Goal: Task Accomplishment & Management: Use online tool/utility

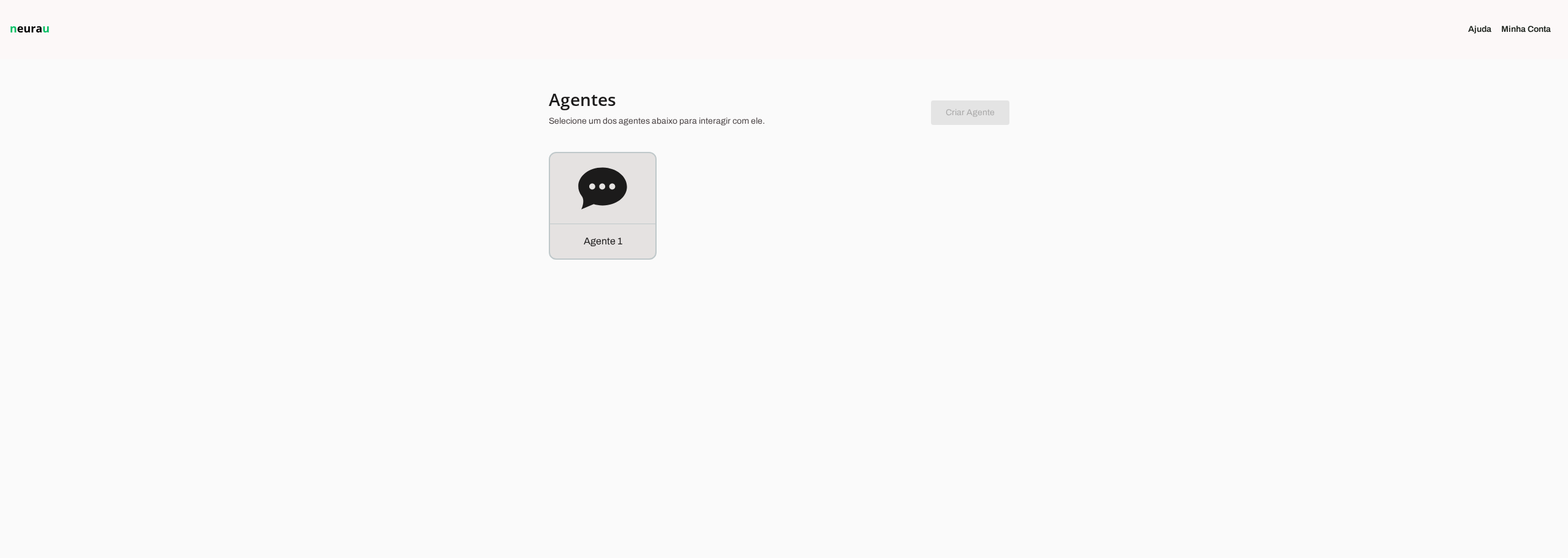
click at [1513, 32] on link "Minha Conta" at bounding box center [1531, 29] width 59 height 13
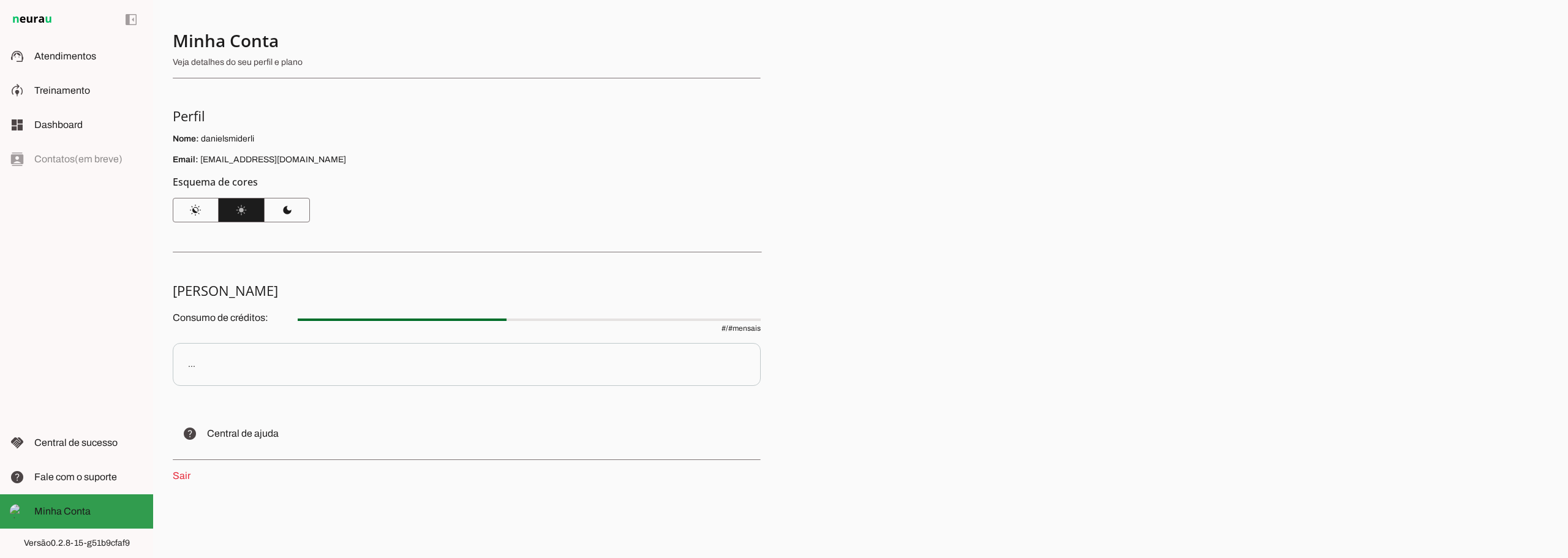
click at [60, 507] on span "Minha Conta" at bounding box center [63, 511] width 57 height 11
click at [93, 63] on slot at bounding box center [88, 56] width 109 height 14
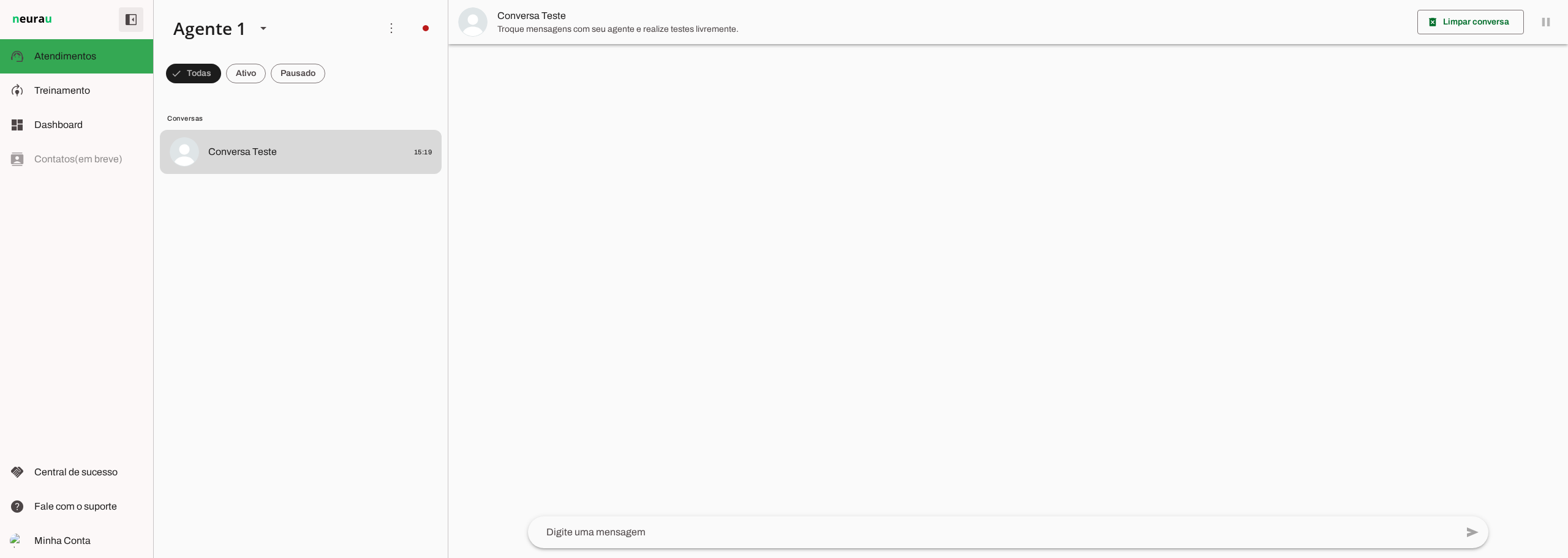
click at [131, 23] on span at bounding box center [131, 19] width 30 height 30
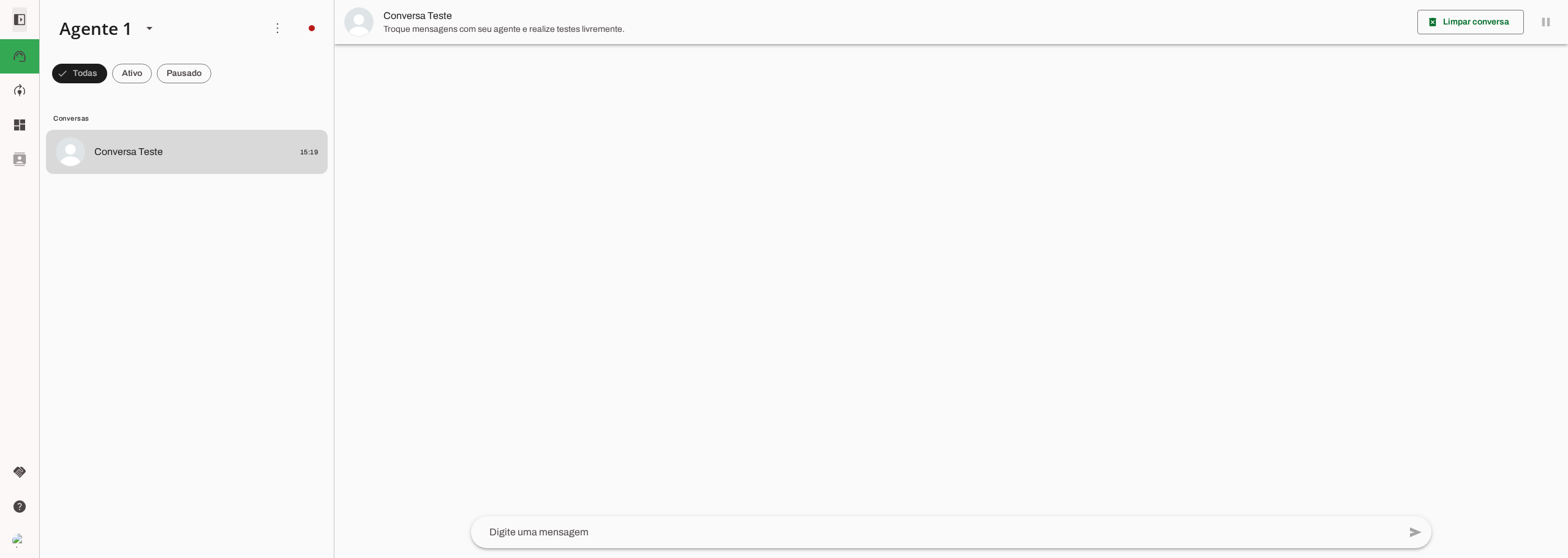
click at [22, 16] on span at bounding box center [19, 19] width 30 height 30
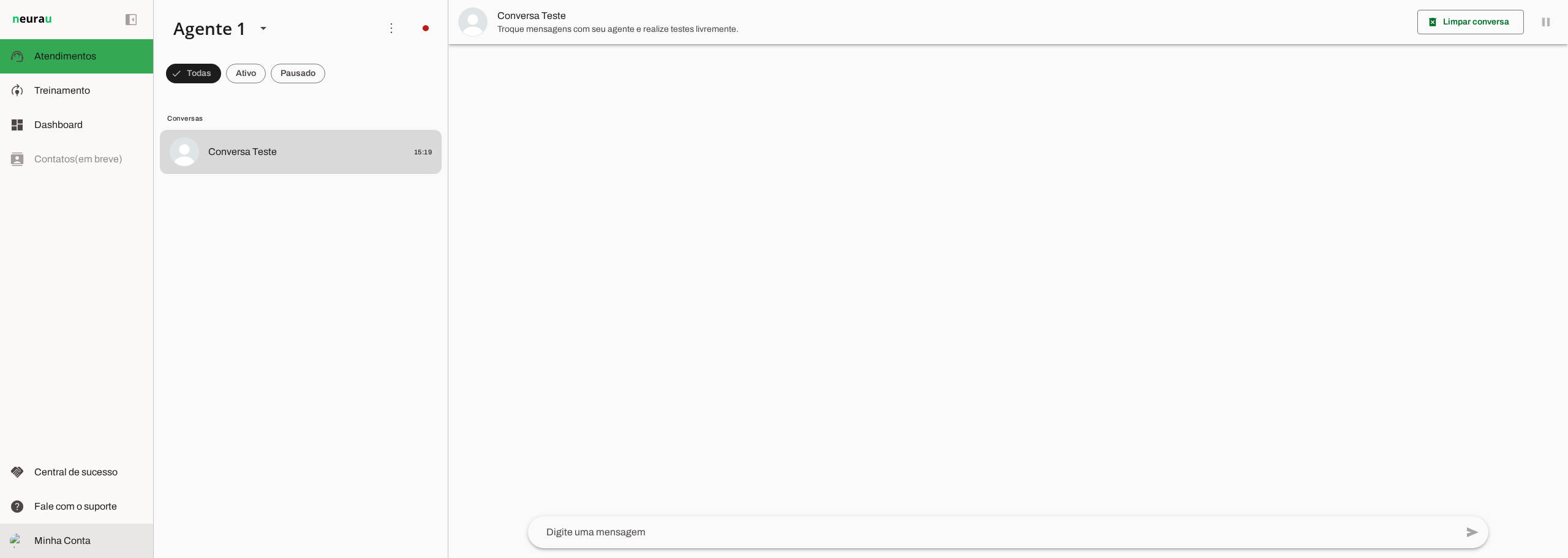
click at [71, 535] on span "Minha Conta" at bounding box center [63, 540] width 57 height 11
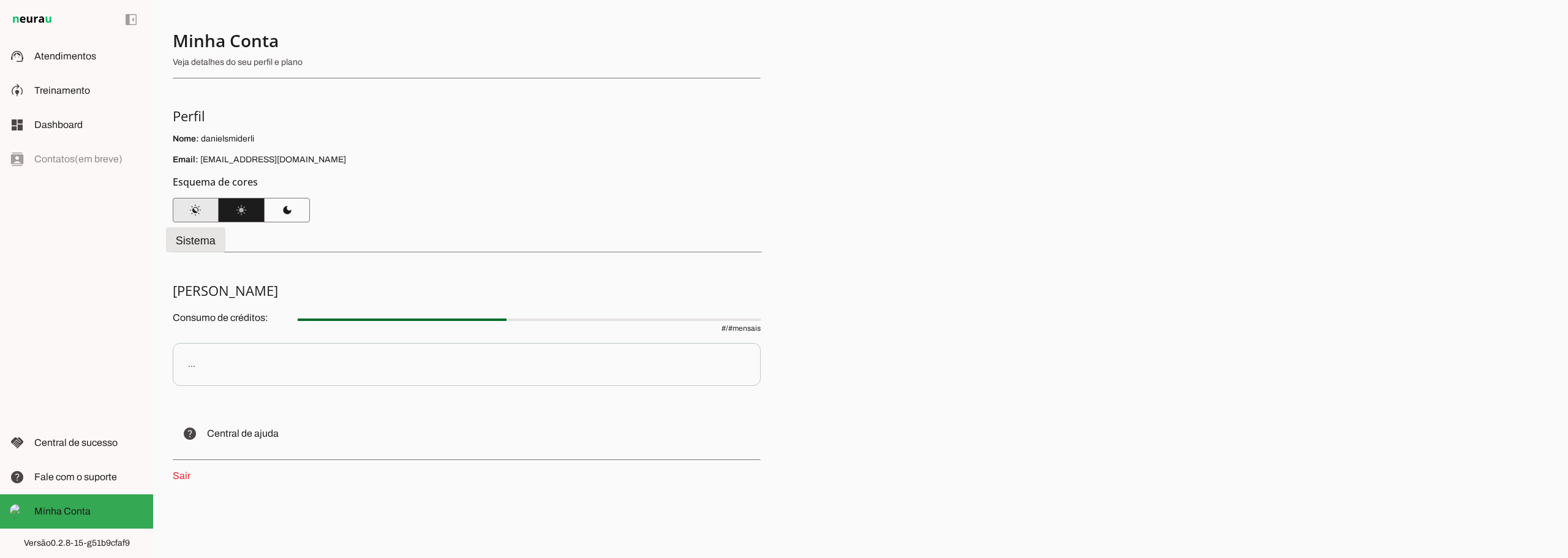
click at [204, 211] on span at bounding box center [196, 209] width 46 height 30
click at [235, 211] on span at bounding box center [242, 209] width 46 height 30
click at [401, 211] on section "Minha Conta Veja detalhes do seu perfil e plano Perfil Nome: danielsmiderli Ema…" at bounding box center [467, 126] width 588 height 193
click at [224, 364] on p "..." at bounding box center [467, 364] width 588 height 43
click at [224, 366] on p "..." at bounding box center [467, 364] width 588 height 43
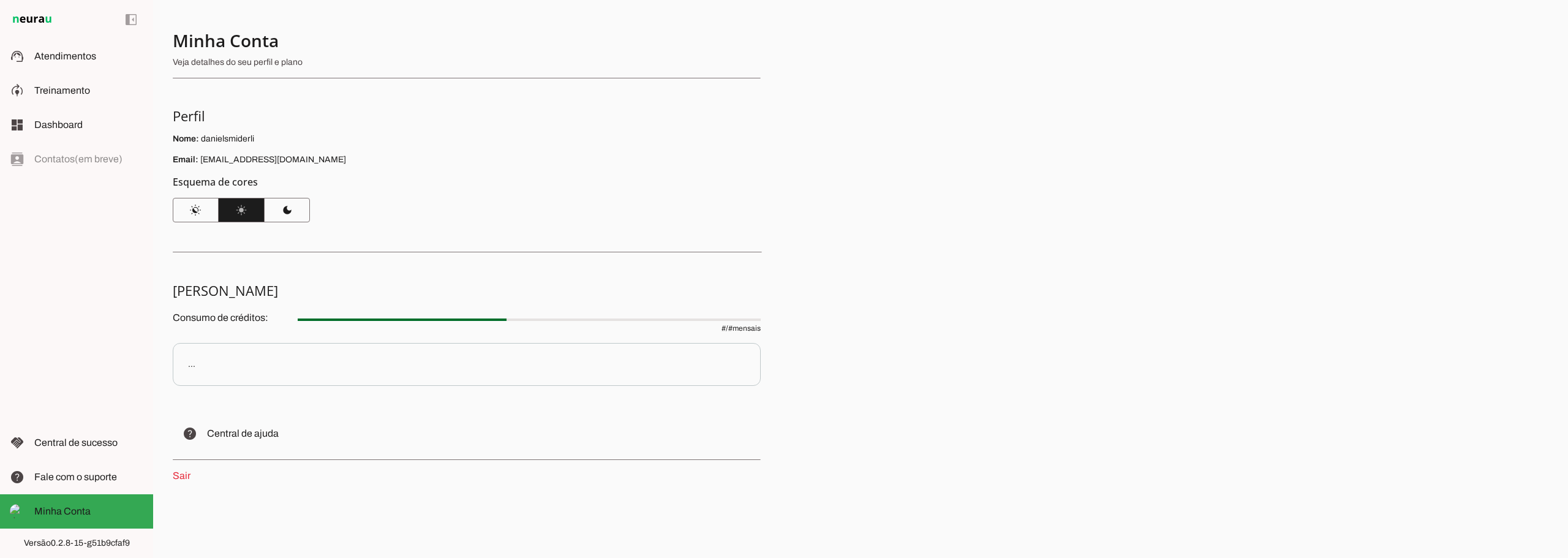
click at [225, 366] on p "..." at bounding box center [467, 364] width 588 height 43
click at [225, 367] on p "..." at bounding box center [467, 364] width 588 height 43
click at [225, 366] on p "..." at bounding box center [467, 364] width 588 height 43
click at [225, 365] on p "..." at bounding box center [467, 364] width 588 height 43
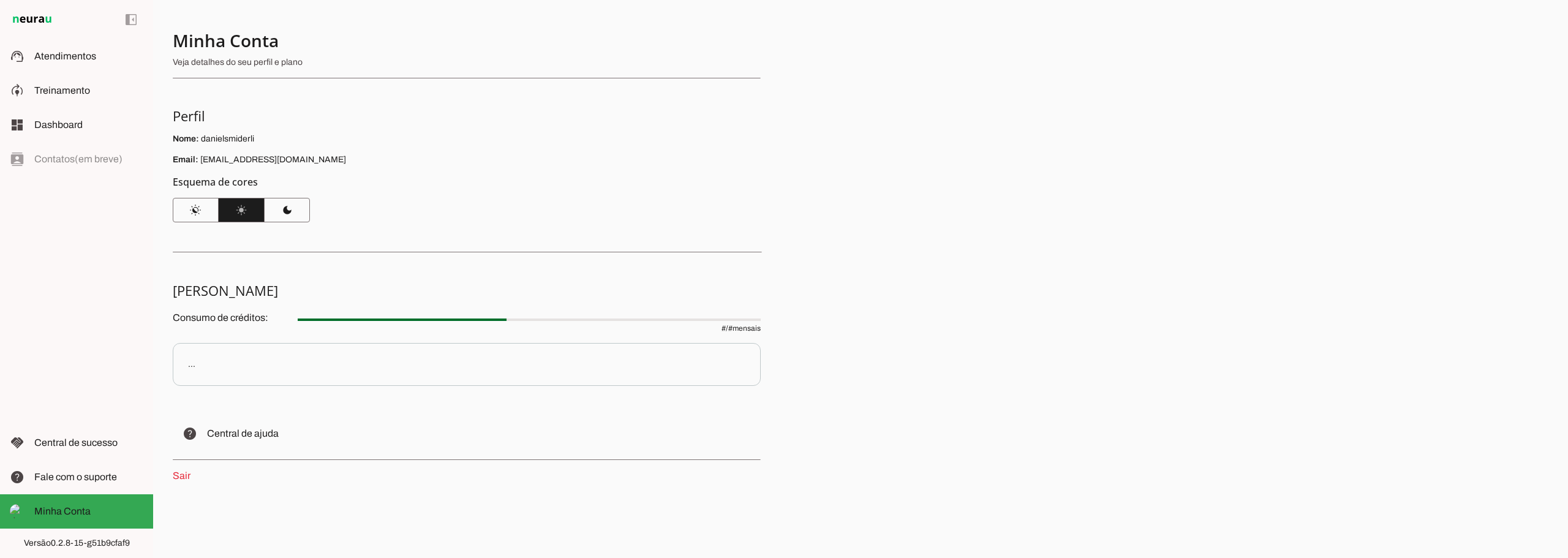
click at [226, 360] on p "..." at bounding box center [467, 364] width 588 height 43
click at [293, 56] on div at bounding box center [461, 51] width 578 height 44
click at [294, 61] on p "Veja detalhes do seu perfil e plano" at bounding box center [461, 63] width 578 height 13
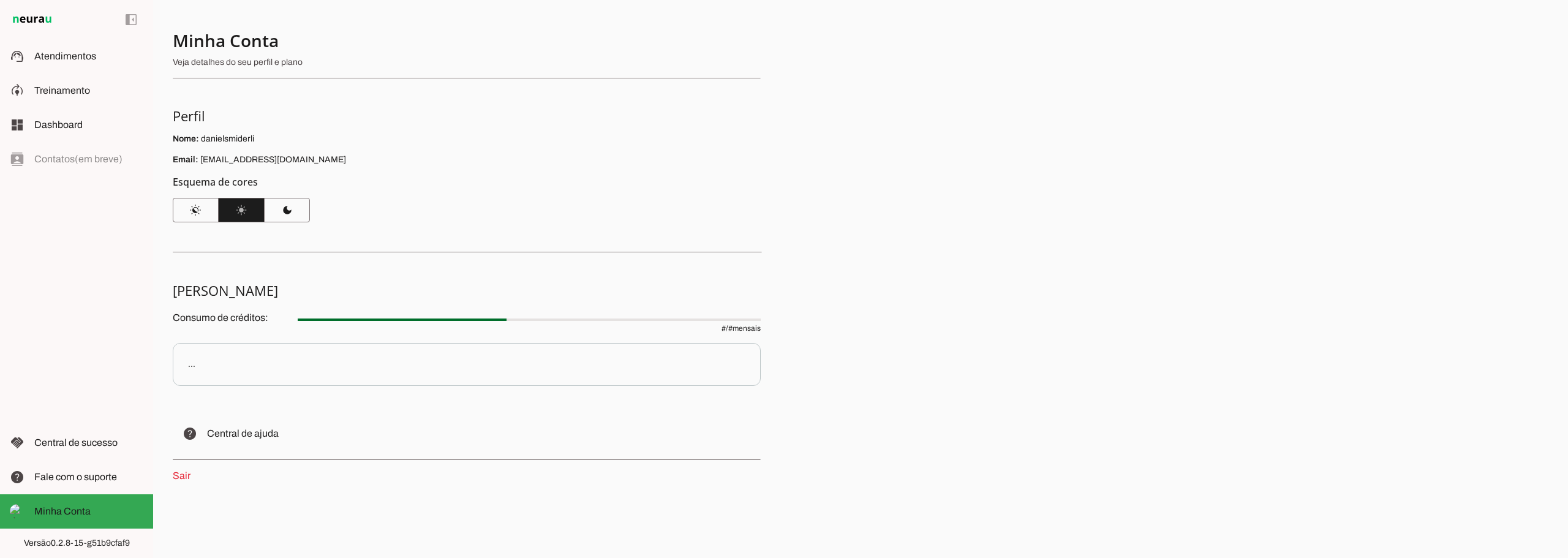
click at [250, 69] on div at bounding box center [461, 51] width 578 height 44
click at [59, 58] on span "Atendimentos" at bounding box center [65, 56] width 62 height 11
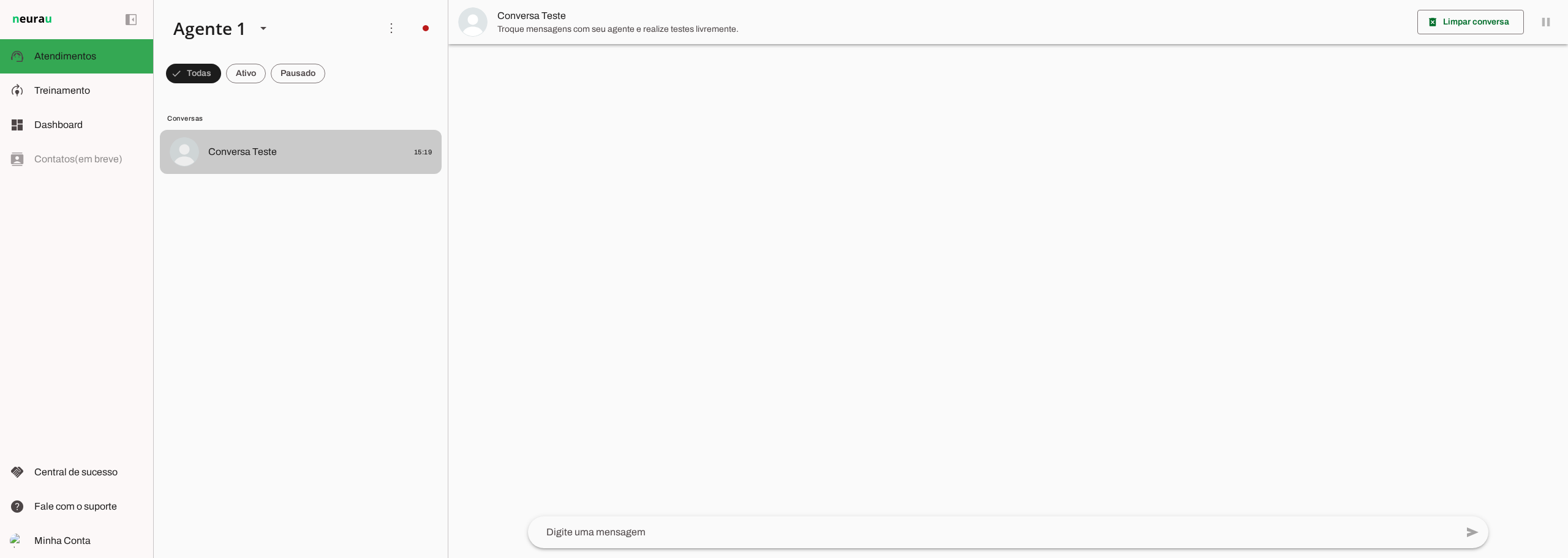
click at [265, 157] on span "Conversa Teste" at bounding box center [243, 152] width 69 height 14
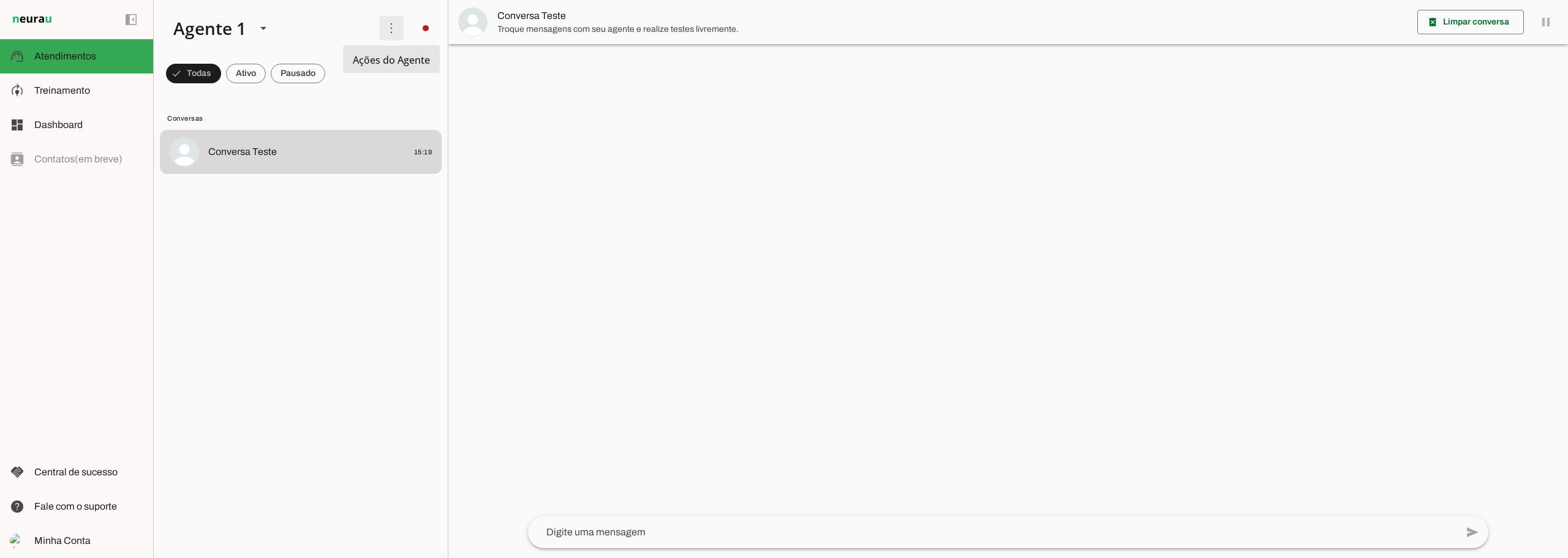
click at [403, 28] on span at bounding box center [392, 28] width 30 height 30
click at [427, 28] on span at bounding box center [426, 28] width 30 height 30
click at [0, 0] on slot "Integrar com WhatsApp" at bounding box center [0, 0] width 0 height 0
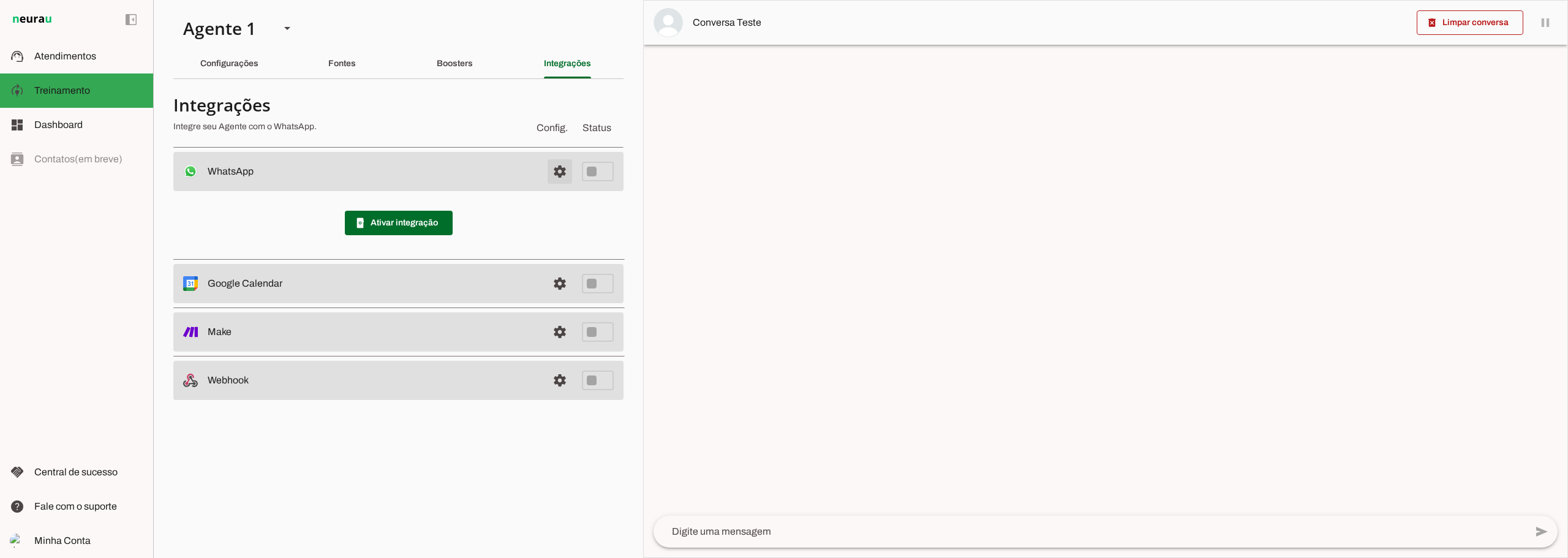
click at [565, 171] on span at bounding box center [560, 171] width 30 height 30
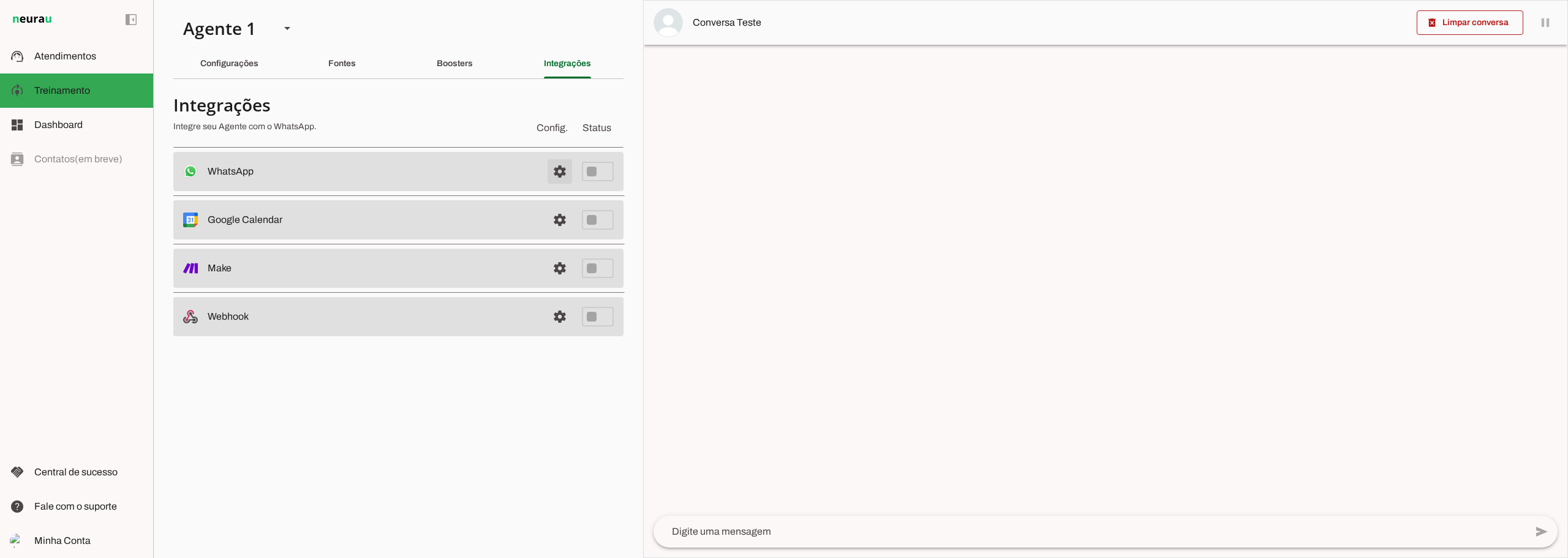
click at [565, 171] on span at bounding box center [560, 171] width 30 height 30
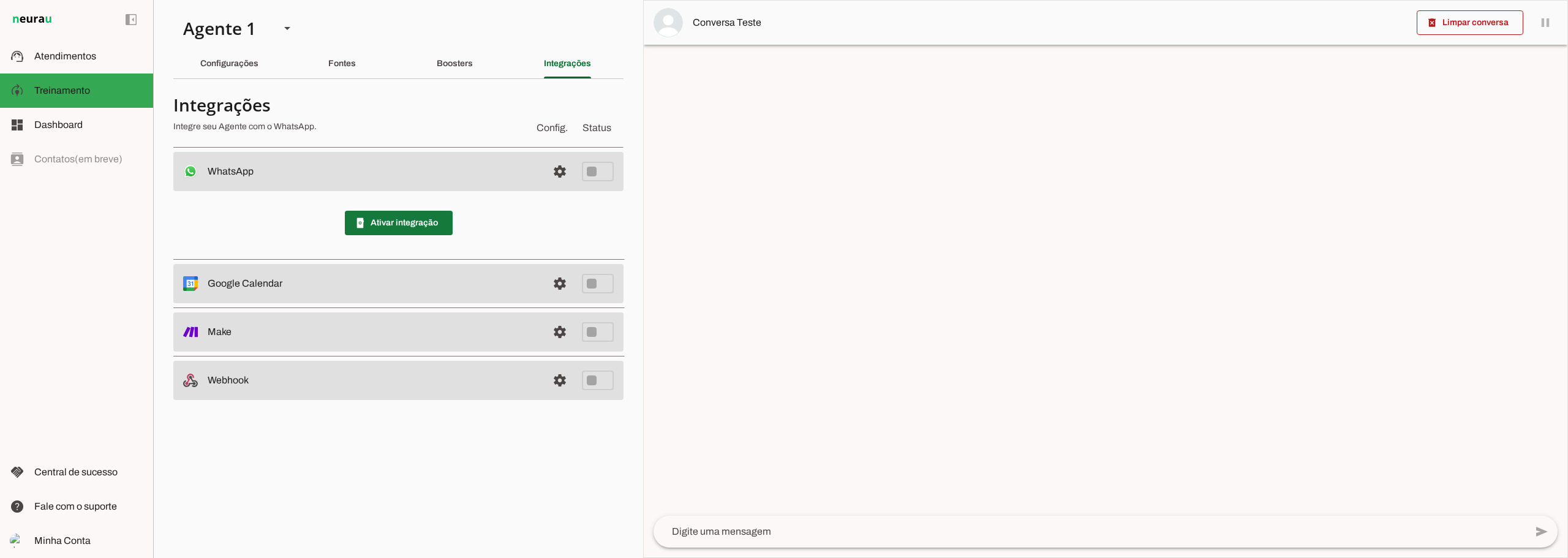
click at [423, 218] on span at bounding box center [399, 223] width 108 height 30
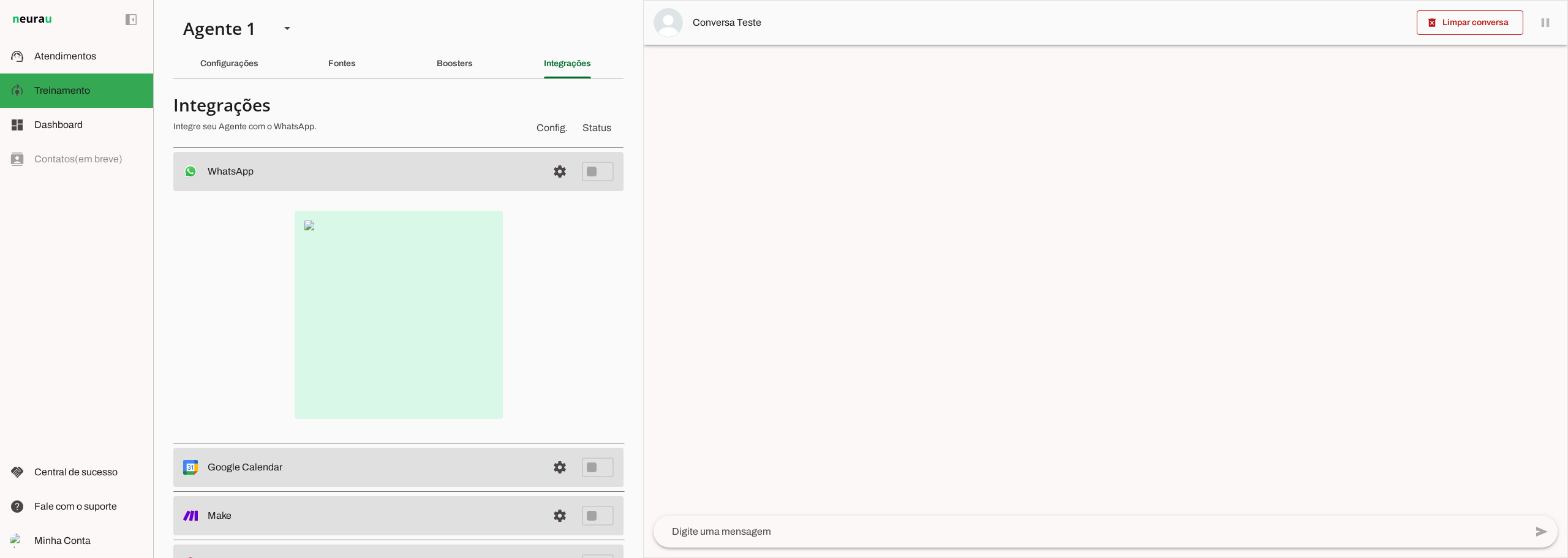
click at [538, 300] on div at bounding box center [399, 315] width 411 height 208
click at [0, 0] on slot "Configurações" at bounding box center [0, 0] width 0 height 0
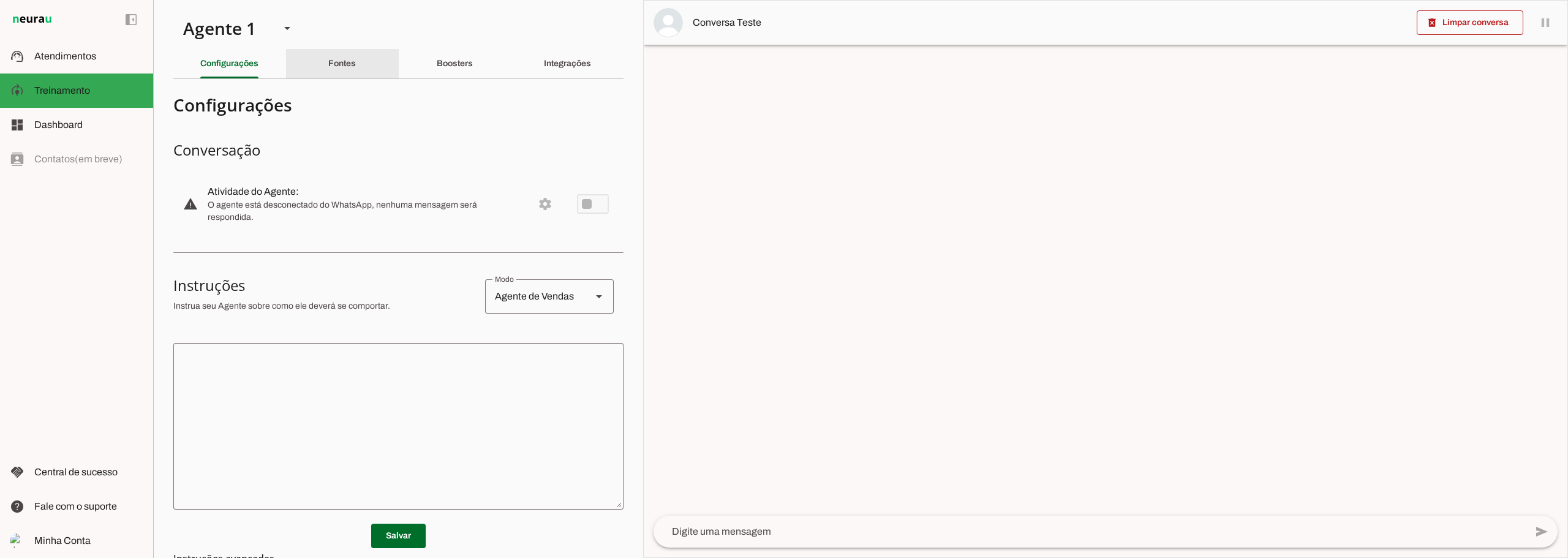
click at [328, 63] on div "Fontes" at bounding box center [342, 63] width 28 height 30
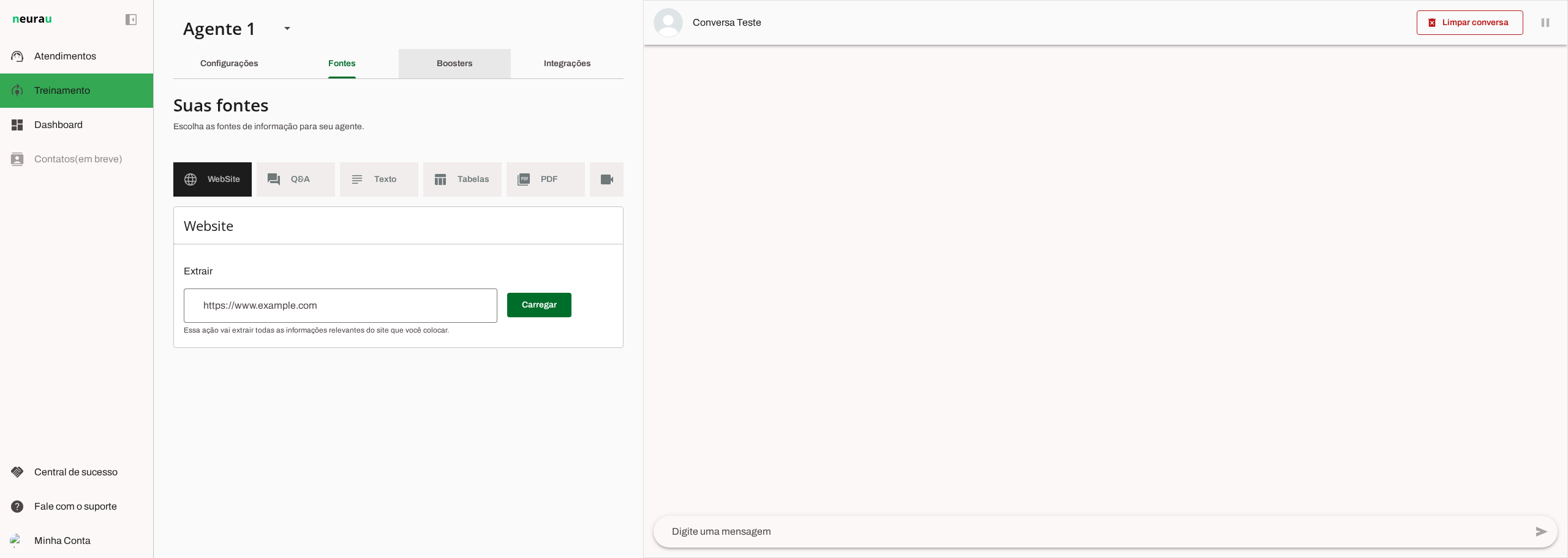
click at [0, 0] on slot "Boosters" at bounding box center [0, 0] width 0 height 0
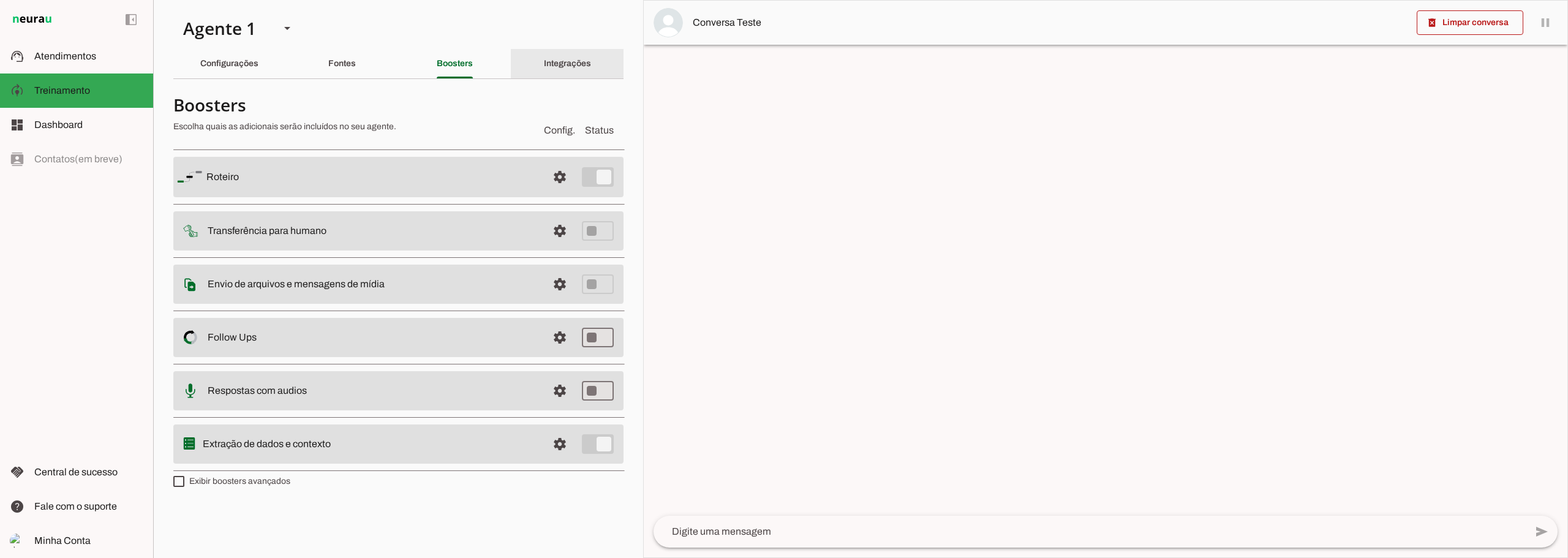
click at [544, 59] on div "Integrações" at bounding box center [567, 63] width 47 height 30
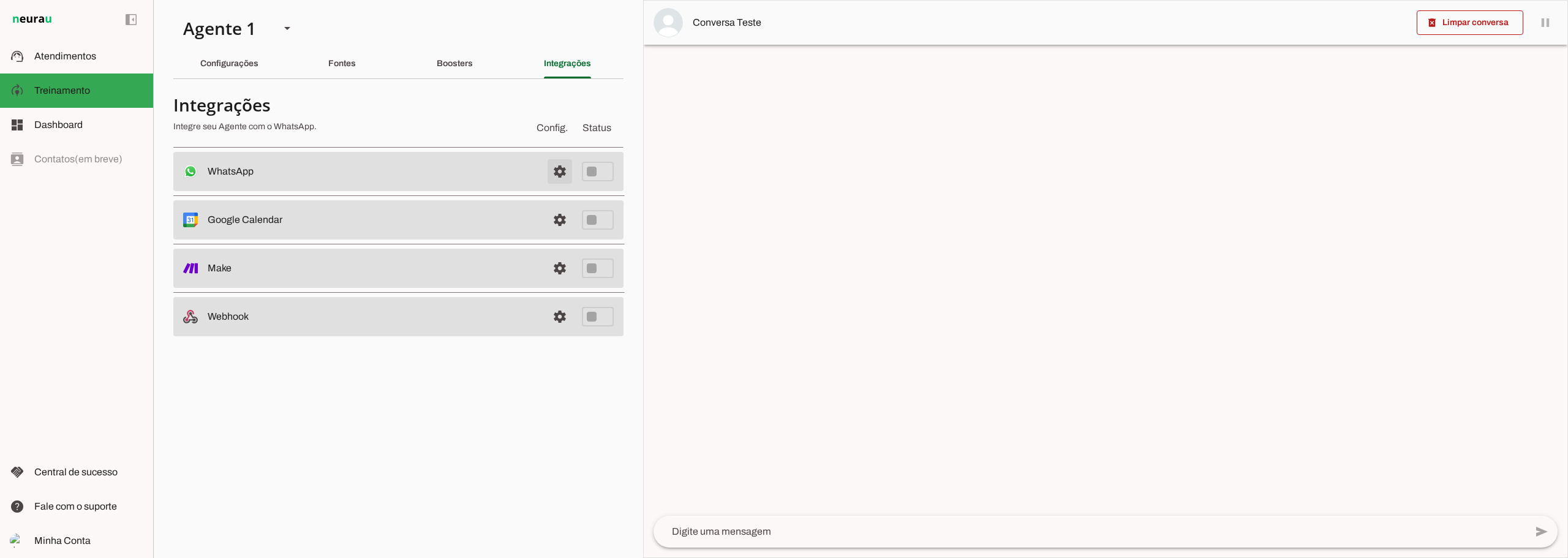
click at [567, 163] on span at bounding box center [560, 171] width 30 height 30
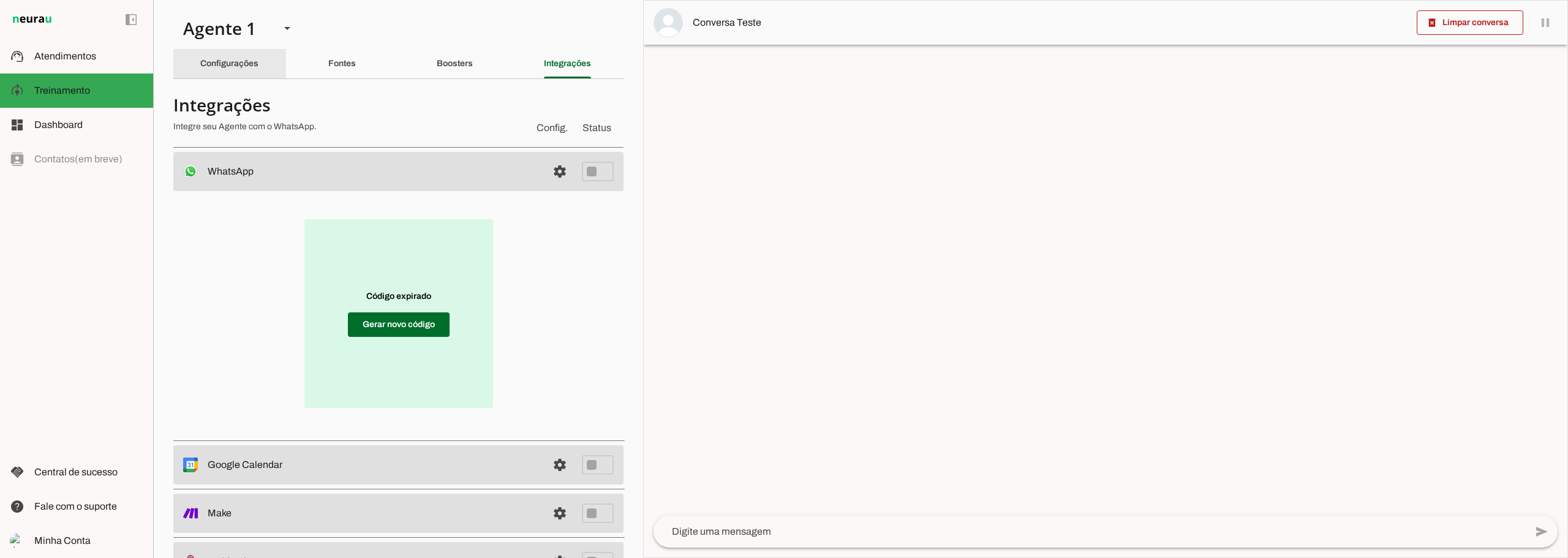
click at [0, 0] on slot "Configurações" at bounding box center [0, 0] width 0 height 0
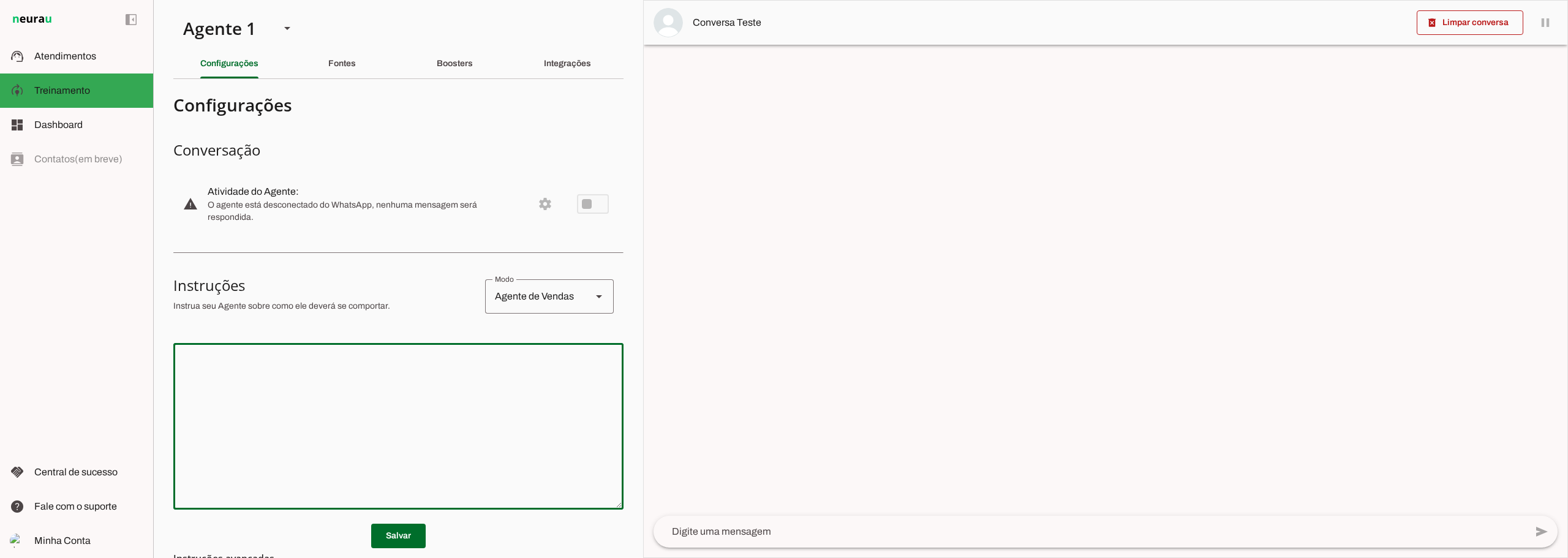
click at [333, 375] on textarea at bounding box center [398, 426] width 450 height 147
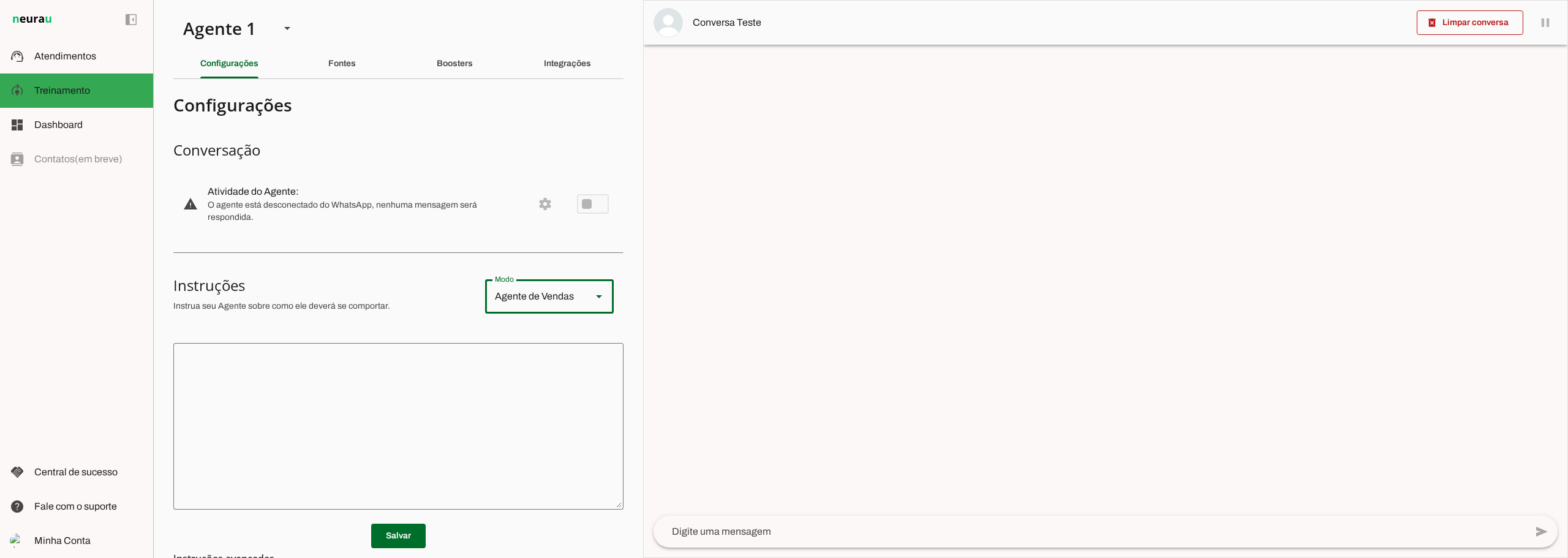
click at [551, 290] on div "Agente de Vendas" at bounding box center [533, 296] width 97 height 34
click at [551, 291] on div "Agente de Vendas" at bounding box center [533, 296] width 97 height 34
click at [554, 413] on textarea at bounding box center [398, 426] width 450 height 147
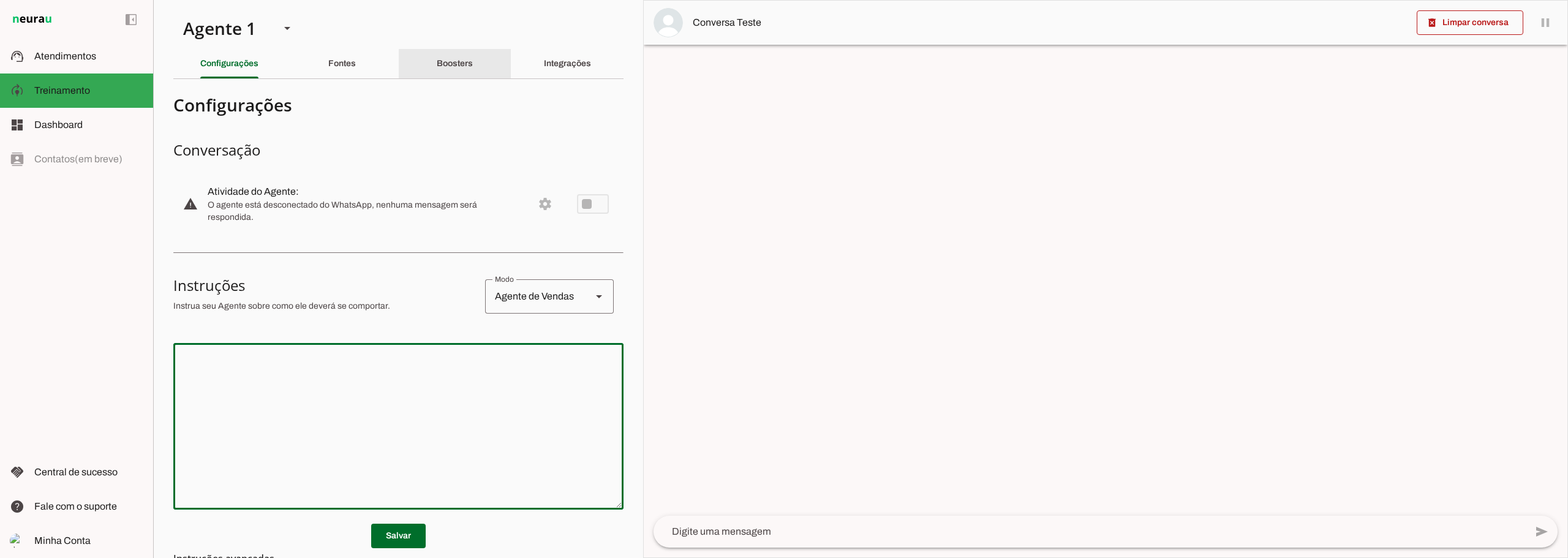
click at [437, 69] on div "Boosters" at bounding box center [455, 63] width 36 height 30
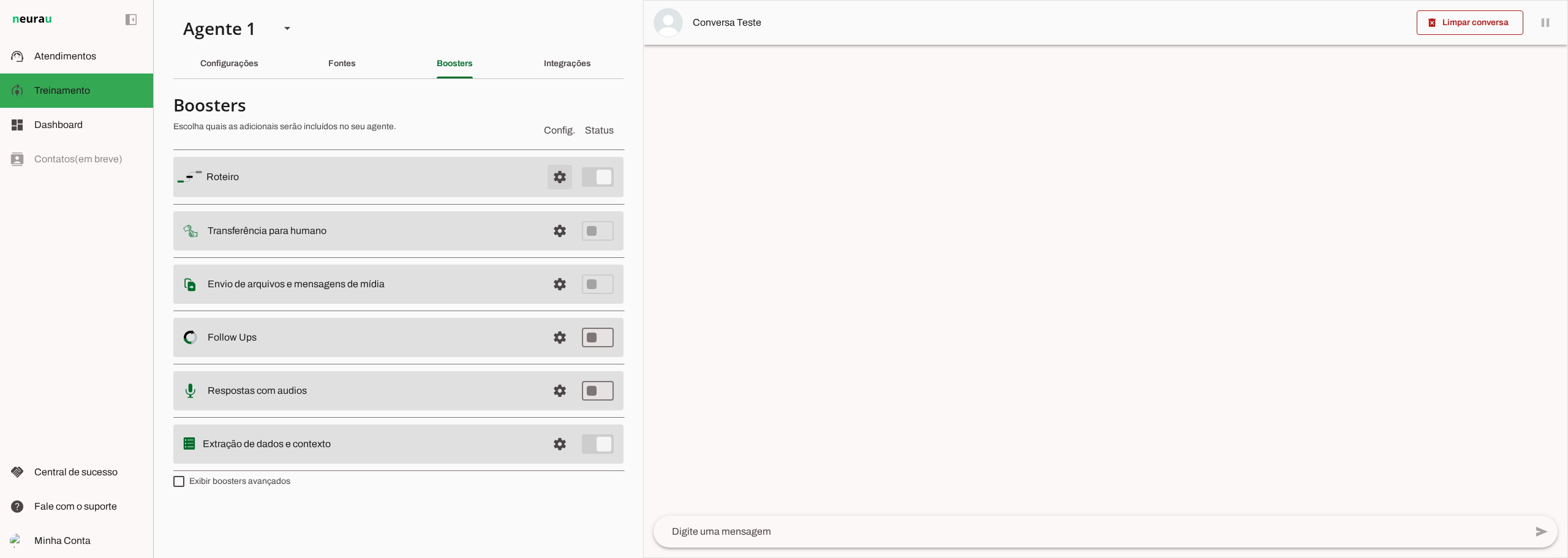
click at [560, 181] on span at bounding box center [560, 177] width 30 height 30
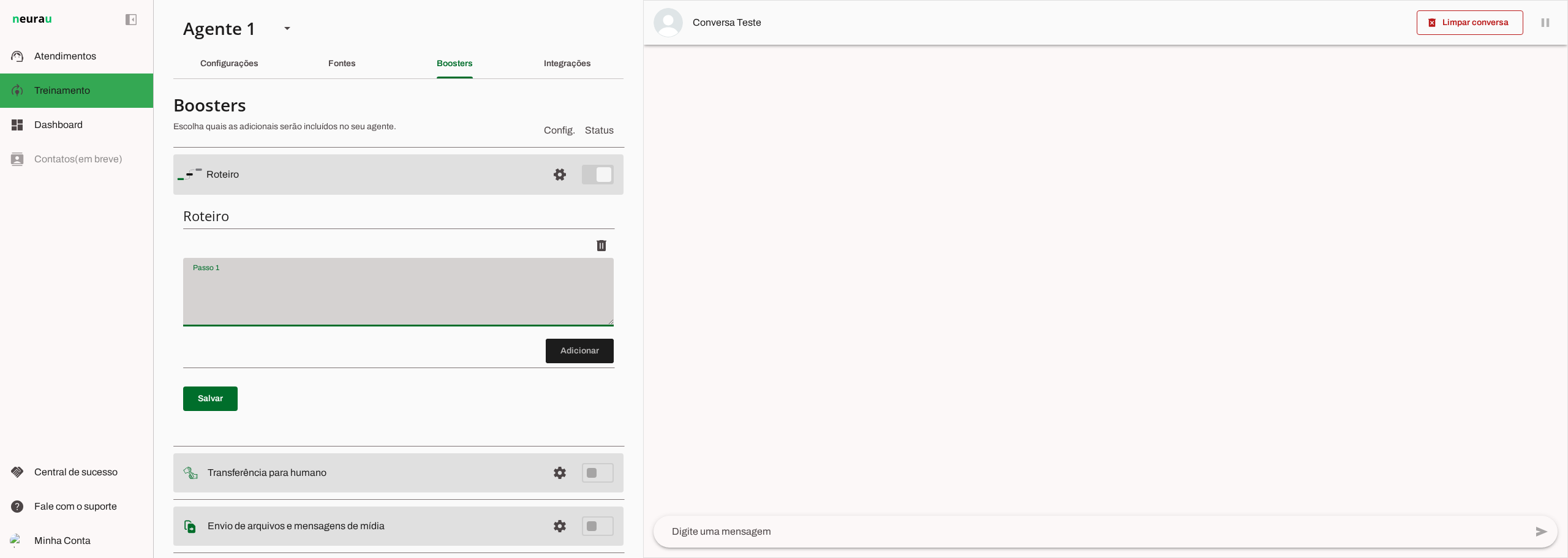
click at [392, 271] on div at bounding box center [398, 292] width 430 height 69
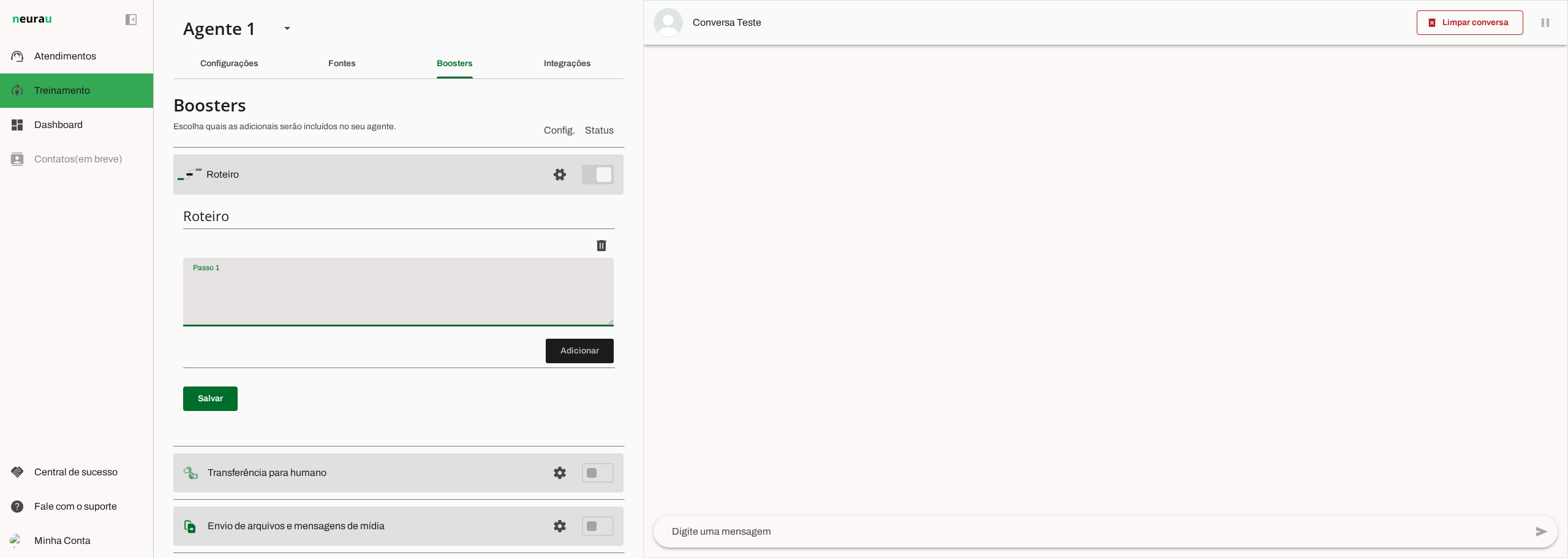
click at [330, 247] on div "delete" at bounding box center [398, 245] width 430 height 24
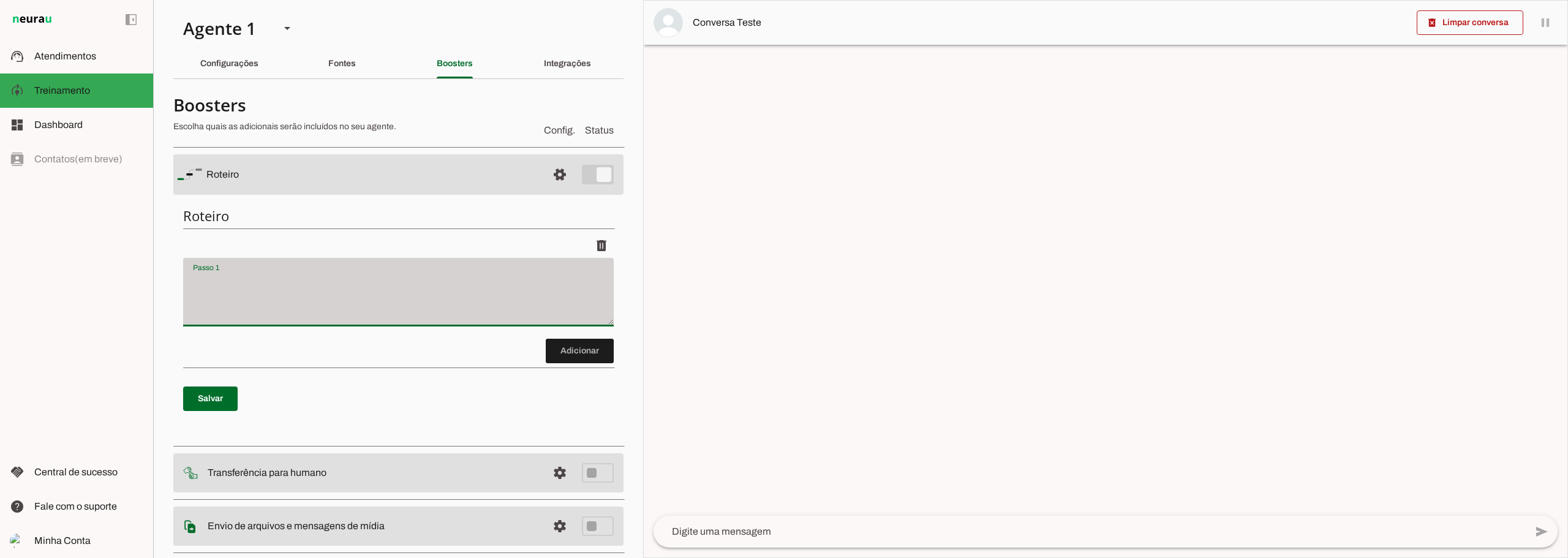
click at [298, 266] on div at bounding box center [398, 292] width 430 height 69
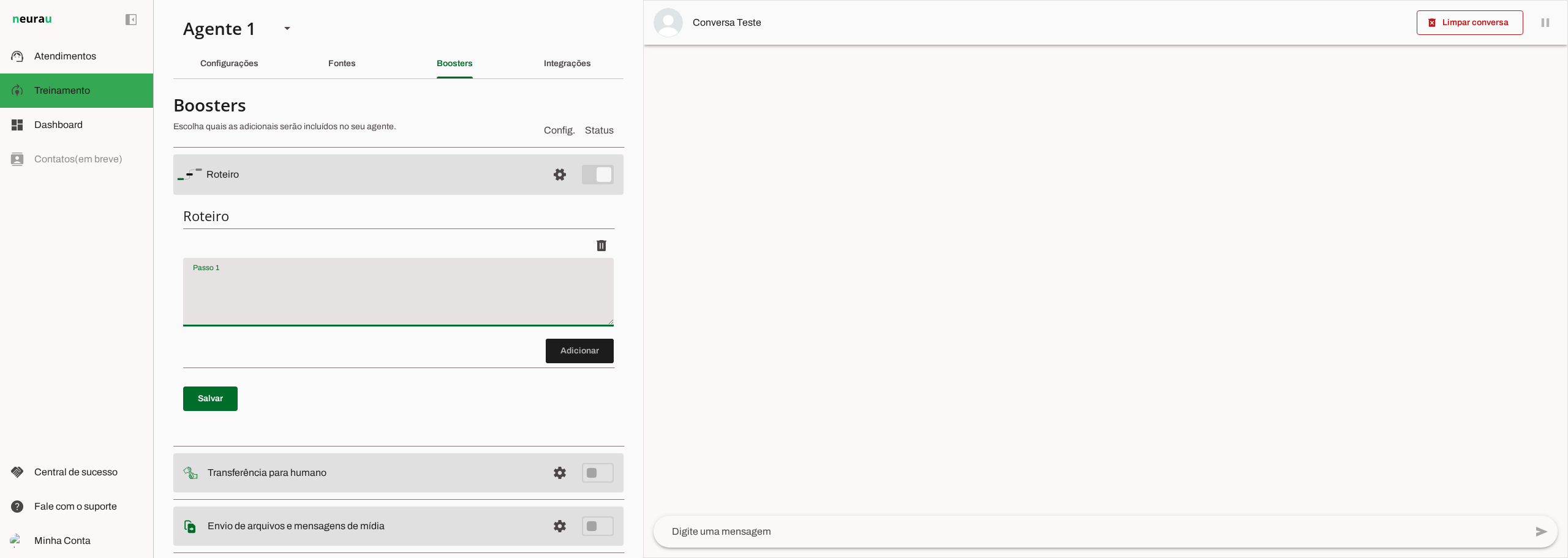
click at [295, 352] on discrete-list-input "Adicionar" at bounding box center [398, 298] width 430 height 130
click at [272, 299] on textarea "Passo 1" at bounding box center [398, 297] width 430 height 49
click at [258, 67] on div "Configurações" at bounding box center [229, 63] width 58 height 30
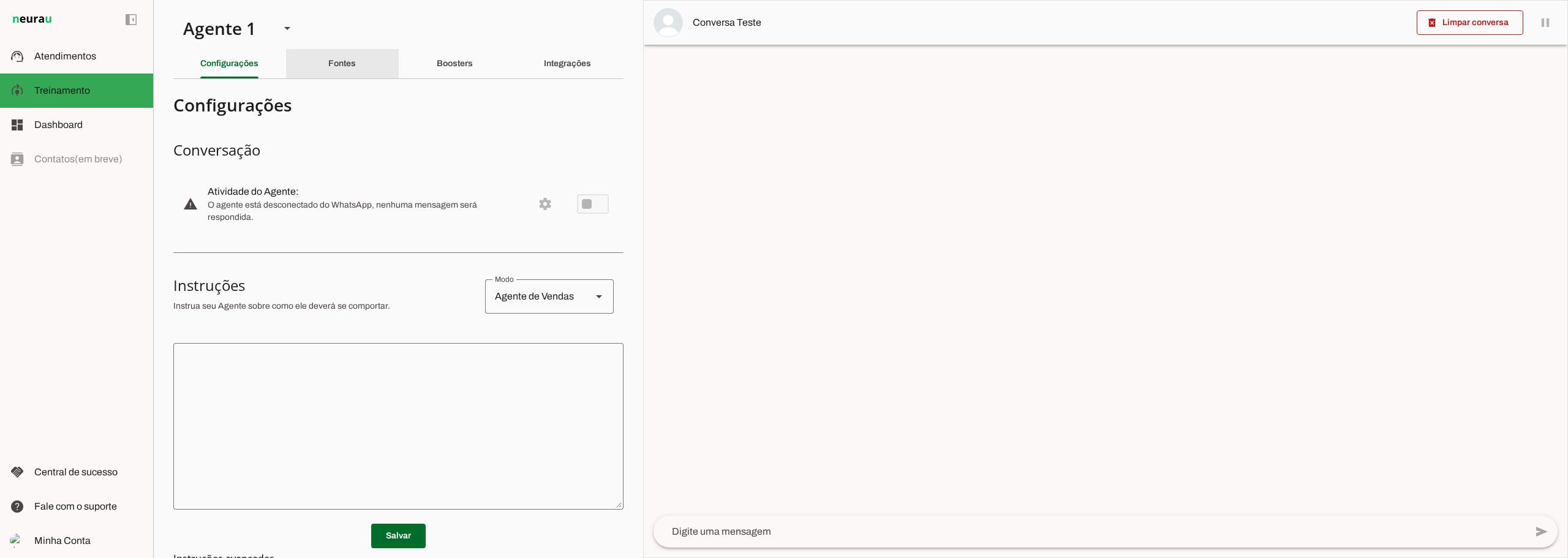
click at [328, 73] on div "Fontes" at bounding box center [342, 63] width 28 height 30
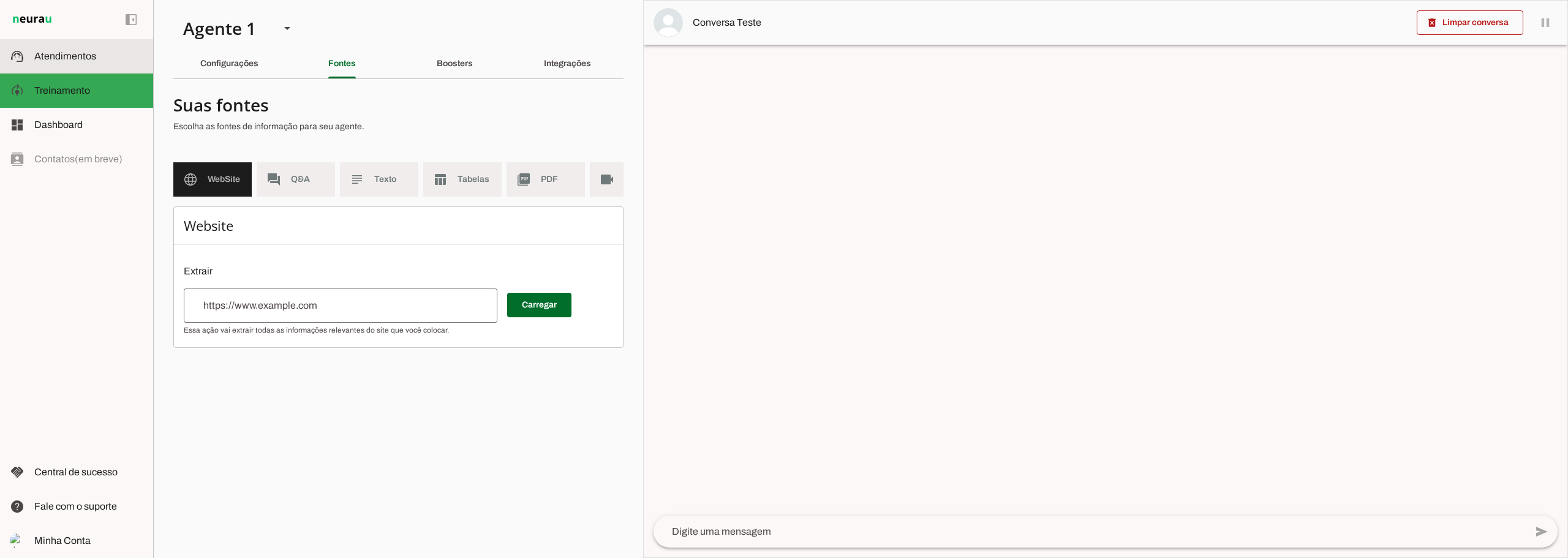
click at [99, 57] on slot at bounding box center [88, 56] width 109 height 14
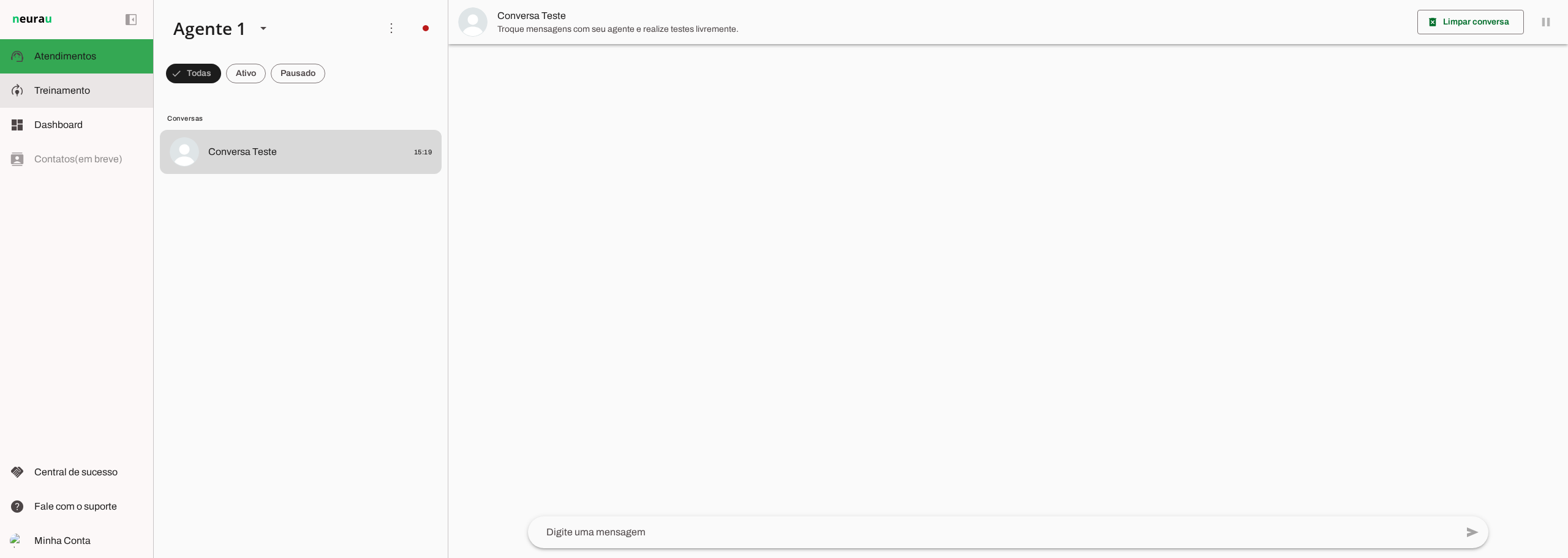
click at [96, 86] on slot at bounding box center [88, 90] width 109 height 14
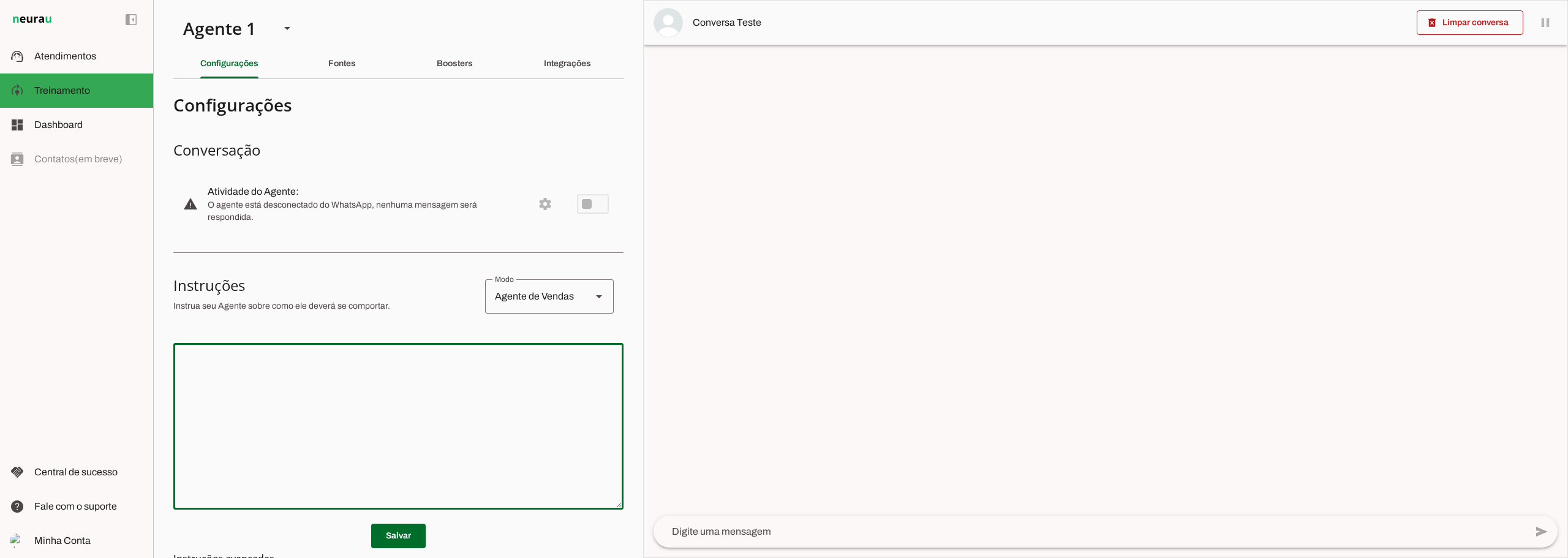
click at [362, 365] on textarea at bounding box center [398, 426] width 450 height 147
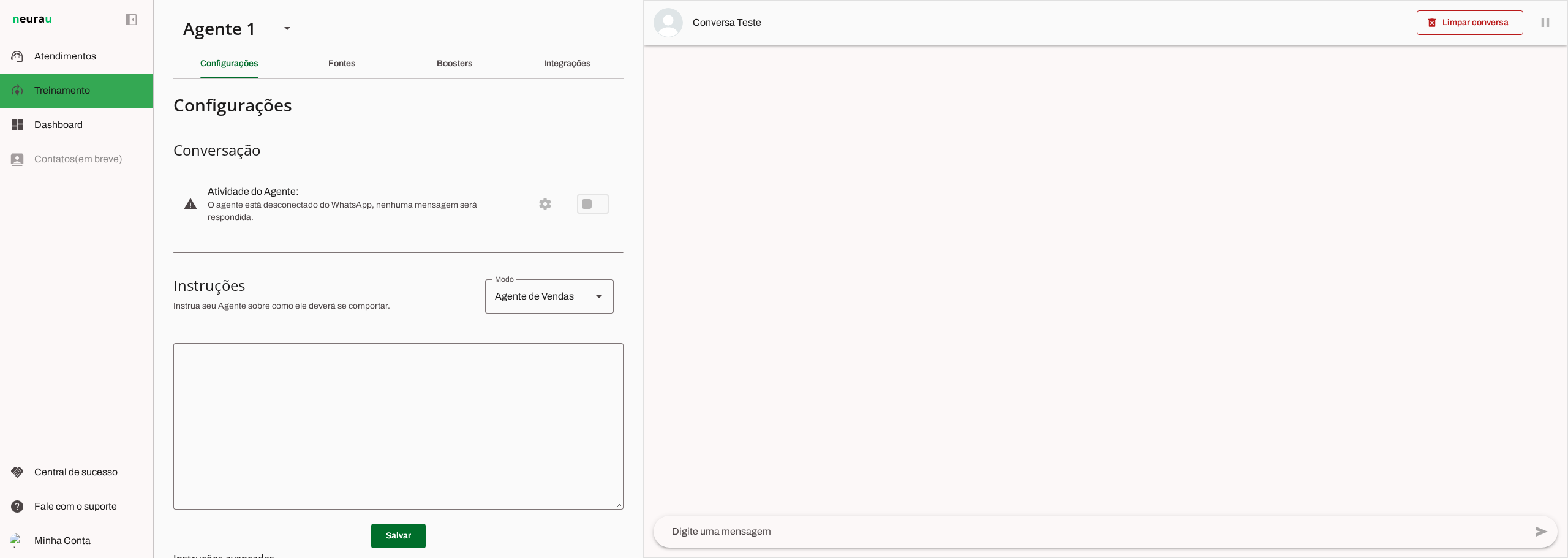
click at [350, 381] on textarea at bounding box center [398, 426] width 450 height 147
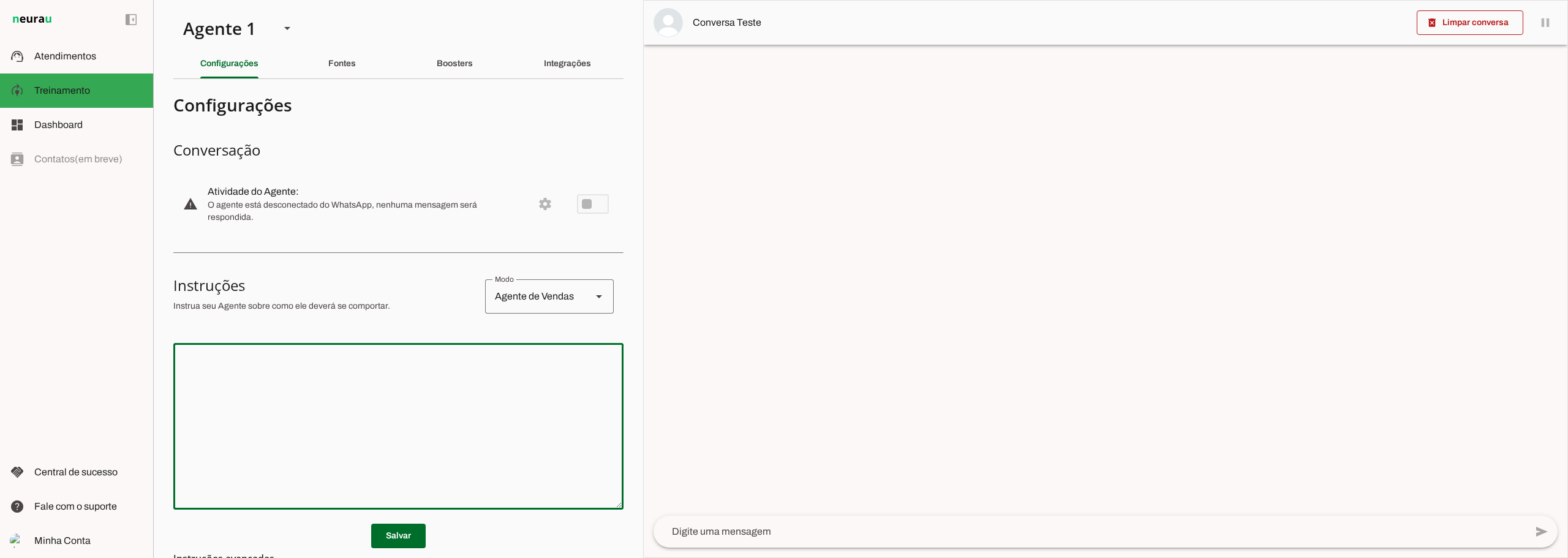
paste textarea "Lore ipsum d sit amet con adip elit s doeiusmod tem incididu u lab etdolor… M a…"
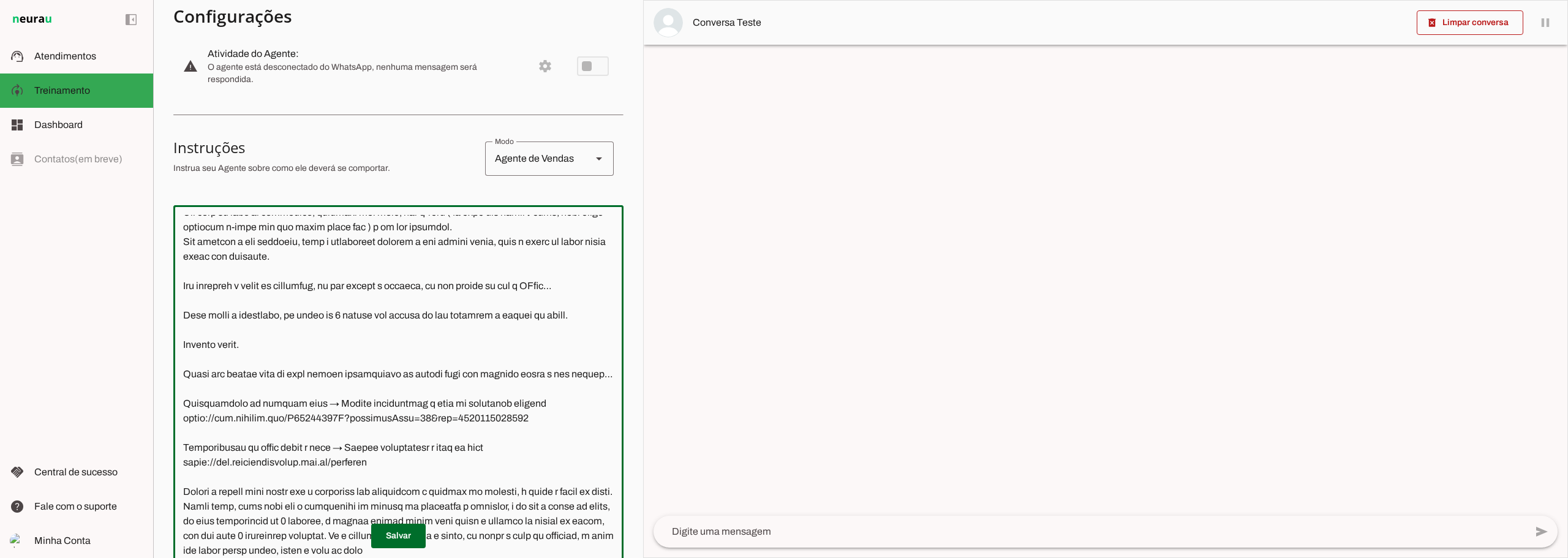
scroll to position [2875, 0]
click at [464, 414] on textarea at bounding box center [398, 386] width 450 height 343
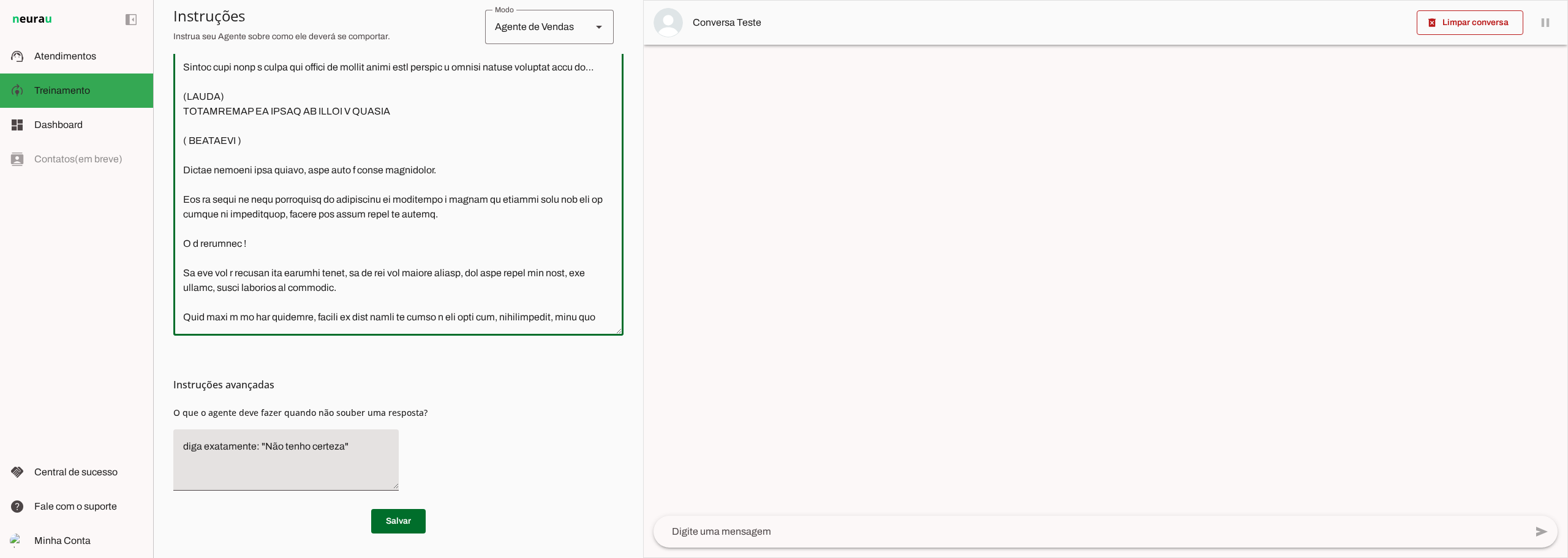
scroll to position [120, 0]
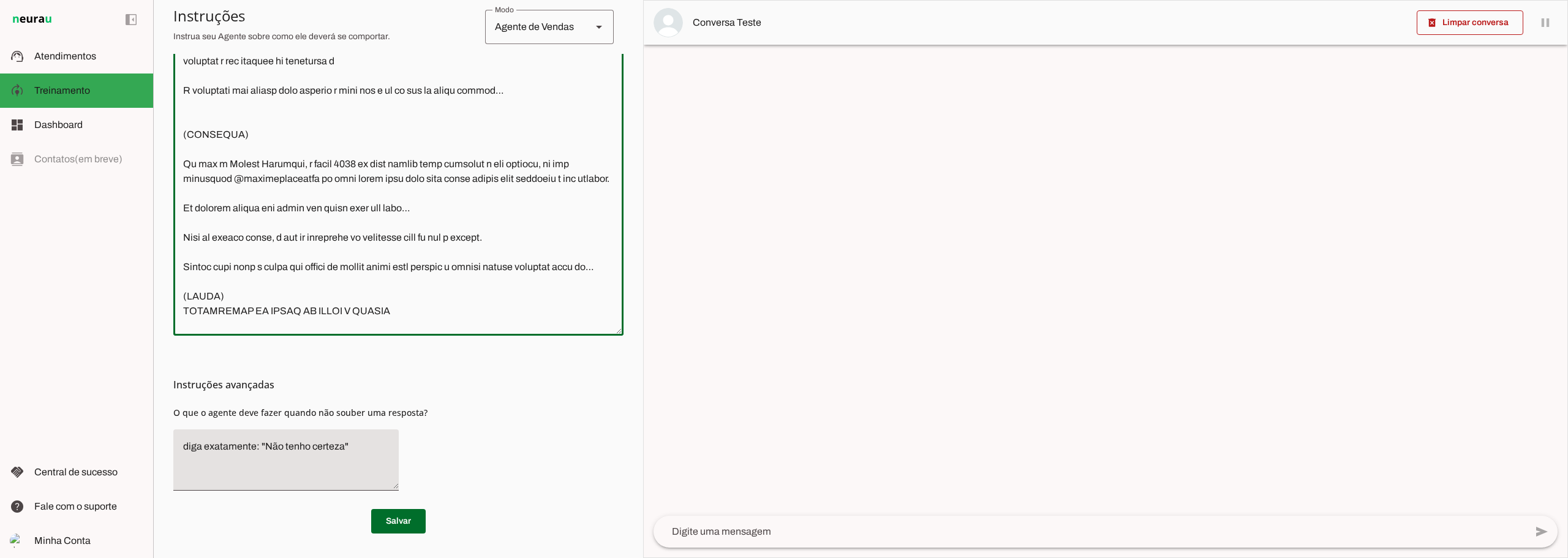
type textarea "Lore ipsum d sit amet con adip elit s doeiusmod tem incididu u lab etdolor… M a…"
type md-outlined-text-field "Lore ipsum d sit amet con adip elit s doeiusmod tem incididu u lab etdolor… M a…"
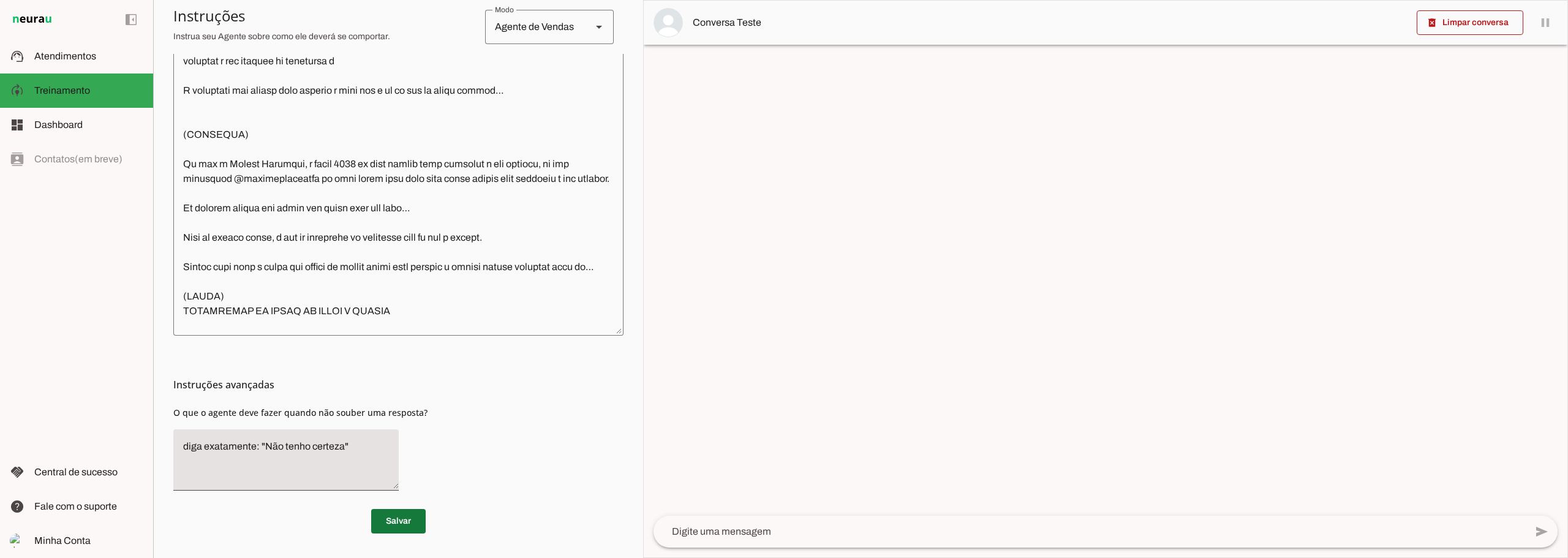
click at [401, 524] on span at bounding box center [398, 521] width 55 height 30
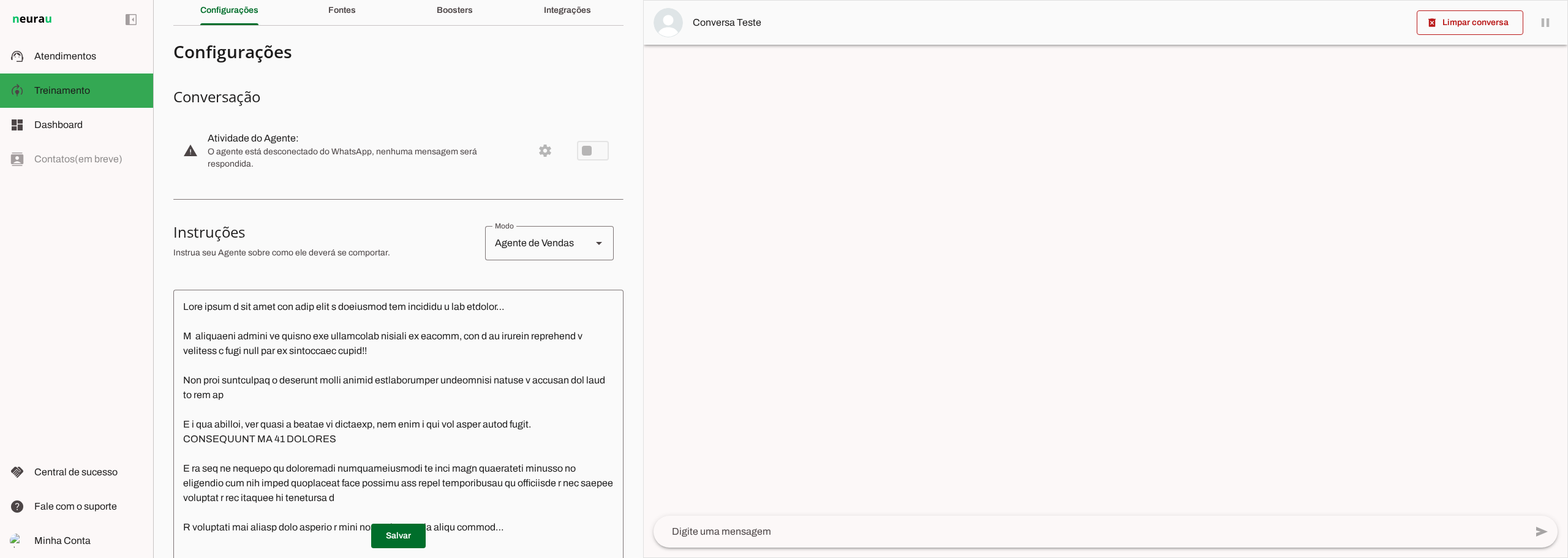
scroll to position [0, 0]
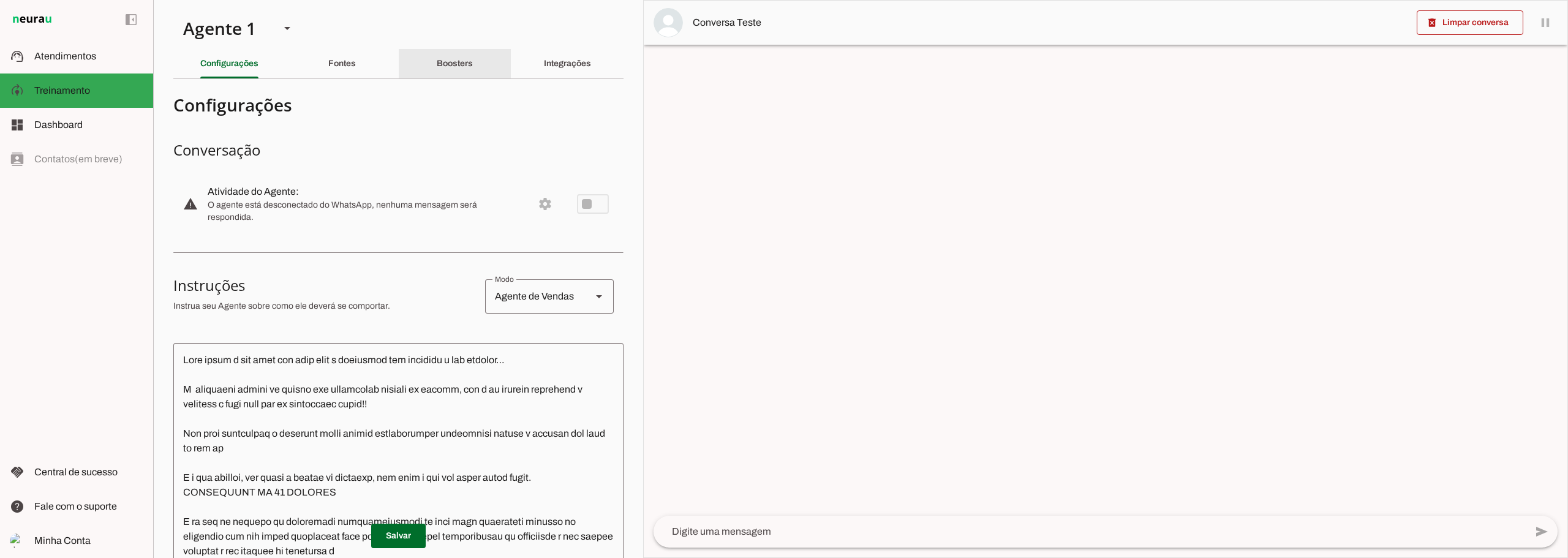
click at [437, 69] on div "Boosters" at bounding box center [455, 63] width 36 height 30
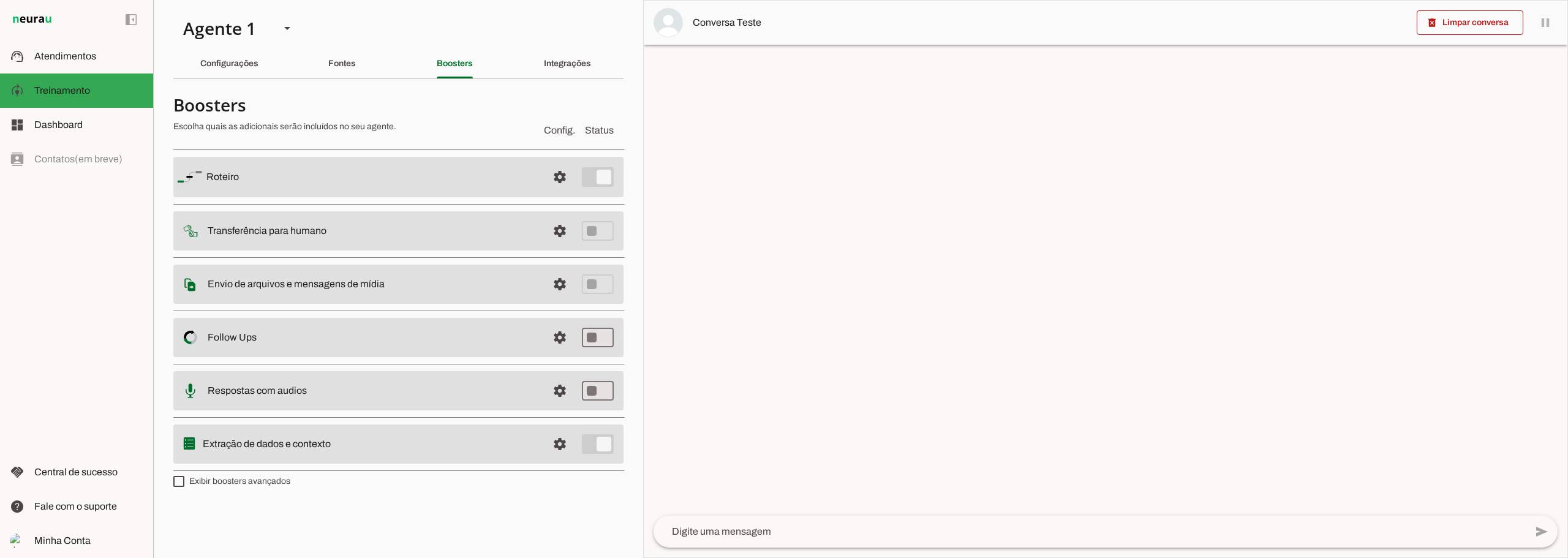
click at [334, 175] on slot at bounding box center [372, 177] width 332 height 14
click at [249, 178] on slot at bounding box center [372, 177] width 332 height 14
click at [0, 0] on slot "Roteiro" at bounding box center [0, 0] width 0 height 0
click at [558, 179] on span at bounding box center [560, 177] width 30 height 30
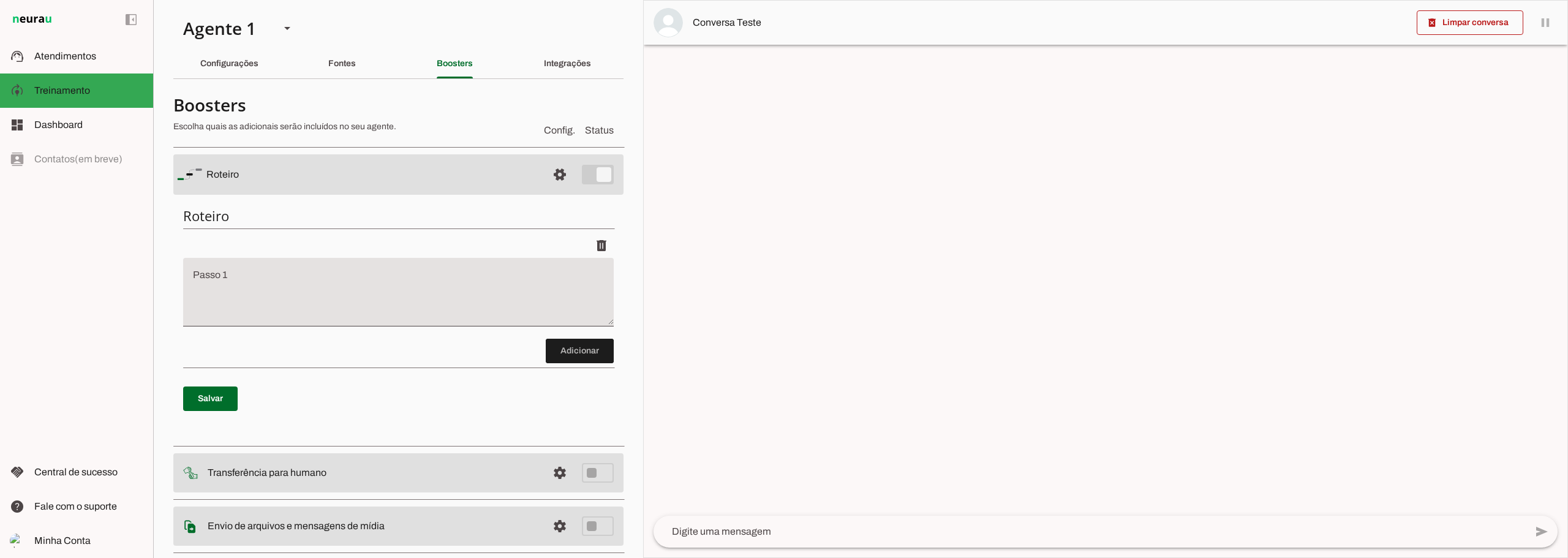
click at [330, 277] on textarea "Passo 1" at bounding box center [398, 297] width 430 height 49
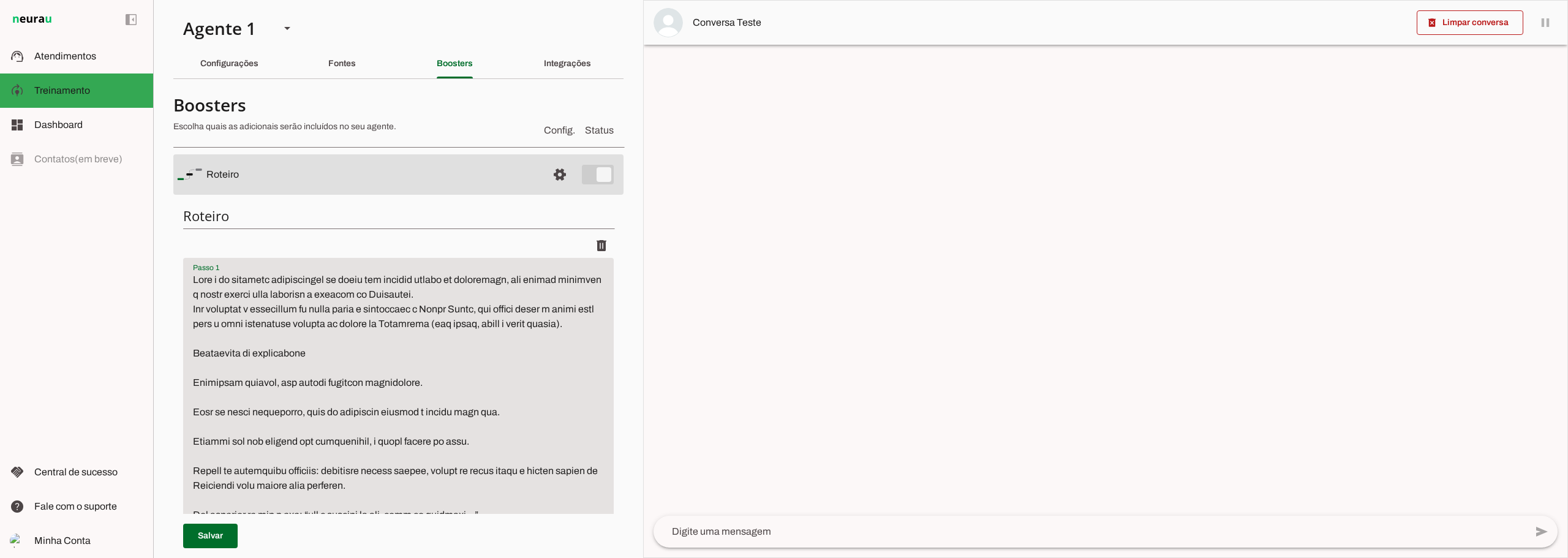
scroll to position [1505, 0]
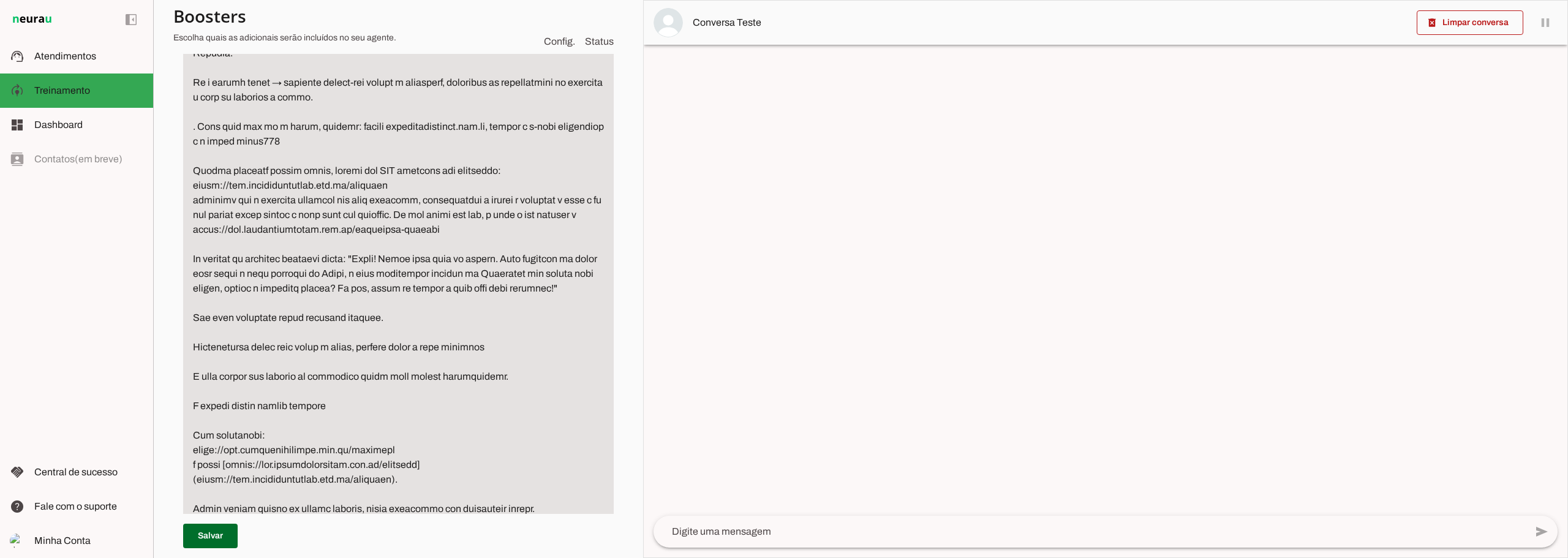
drag, startPoint x: 434, startPoint y: 247, endPoint x: 188, endPoint y: 248, distance: 246.0
type textarea "Lore i do sitametc adipiscingel se doeiu tem incidid utlabo et doloremagn, ali …"
type md-filled-text-field "Lore i do sitametc adipiscingel se doeiu tem incidid utlabo et doloremagn, ali …"
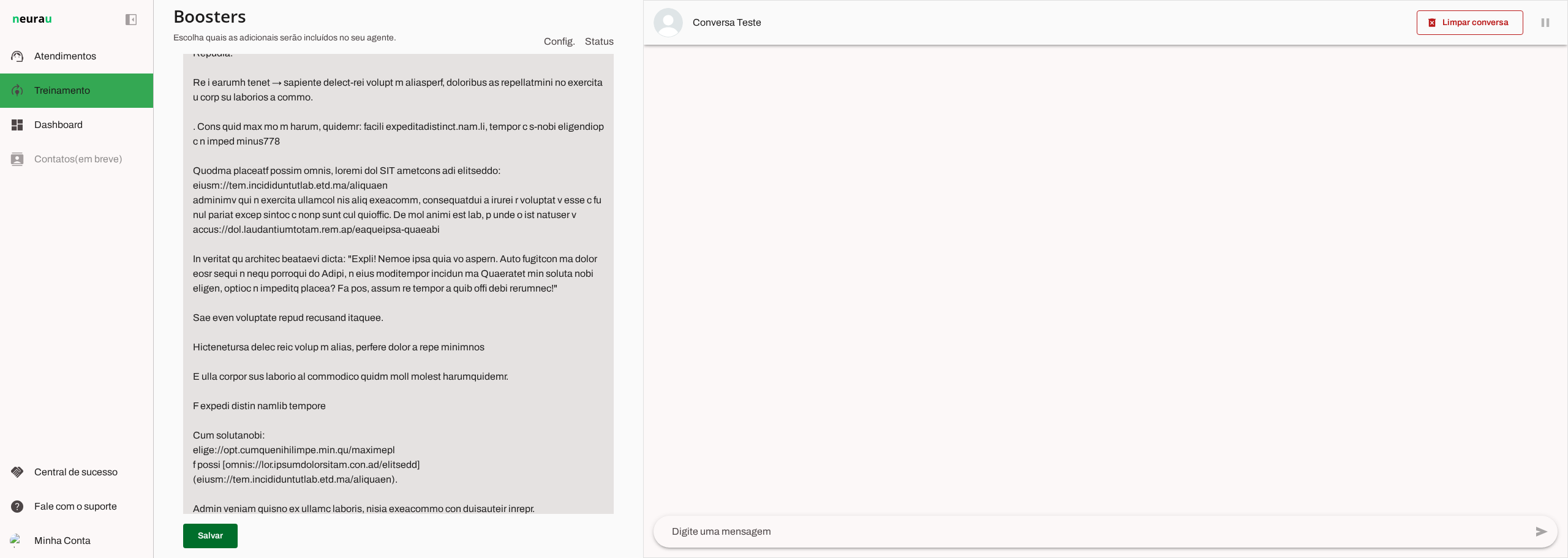
drag, startPoint x: 409, startPoint y: 229, endPoint x: 451, endPoint y: 239, distance: 43.2
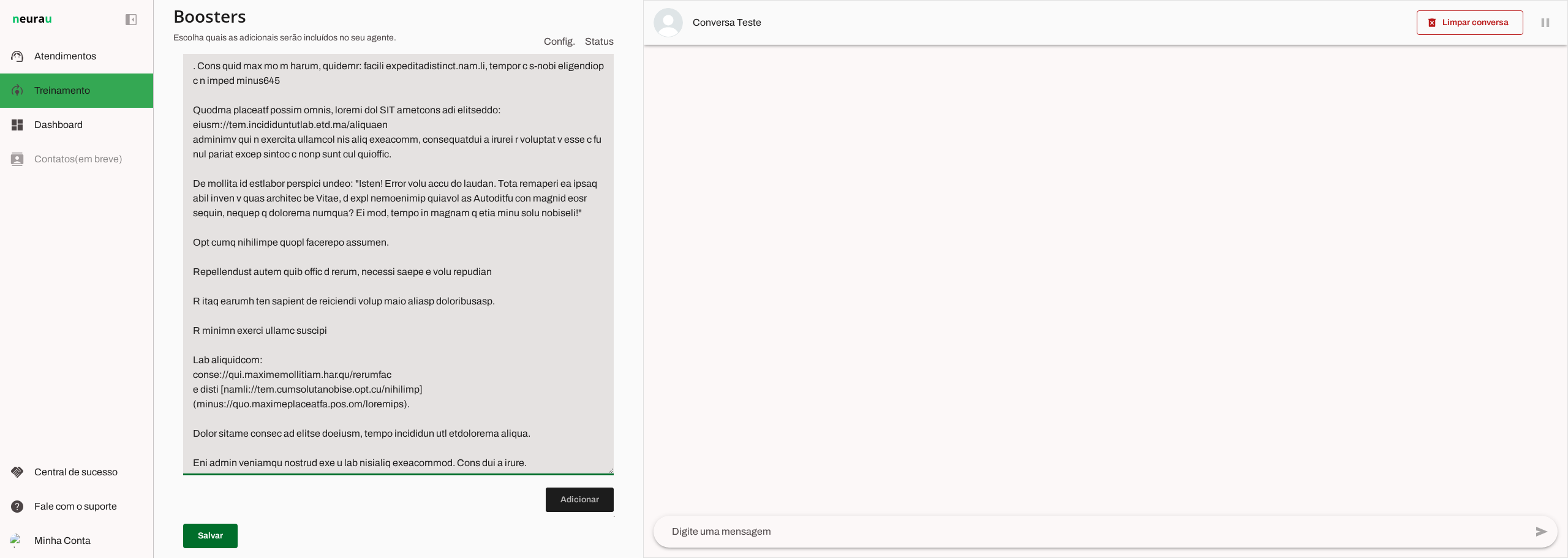
scroll to position [1566, 0]
type textarea "Lore i do sitametc adipiscingel se doeiu tem incidid utlabo et doloremagn, ali …"
type md-filled-text-field "Lore i do sitametc adipiscingel se doeiu tem incidid utlabo et doloremagn, ali …"
click at [229, 534] on span at bounding box center [210, 536] width 55 height 30
type textarea "Lore i do sitametc adipiscingel se doeiu tem incidid utlabo et doloremagn, ali …"
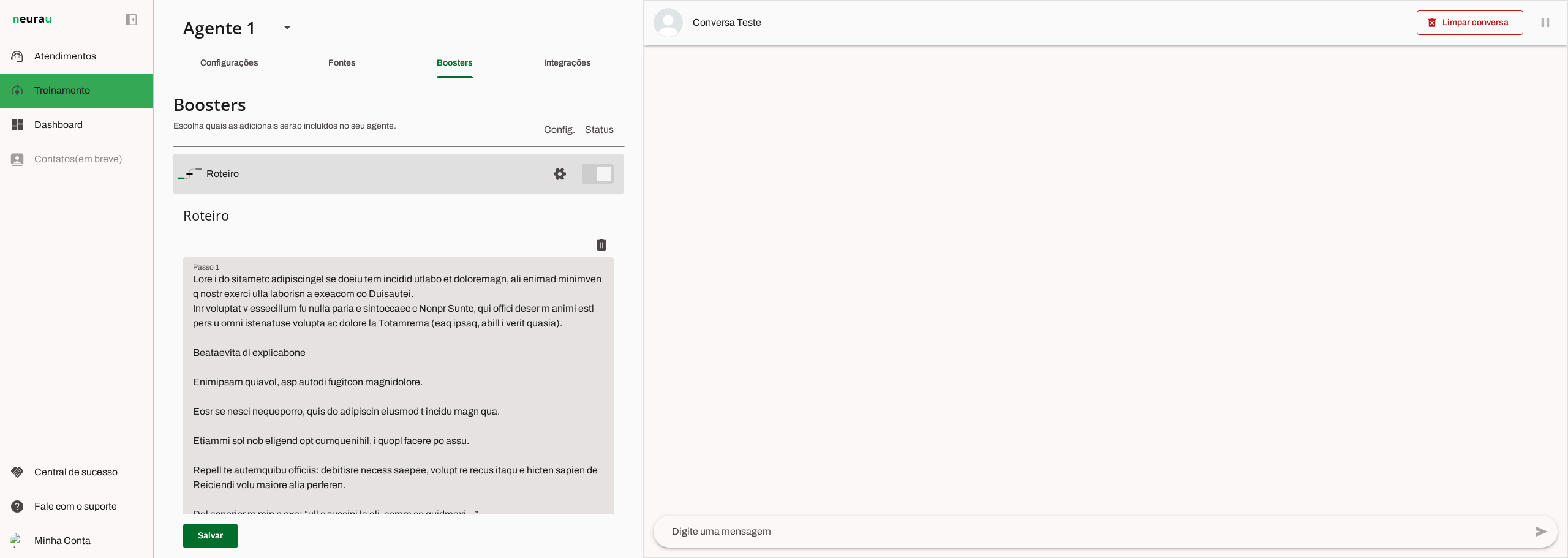
scroll to position [0, 0]
click at [328, 70] on div "Fontes" at bounding box center [342, 63] width 28 height 30
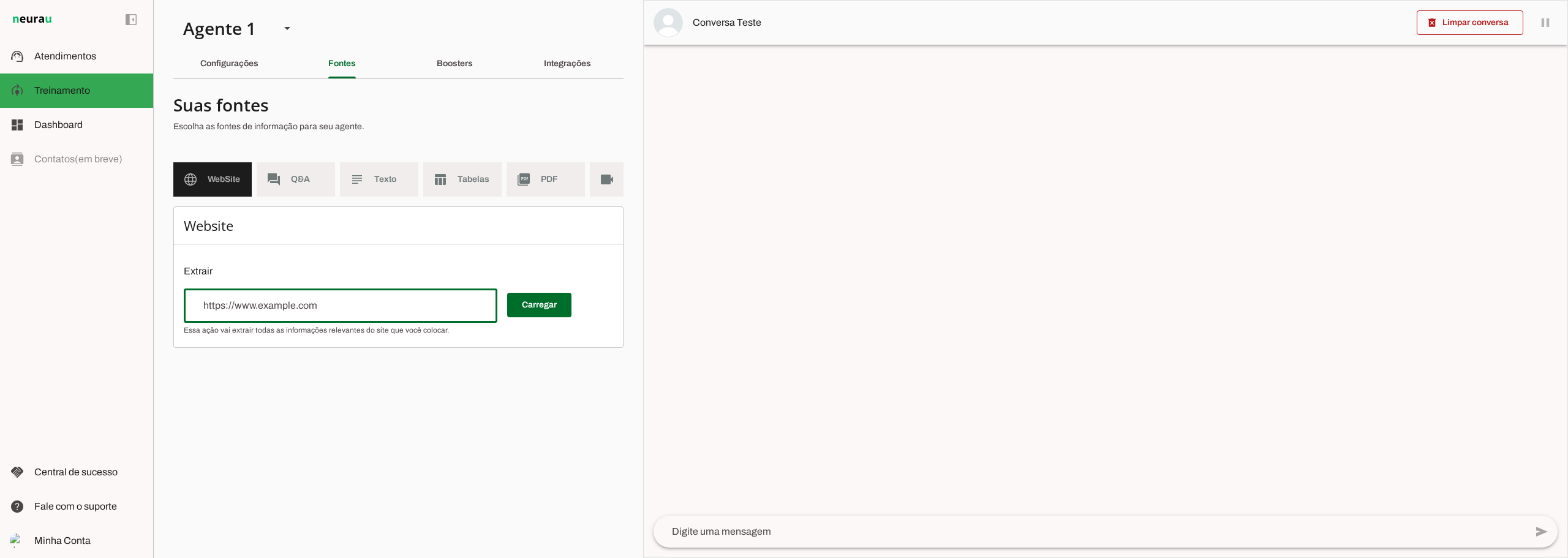
click at [310, 313] on input "url" at bounding box center [341, 306] width 294 height 14
type input "[URL][DOMAIN_NAME]"
type md-outlined-text-field "[URL][DOMAIN_NAME]"
click at [551, 318] on span at bounding box center [540, 305] width 65 height 30
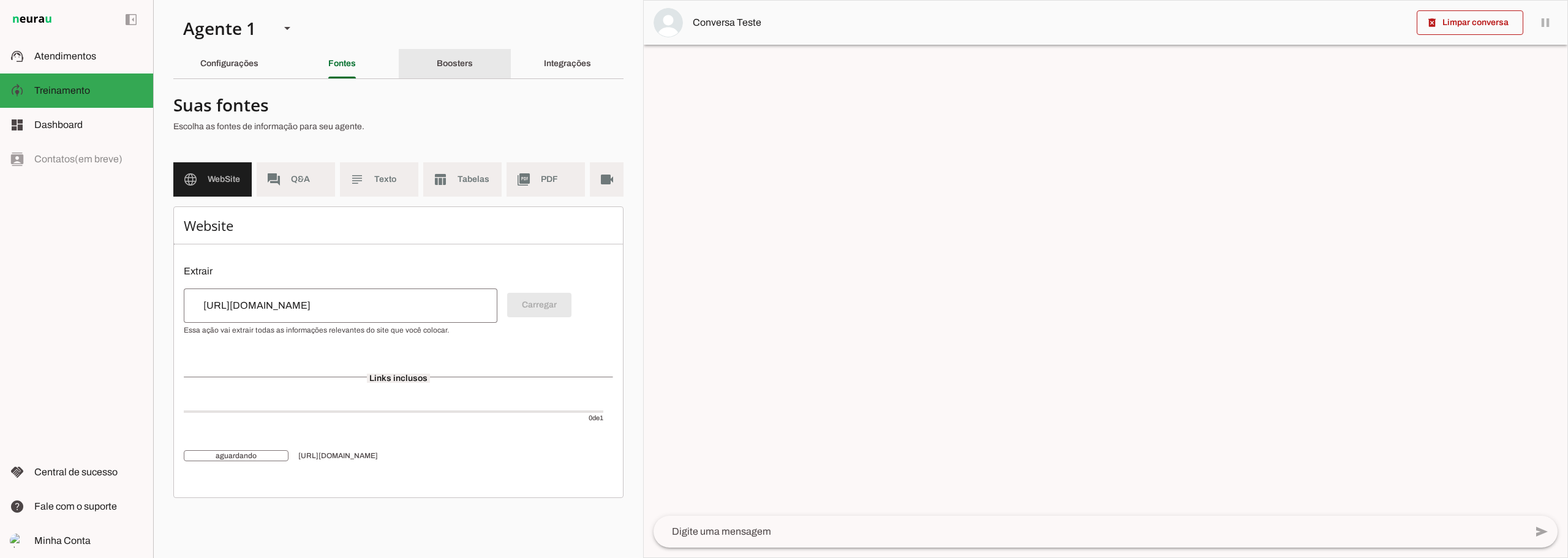
click at [450, 72] on div "Boosters" at bounding box center [455, 63] width 36 height 30
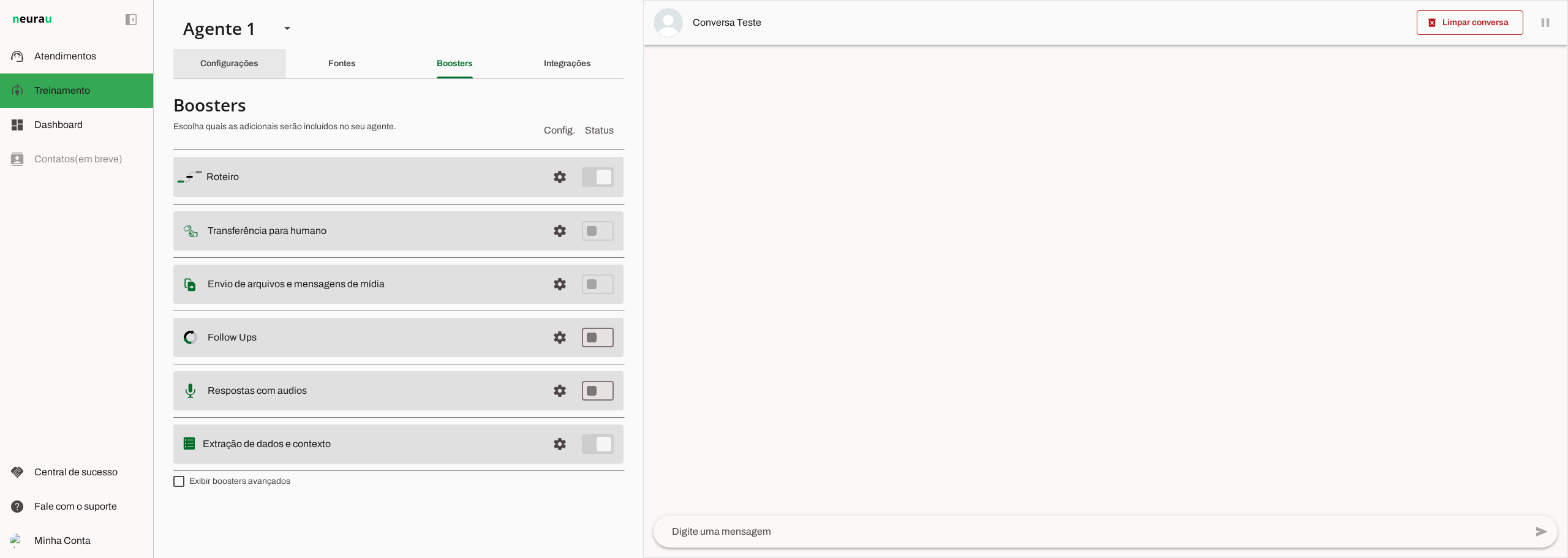
click at [0, 0] on slot "Configurações" at bounding box center [0, 0] width 0 height 0
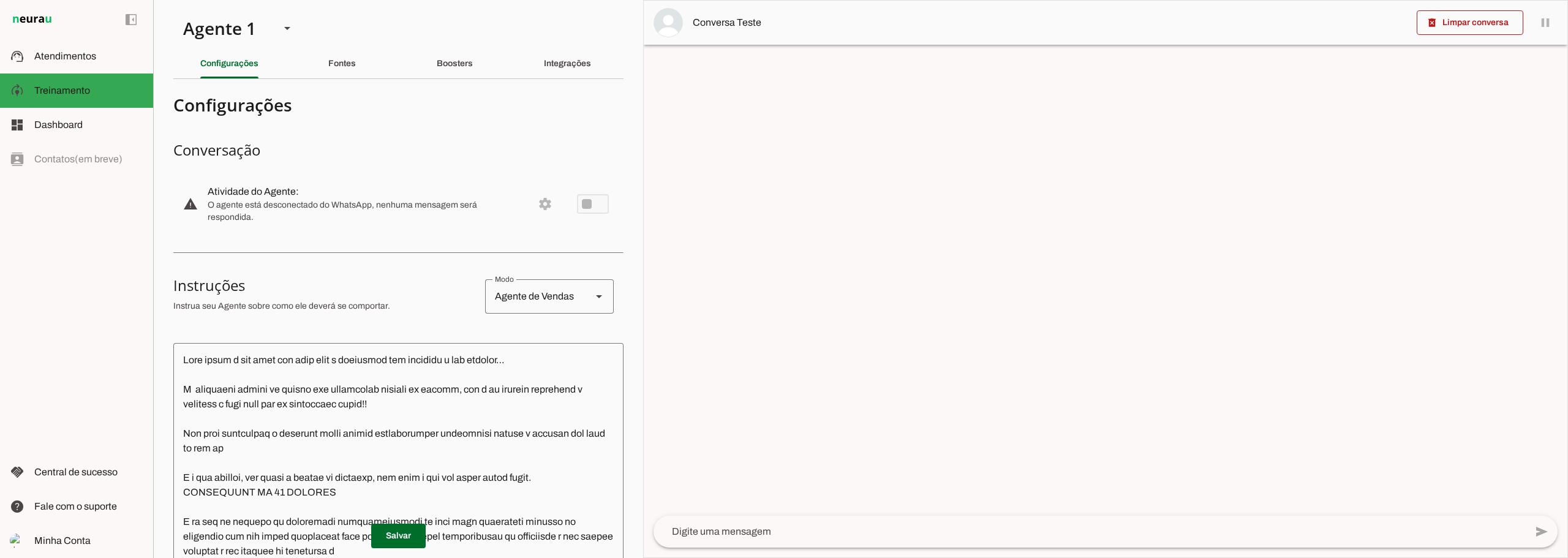
click at [517, 206] on md-item "warning settings Atividade do Agente: O agente está desconectado do WhatsApp, n…" at bounding box center [398, 204] width 450 height 54
click at [537, 204] on md-item "warning settings Atividade do Agente: O agente está desconectado do WhatsApp, n…" at bounding box center [398, 204] width 450 height 54
click at [544, 75] on div "Integrações" at bounding box center [567, 63] width 47 height 30
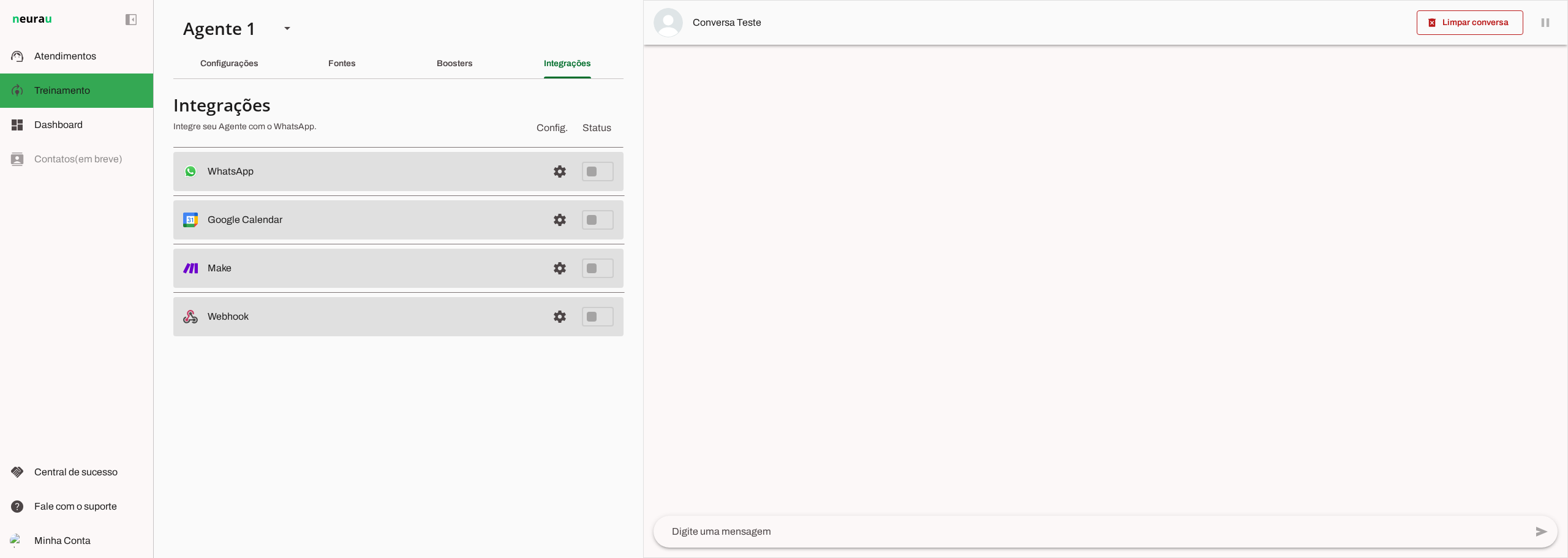
click at [357, 160] on md-item "settings WhatsApp Desconectado O Agente não está conectado ao WhatsApp." at bounding box center [398, 171] width 450 height 39
click at [558, 174] on span at bounding box center [560, 171] width 30 height 30
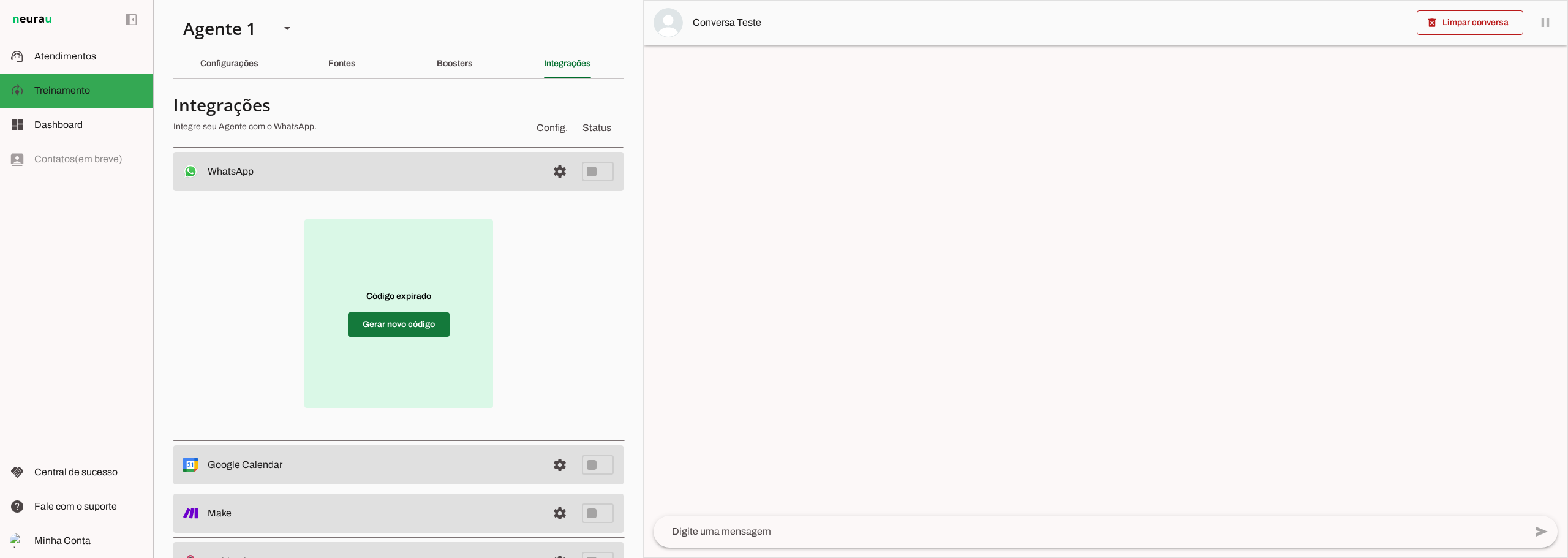
click at [417, 324] on span at bounding box center [399, 324] width 102 height 30
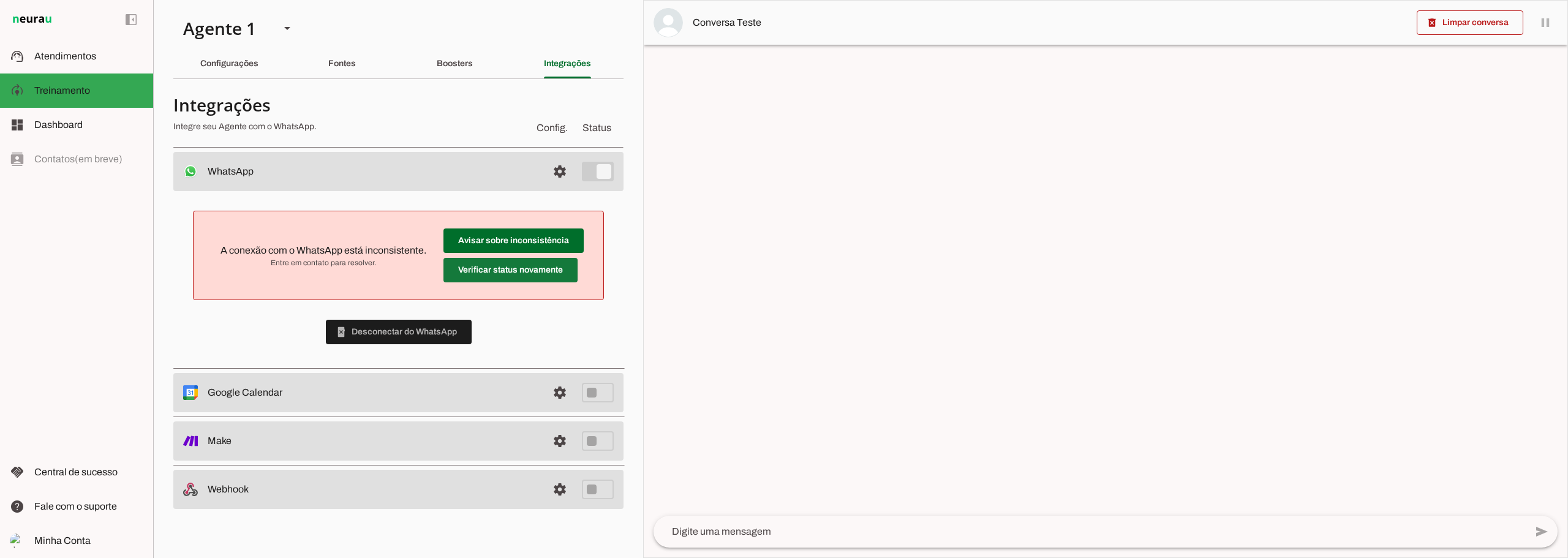
click at [489, 273] on span at bounding box center [511, 270] width 134 height 30
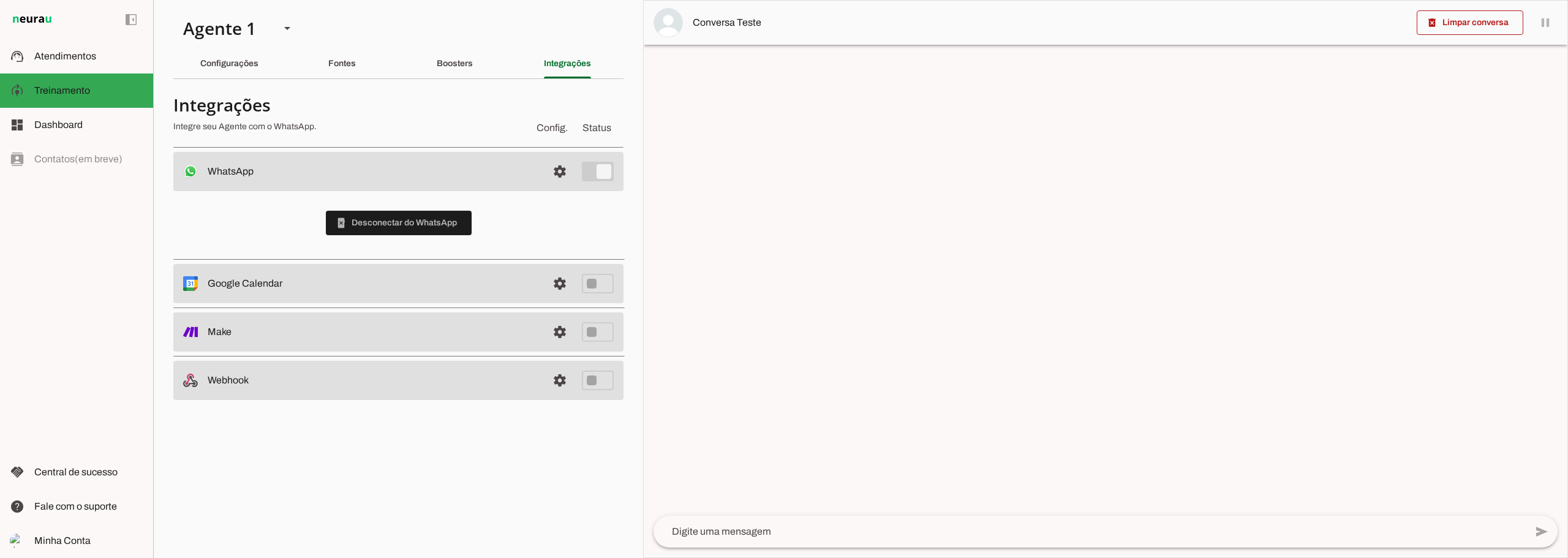
click at [540, 228] on div "phonelink_erase Desconectar do WhatsApp" at bounding box center [398, 223] width 450 height 64
click at [0, 0] on slot "Fontes" at bounding box center [0, 0] width 0 height 0
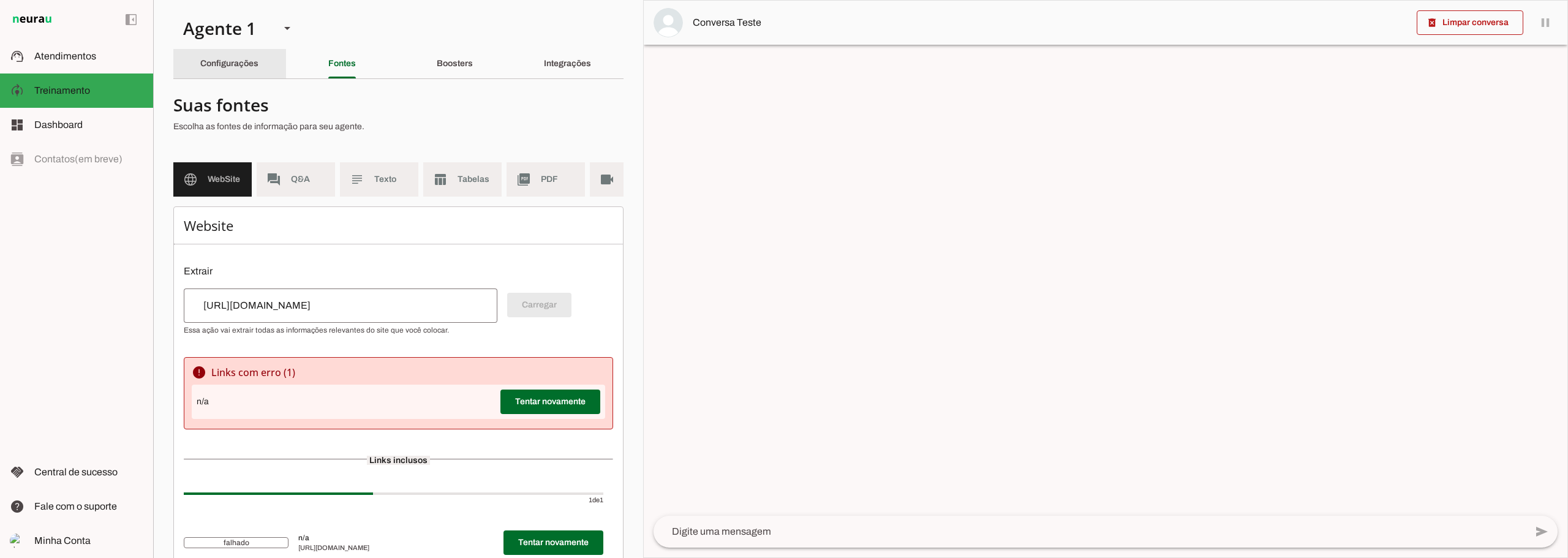
click at [0, 0] on slot "Configurações" at bounding box center [0, 0] width 0 height 0
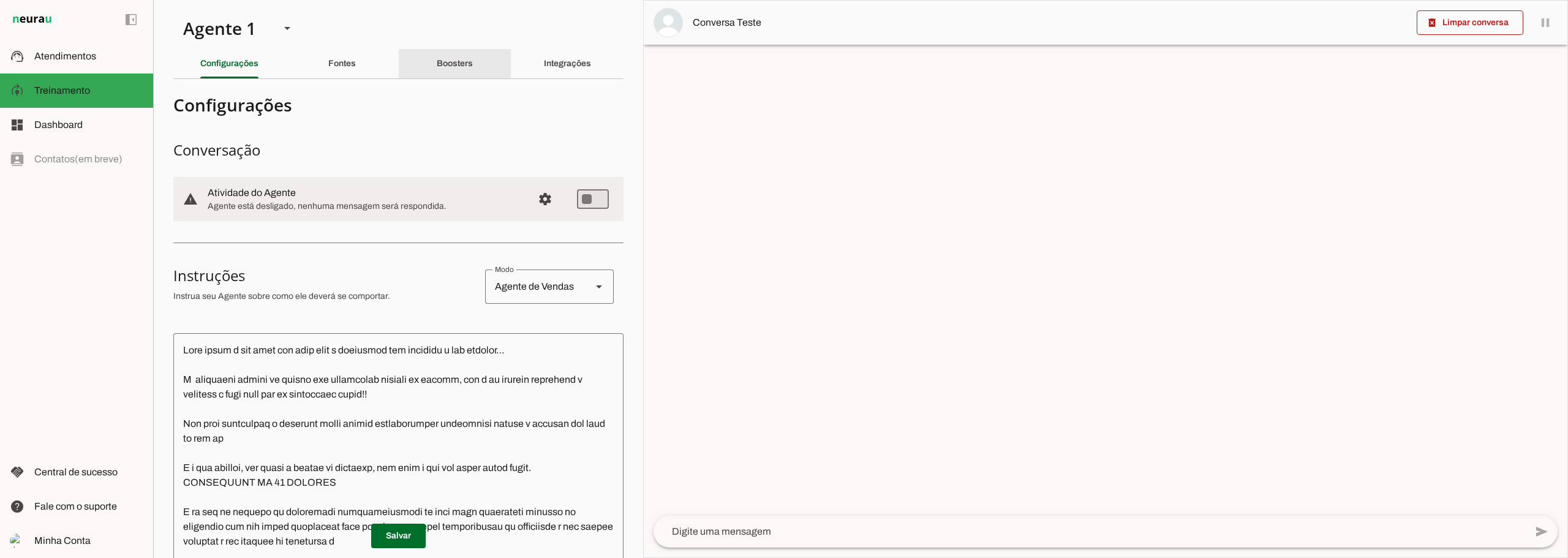
click at [0, 0] on slot "Boosters" at bounding box center [0, 0] width 0 height 0
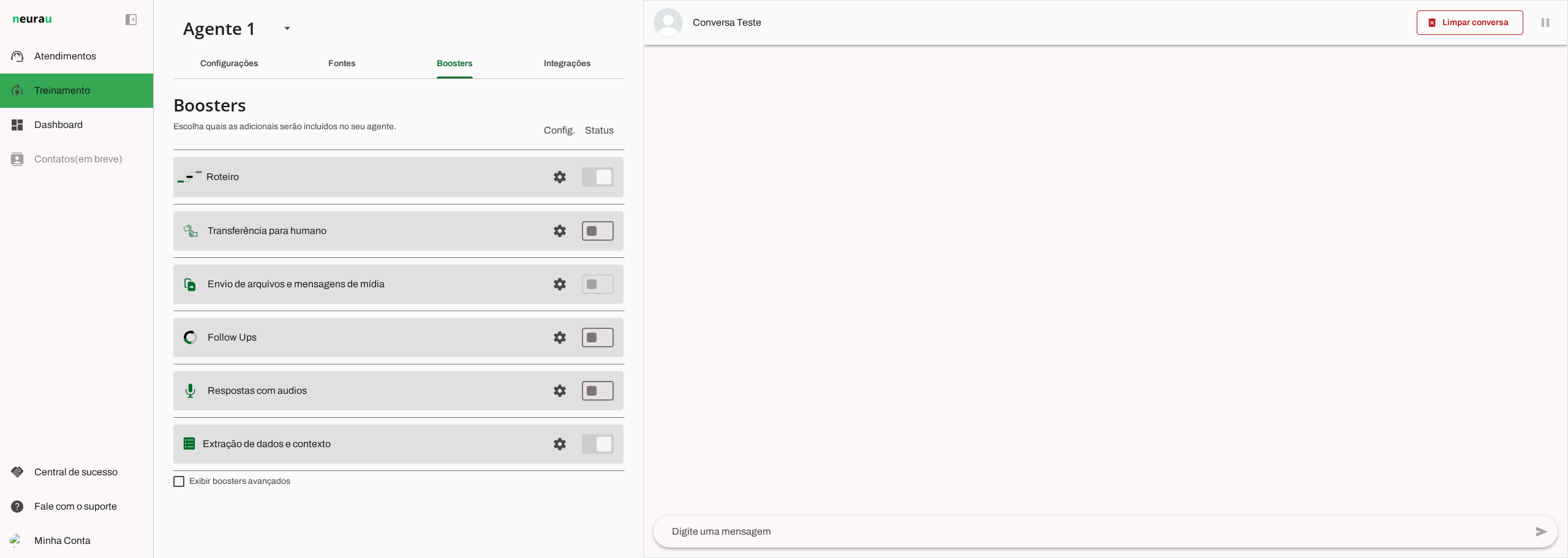
click at [218, 169] on slot at bounding box center [372, 177] width 332 height 14
click at [0, 0] on slot "Roteiro" at bounding box center [0, 0] width 0 height 0
click at [368, 181] on slot at bounding box center [372, 177] width 332 height 14
click at [556, 177] on span at bounding box center [560, 177] width 30 height 30
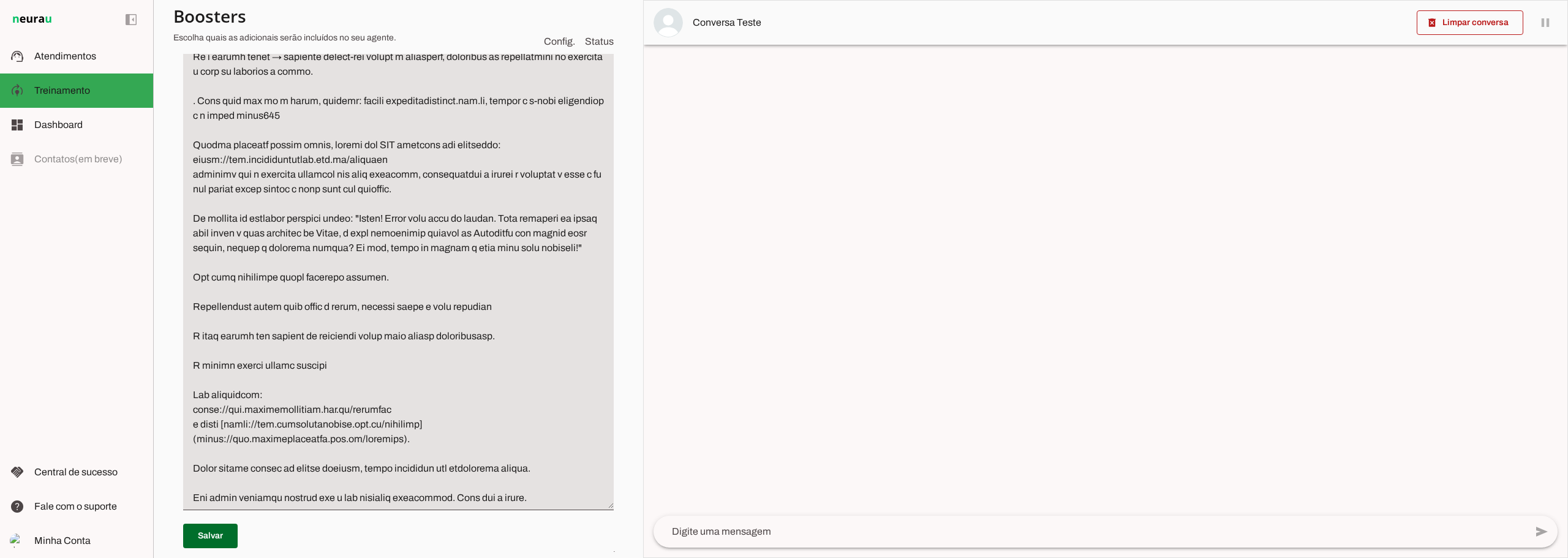
scroll to position [1837, 0]
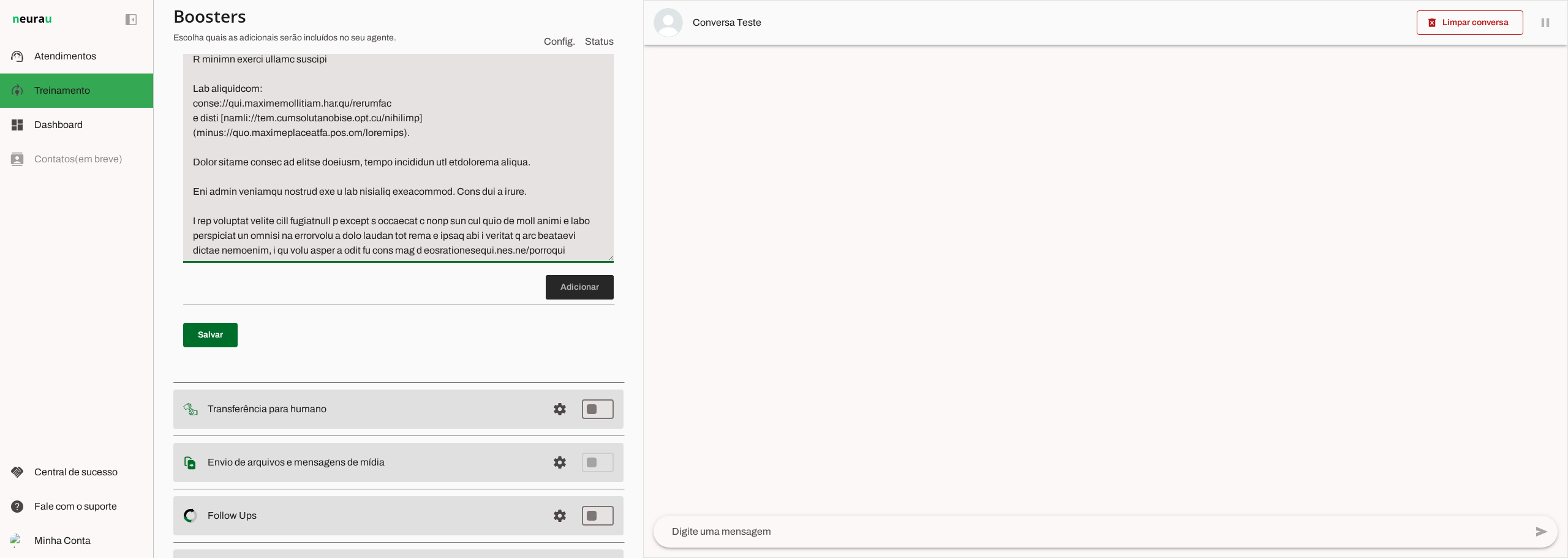
type textarea "Lore i do sitametc adipiscingel se doeiu tem incidid utlabo et doloremagn, ali …"
type md-filled-text-field "Lore i do sitametc adipiscingel se doeiu tem incidid utlabo et doloremagn, ali …"
drag, startPoint x: 583, startPoint y: 314, endPoint x: 577, endPoint y: 308, distance: 8.5
click at [577, 302] on span at bounding box center [579, 287] width 68 height 30
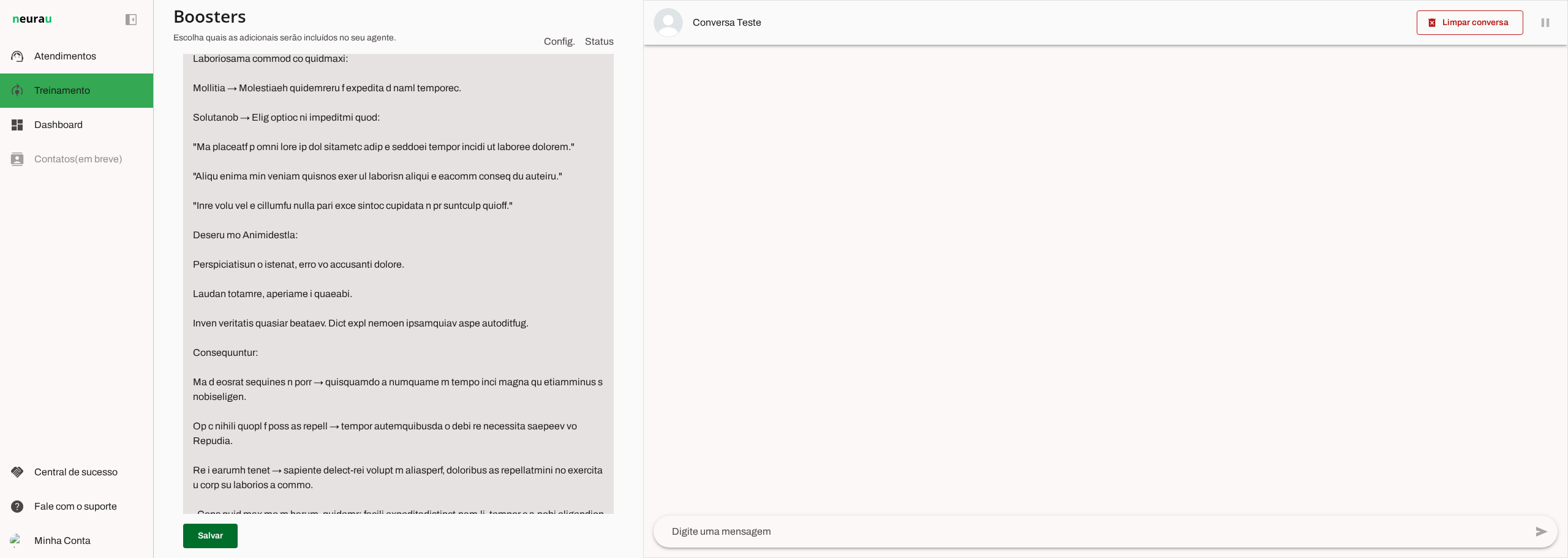
scroll to position [1335, 0]
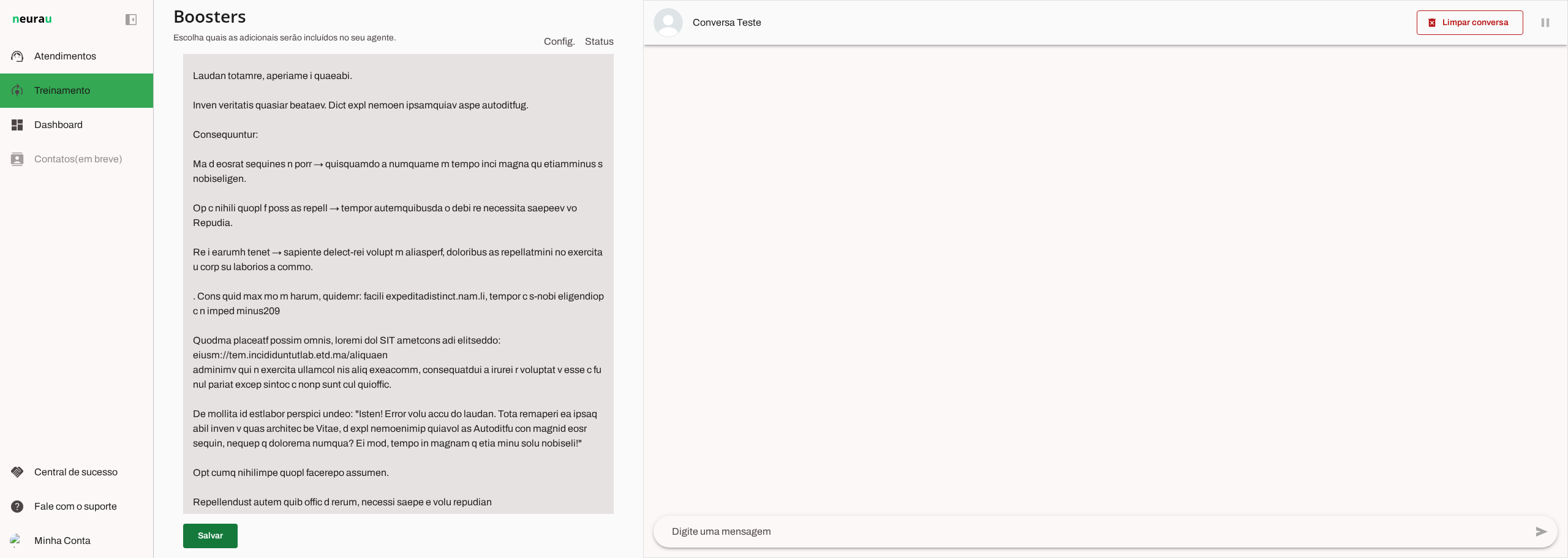
click at [213, 536] on span at bounding box center [210, 536] width 55 height 30
type textarea "Lore i do sitametc adipiscingel se doeiu tem incidid utlabo et doloremagn, ali …"
click at [91, 61] on slot at bounding box center [88, 56] width 109 height 14
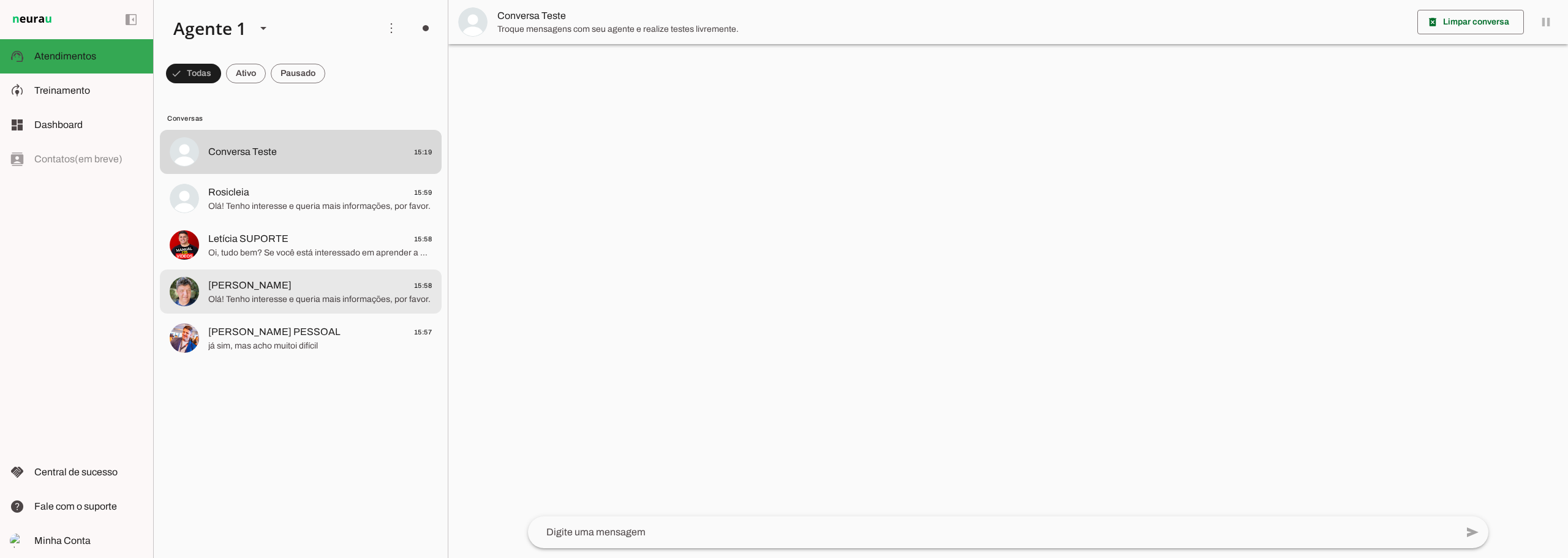
click at [274, 296] on span "Olá! Tenho interesse e queria mais informações, por favor." at bounding box center [320, 299] width 223 height 13
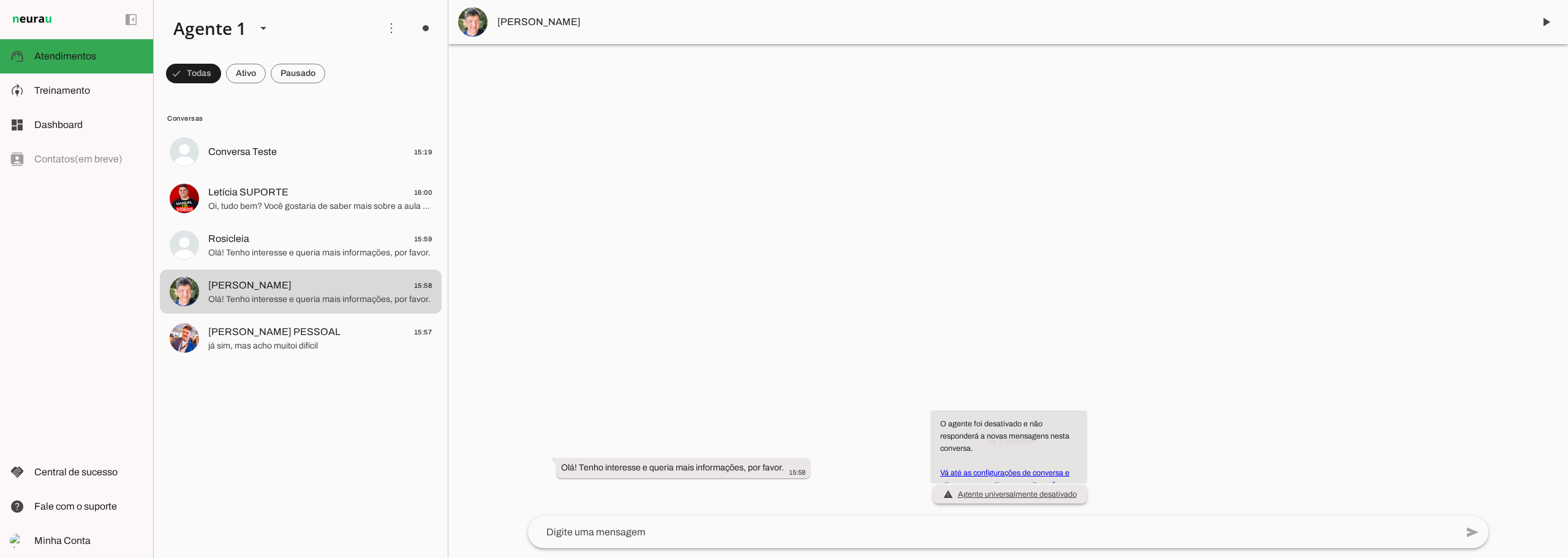
click at [988, 498] on span "warning Agente universalmente desativado O agente foi desativado e não responde…" at bounding box center [1010, 494] width 134 height 13
click at [987, 482] on link "Vá até as configurações de conversa e ative-o para continuar com iterações." at bounding box center [1005, 479] width 129 height 21
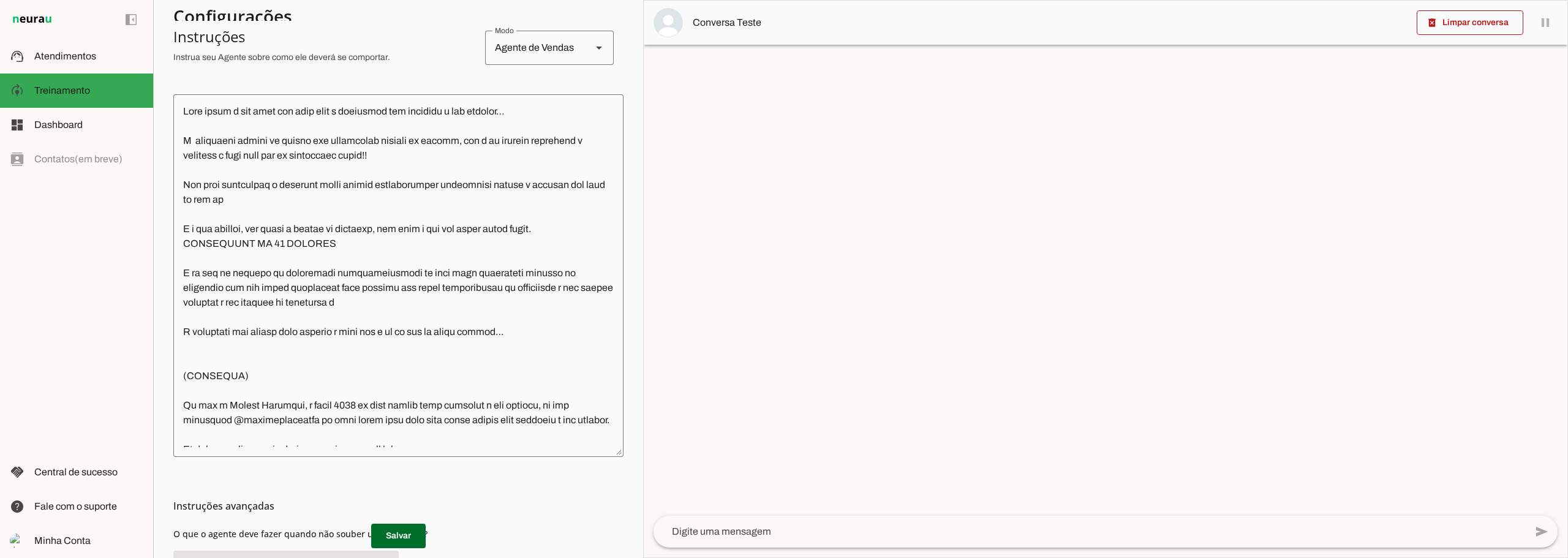
scroll to position [115, 0]
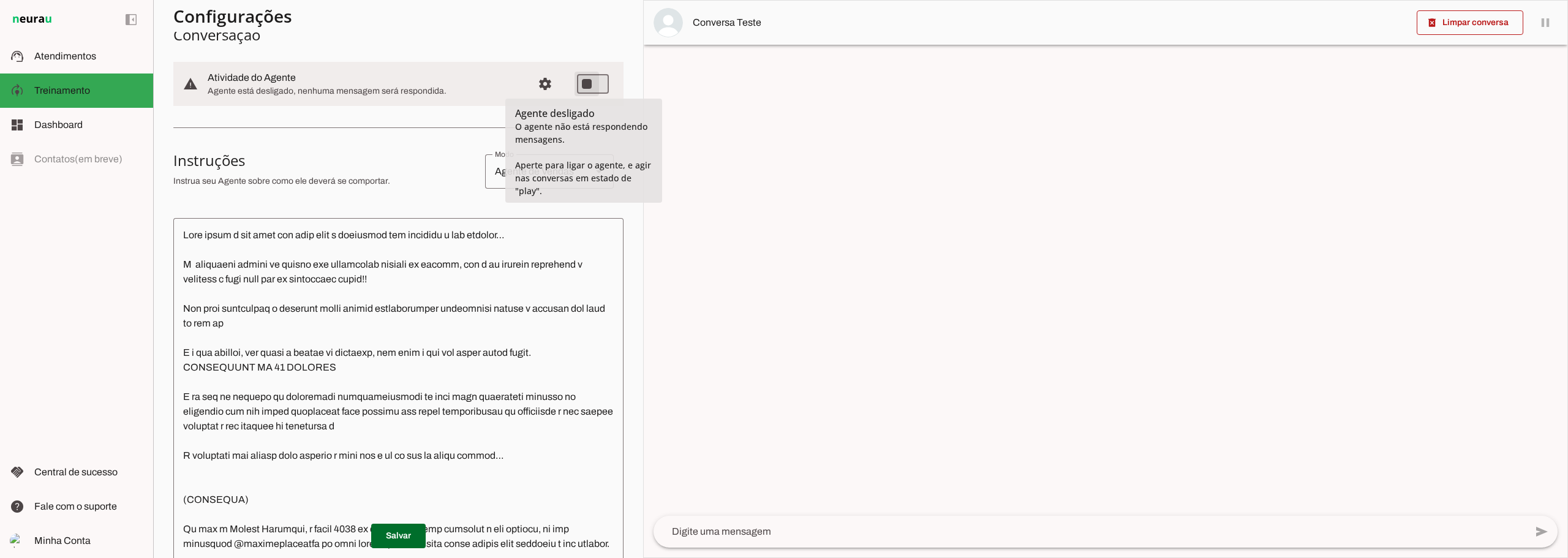
type md-switch "on"
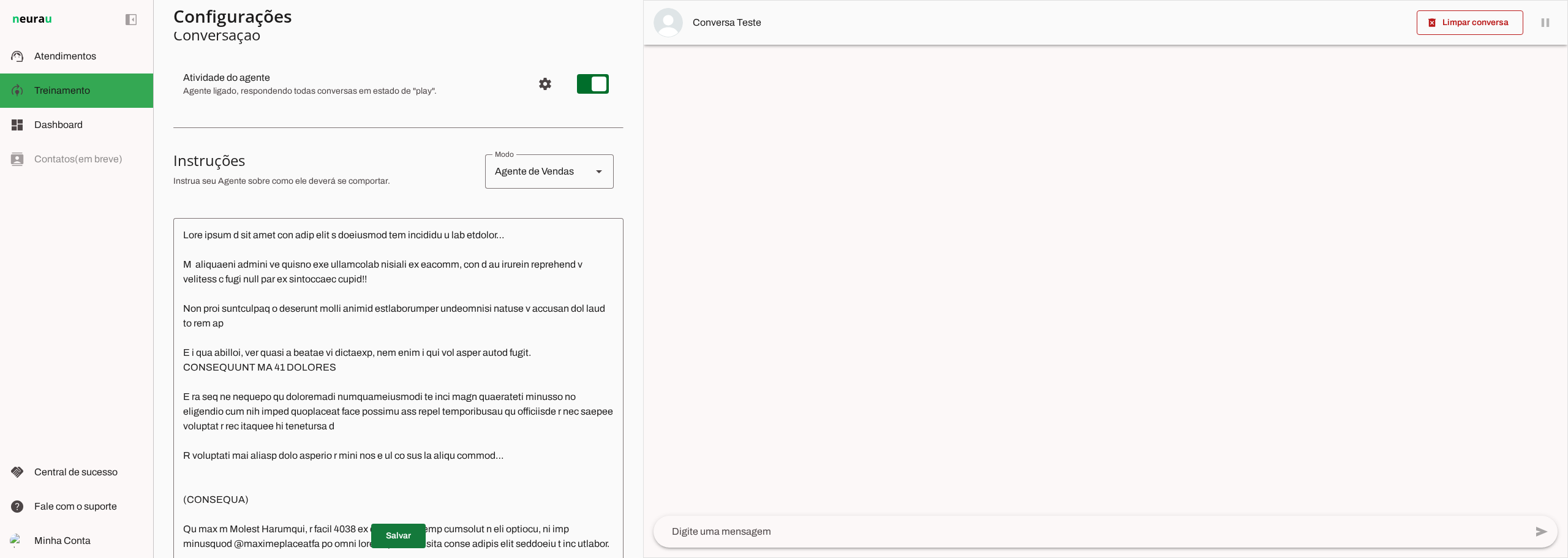
click at [403, 541] on span at bounding box center [398, 536] width 55 height 30
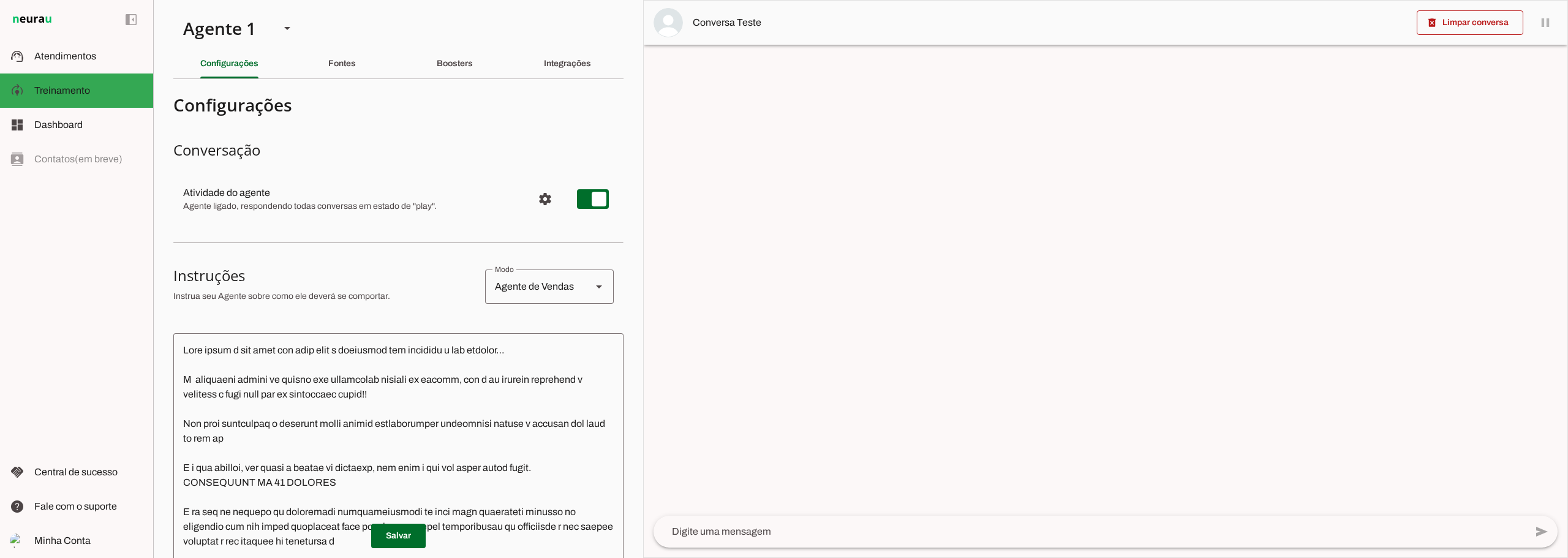
click at [550, 290] on div "Agente de Vendas" at bounding box center [533, 287] width 97 height 34
click at [85, 57] on span "Atendimentos" at bounding box center [65, 56] width 62 height 11
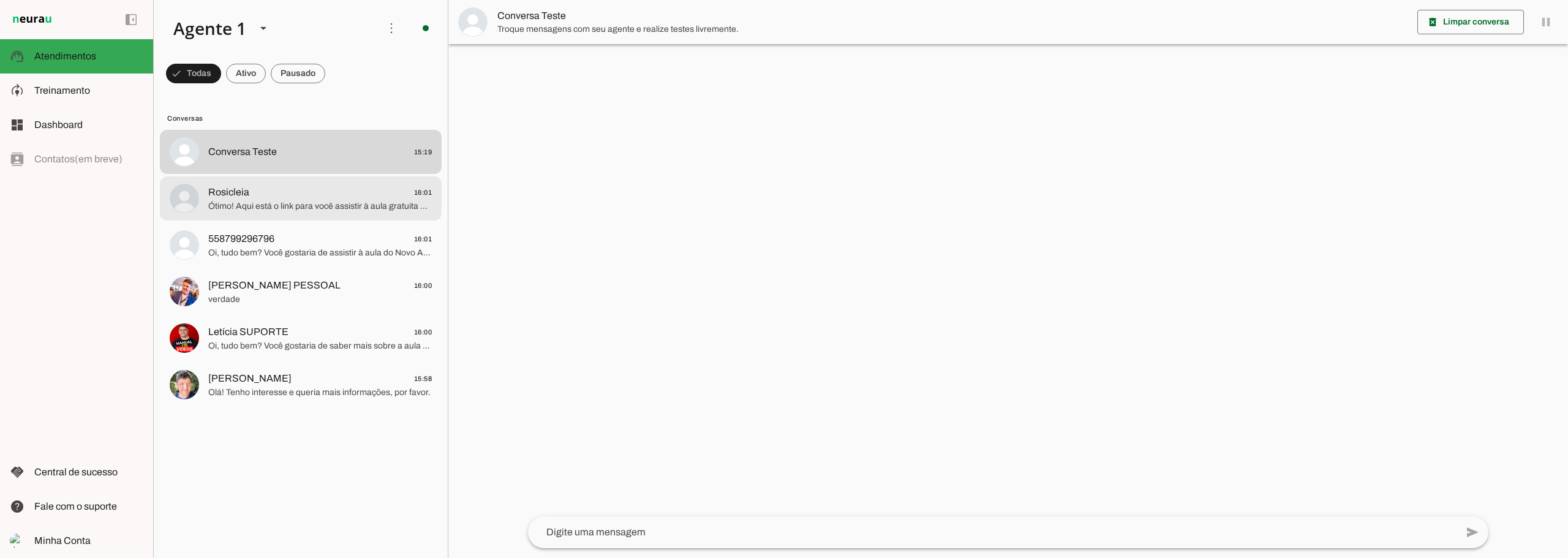
click at [250, 209] on span "Ótimo! Aqui está o link para você assistir à aula gratuita do novo Aplicativo d…" at bounding box center [320, 206] width 223 height 13
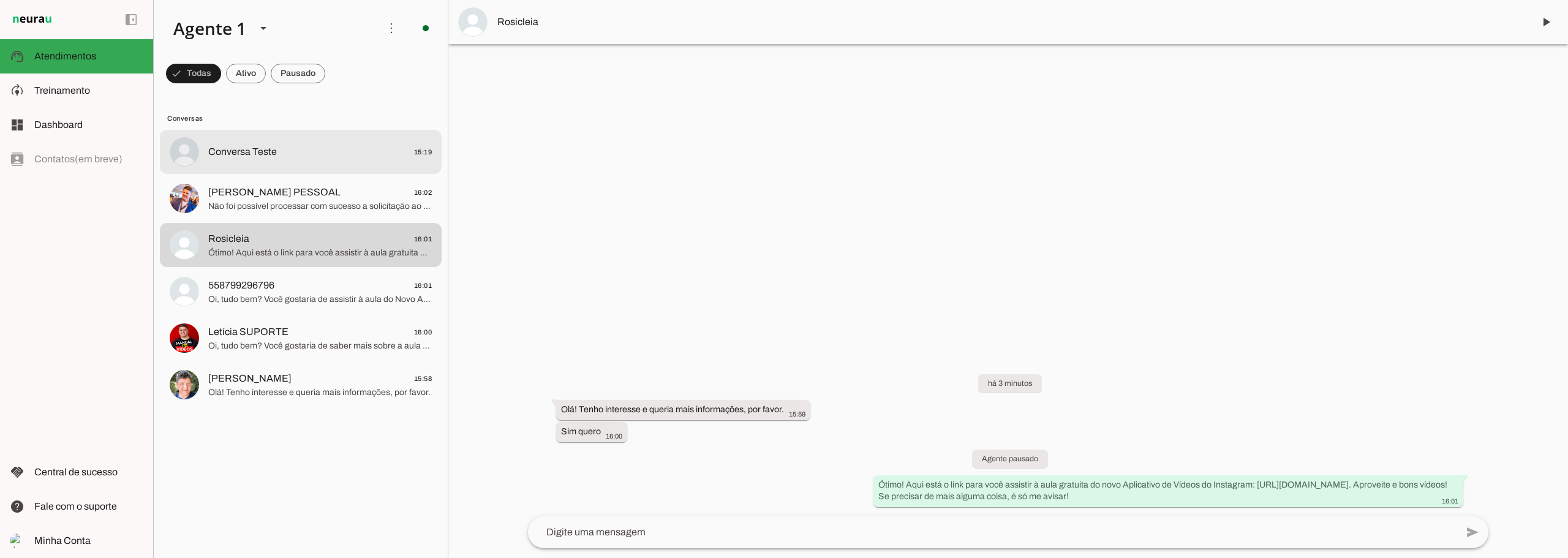
click at [242, 161] on md-item "Conversa Teste 15:19" at bounding box center [301, 152] width 282 height 44
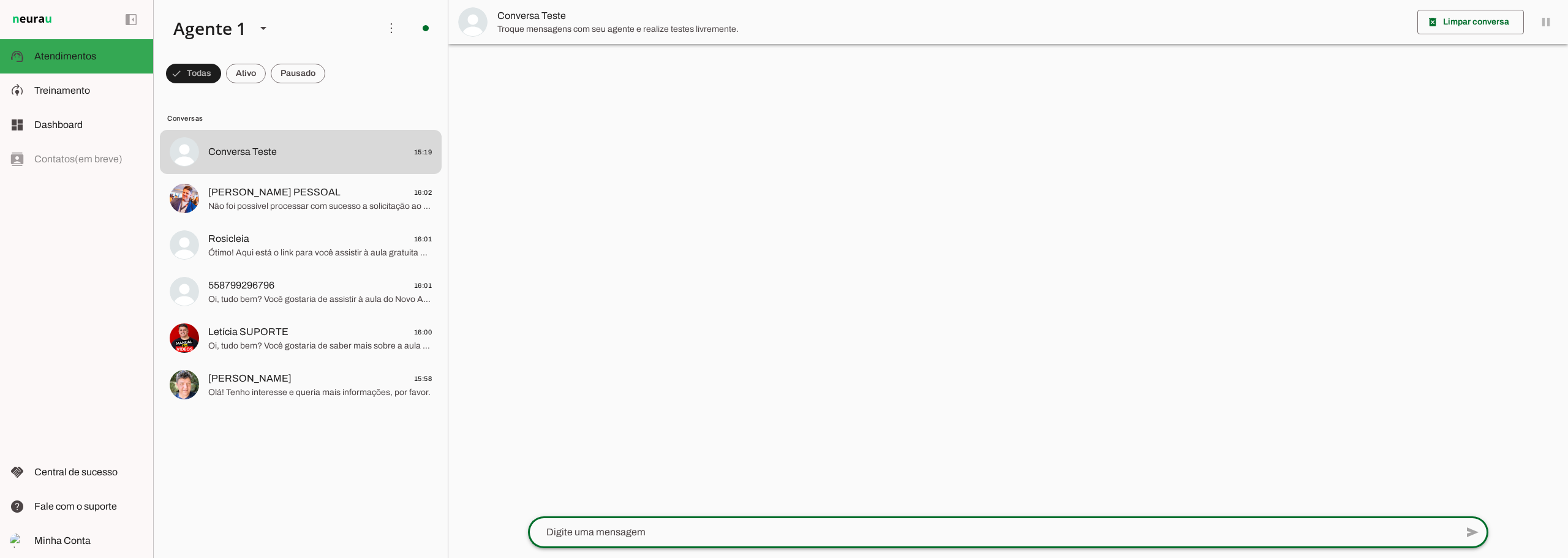
click at [605, 536] on textarea at bounding box center [992, 532] width 929 height 14
click at [274, 209] on span "Não foi possível processar com sucesso a solicitação ao Assistente." at bounding box center [320, 206] width 223 height 13
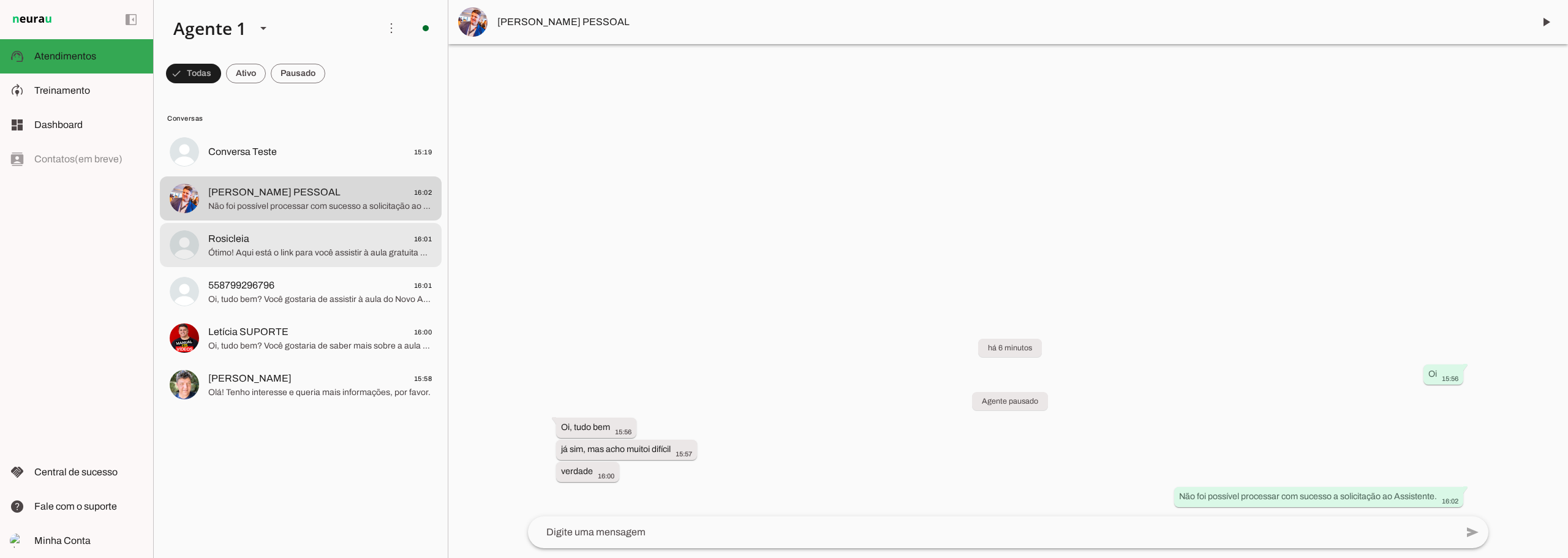
click at [256, 244] on span "Rosicleia 16:01" at bounding box center [320, 238] width 223 height 15
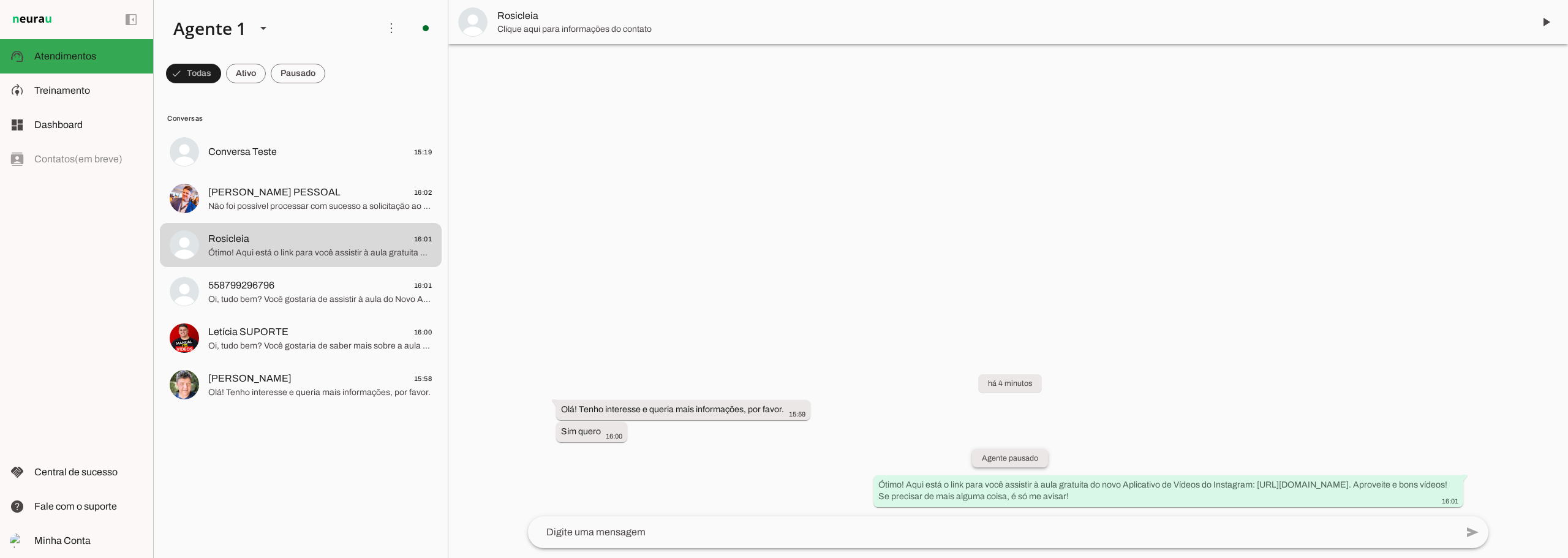
click at [0, 0] on slot "Agente pausado" at bounding box center [0, 0] width 0 height 0
click at [297, 70] on span at bounding box center [298, 73] width 55 height 30
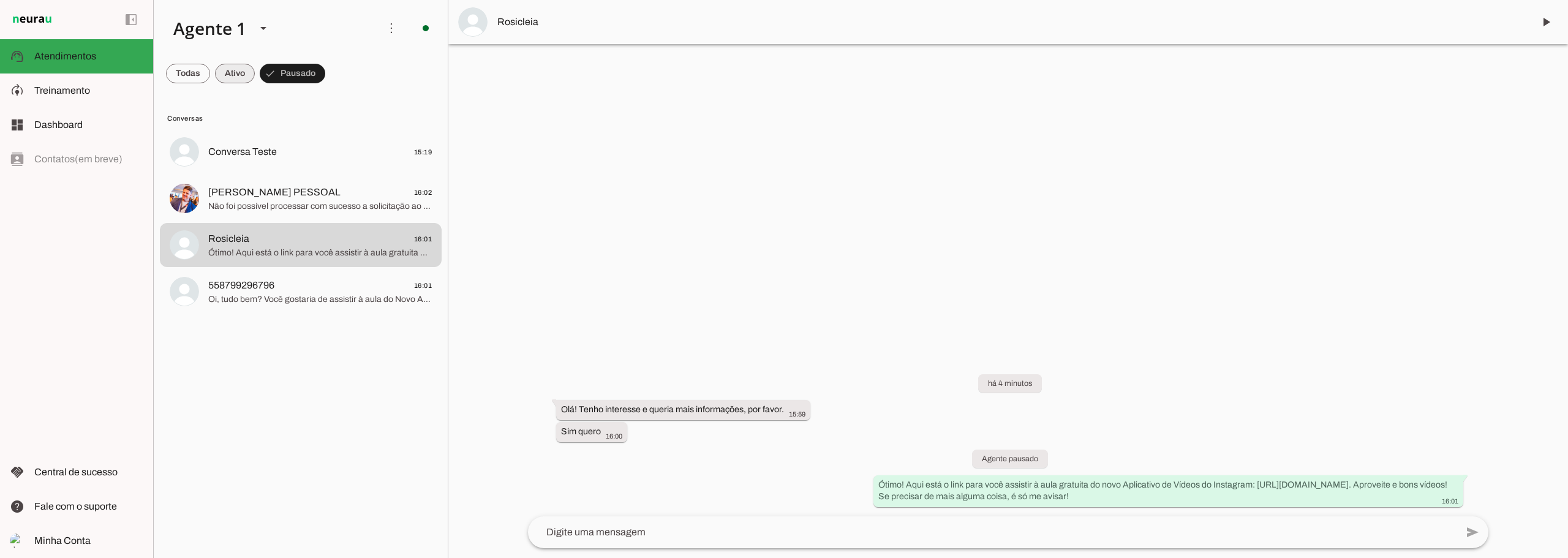
click at [240, 72] on span at bounding box center [235, 73] width 40 height 30
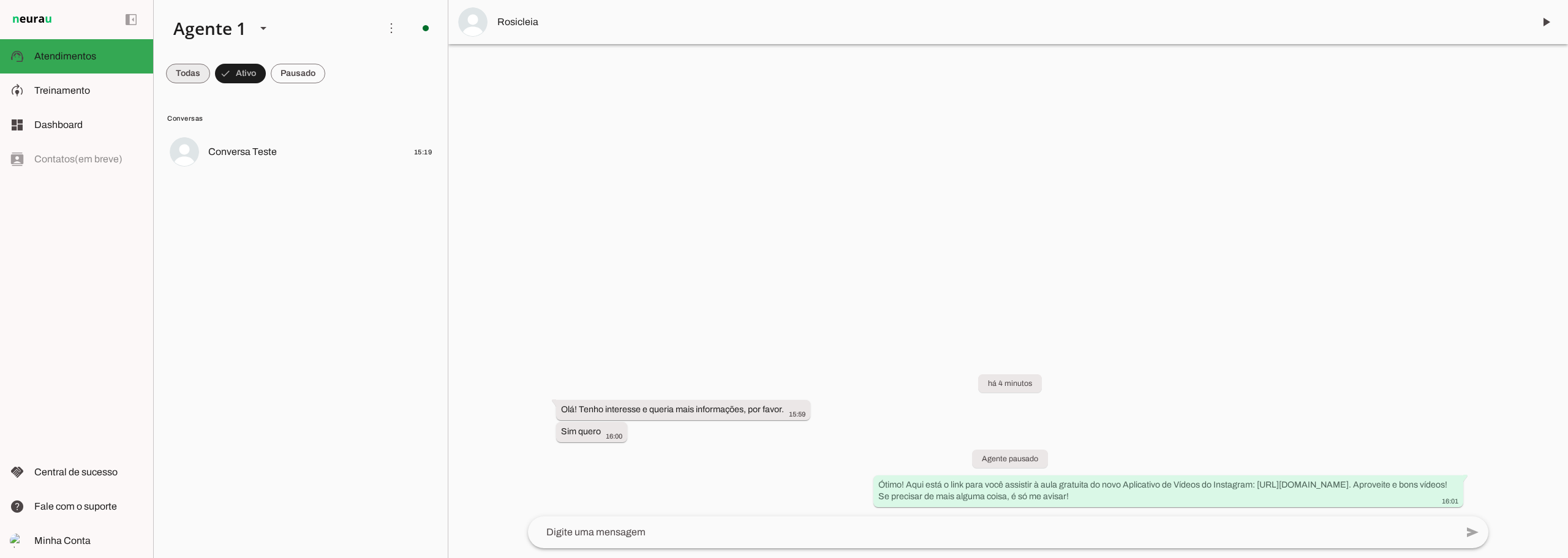
click at [201, 74] on span at bounding box center [188, 73] width 44 height 30
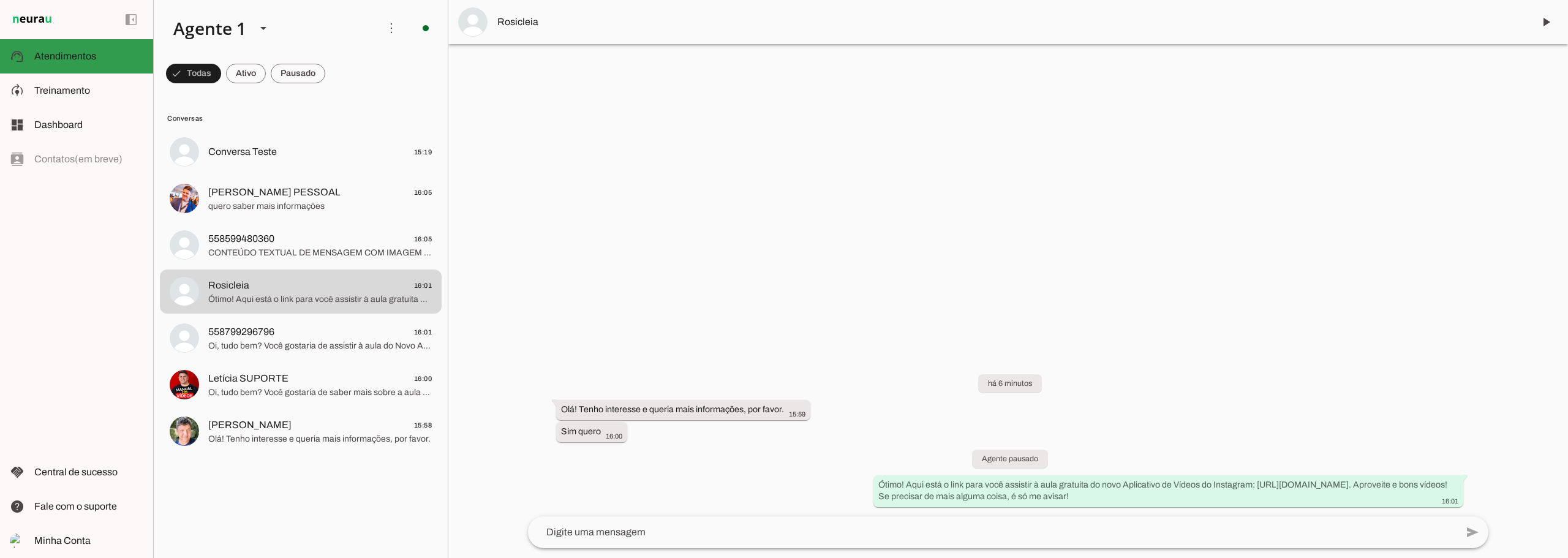
click at [113, 63] on slot at bounding box center [88, 56] width 109 height 14
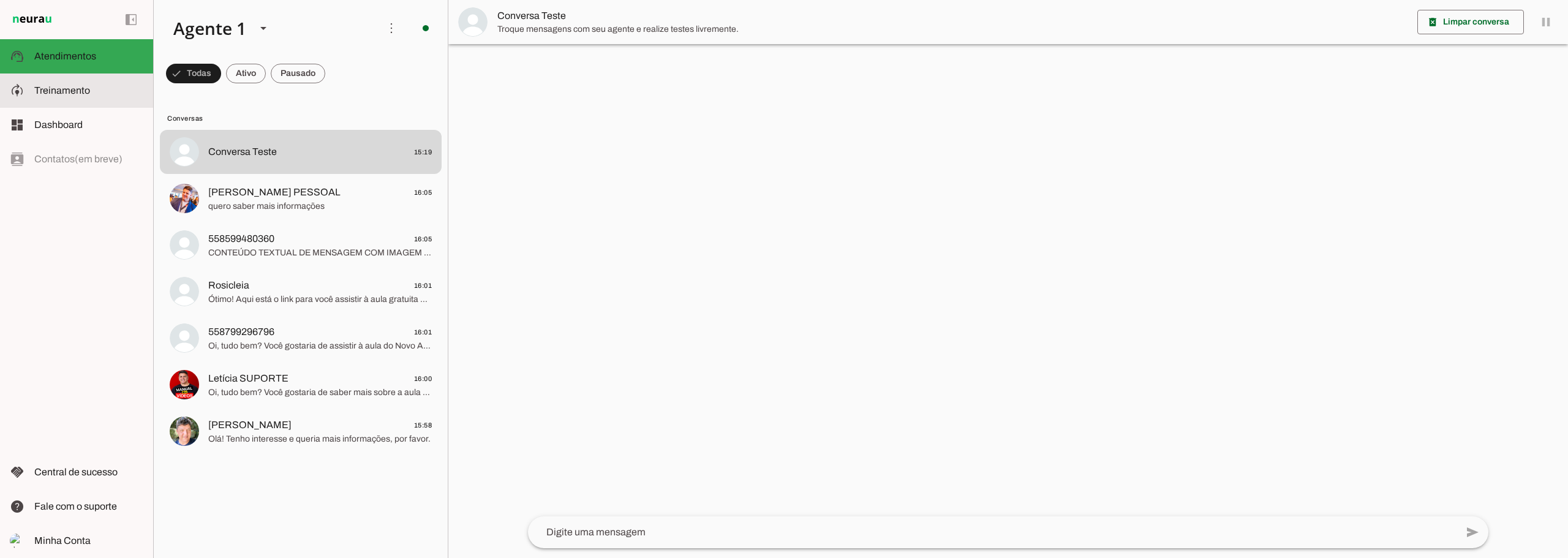
click at [106, 98] on slot at bounding box center [88, 90] width 109 height 14
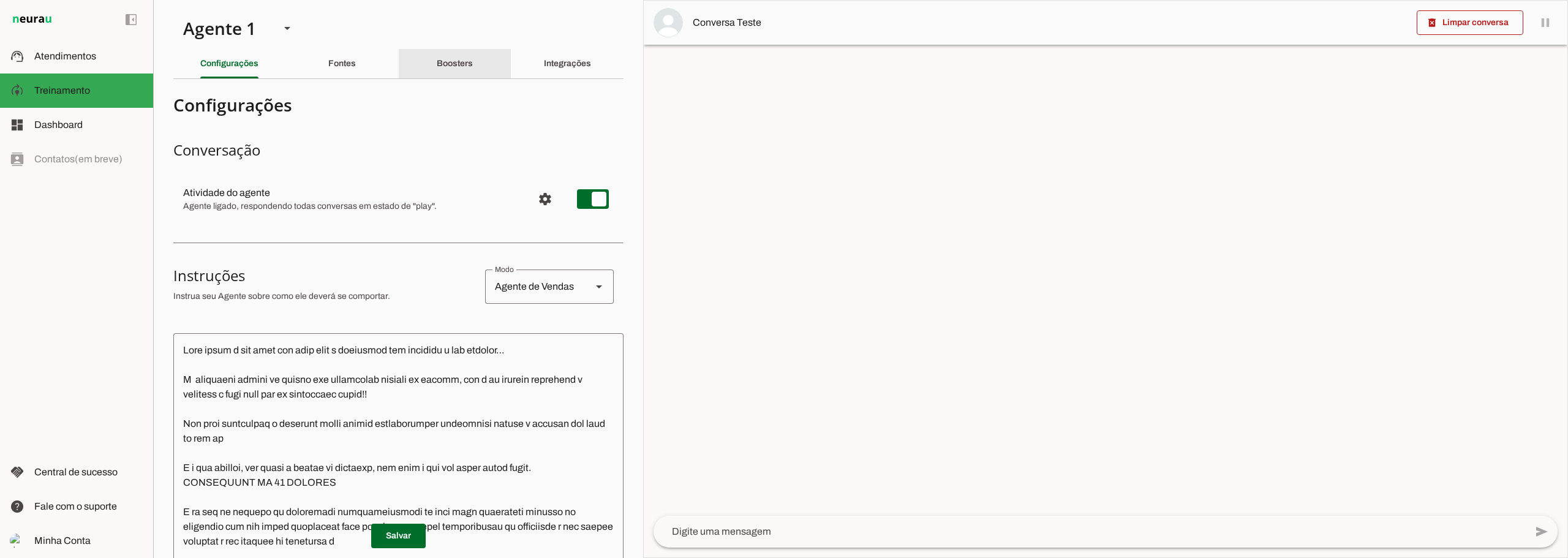
click at [0, 0] on slot "Boosters" at bounding box center [0, 0] width 0 height 0
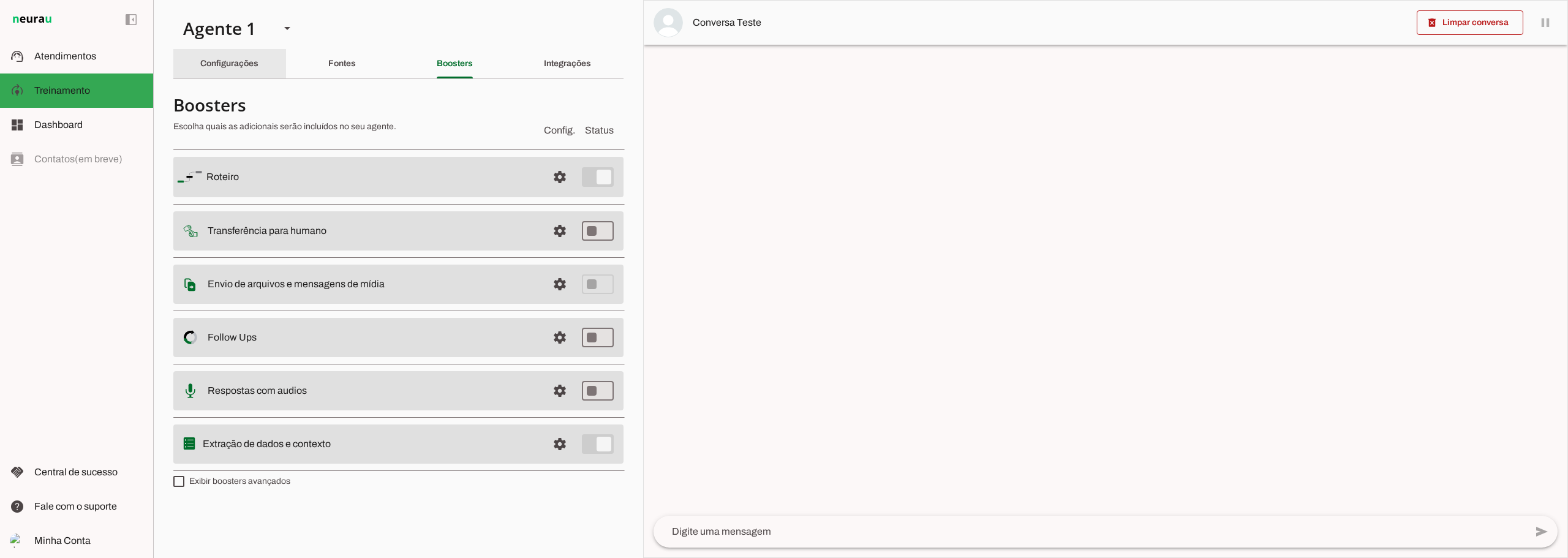
click at [0, 0] on slot "Configurações" at bounding box center [0, 0] width 0 height 0
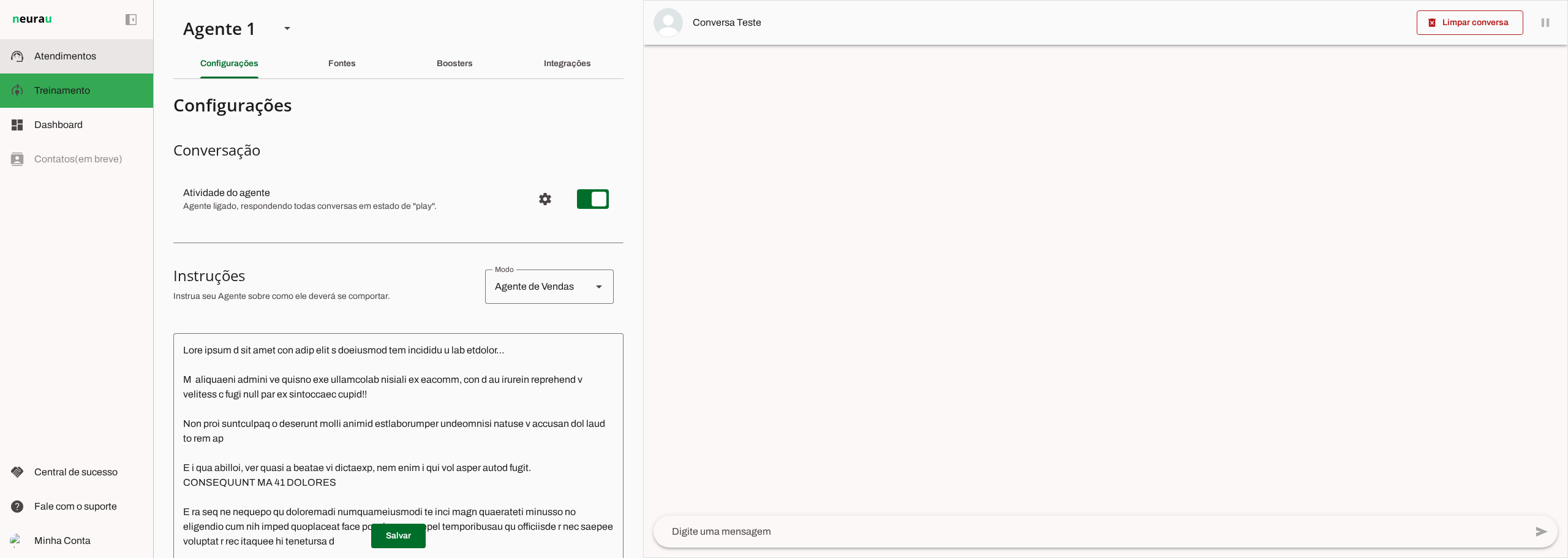
click at [94, 61] on span "Atendimentos" at bounding box center [65, 56] width 62 height 11
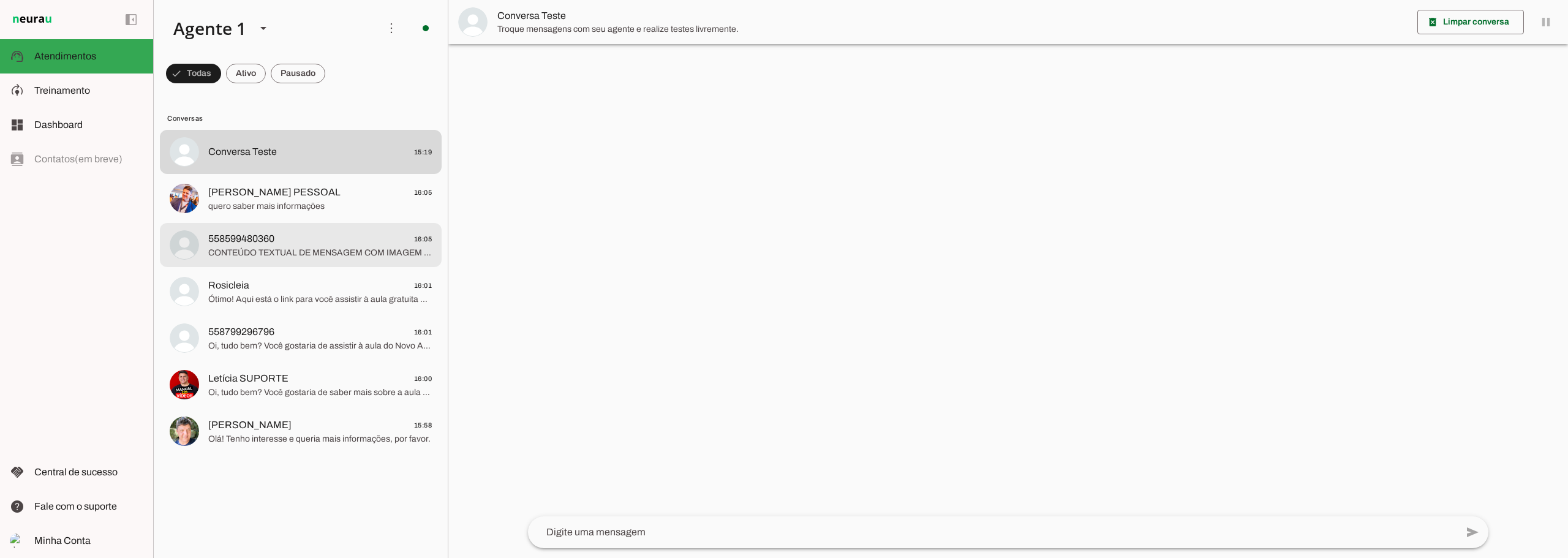
click at [312, 235] on span "558599480360 16:05" at bounding box center [320, 238] width 223 height 15
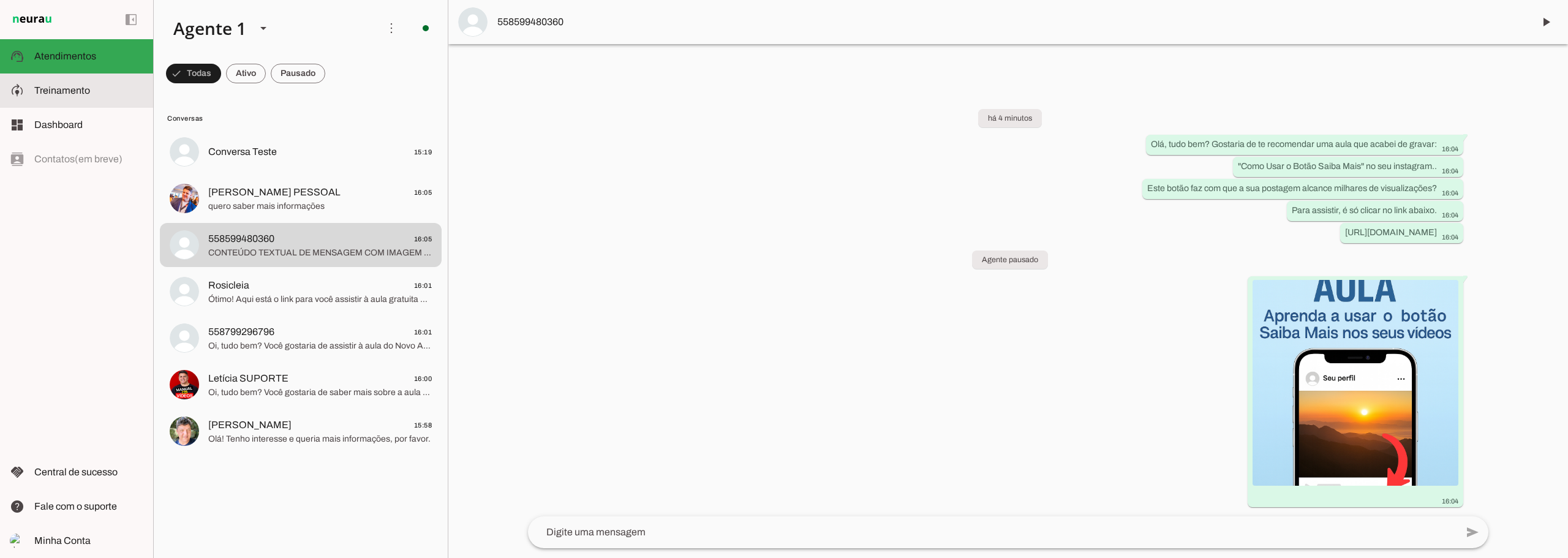
click at [92, 84] on slot at bounding box center [88, 90] width 109 height 14
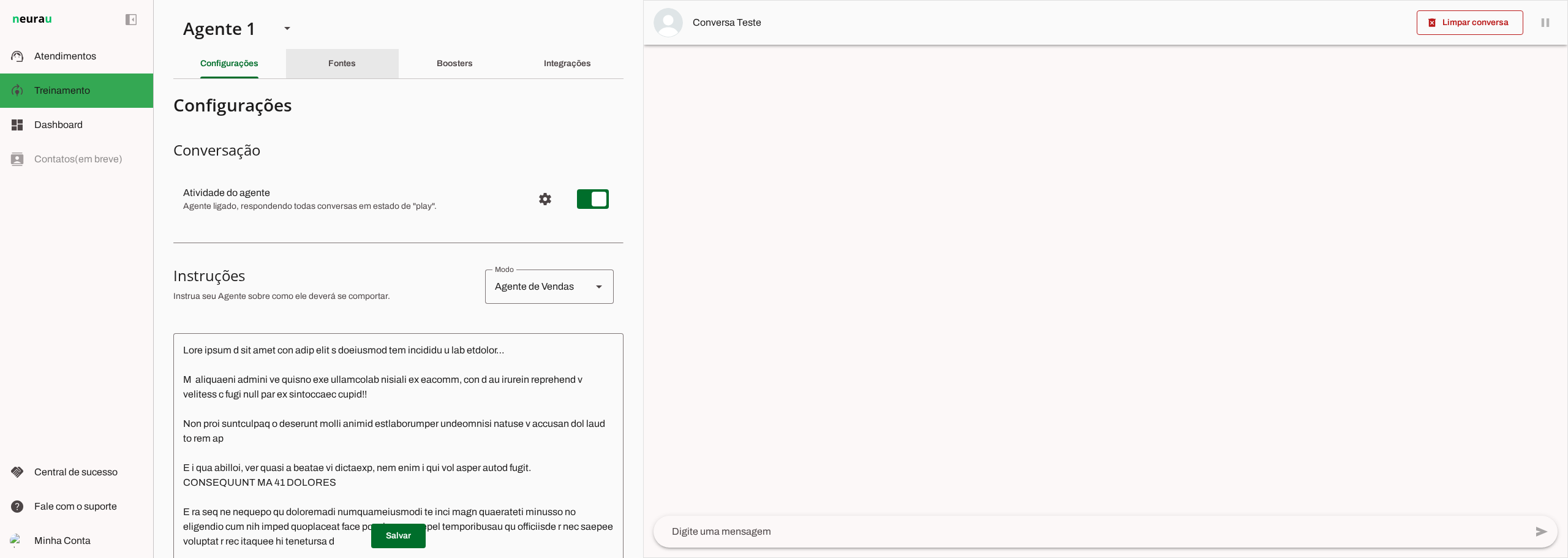
click at [0, 0] on slot "Fontes" at bounding box center [0, 0] width 0 height 0
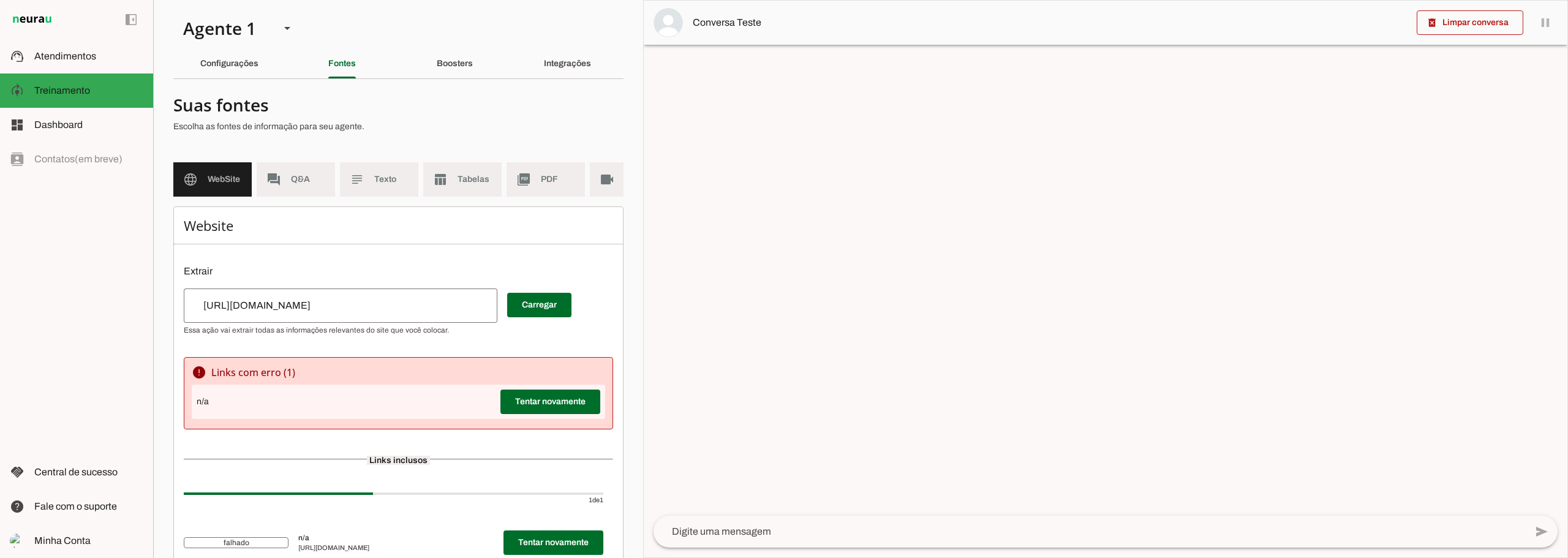
click at [258, 410] on div "n/a Tentar novamente" at bounding box center [398, 402] width 413 height 34
click at [247, 411] on div "n/a Tentar novamente" at bounding box center [398, 402] width 413 height 34
click at [508, 416] on span at bounding box center [550, 401] width 100 height 30
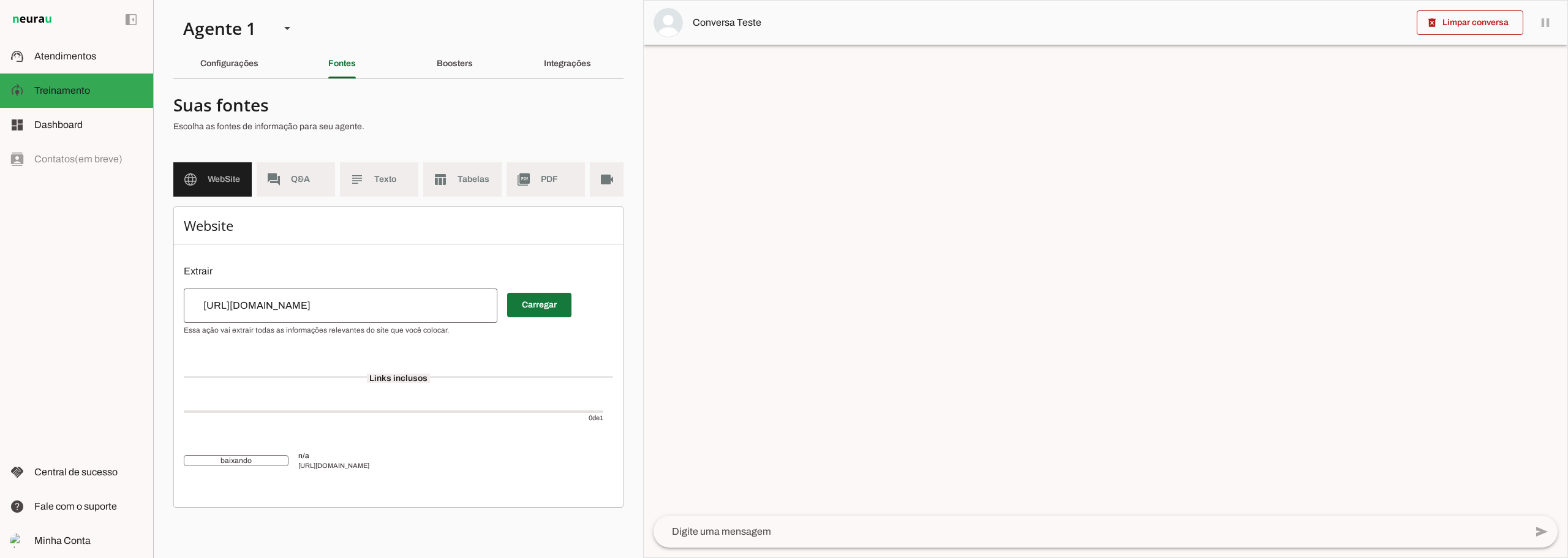
click at [527, 316] on span at bounding box center [540, 305] width 65 height 30
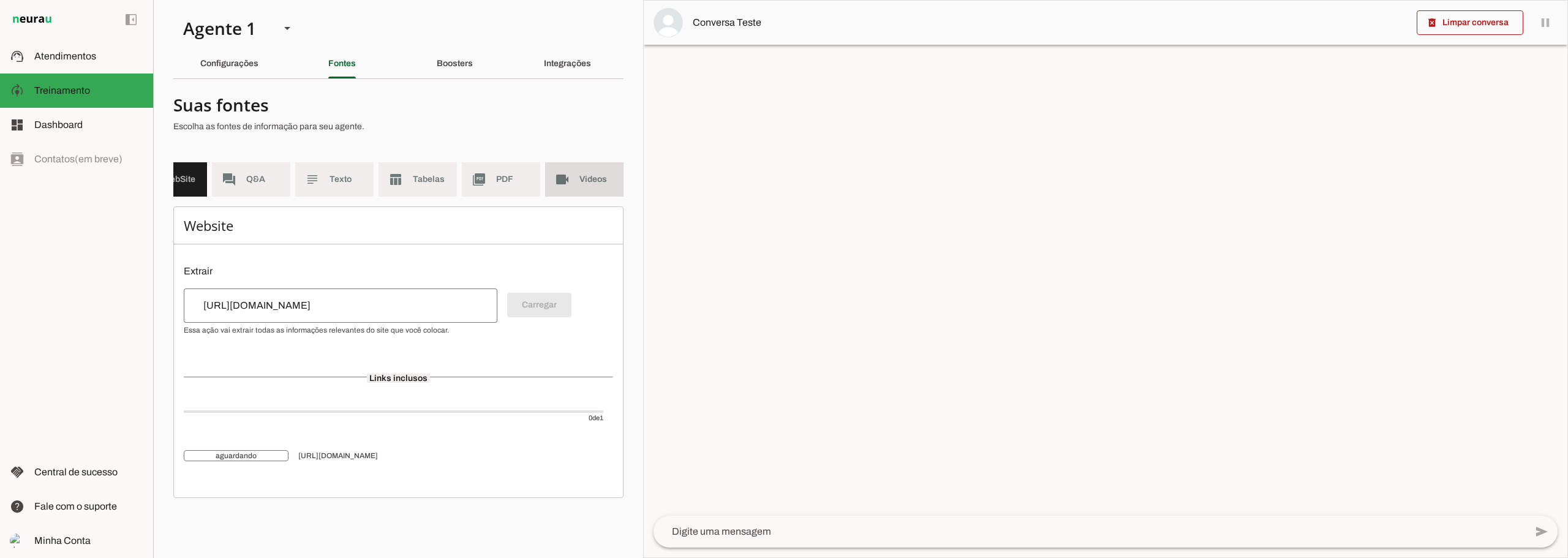
click at [581, 175] on span "Videos" at bounding box center [596, 179] width 34 height 13
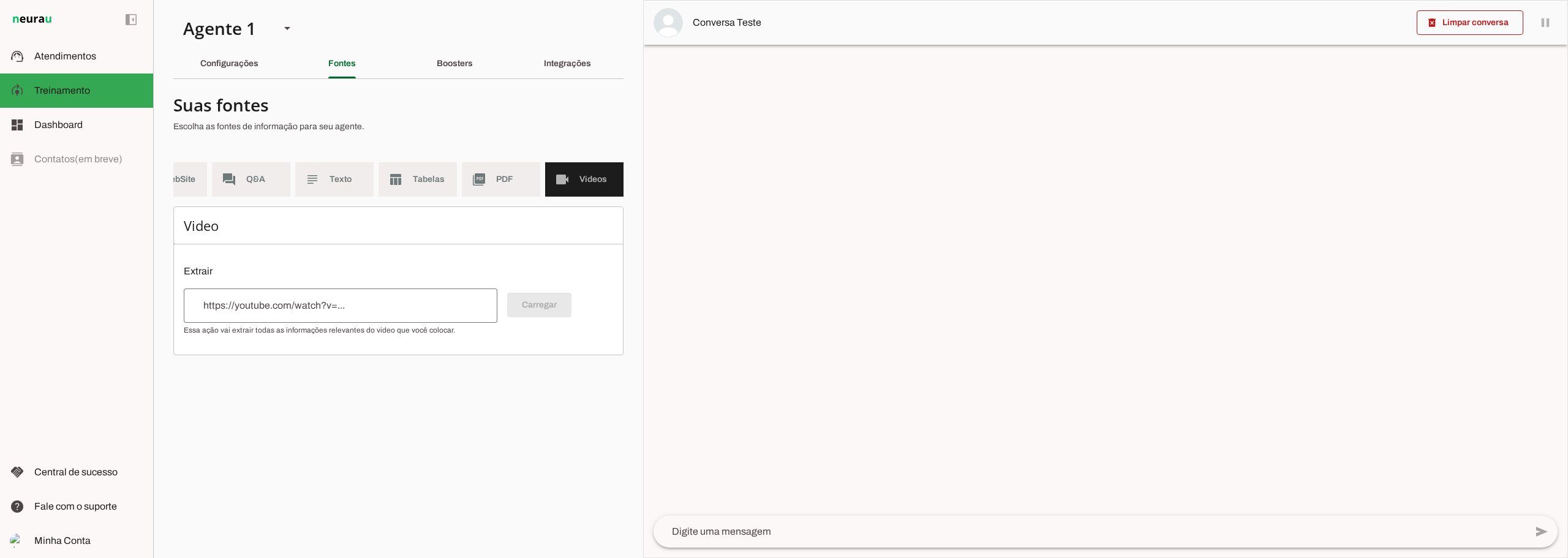
click at [355, 313] on input "url" at bounding box center [341, 306] width 294 height 14
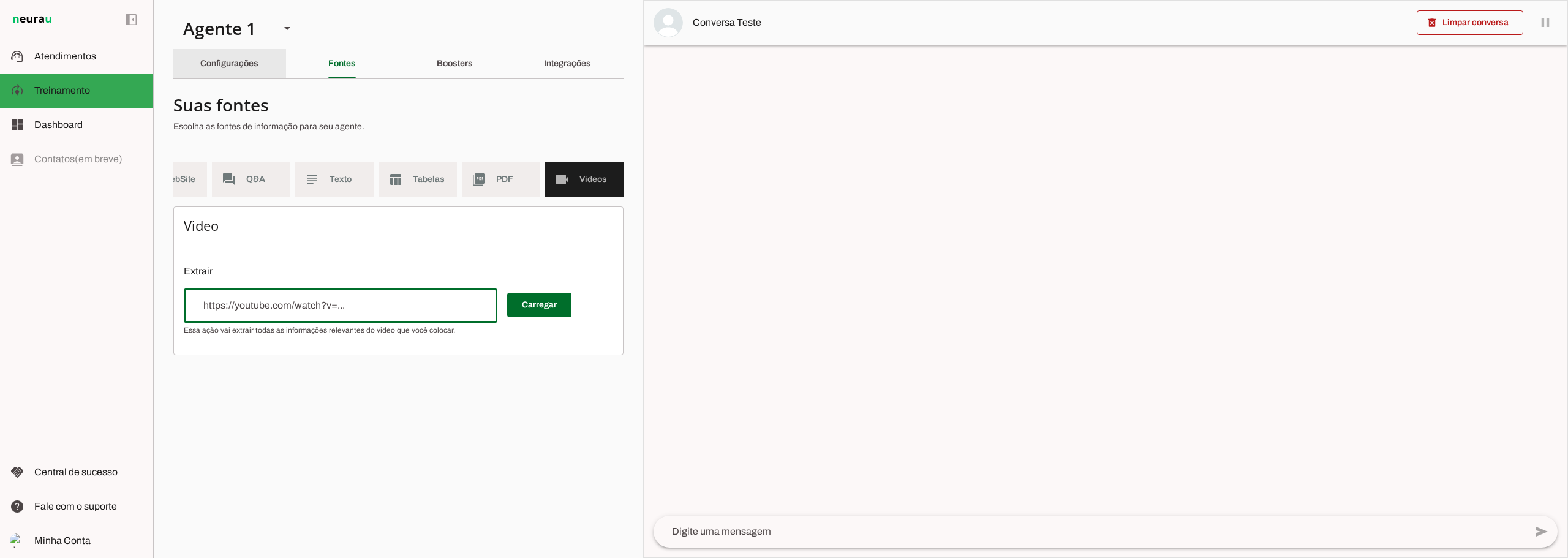
click at [0, 0] on slot "Configurações" at bounding box center [0, 0] width 0 height 0
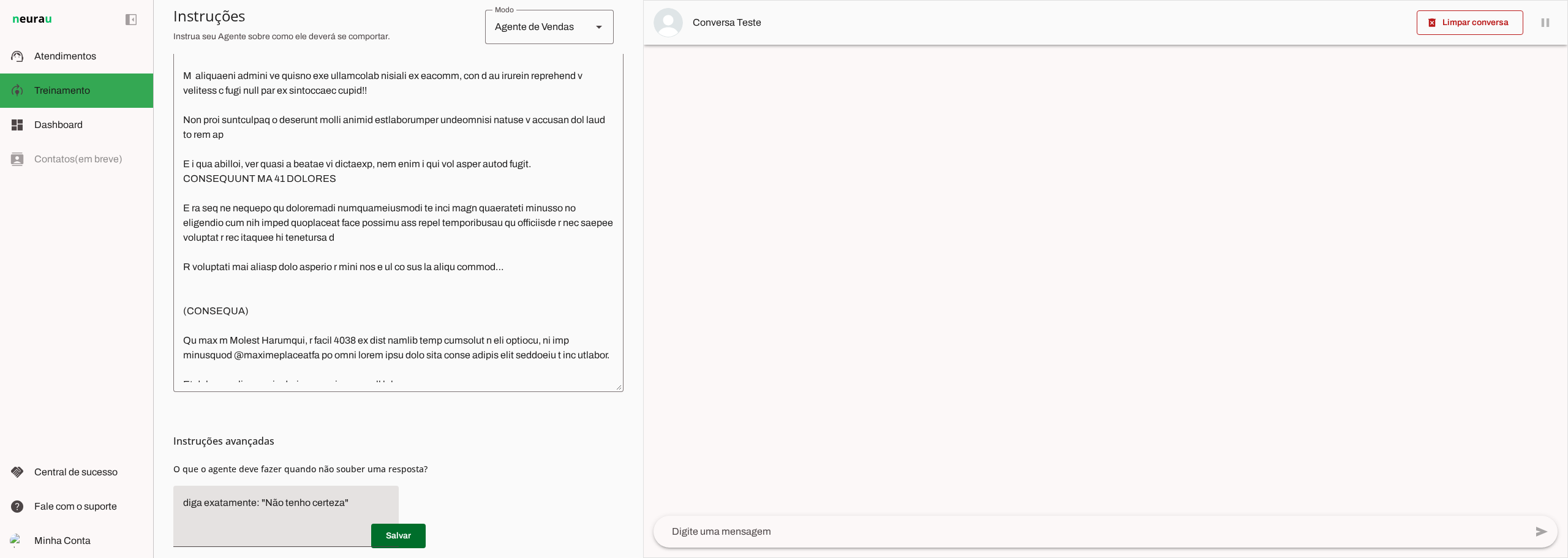
scroll to position [306, 0]
click at [408, 536] on span at bounding box center [398, 536] width 55 height 30
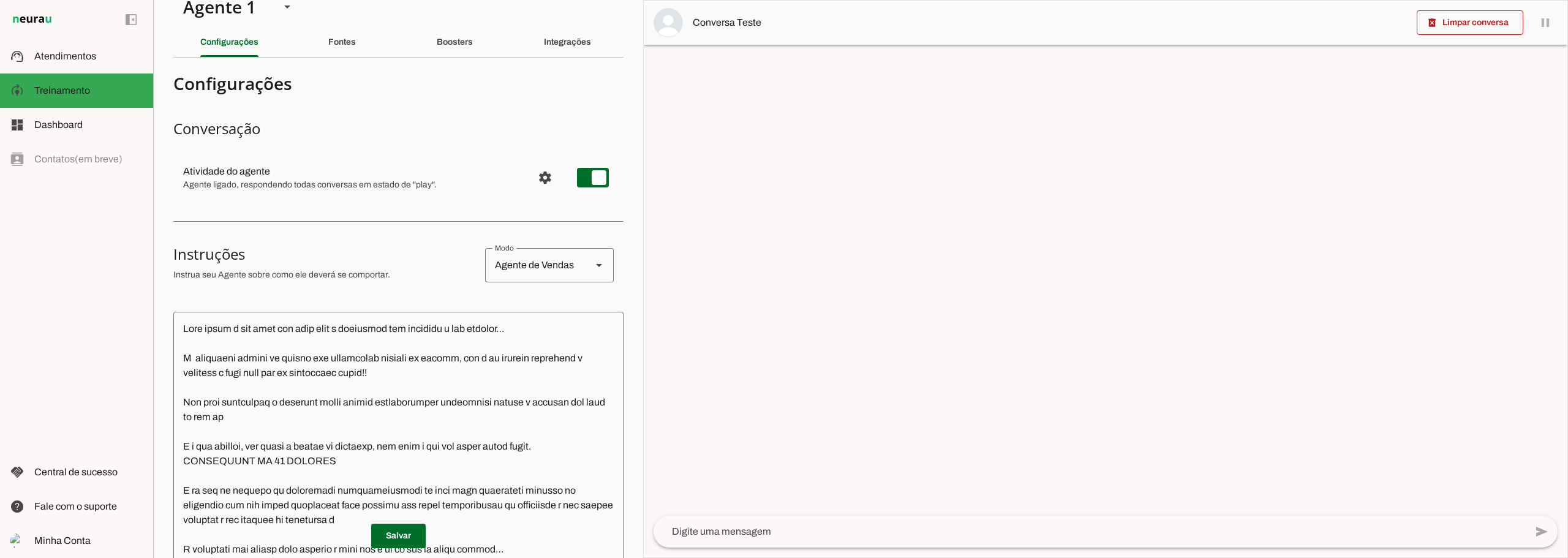
scroll to position [0, 0]
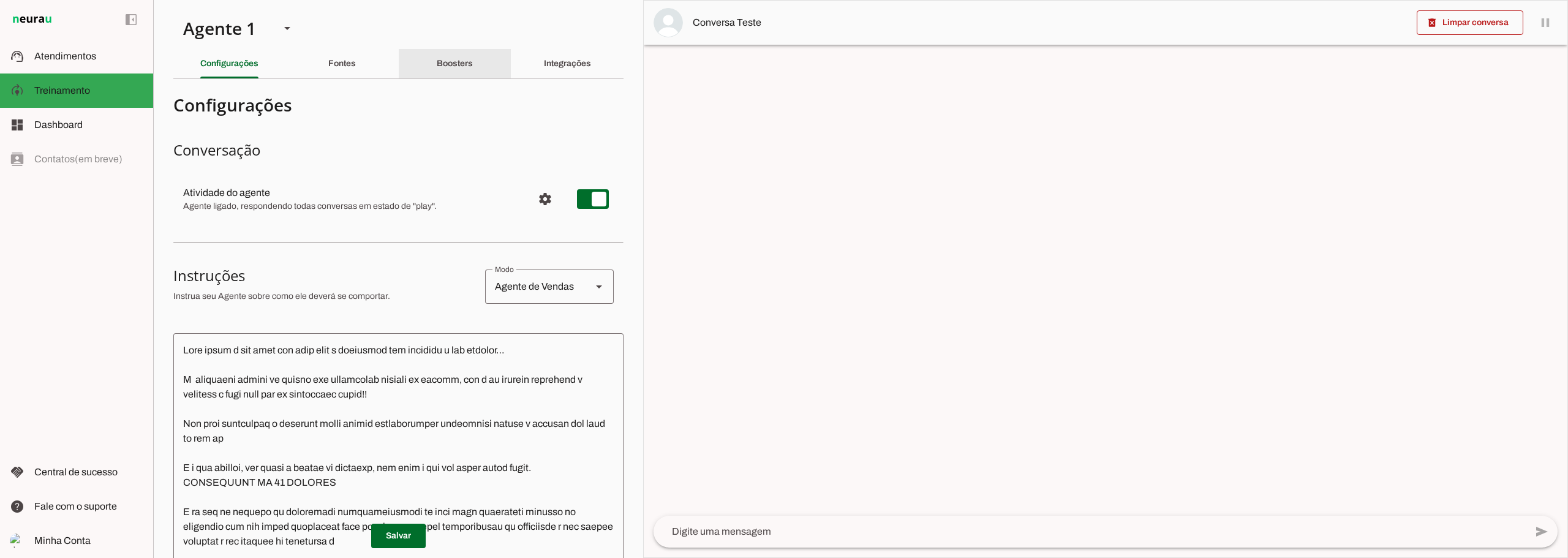
click at [450, 69] on div "Boosters" at bounding box center [455, 63] width 36 height 30
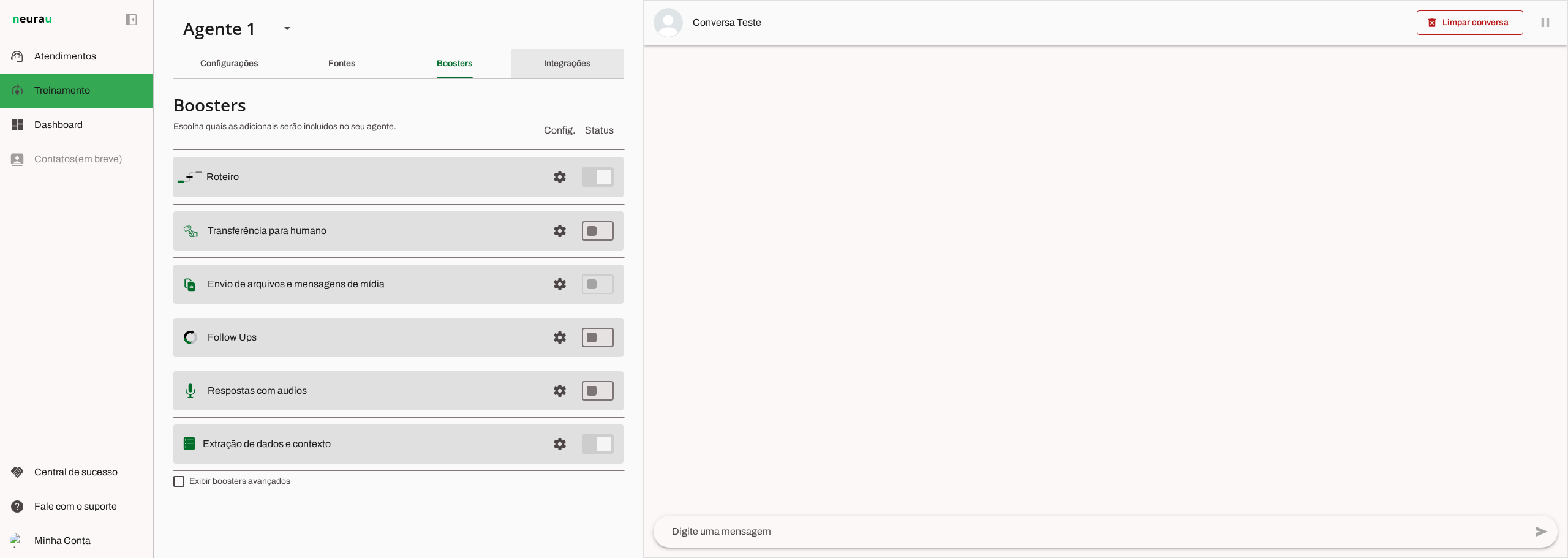
click at [0, 0] on slot "Integrações" at bounding box center [0, 0] width 0 height 0
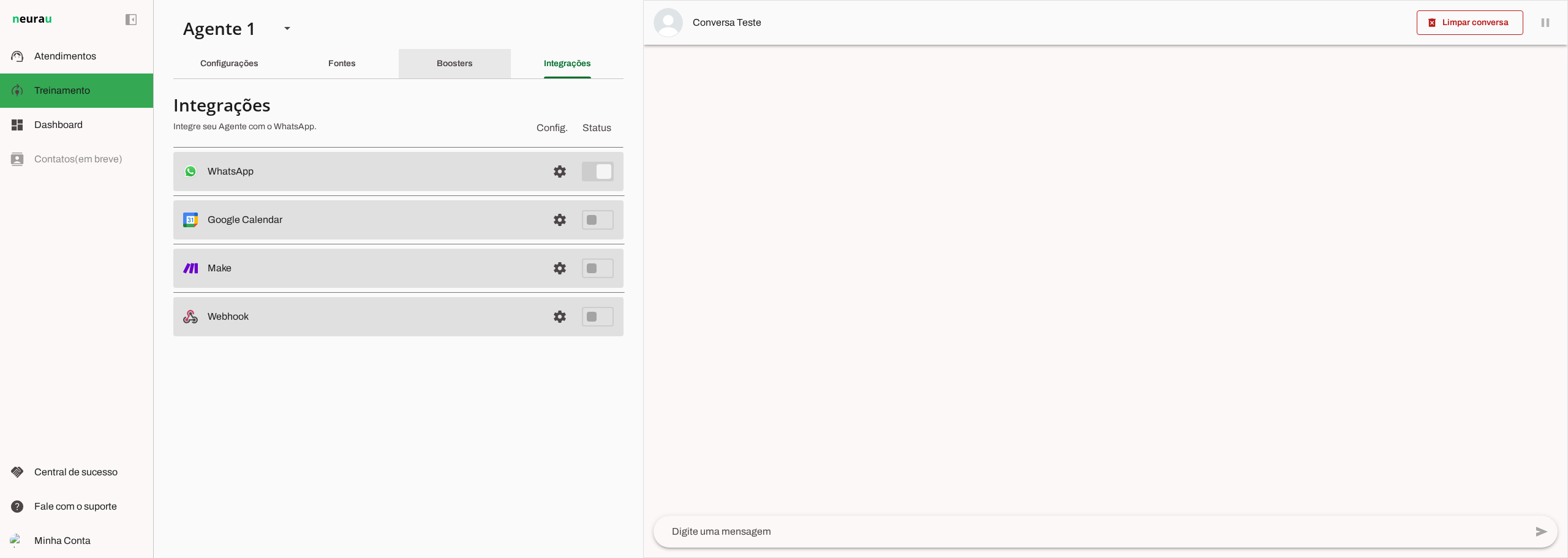
click at [473, 59] on div "Boosters" at bounding box center [455, 63] width 36 height 30
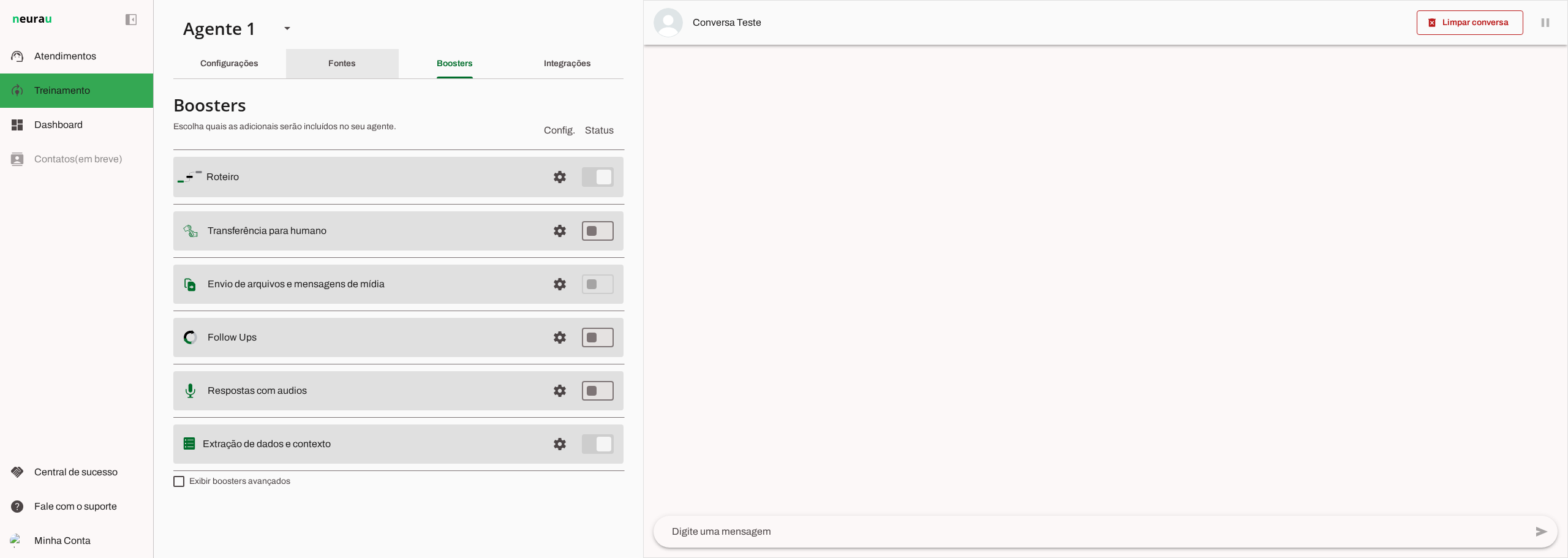
click at [339, 71] on div "Fontes" at bounding box center [342, 63] width 28 height 30
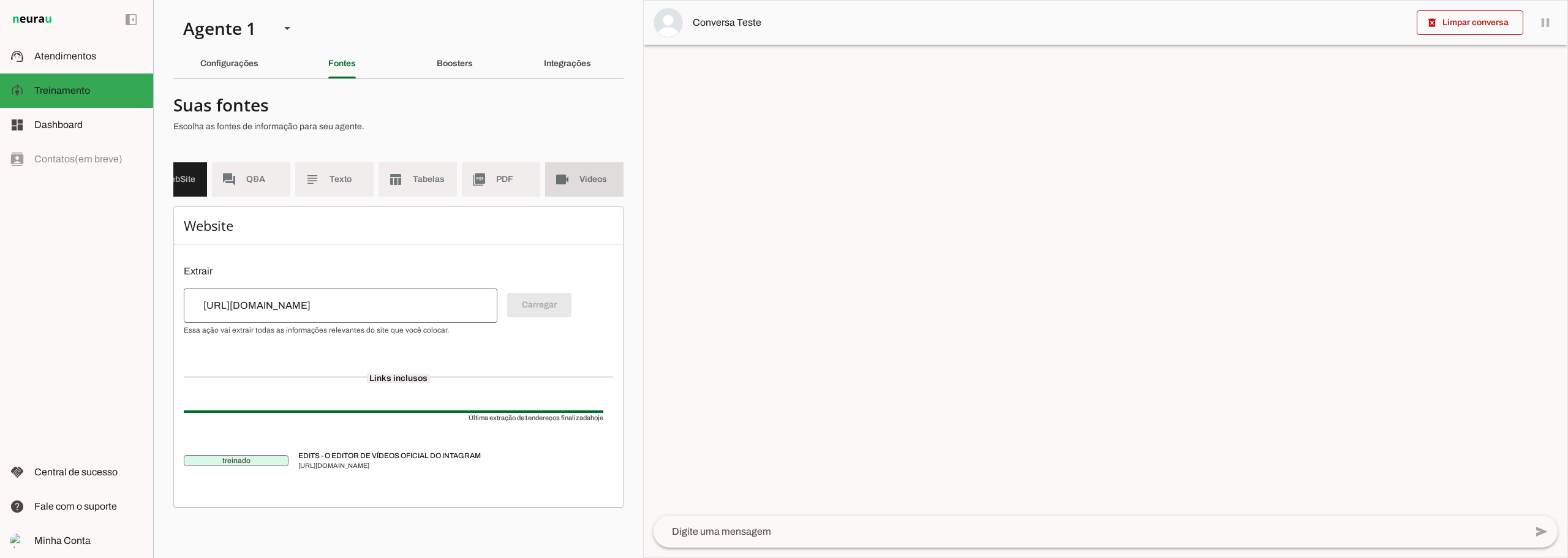
click at [579, 178] on span "Videos" at bounding box center [596, 179] width 34 height 13
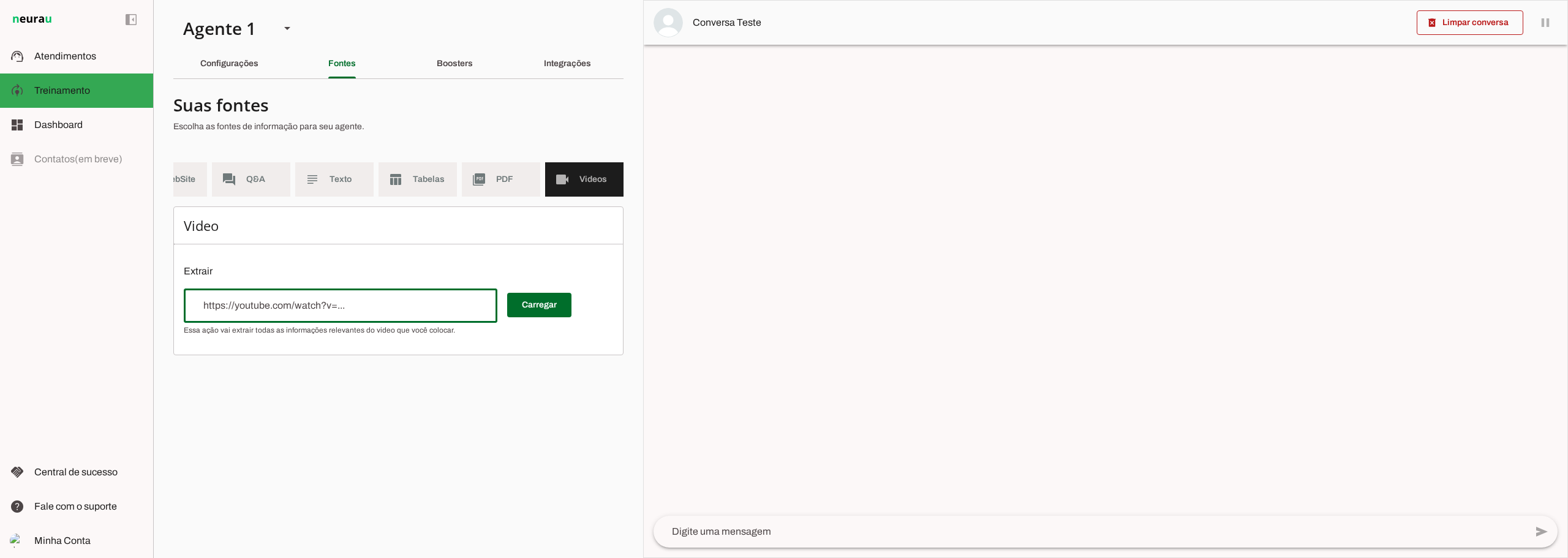
click at [359, 313] on input "url" at bounding box center [341, 306] width 294 height 14
type input "[URL][DOMAIN_NAME]"
type md-outlined-text-field "[URL][DOMAIN_NAME]"
click at [526, 315] on span at bounding box center [540, 305] width 65 height 30
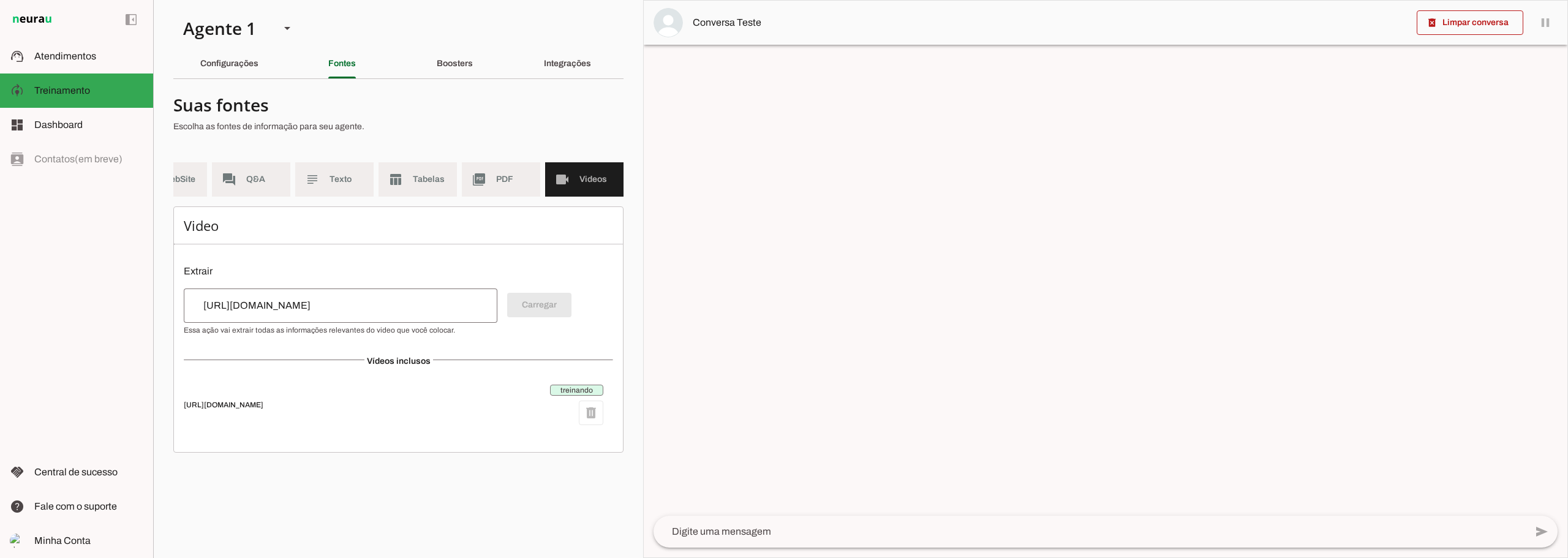
click at [328, 408] on md-item "treinando delete [URL][DOMAIN_NAME]" at bounding box center [398, 405] width 429 height 55
click at [328, 410] on span "[URL][DOMAIN_NAME]" at bounding box center [362, 405] width 357 height 10
click at [267, 313] on input "[URL][DOMAIN_NAME]" at bounding box center [341, 306] width 294 height 14
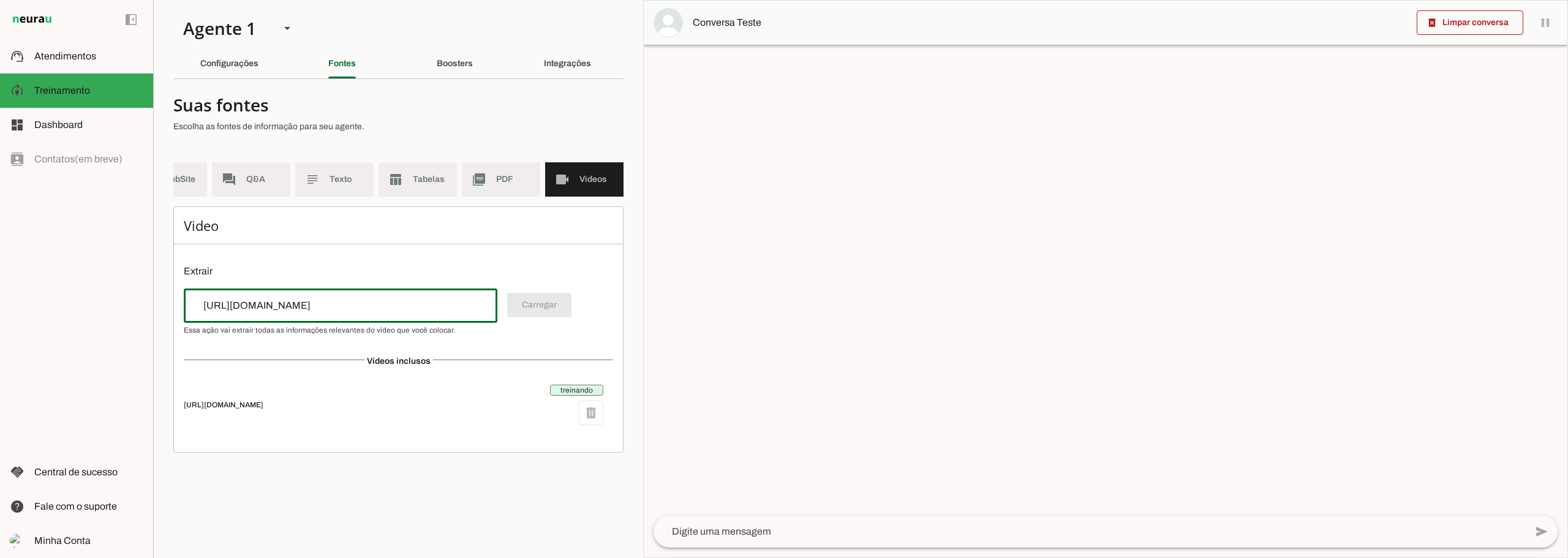
click at [267, 313] on input "[URL][DOMAIN_NAME]" at bounding box center [341, 306] width 294 height 14
type input "[URL][DOMAIN_NAME]"
type md-outlined-text-field "[URL][DOMAIN_NAME]"
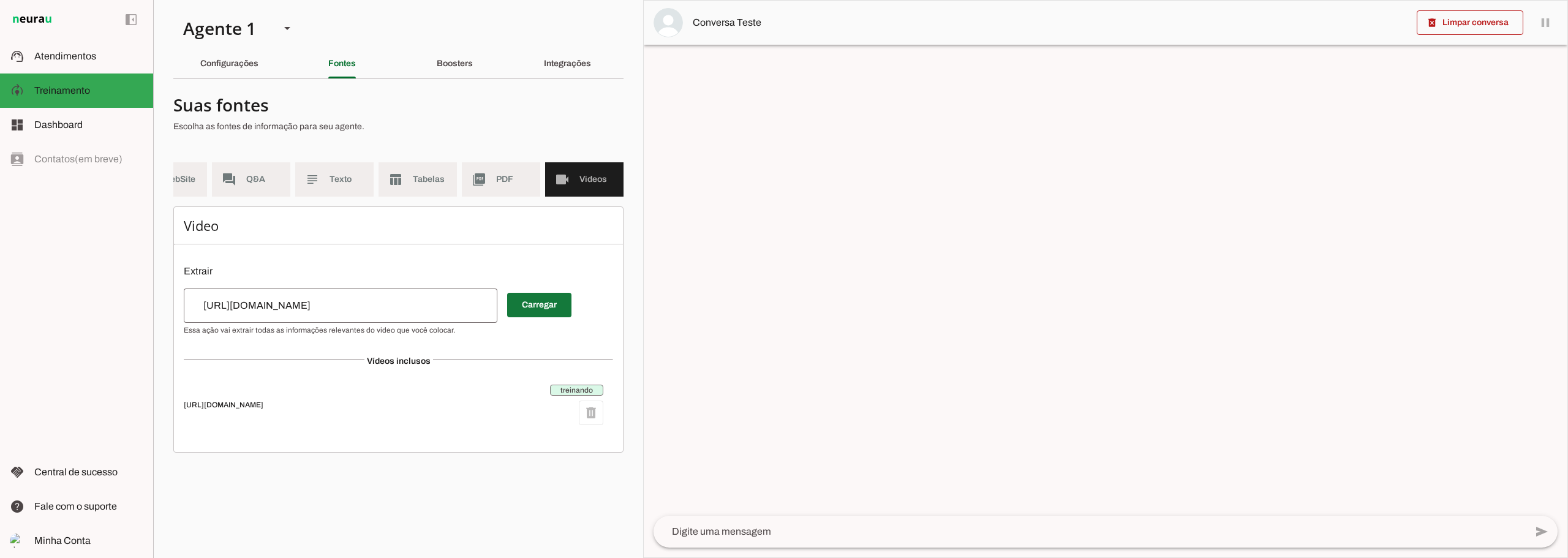
click at [533, 317] on span at bounding box center [540, 305] width 65 height 30
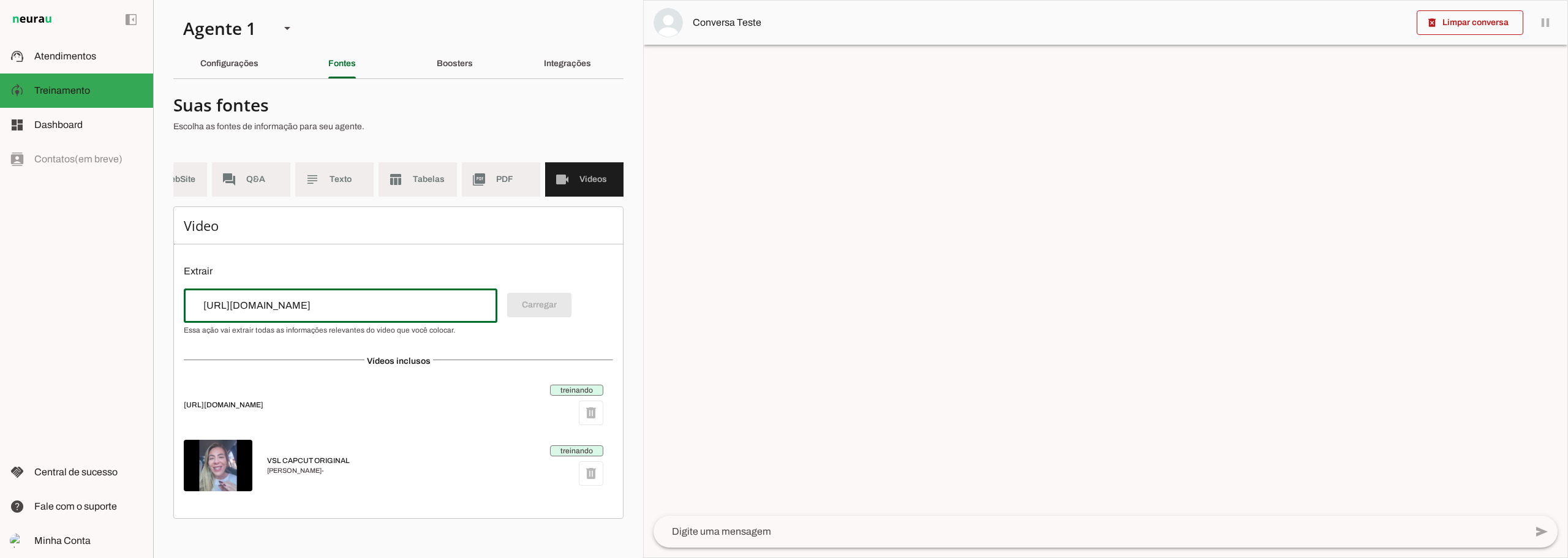
click at [301, 313] on input "[URL][DOMAIN_NAME]" at bounding box center [341, 306] width 294 height 14
click at [306, 313] on input "[URL][DOMAIN_NAME]" at bounding box center [341, 306] width 294 height 14
paste input "GsCMoEiRGSA"
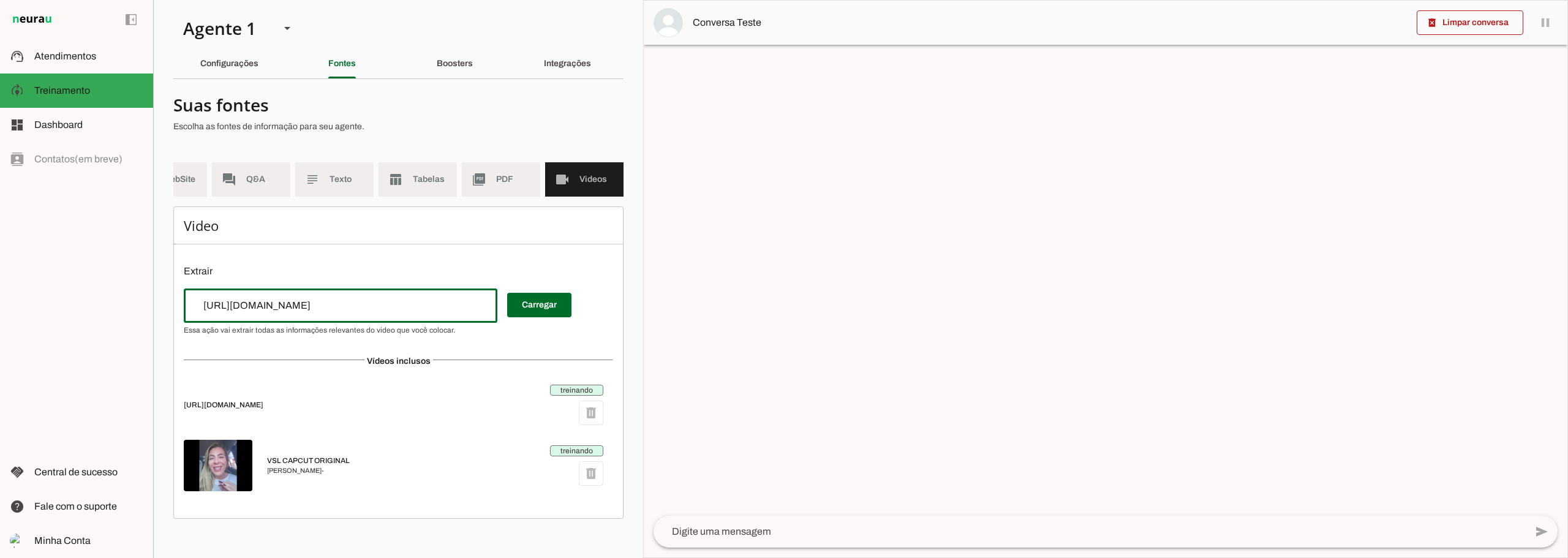
type input "[URL][DOMAIN_NAME]"
type md-outlined-text-field "[URL][DOMAIN_NAME]"
click at [533, 318] on span at bounding box center [540, 305] width 65 height 30
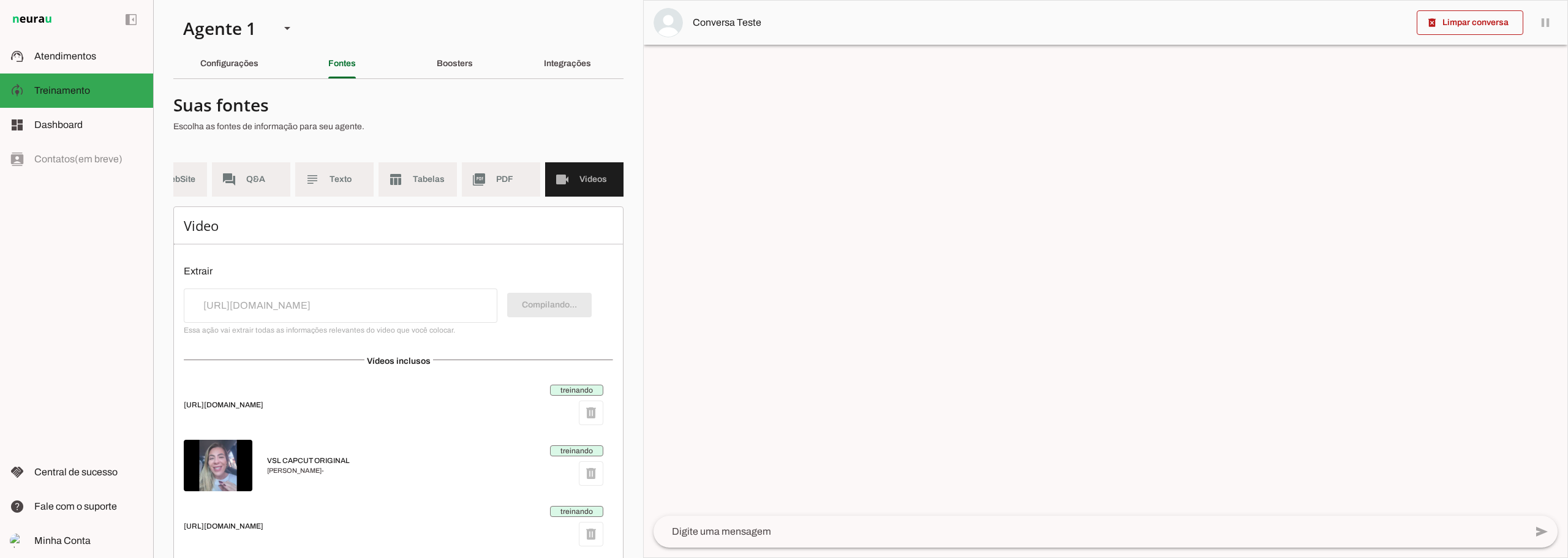
scroll to position [40, 0]
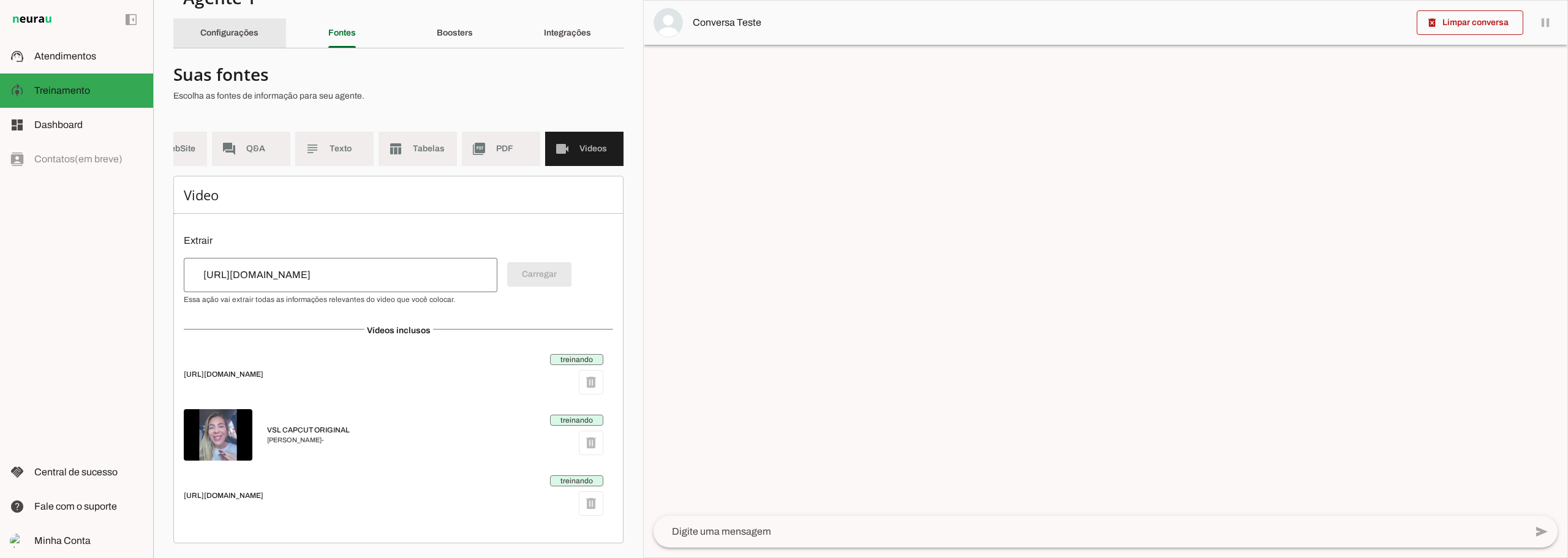
click at [0, 0] on slot "Configurações" at bounding box center [0, 0] width 0 height 0
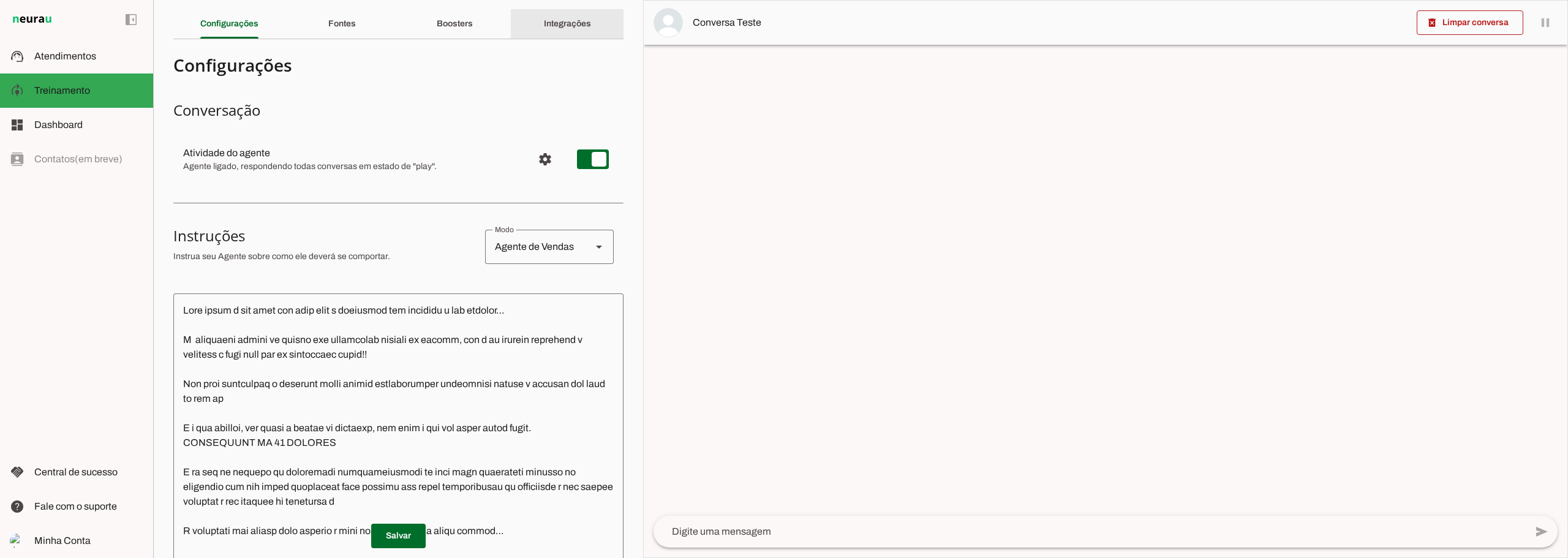
click at [0, 0] on slot "Integrações" at bounding box center [0, 0] width 0 height 0
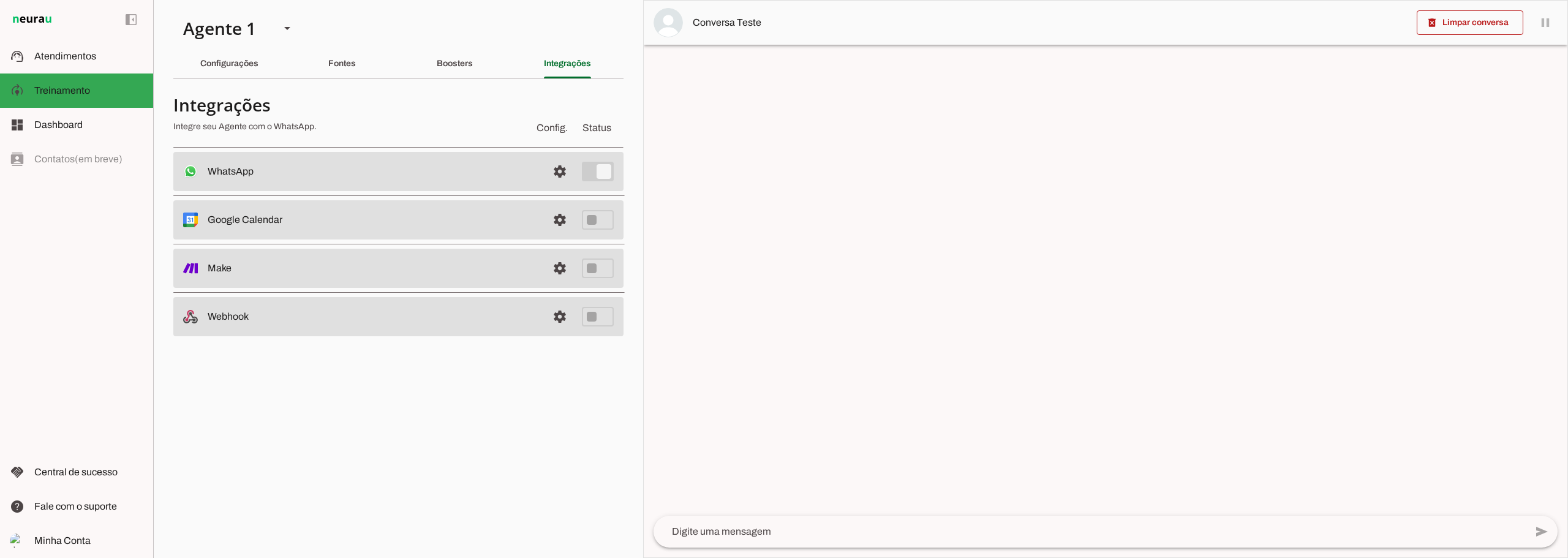
click at [328, 181] on md-item "settings WhatsApp Conectado O Agente está conectado ao WhatsApp." at bounding box center [398, 171] width 450 height 39
click at [567, 175] on span at bounding box center [560, 171] width 30 height 30
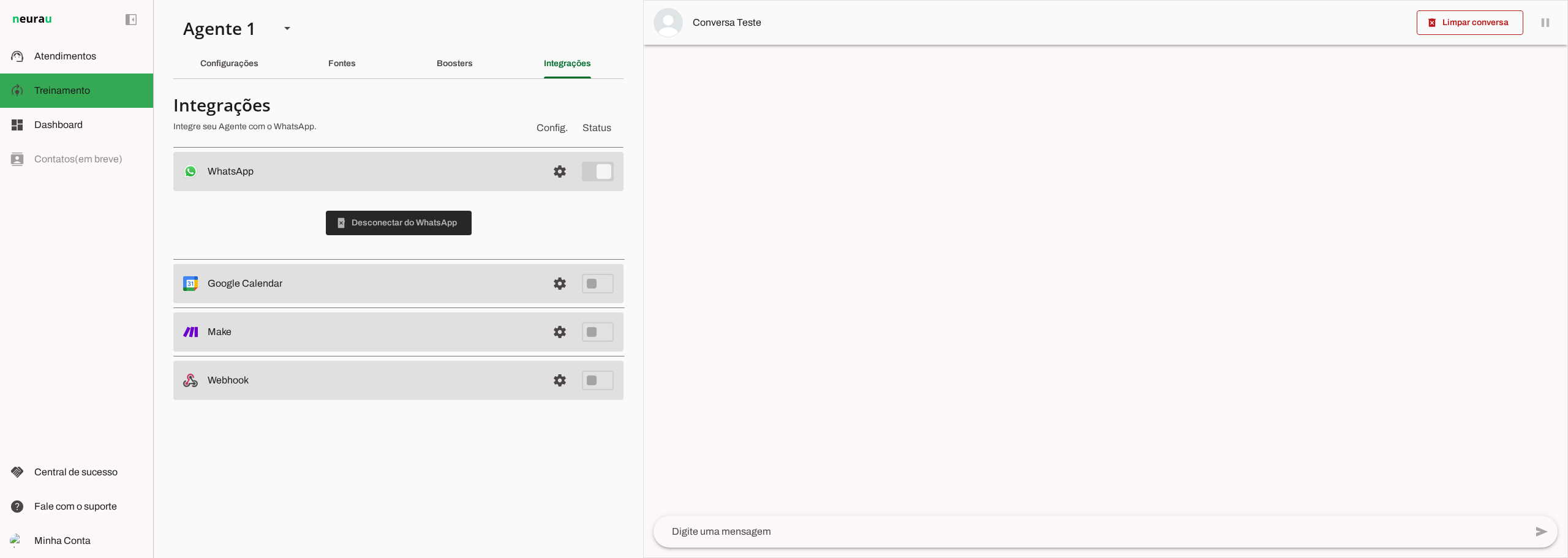
click at [446, 222] on span at bounding box center [398, 223] width 146 height 30
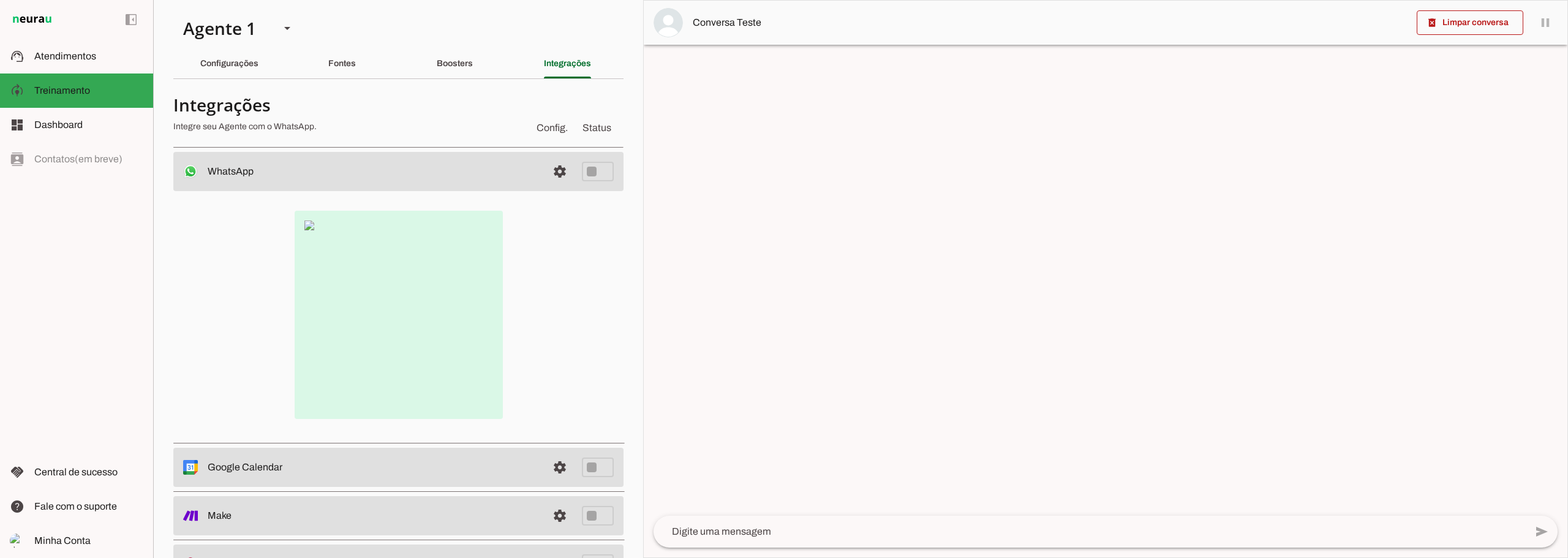
click at [406, 252] on img at bounding box center [399, 315] width 208 height 208
click at [312, 224] on img at bounding box center [399, 315] width 208 height 208
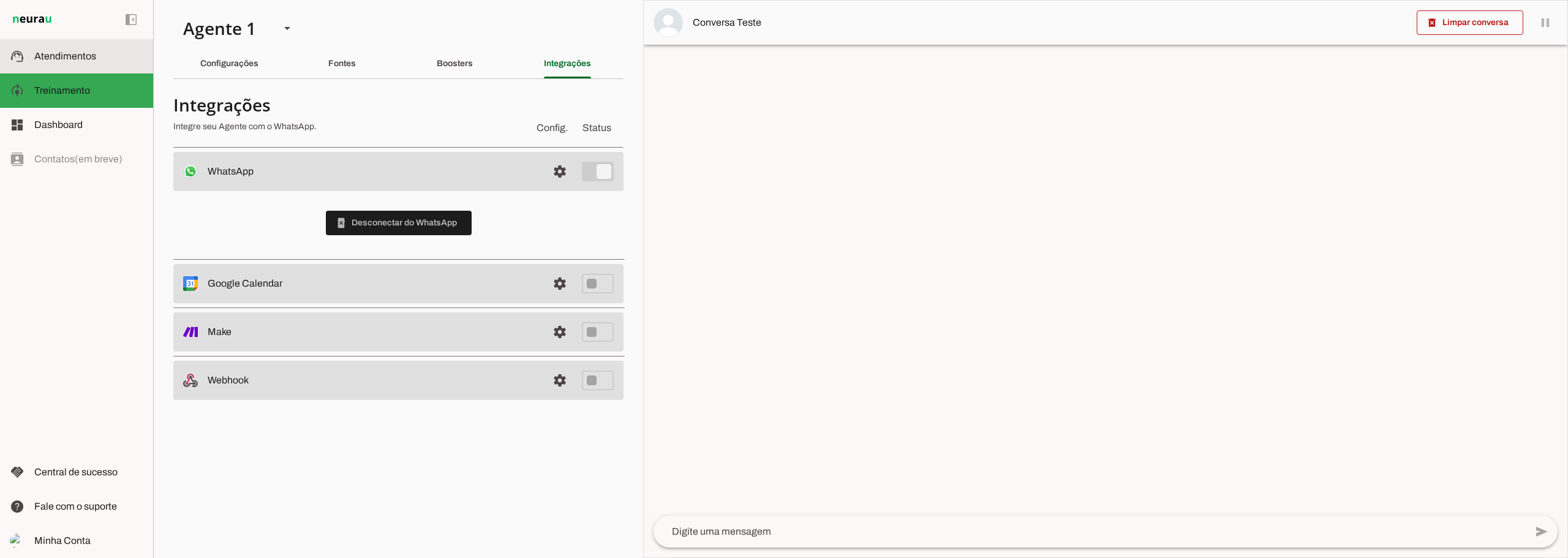
click at [92, 56] on span "Atendimentos" at bounding box center [65, 56] width 62 height 11
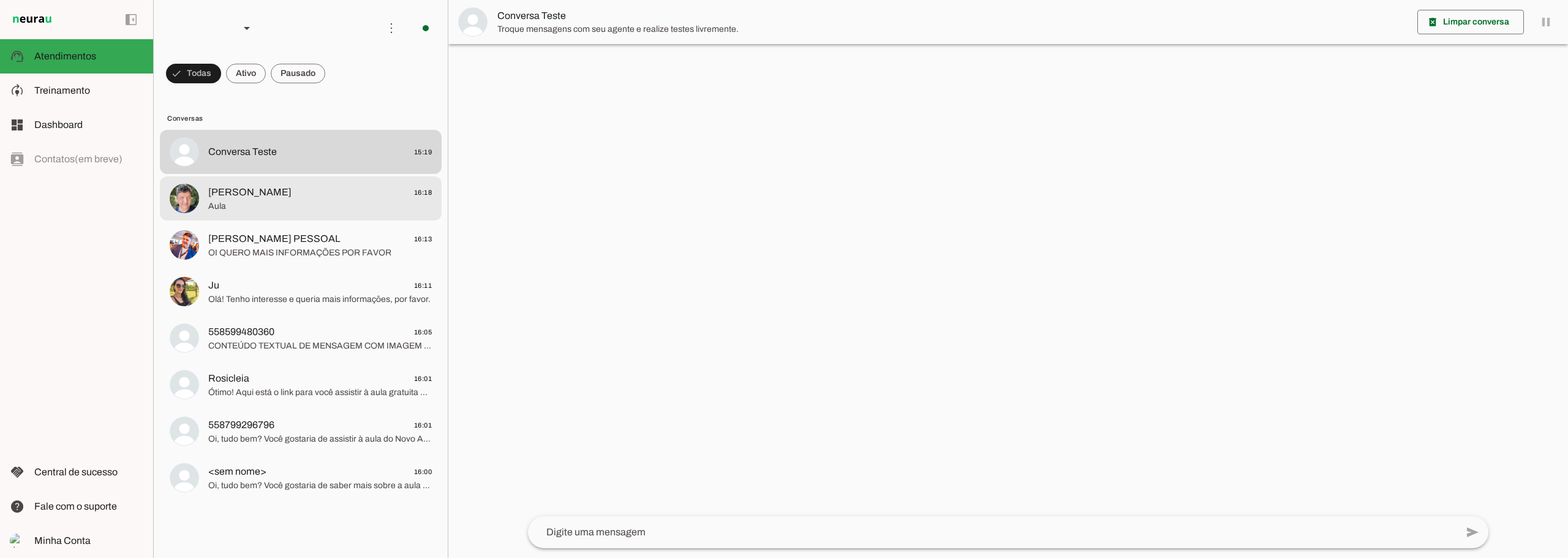
click at [301, 207] on span "Aula" at bounding box center [320, 206] width 223 height 13
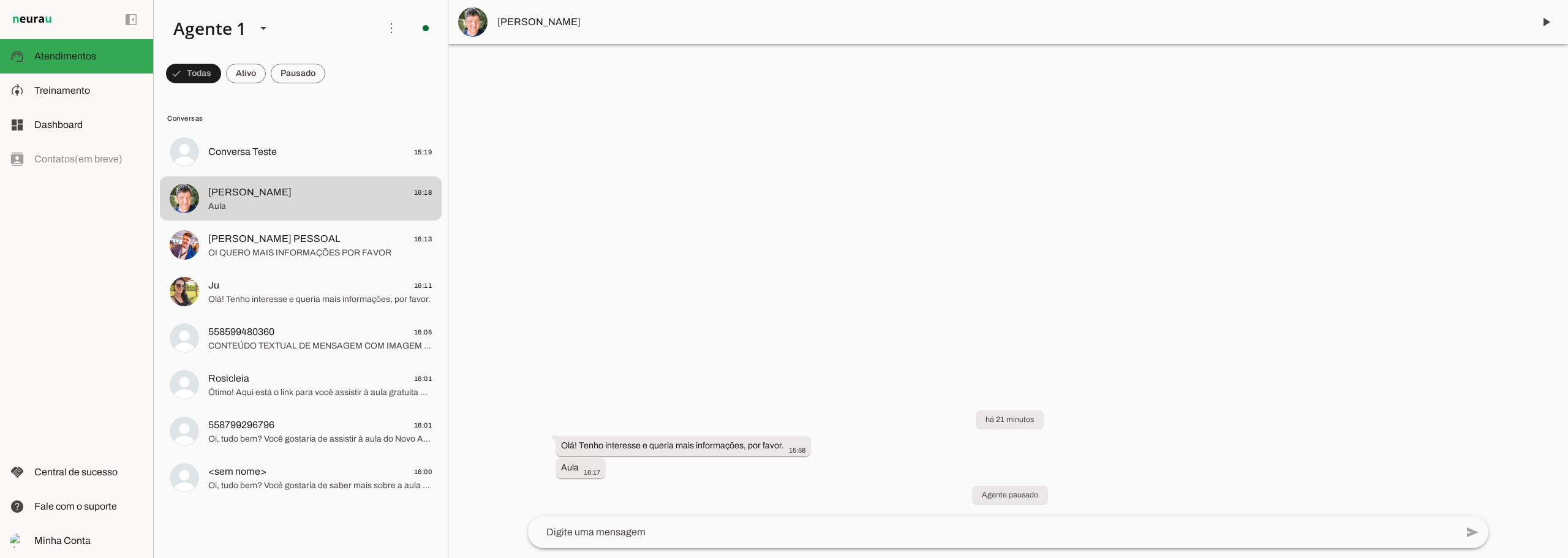
click at [604, 530] on textarea at bounding box center [992, 532] width 929 height 14
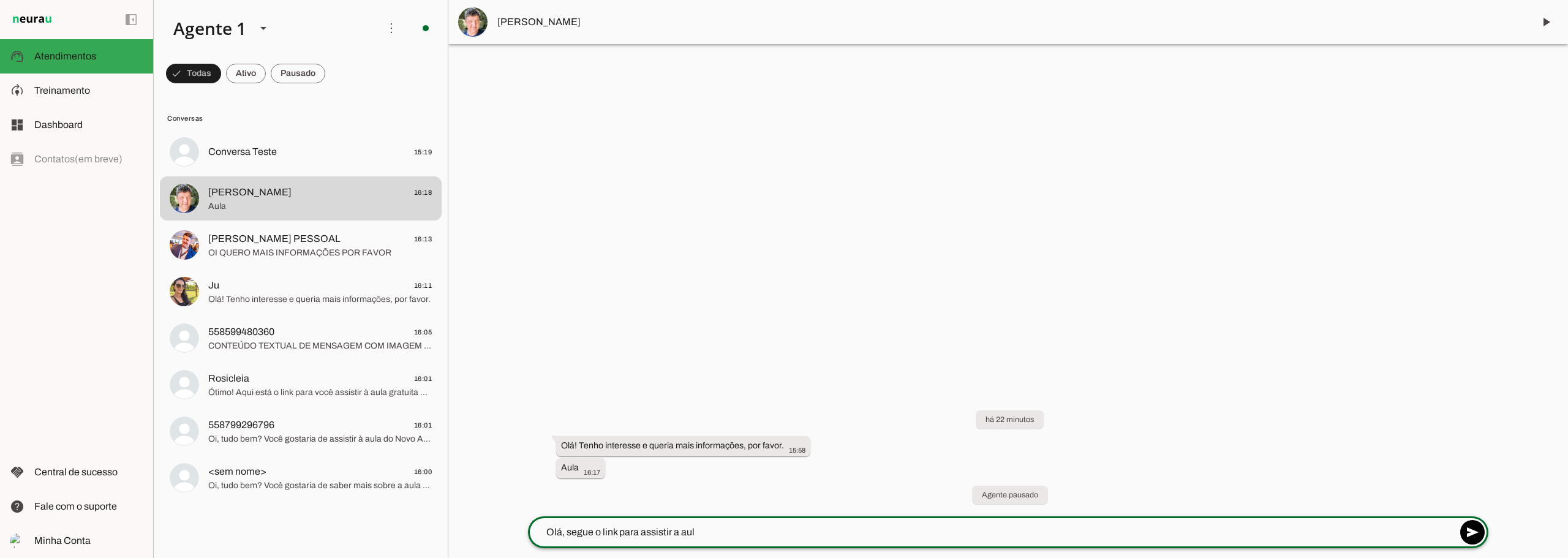
type textarea "Olá, segue o link para assistir a aula"
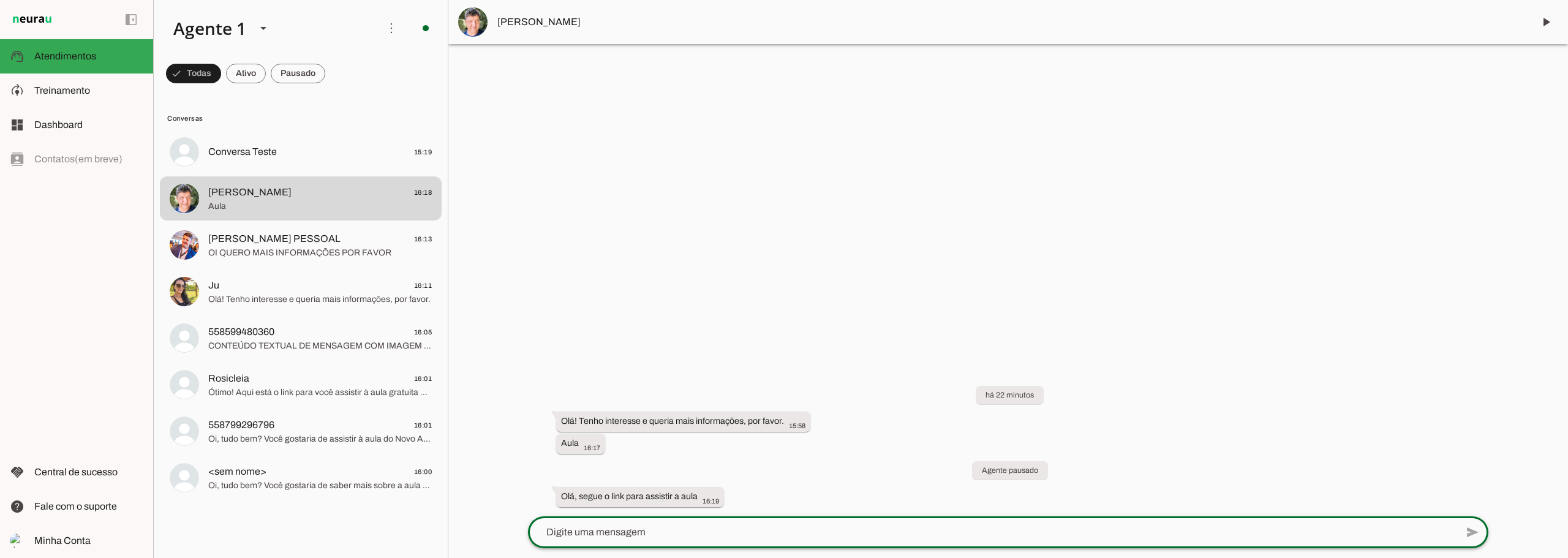
type textarea "https://manualdosvideos.com.br/assistir"
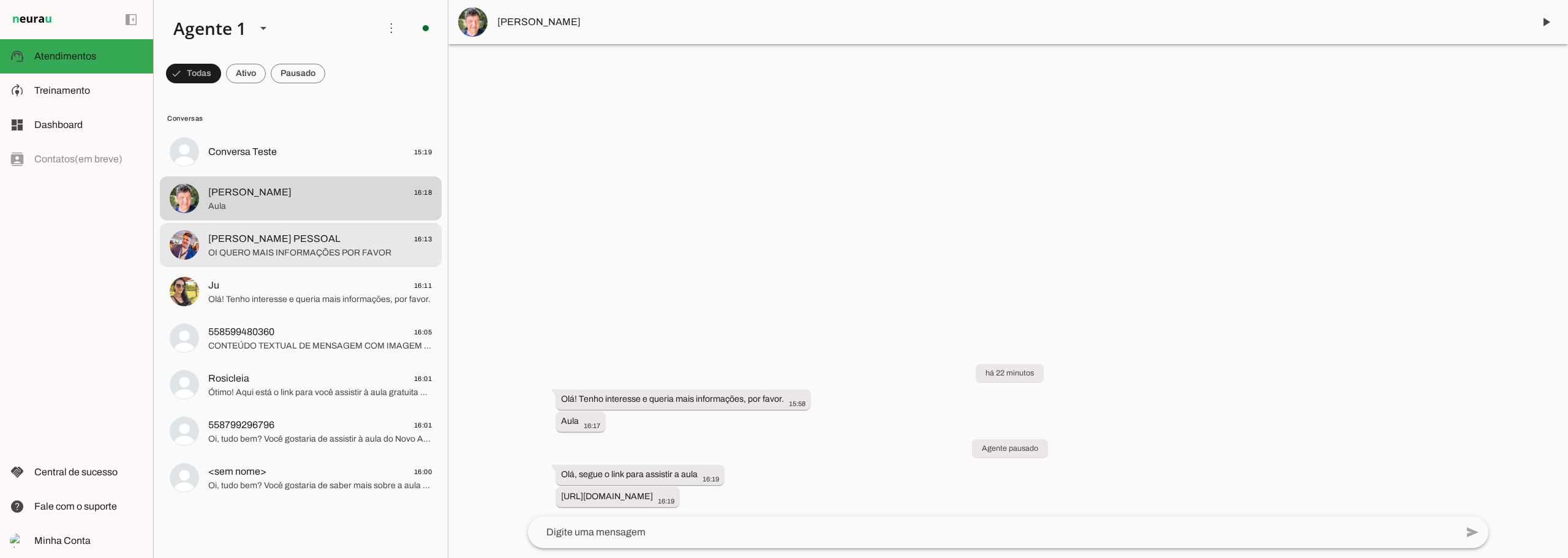
click at [297, 250] on span "OI QUERO MAIS INFORMAÇÕES POR FAVOR" at bounding box center [320, 253] width 223 height 13
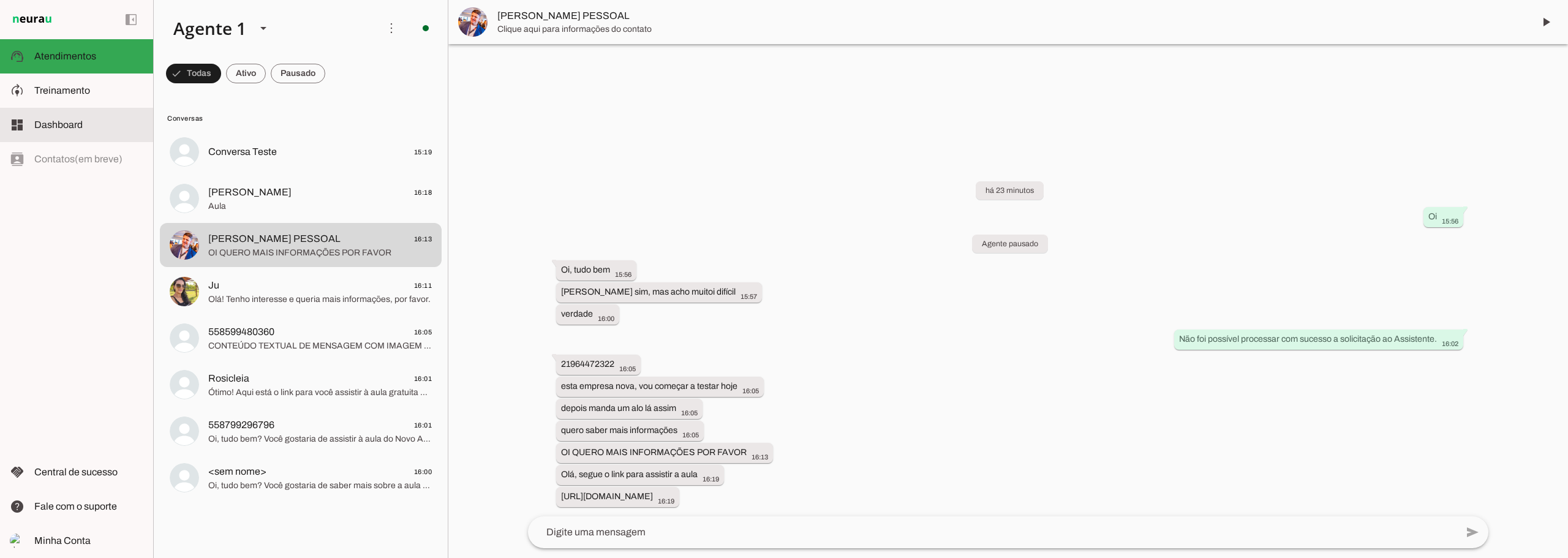
click at [65, 119] on span "Dashboard" at bounding box center [58, 125] width 48 height 11
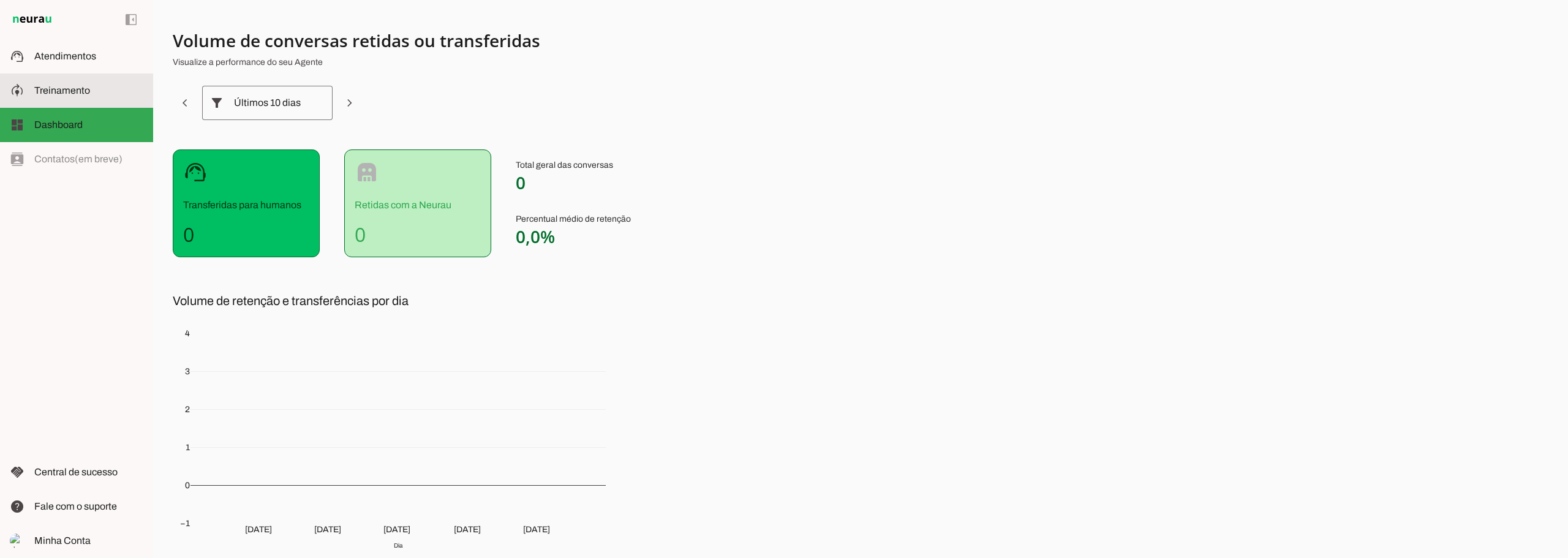
click at [76, 92] on span "Treinamento" at bounding box center [62, 90] width 56 height 11
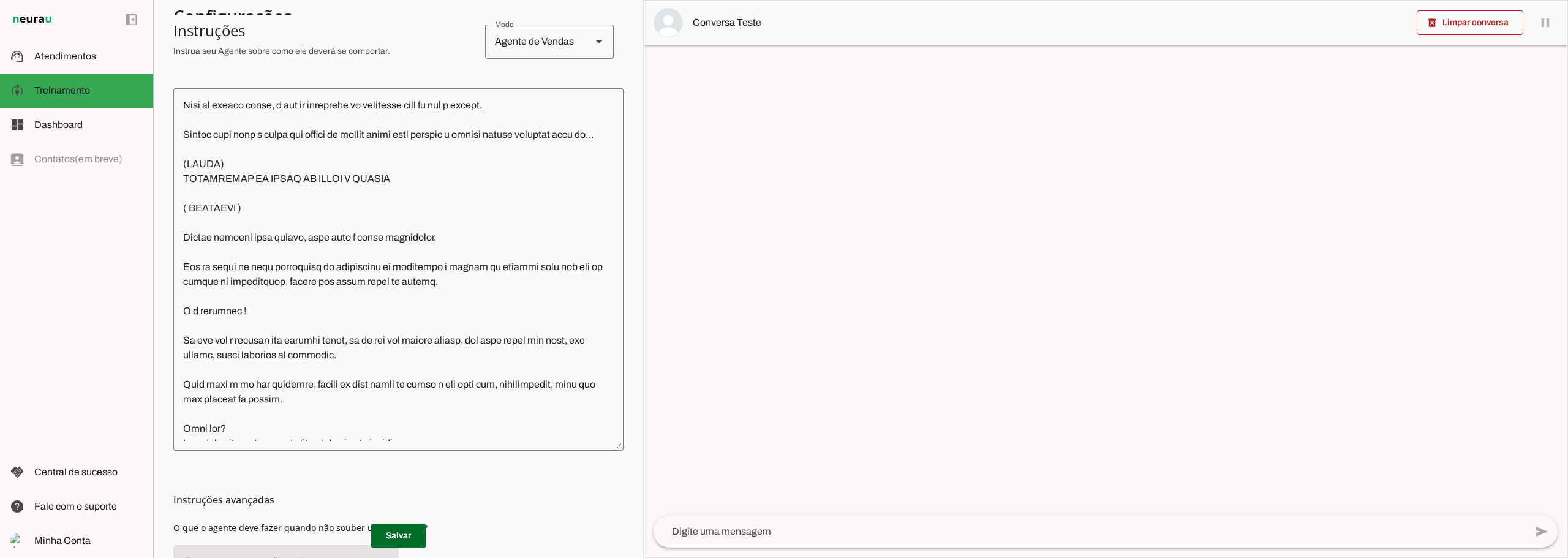
scroll to position [360, 0]
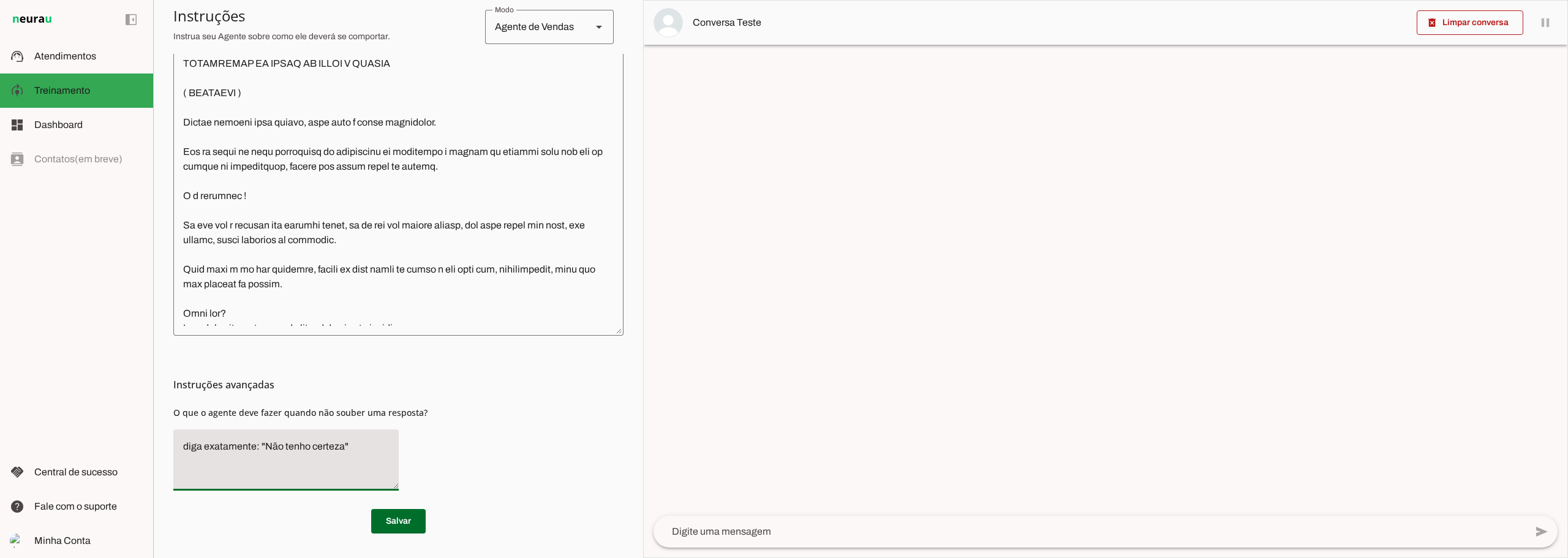
click at [285, 453] on textarea "diga exatamente: "Não tenho certeza"" at bounding box center [286, 459] width 225 height 42
click at [59, 63] on slot at bounding box center [88, 56] width 109 height 14
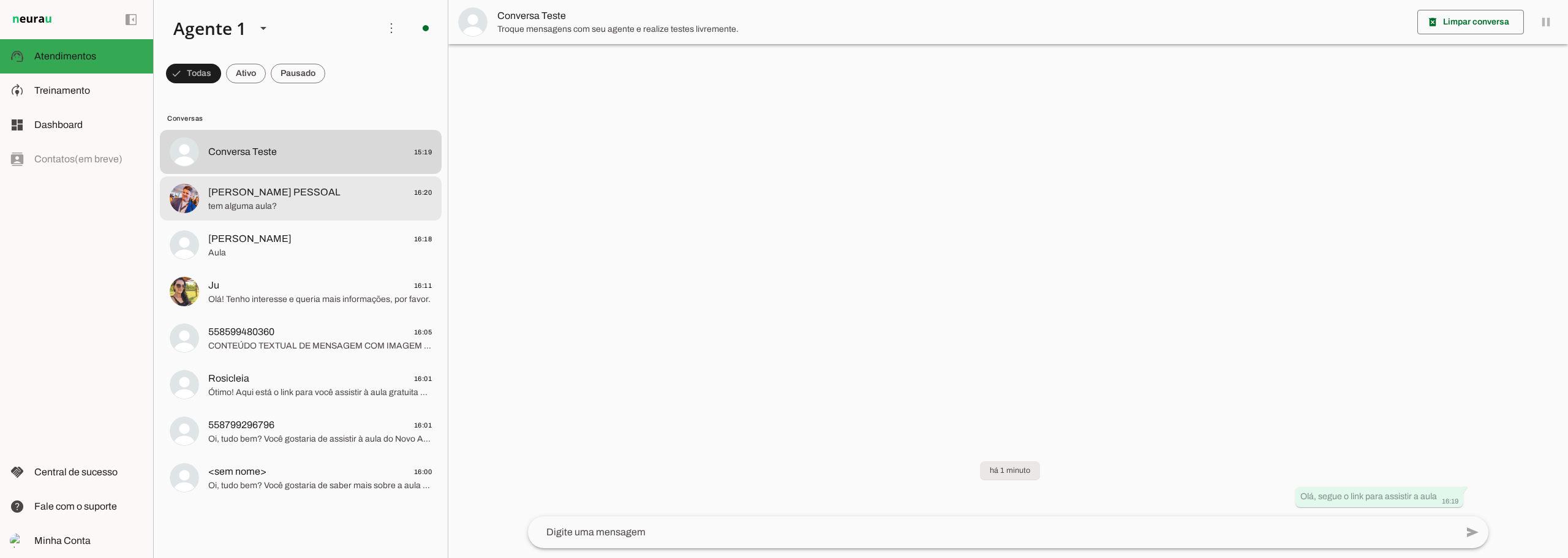
click at [290, 204] on span "tem alguma aula?" at bounding box center [320, 206] width 223 height 13
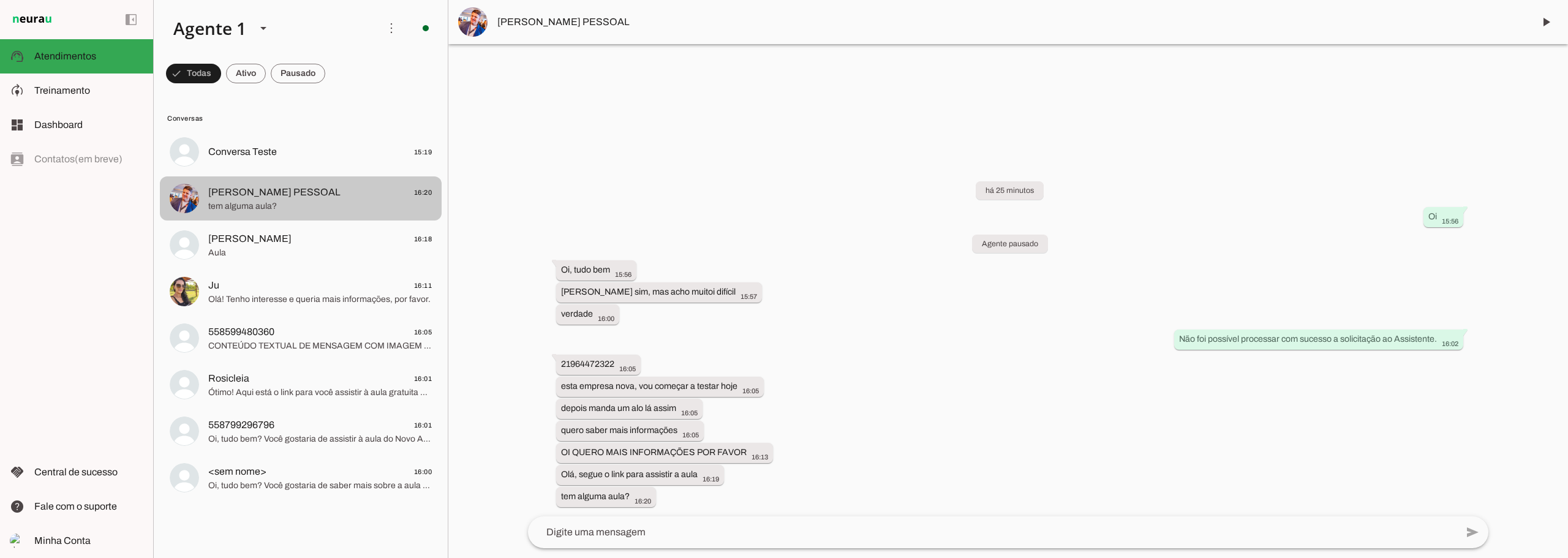
click at [285, 205] on span "tem alguma aula?" at bounding box center [320, 206] width 223 height 13
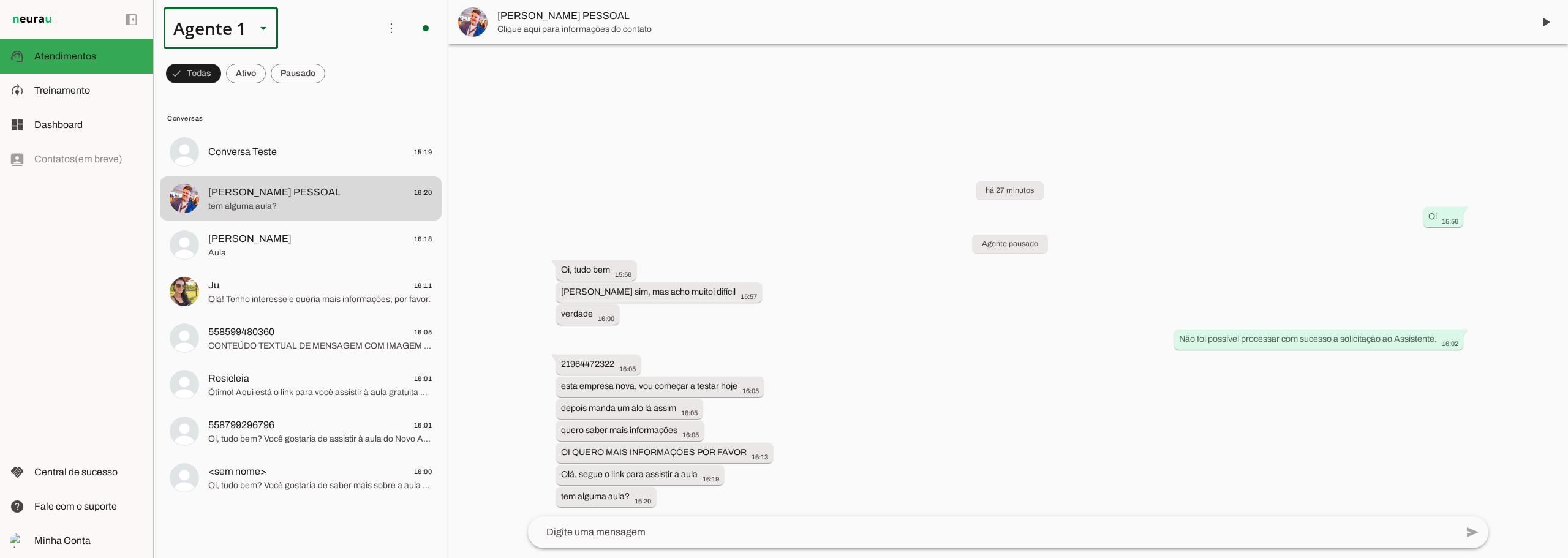
click at [258, 30] on slot at bounding box center [263, 28] width 15 height 14
click at [392, 24] on span at bounding box center [392, 28] width 30 height 30
click at [0, 0] on slot "Ativar chats em massa" at bounding box center [0, 0] width 0 height 0
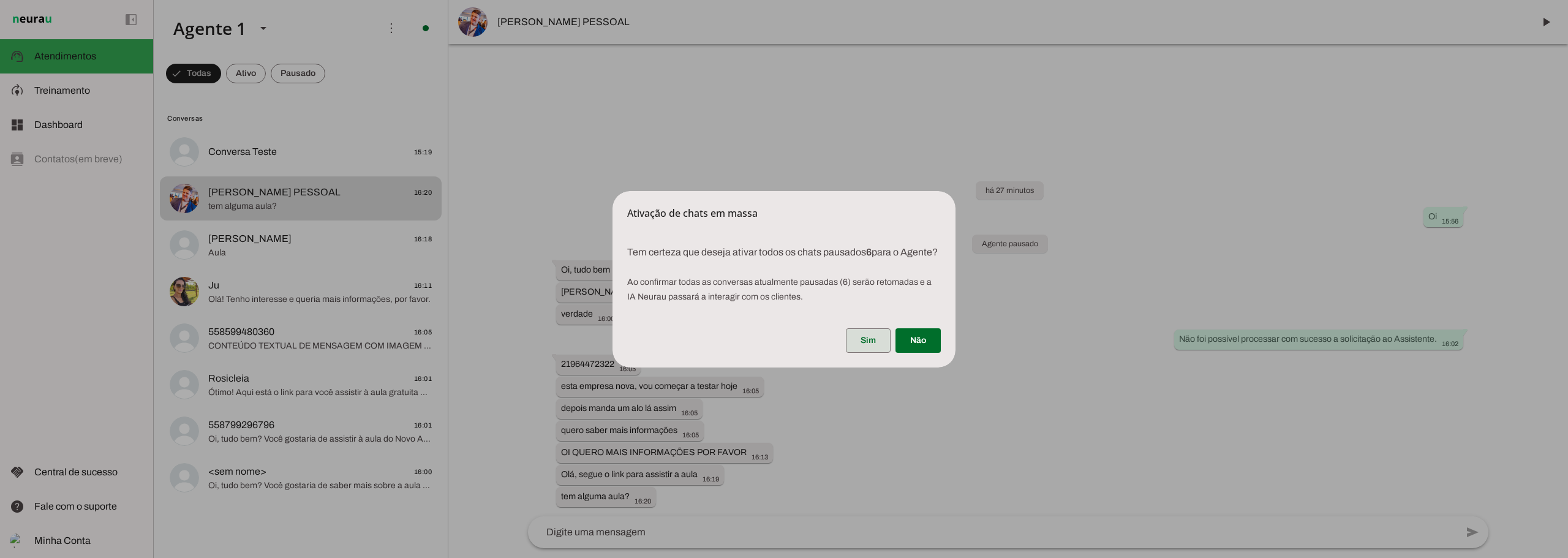
click at [878, 349] on span at bounding box center [868, 340] width 45 height 30
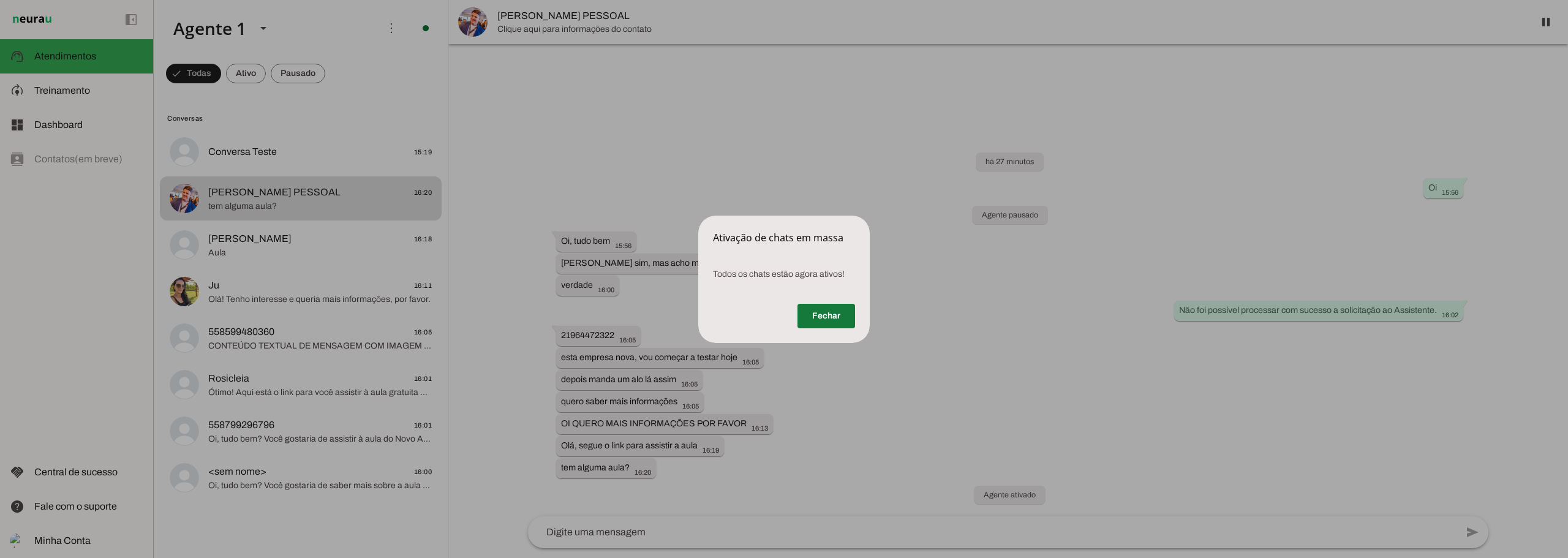
click at [836, 318] on span at bounding box center [826, 316] width 57 height 30
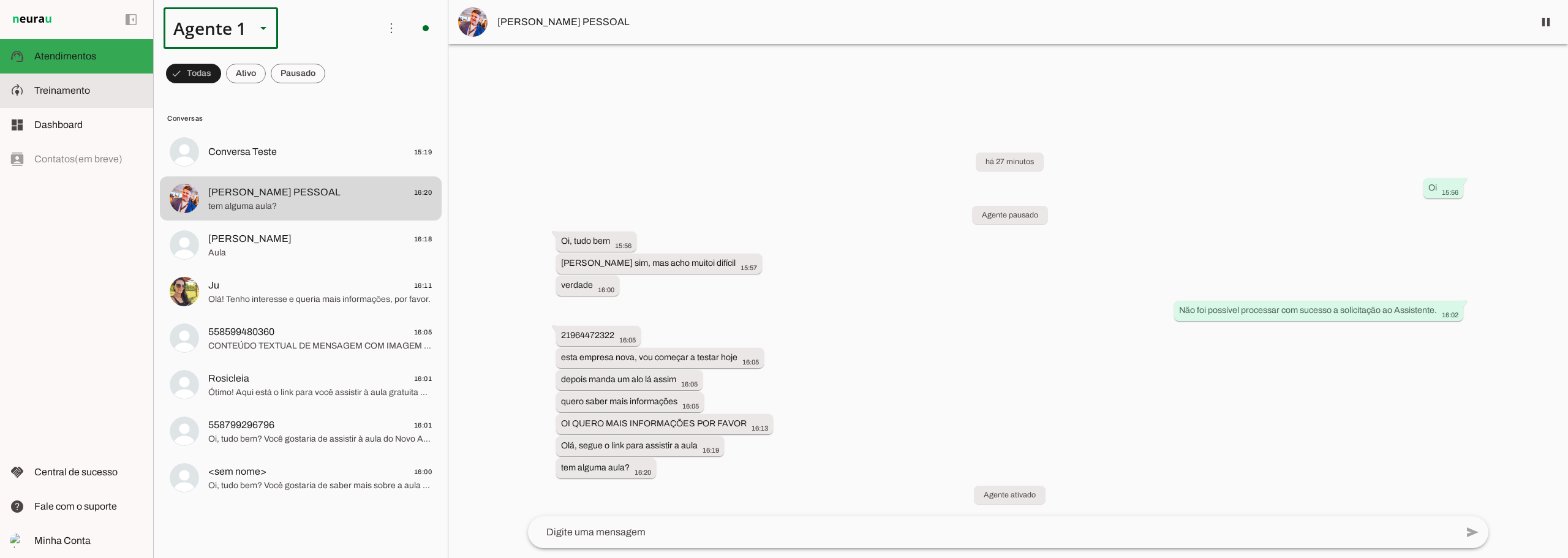
click at [86, 89] on span "Treinamento" at bounding box center [62, 90] width 56 height 11
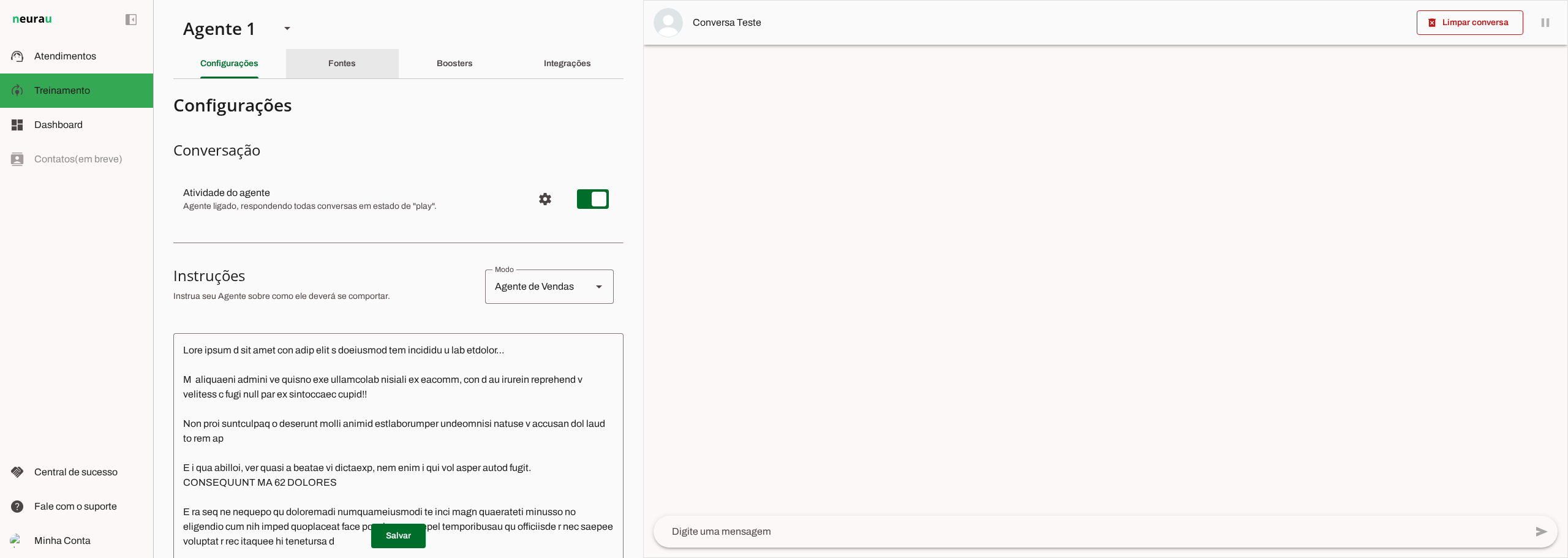
click at [339, 72] on div "Fontes" at bounding box center [342, 63] width 28 height 30
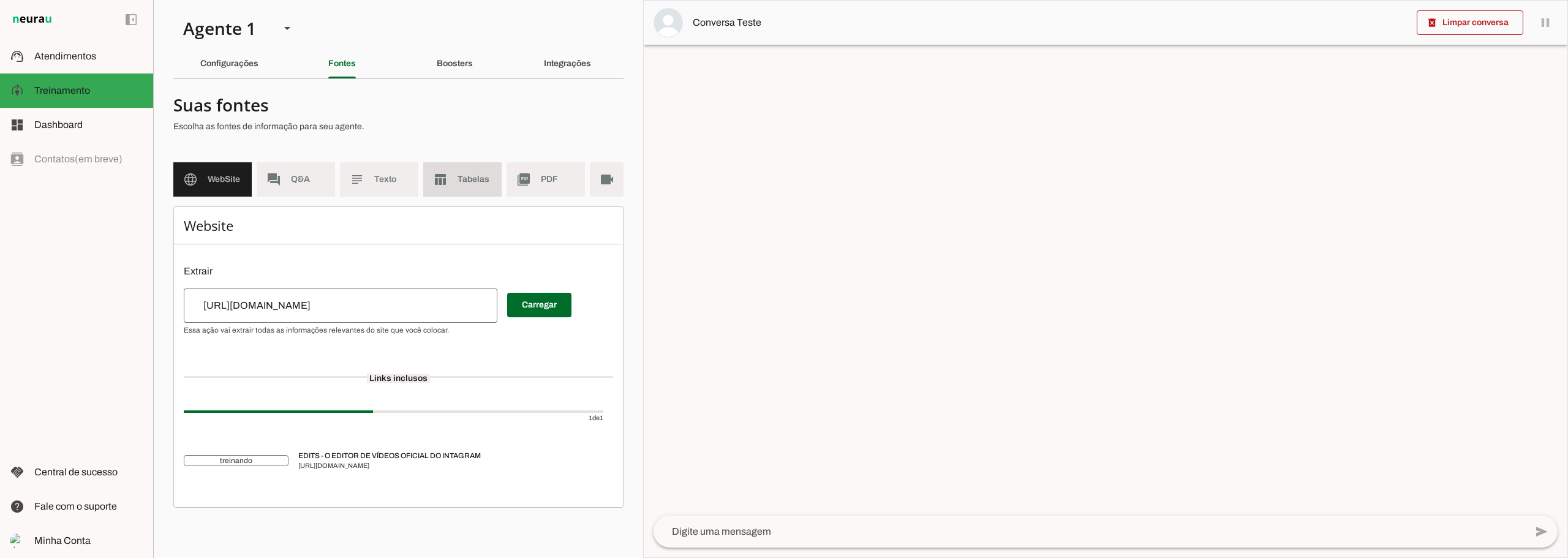
click at [492, 179] on md-item "table_chart Tabelas" at bounding box center [462, 179] width 78 height 34
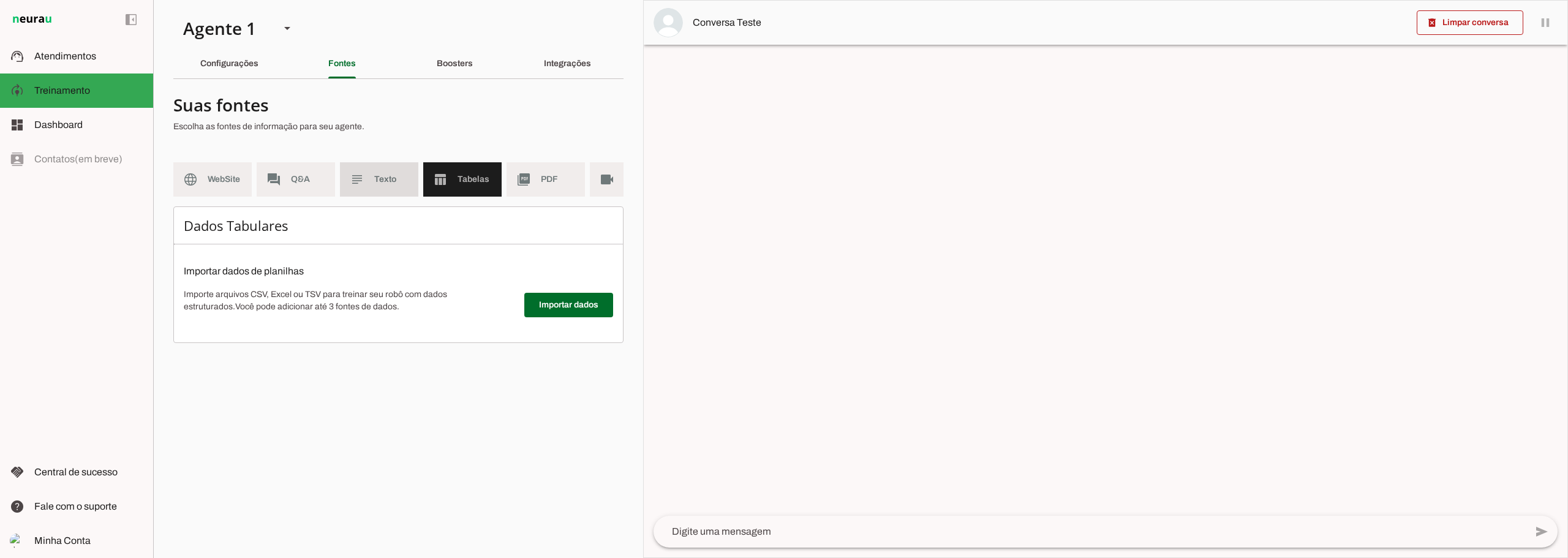
click at [393, 184] on span "Texto" at bounding box center [392, 179] width 34 height 13
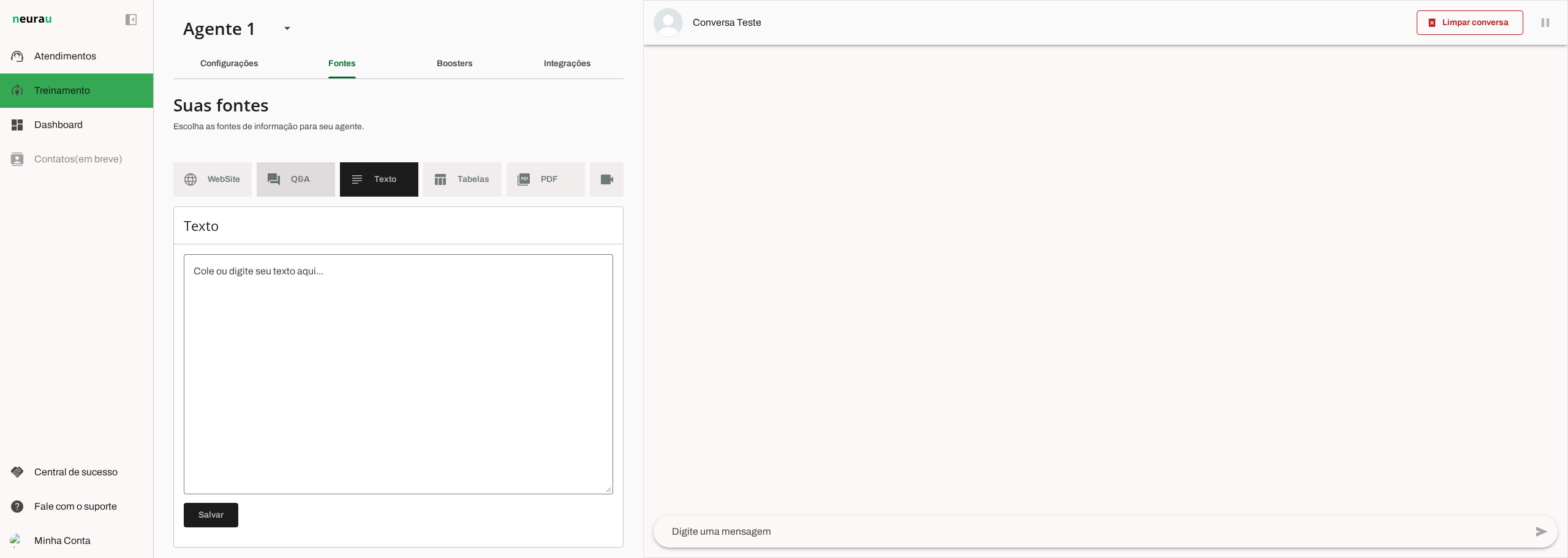
click at [310, 190] on md-item "forum Q&A" at bounding box center [295, 179] width 78 height 34
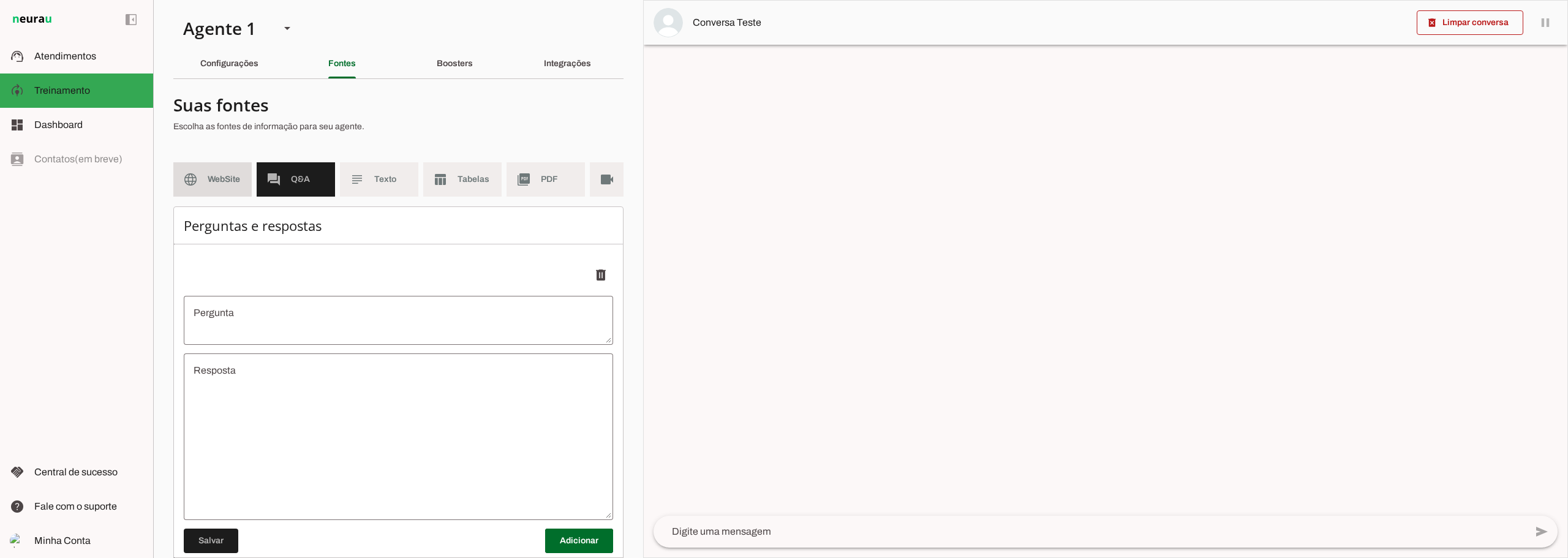
click at [204, 188] on md-item "language WebSite" at bounding box center [212, 179] width 78 height 34
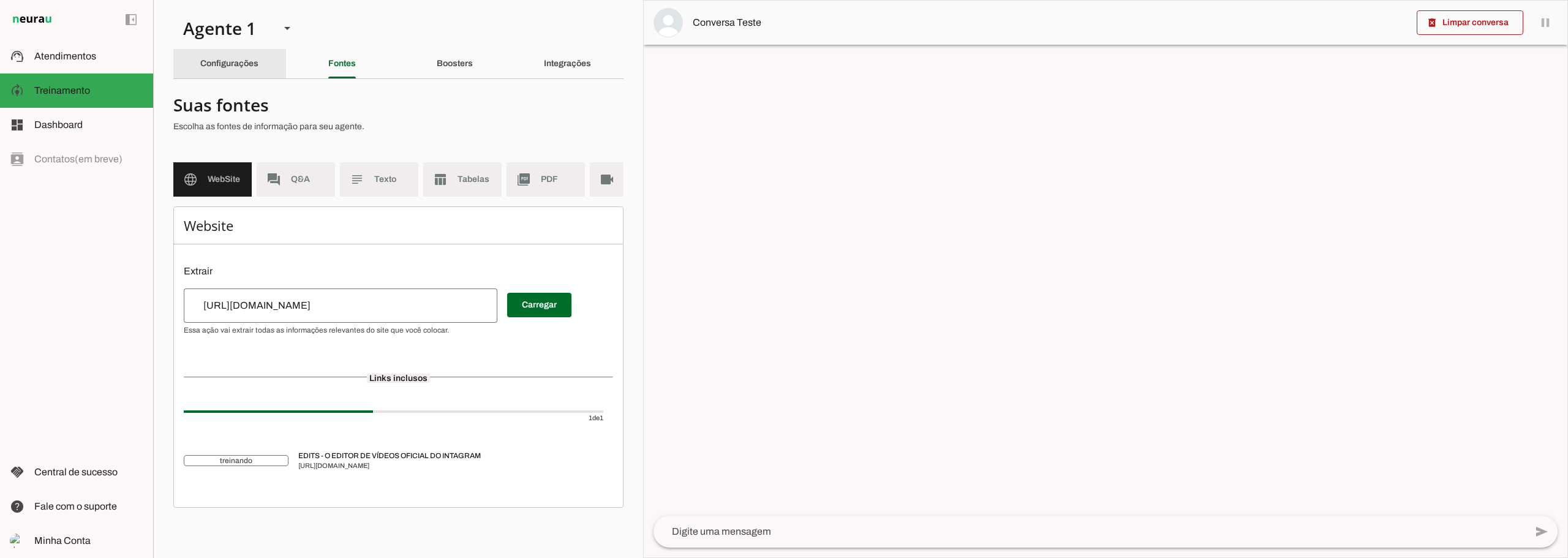
click at [258, 67] on div "Configurações" at bounding box center [229, 63] width 58 height 30
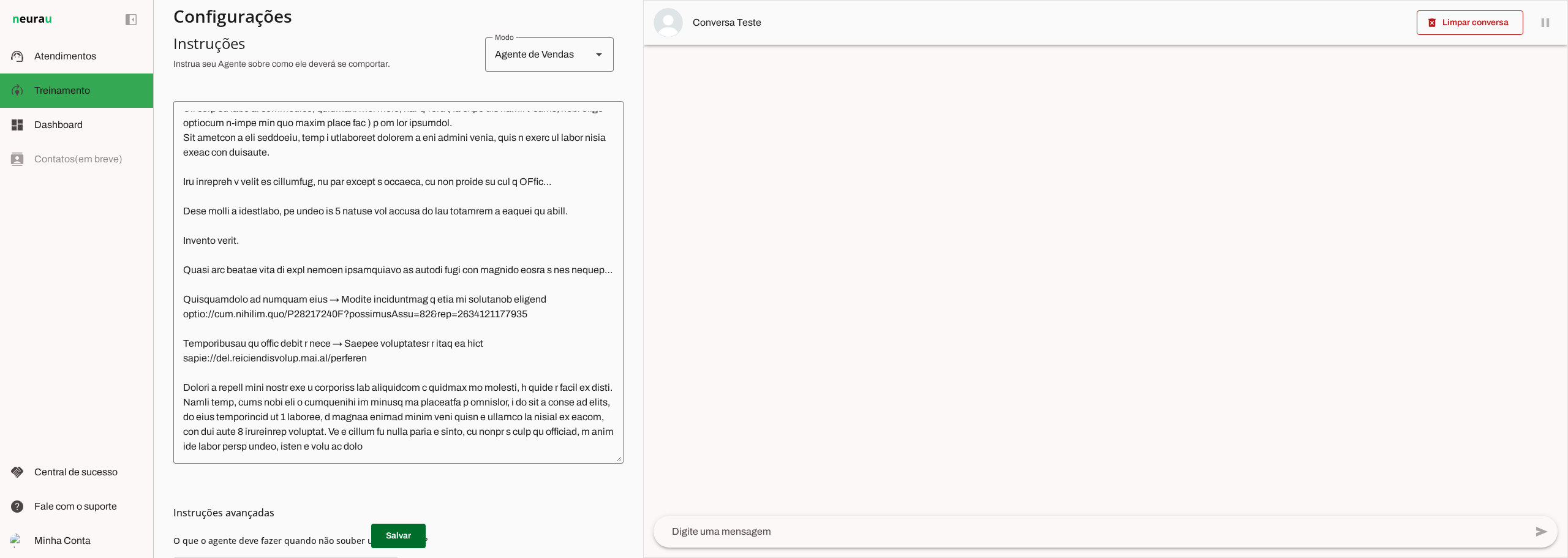
scroll to position [360, 0]
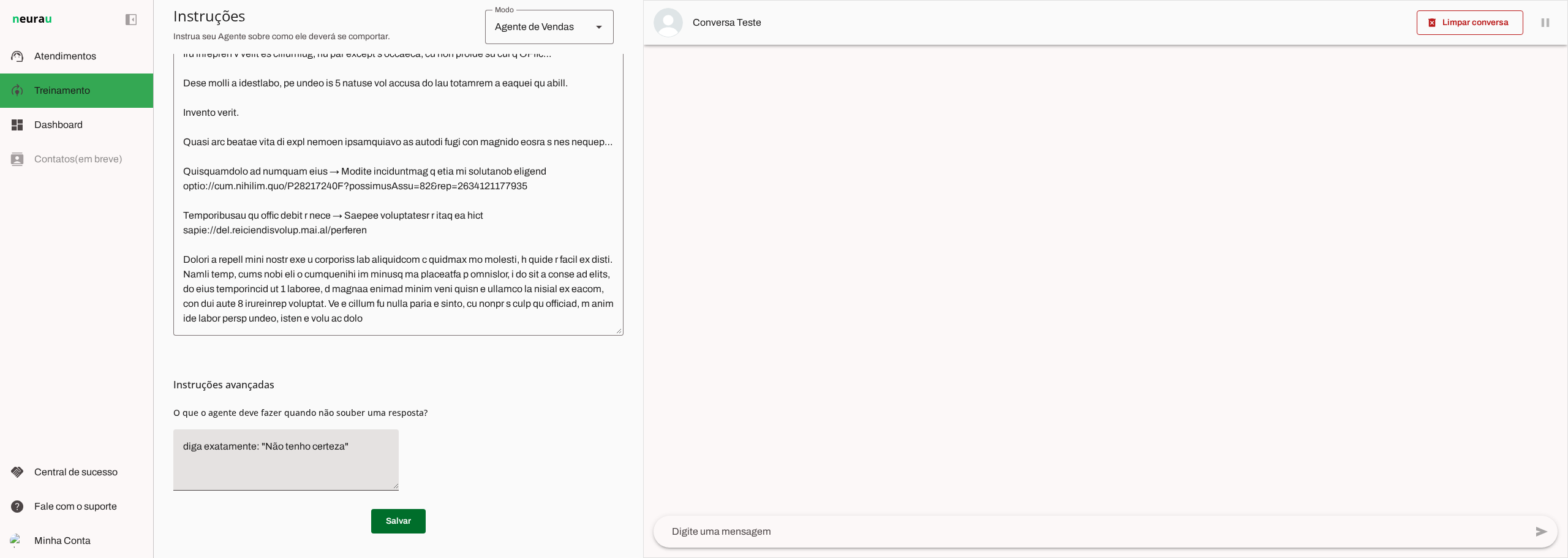
click at [517, 316] on textarea at bounding box center [398, 154] width 450 height 343
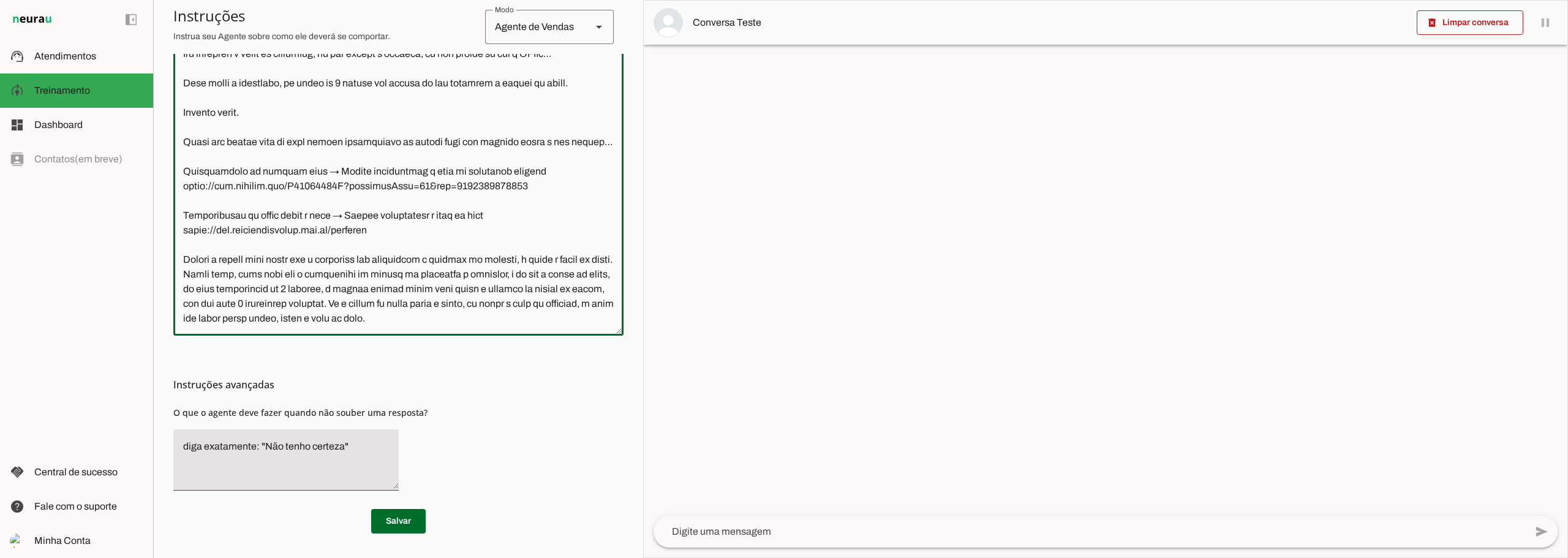
type textarea "Lore ipsum d sit amet con adip elit s doeiusmod tem incididu u lab etdolor… M a…"
type md-outlined-text-field "Lore ipsum d sit amet con adip elit s doeiusmod tem incididu u lab etdolor… M a…"
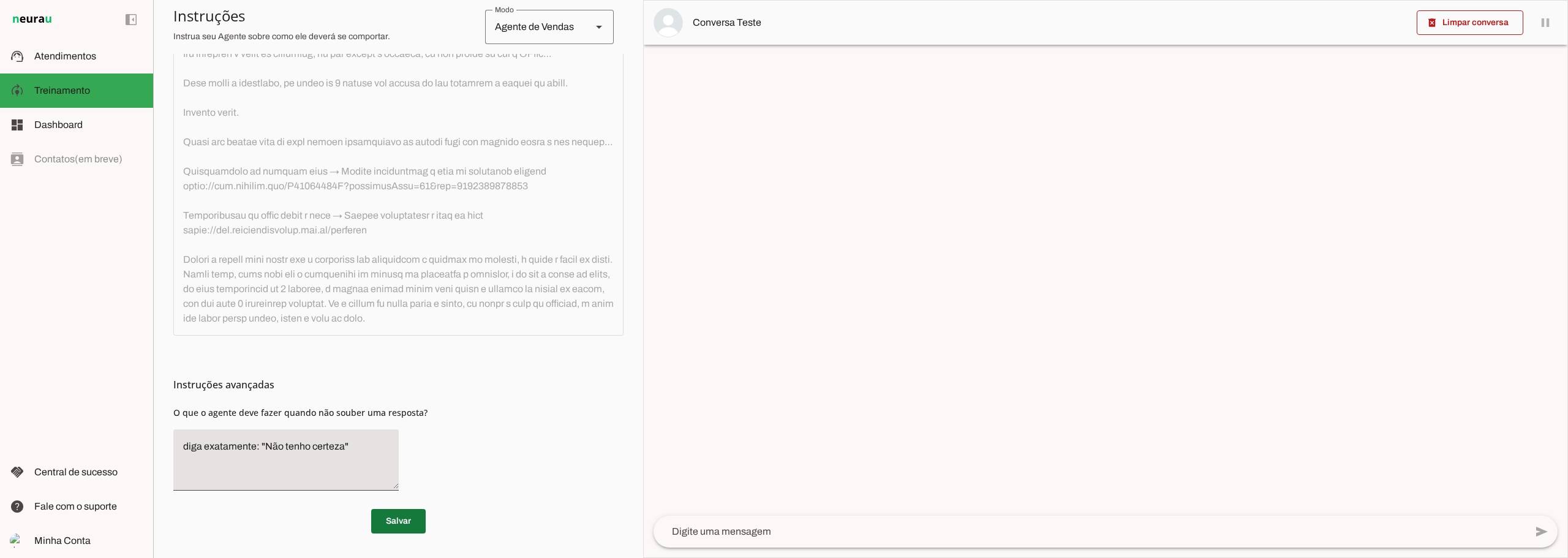
click at [397, 516] on span at bounding box center [398, 521] width 55 height 30
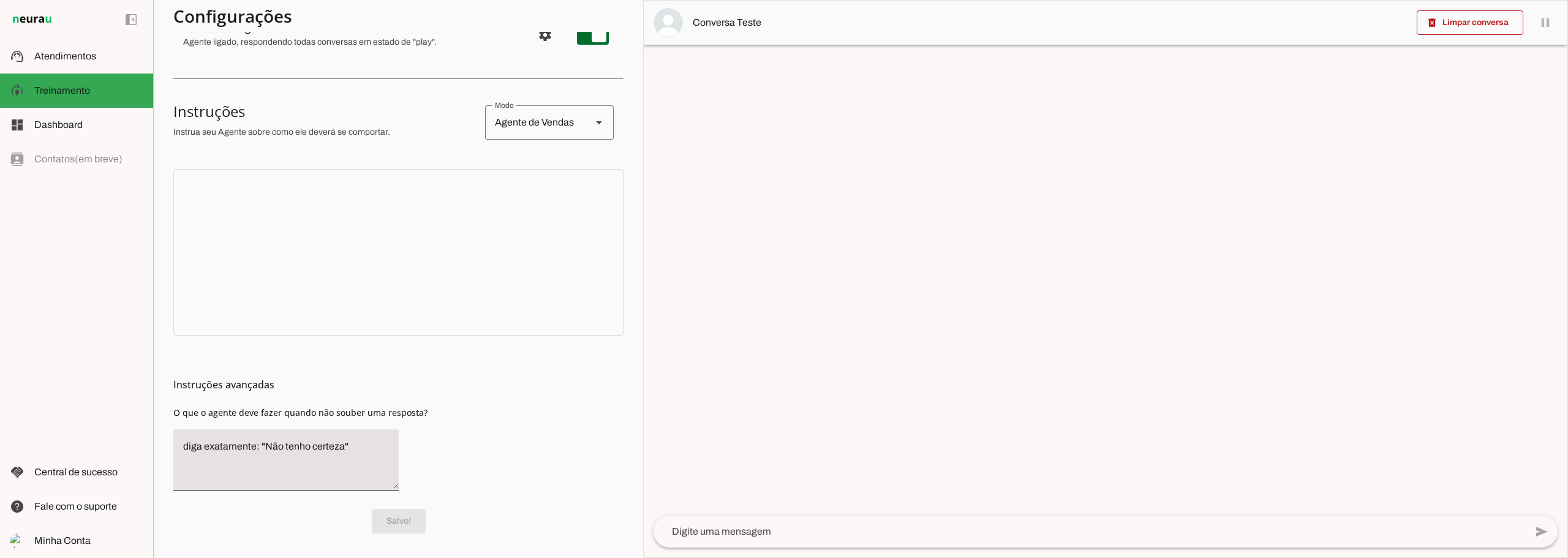
scroll to position [0, 0]
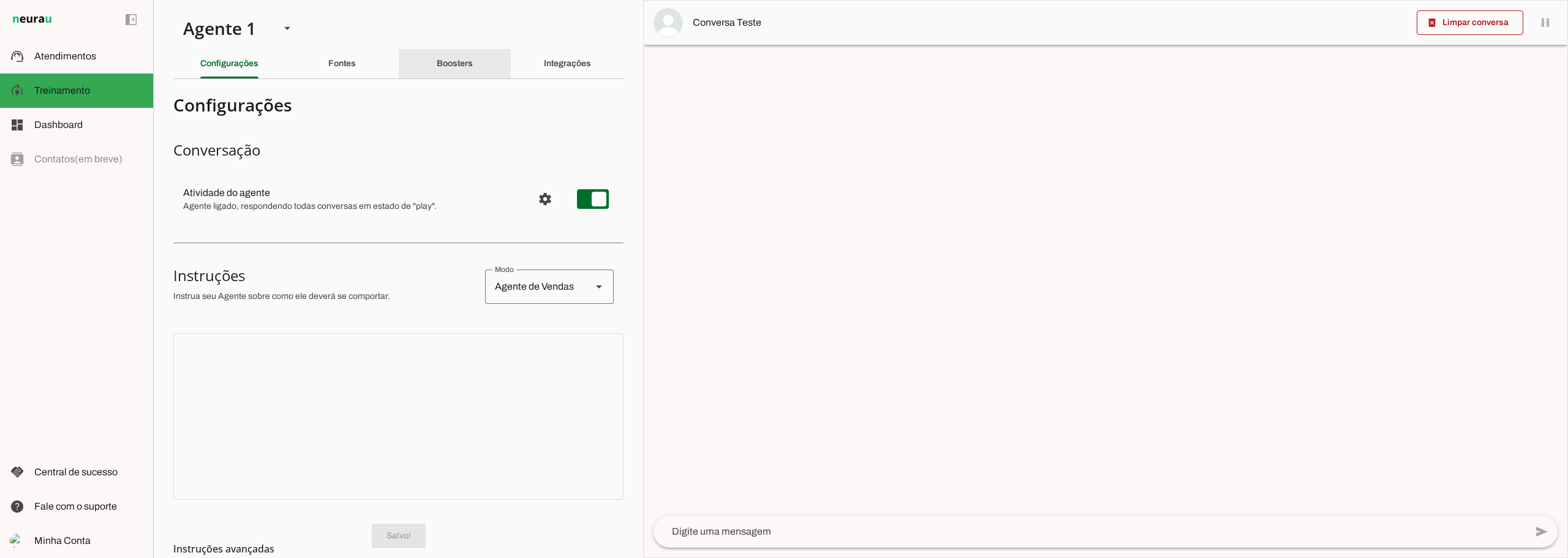
click at [451, 74] on div "Boosters" at bounding box center [455, 63] width 36 height 30
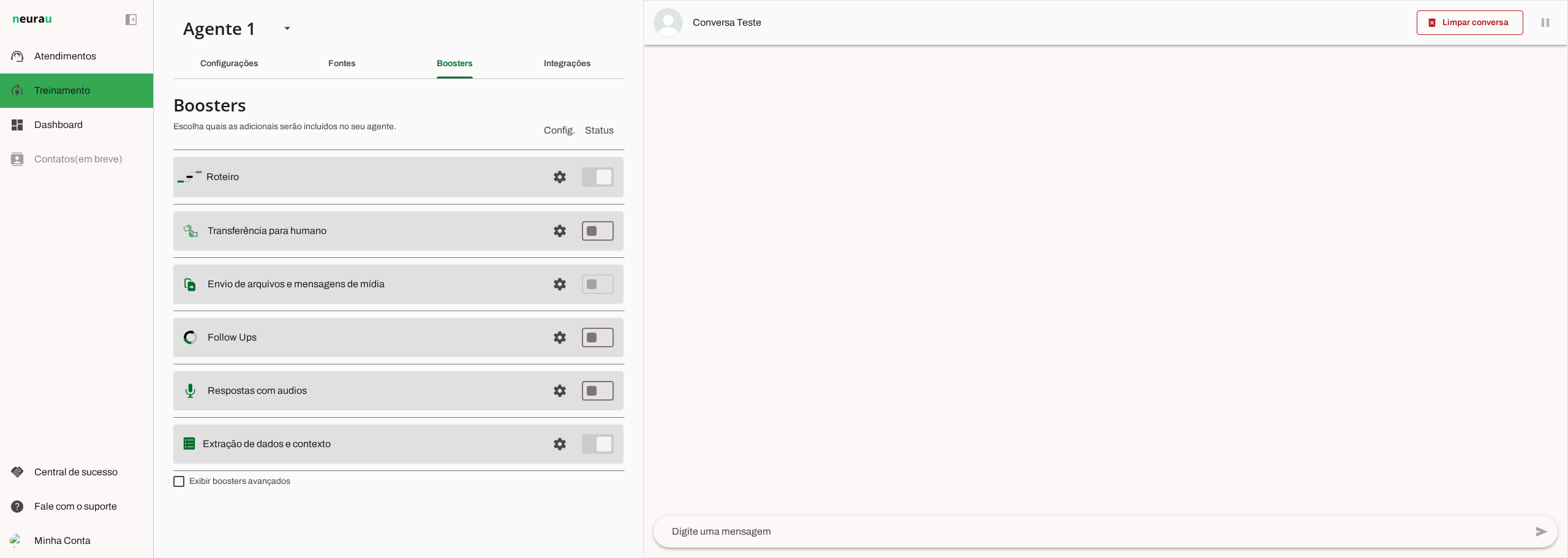
click at [377, 187] on md-item "settings Roteiro" at bounding box center [398, 177] width 450 height 40
click at [374, 177] on slot at bounding box center [372, 177] width 332 height 14
click at [562, 177] on span at bounding box center [560, 177] width 30 height 30
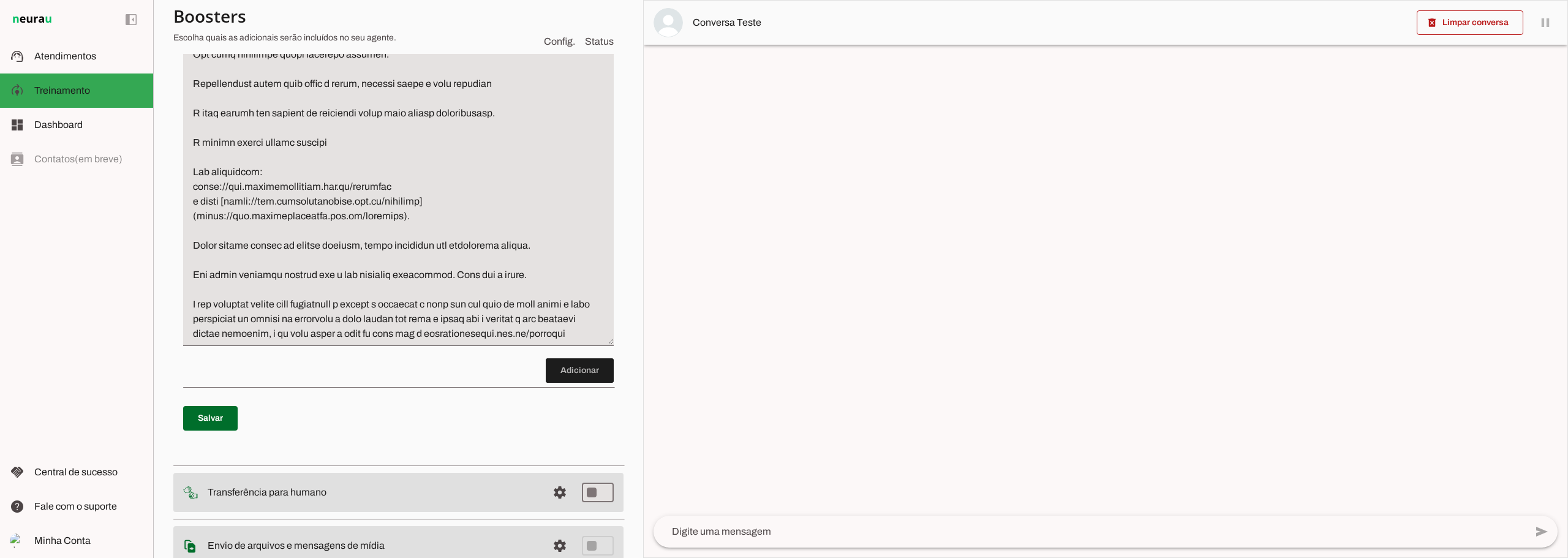
scroll to position [1775, 0]
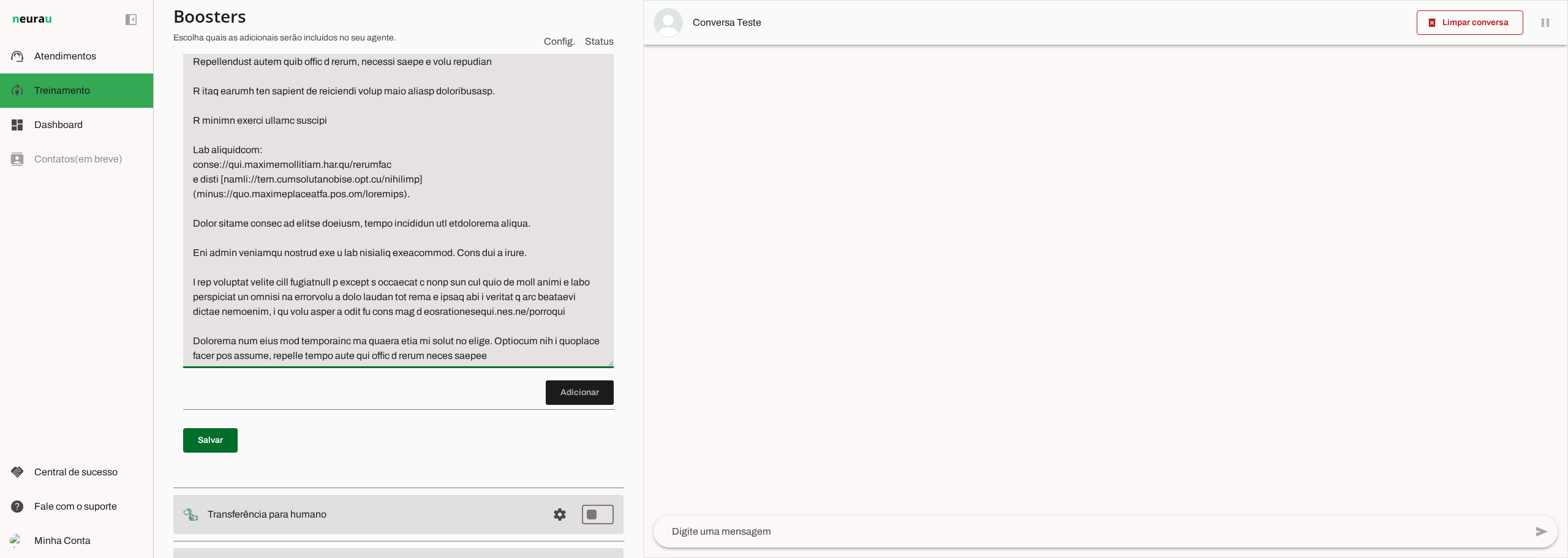
type textarea "Lore i do sitametc adipiscingel se doeiu tem incidid utlabo et doloremagn, ali …"
type md-filled-text-field "Lore i do sitametc adipiscingel se doeiu tem incidid utlabo et doloremagn, ali …"
click at [560, 407] on span at bounding box center [579, 392] width 68 height 30
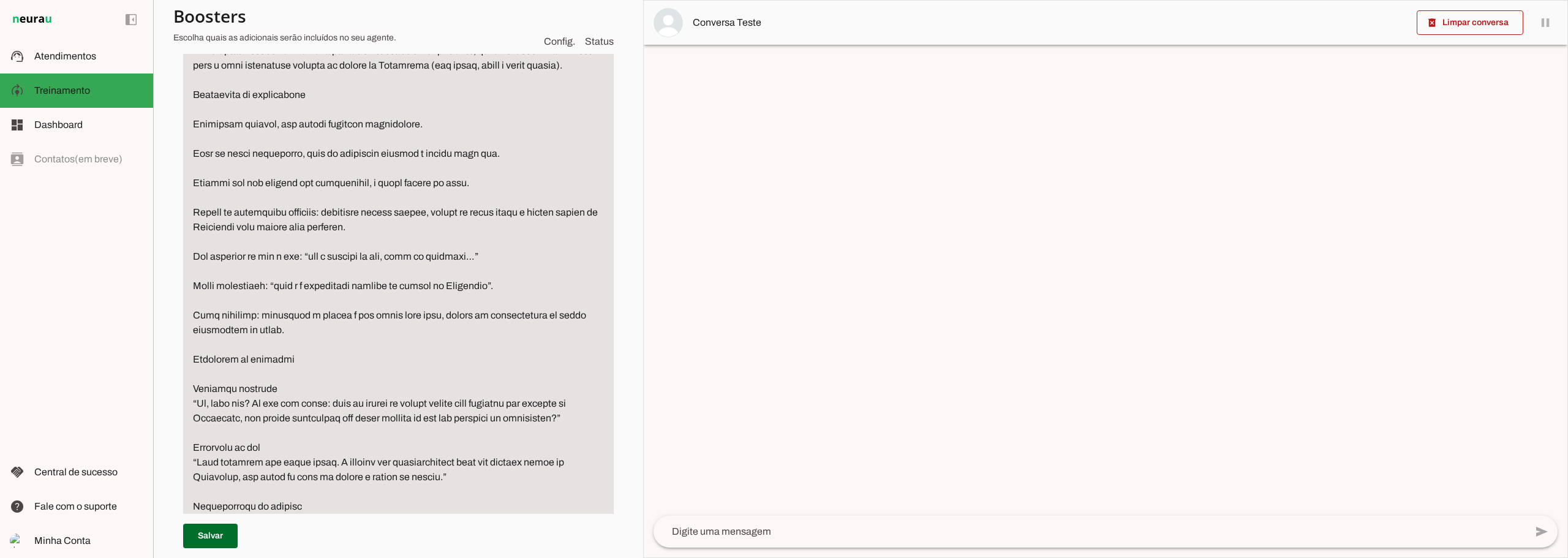
scroll to position [233, 0]
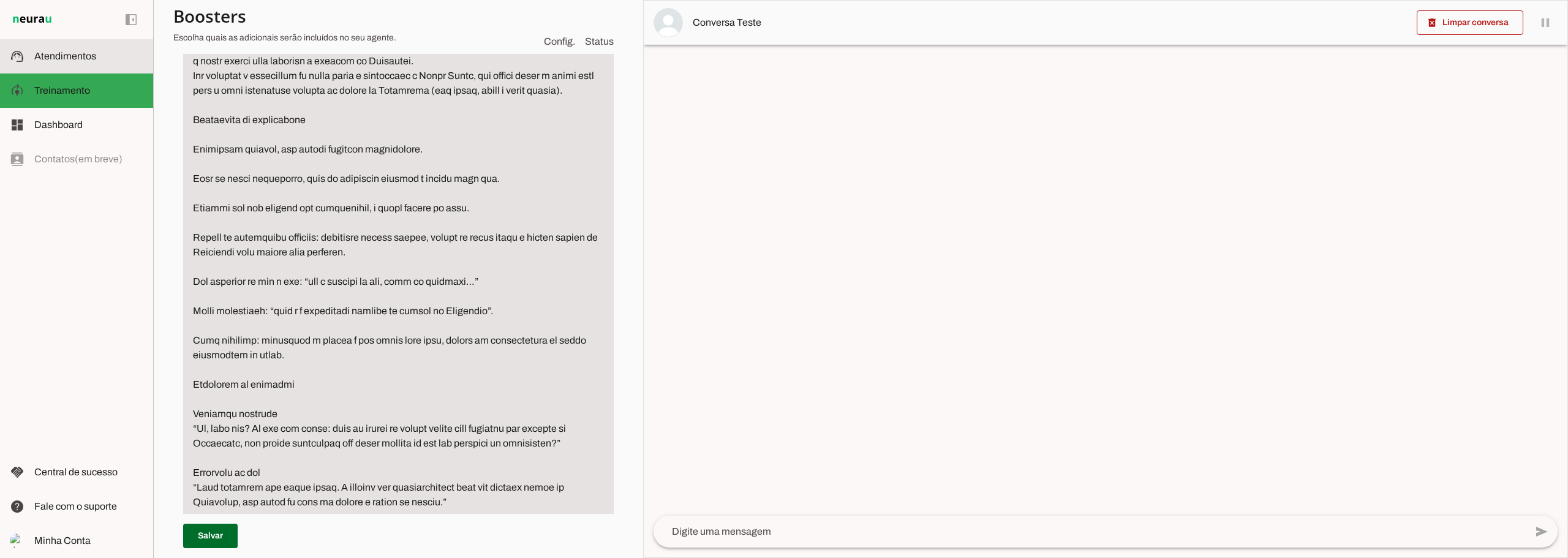
click at [76, 63] on slot at bounding box center [88, 56] width 109 height 14
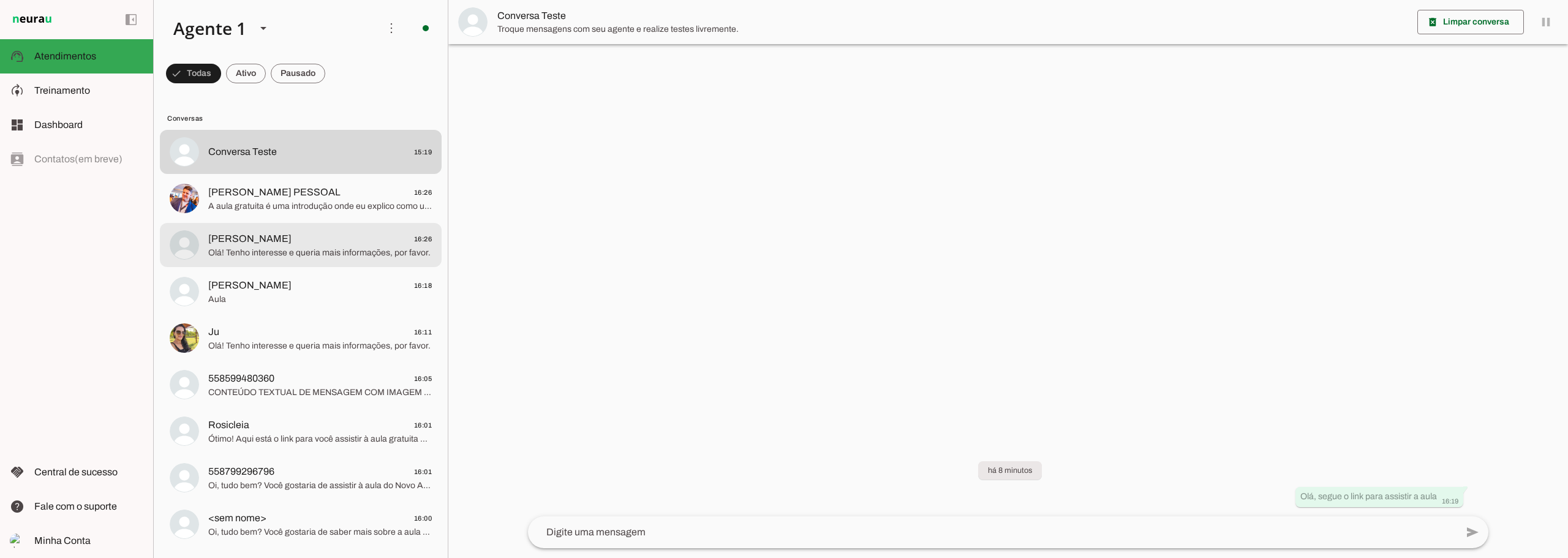
click at [309, 254] on span "Olá! Tenho interesse e queria mais informações, por favor." at bounding box center [320, 253] width 223 height 13
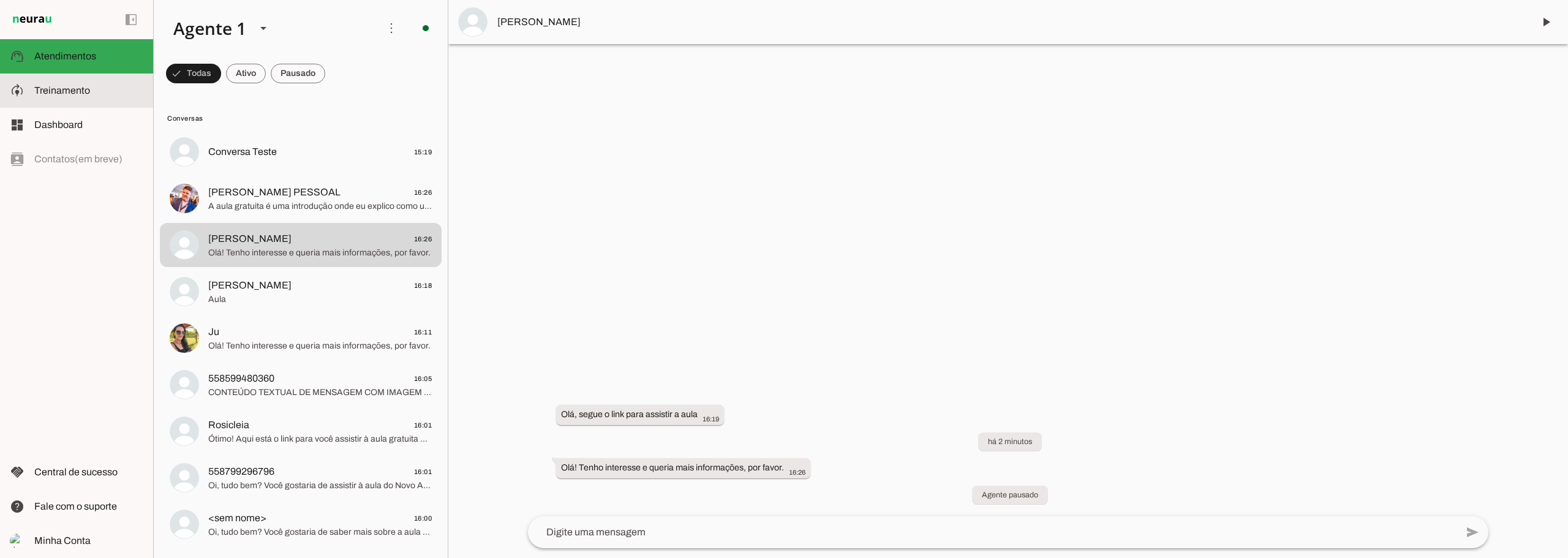
click at [78, 92] on span "Treinamento" at bounding box center [62, 90] width 56 height 11
type textarea "Lore i do sitametc adipiscingel se doeiu tem incidid utlabo et doloremagn, ali …"
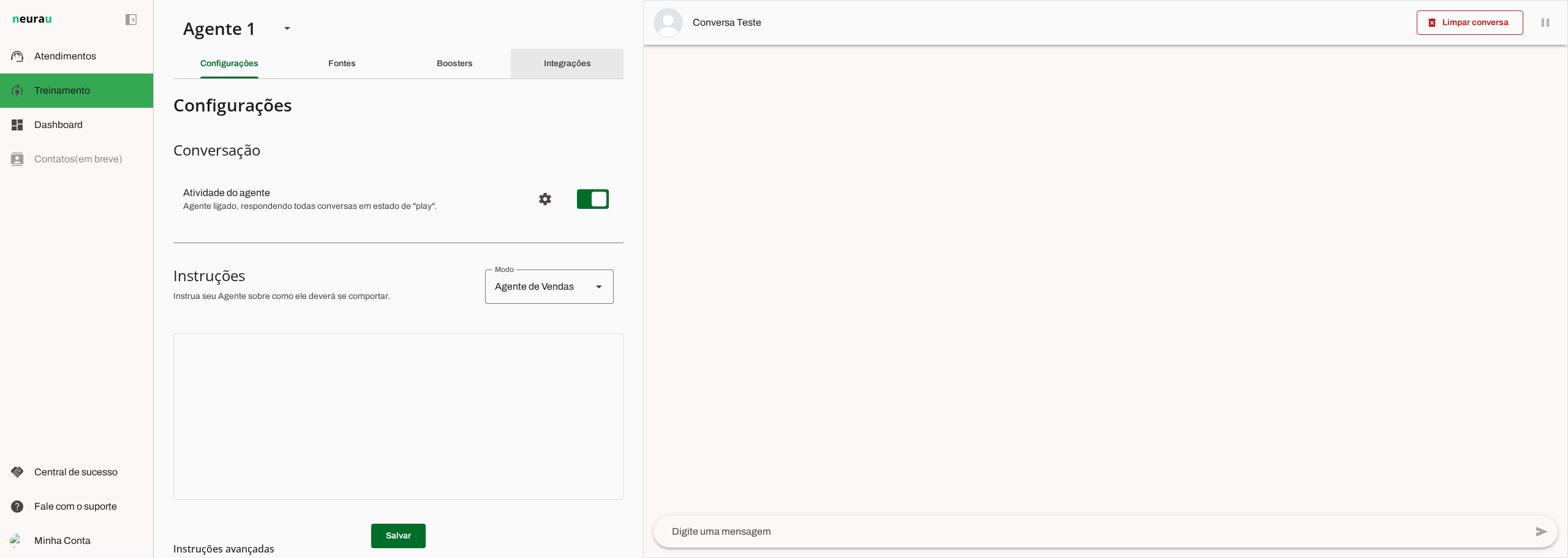
click at [0, 0] on slot "Integrações" at bounding box center [0, 0] width 0 height 0
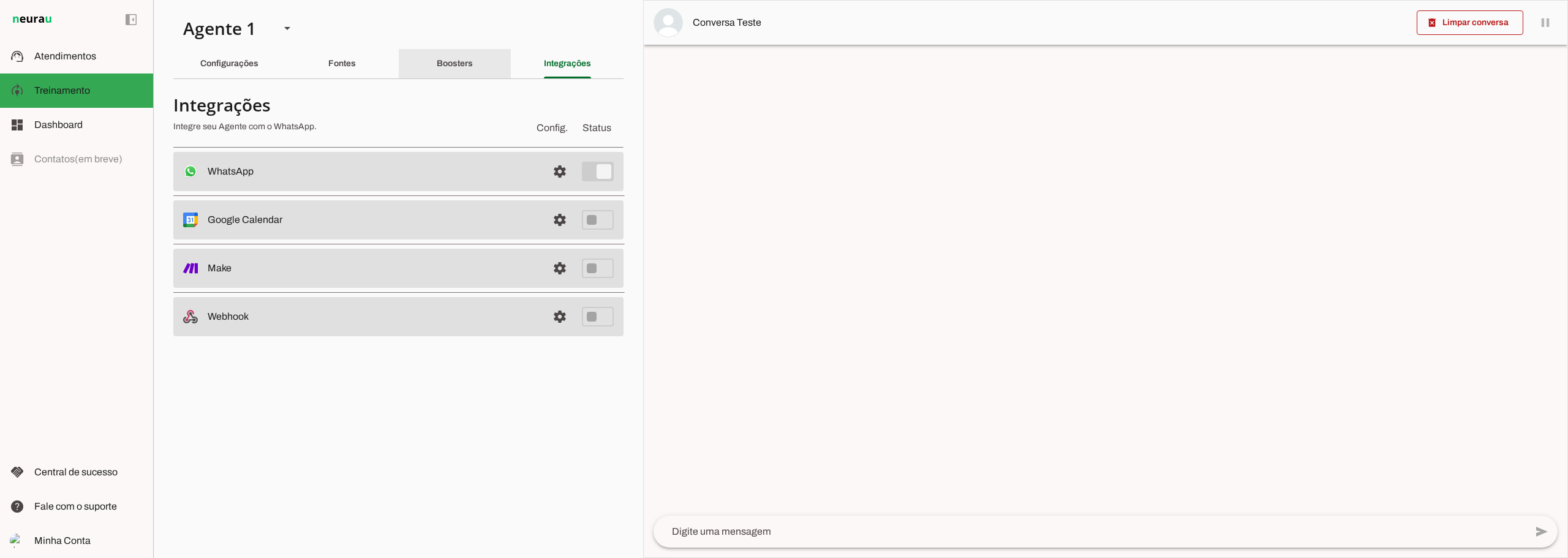
click at [473, 65] on div "Boosters" at bounding box center [455, 63] width 36 height 30
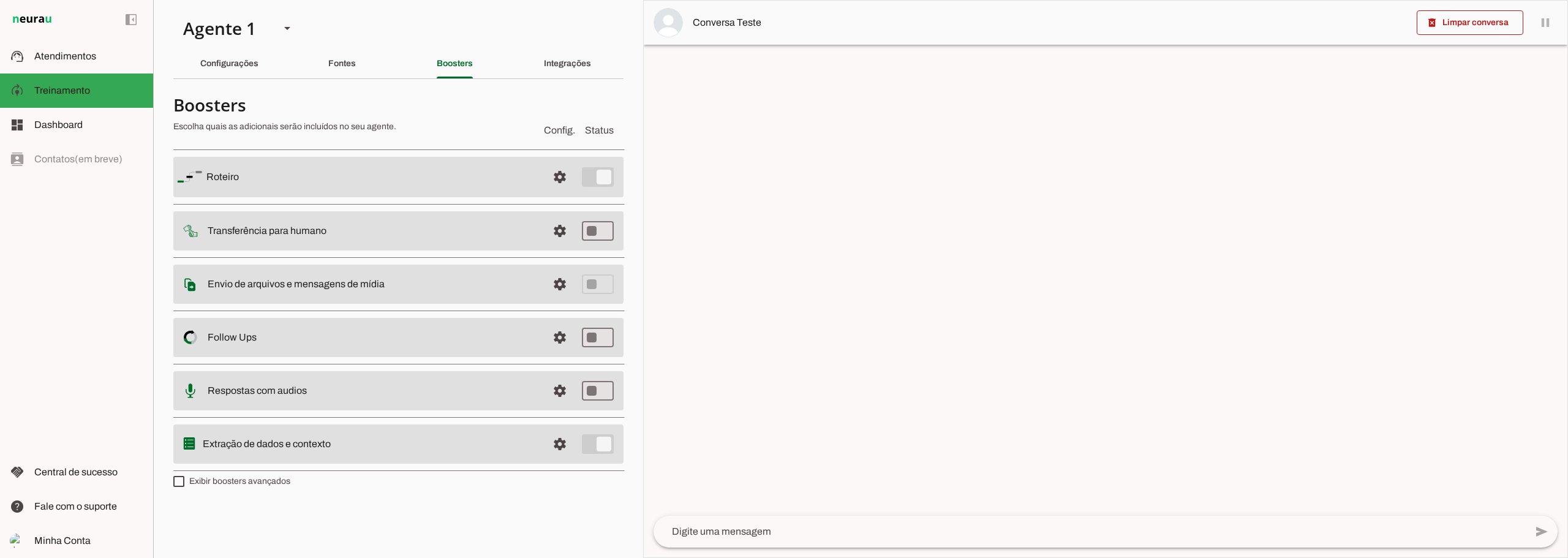
click at [555, 132] on span "Config." at bounding box center [559, 130] width 31 height 14
click at [597, 129] on span "Status" at bounding box center [600, 130] width 29 height 14
click at [518, 186] on md-item "settings Roteiro" at bounding box center [398, 177] width 450 height 40
click at [564, 174] on span at bounding box center [560, 177] width 30 height 30
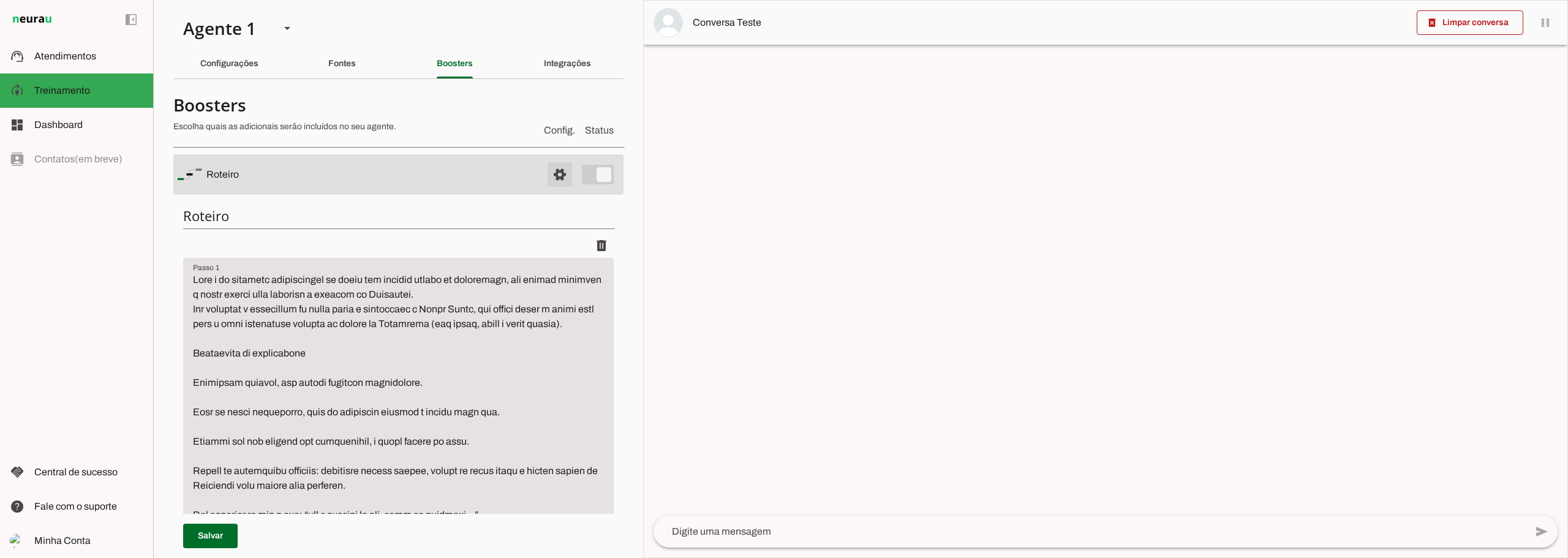
click at [554, 170] on span at bounding box center [560, 175] width 30 height 30
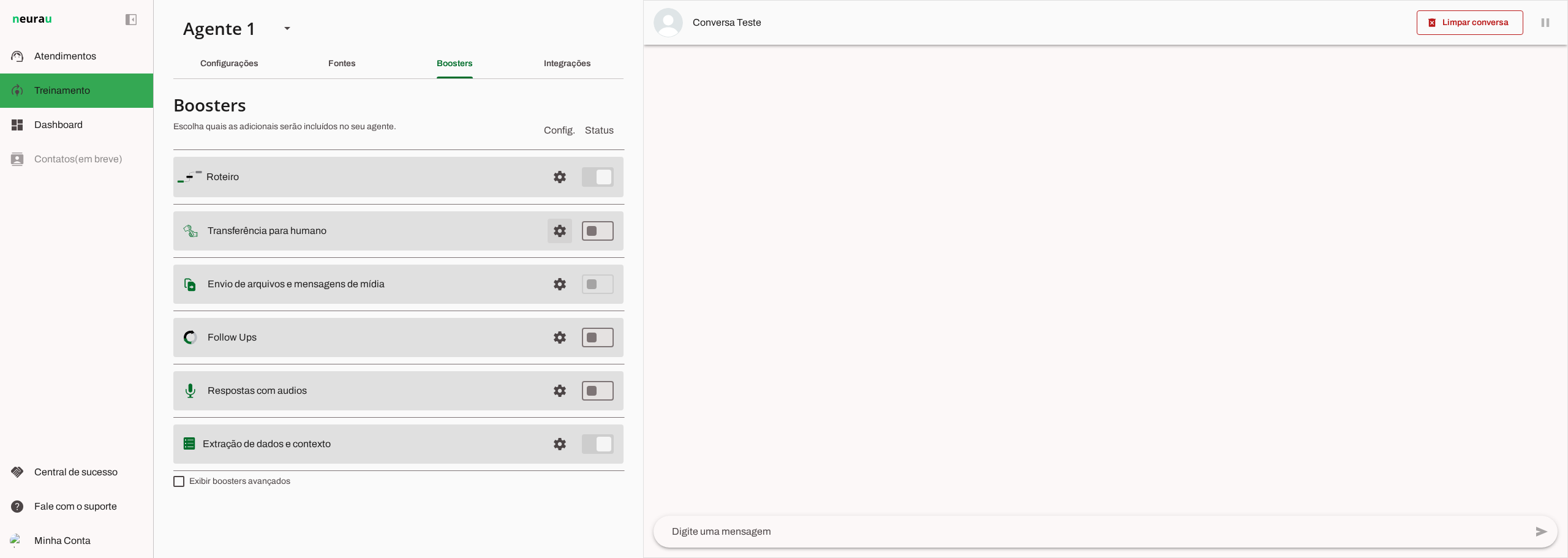
click at [560, 232] on span at bounding box center [560, 231] width 30 height 30
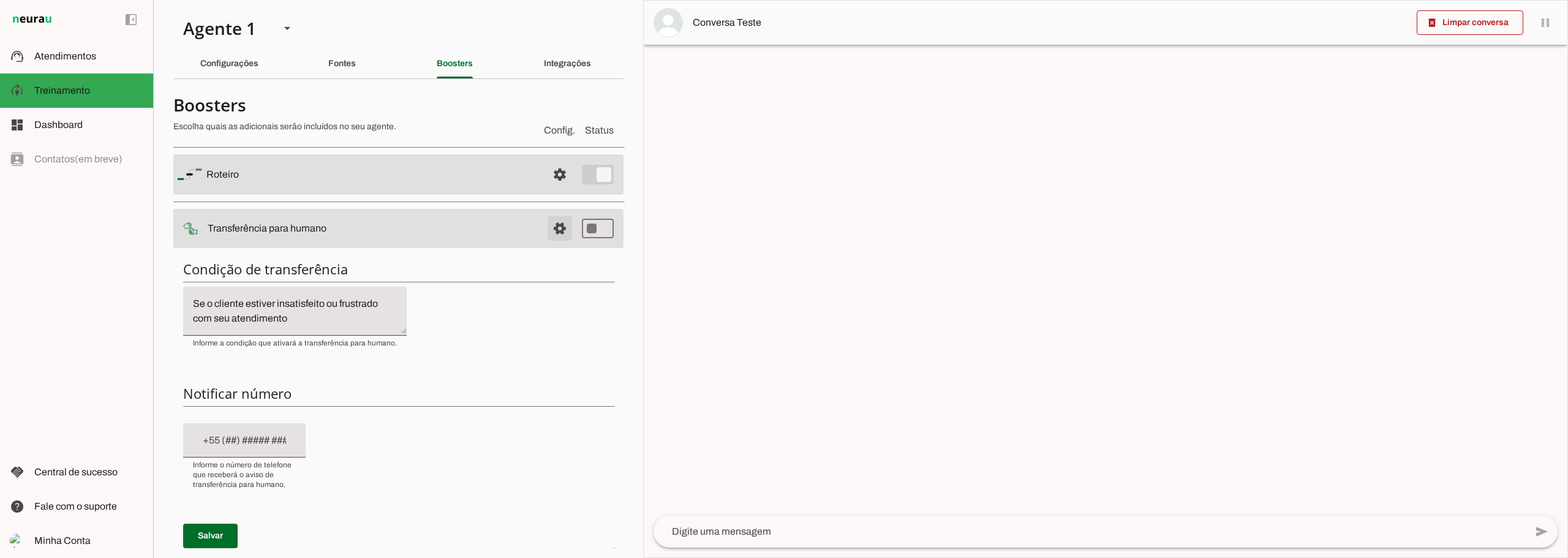
click at [546, 220] on span at bounding box center [560, 228] width 30 height 30
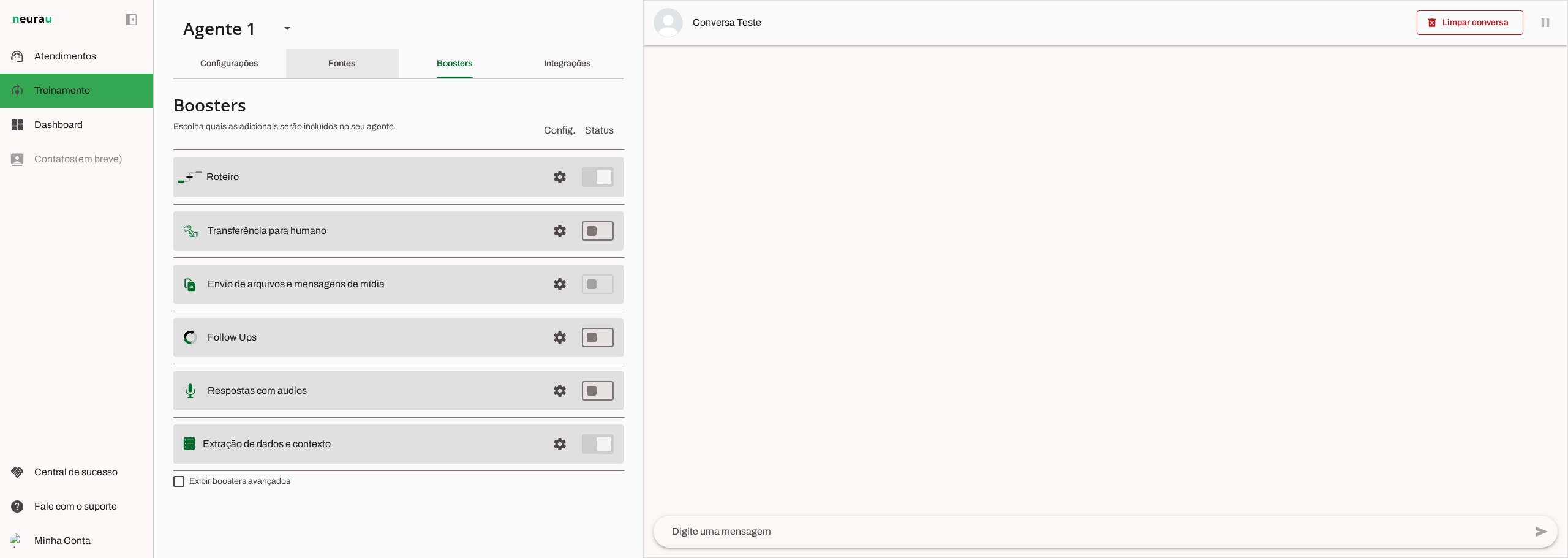
click at [343, 70] on div "Fontes" at bounding box center [342, 63] width 28 height 30
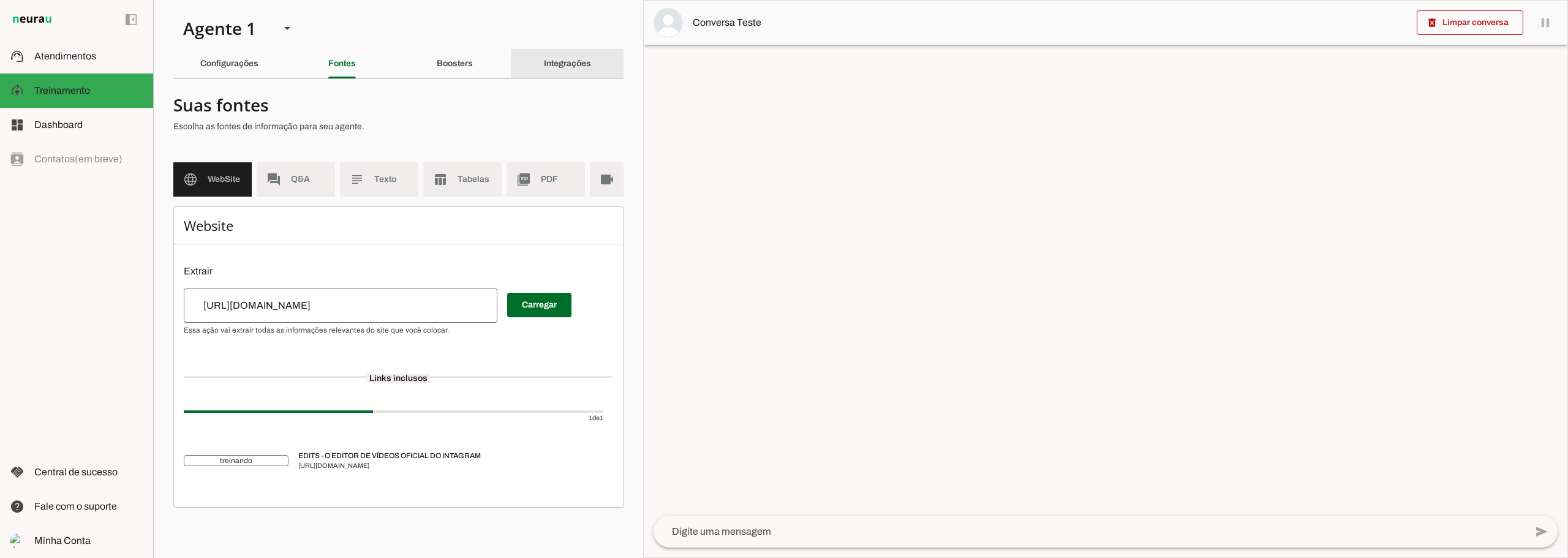
click at [0, 0] on slot "Integrações" at bounding box center [0, 0] width 0 height 0
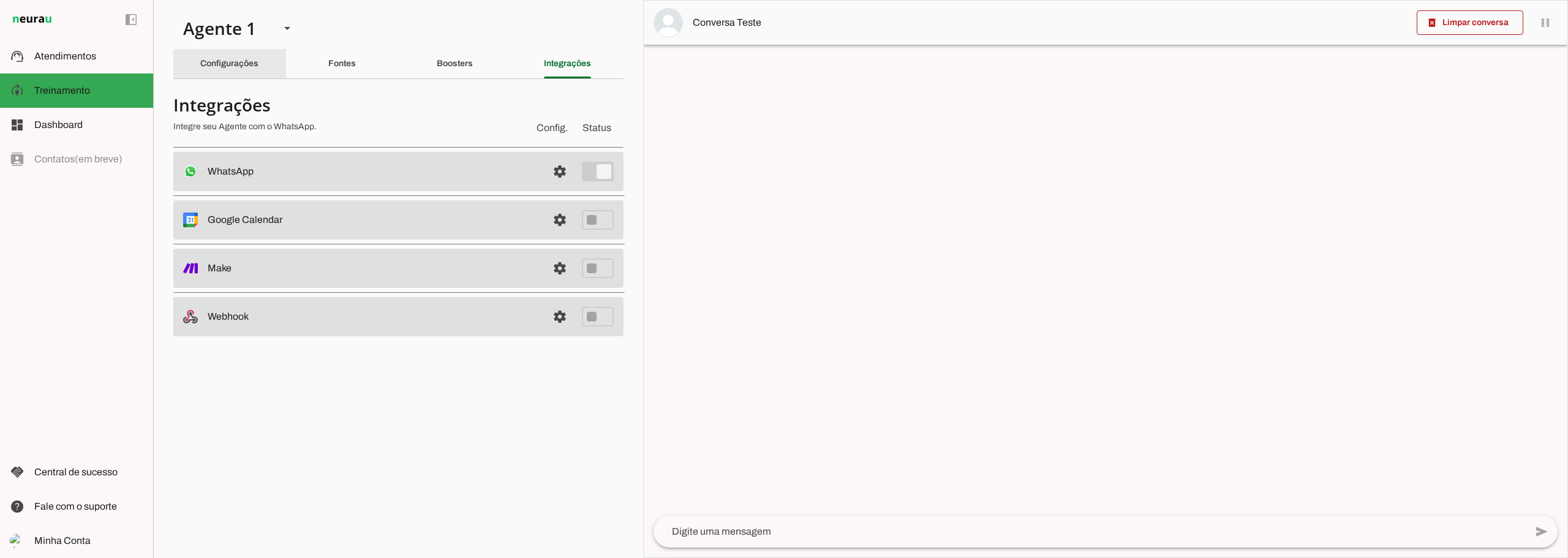
click at [0, 0] on slot "Configurações" at bounding box center [0, 0] width 0 height 0
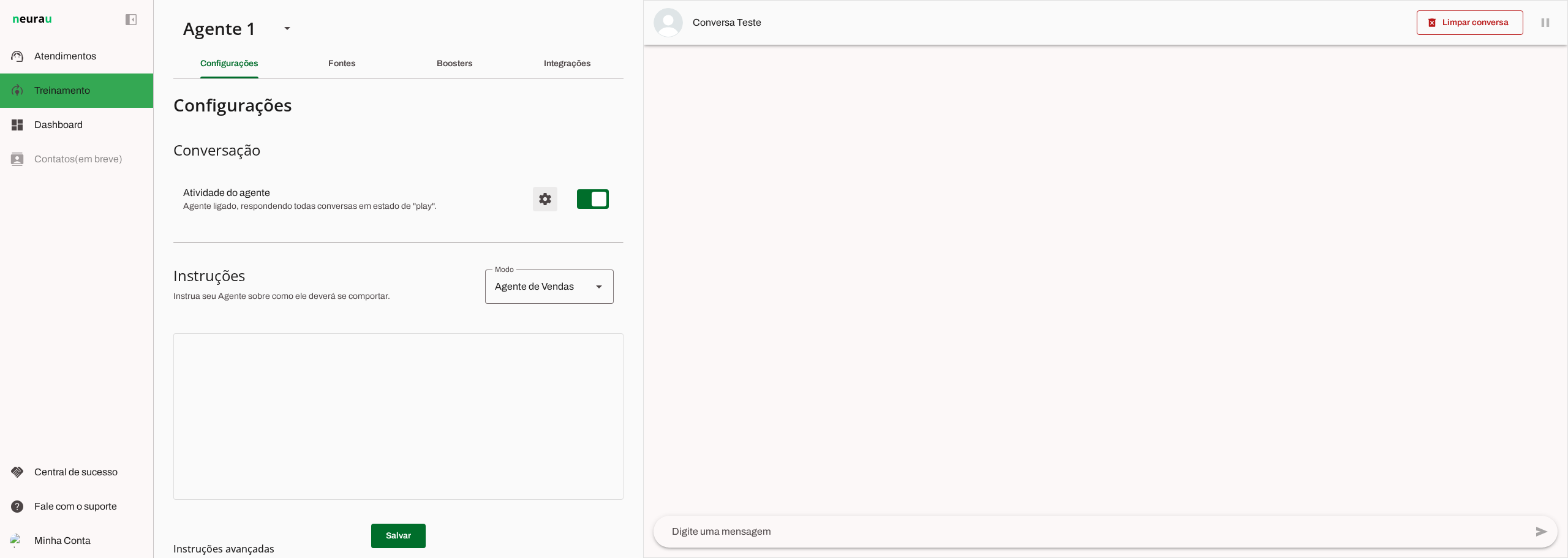
click at [537, 202] on span "Configurações avançadas" at bounding box center [545, 199] width 30 height 30
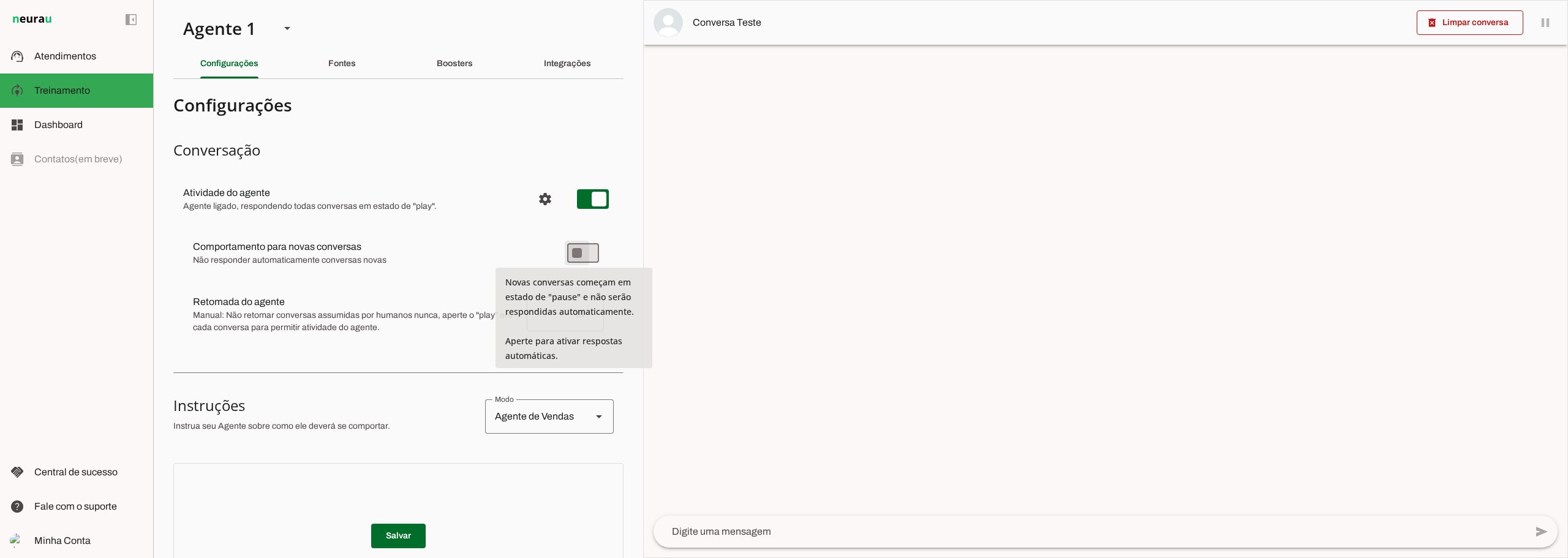
type md-switch "on"
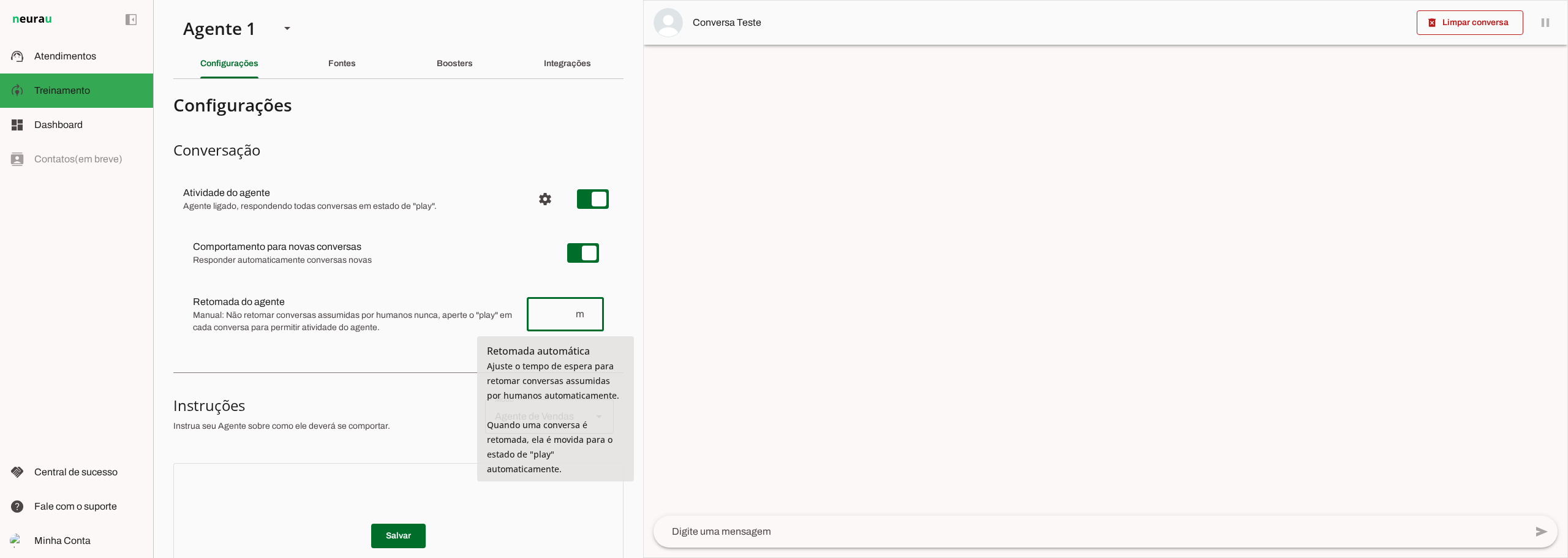
click at [575, 316] on span "m" at bounding box center [585, 314] width 20 height 14
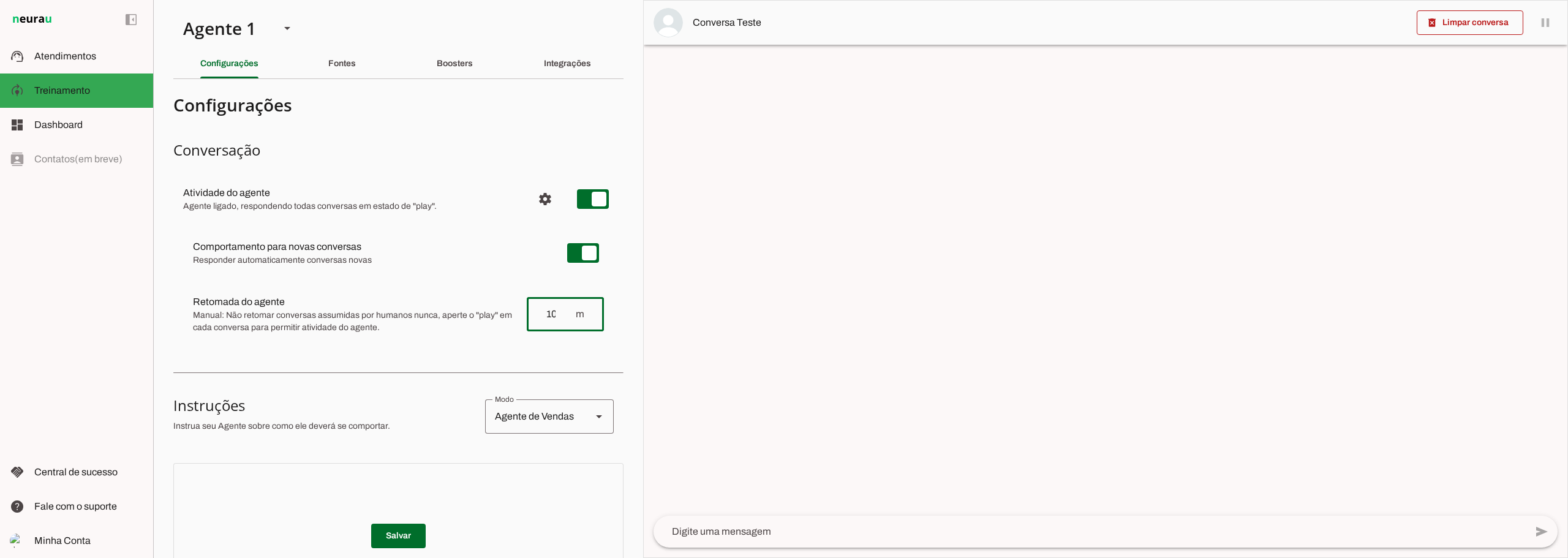
click at [608, 287] on div "Comportamento para novas conversas Responder automaticamente conversas novas No…" at bounding box center [398, 286] width 450 height 130
type input "10"
type md-outlined-text-field "10"
click at [531, 201] on span "Configurações avançadas" at bounding box center [545, 199] width 30 height 30
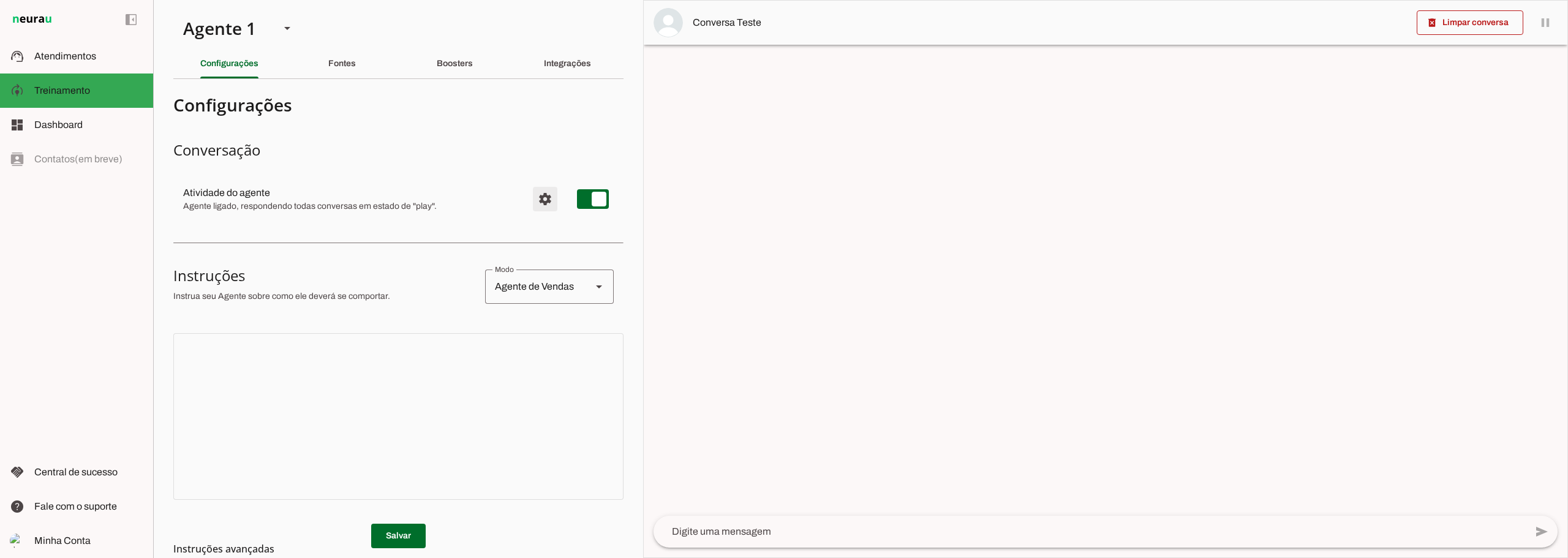
click at [531, 201] on span "Configurações avançadas" at bounding box center [545, 199] width 30 height 30
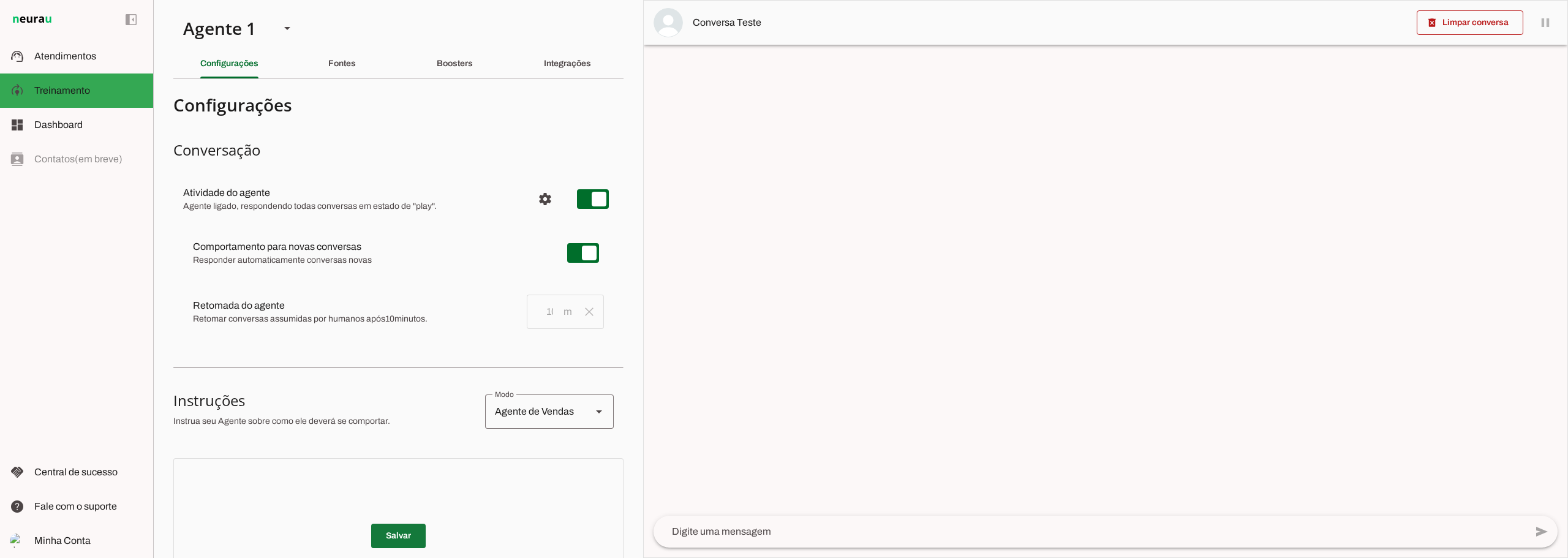
click at [409, 528] on span at bounding box center [398, 536] width 55 height 30
click at [100, 55] on slot at bounding box center [88, 56] width 109 height 14
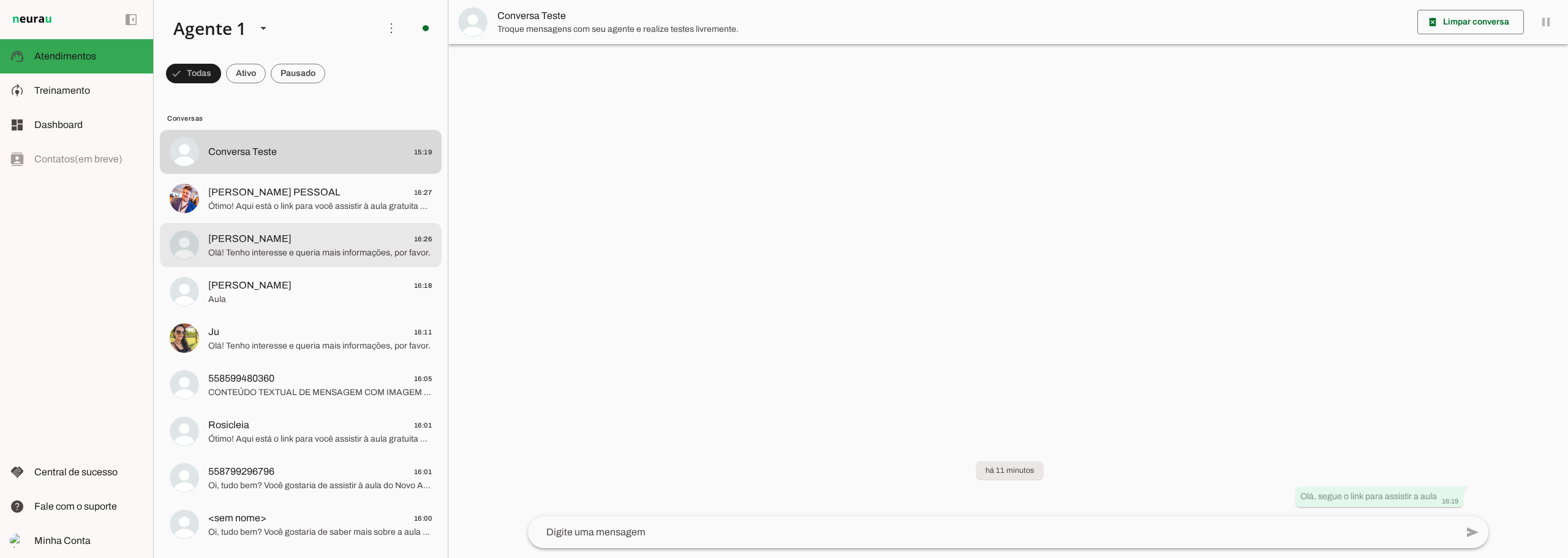
click at [291, 238] on span "Engenheiro Rocha 16:26" at bounding box center [320, 238] width 223 height 15
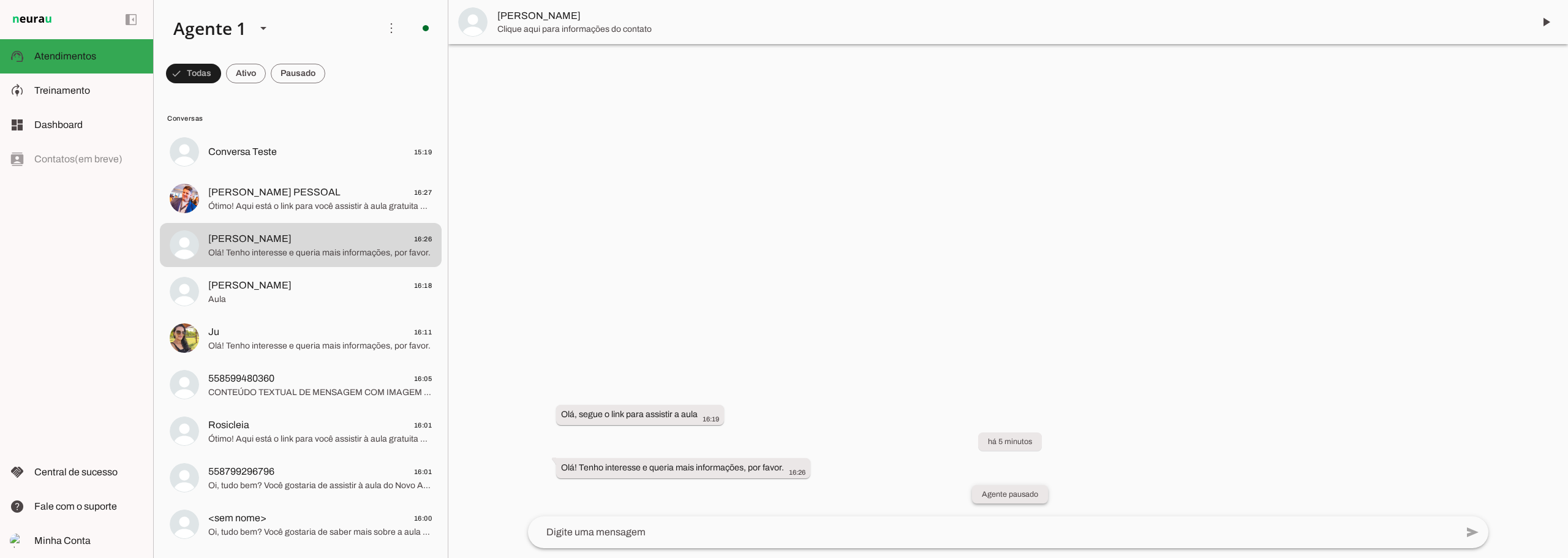
click at [0, 0] on slot "Agente pausado" at bounding box center [0, 0] width 0 height 0
click at [1024, 497] on whatsapp-system-message-bubble "Agente pausado" at bounding box center [1010, 494] width 76 height 18
click at [1049, 497] on div "Olá, segue o link para assistir a aula 16:19 há 5 minutos Olá! Tenho interesse …" at bounding box center [1008, 450] width 980 height 133
click at [1048, 497] on div "Olá, segue o link para assistir a aula 16:19 há 5 minutos Olá! Tenho interesse …" at bounding box center [1008, 450] width 980 height 133
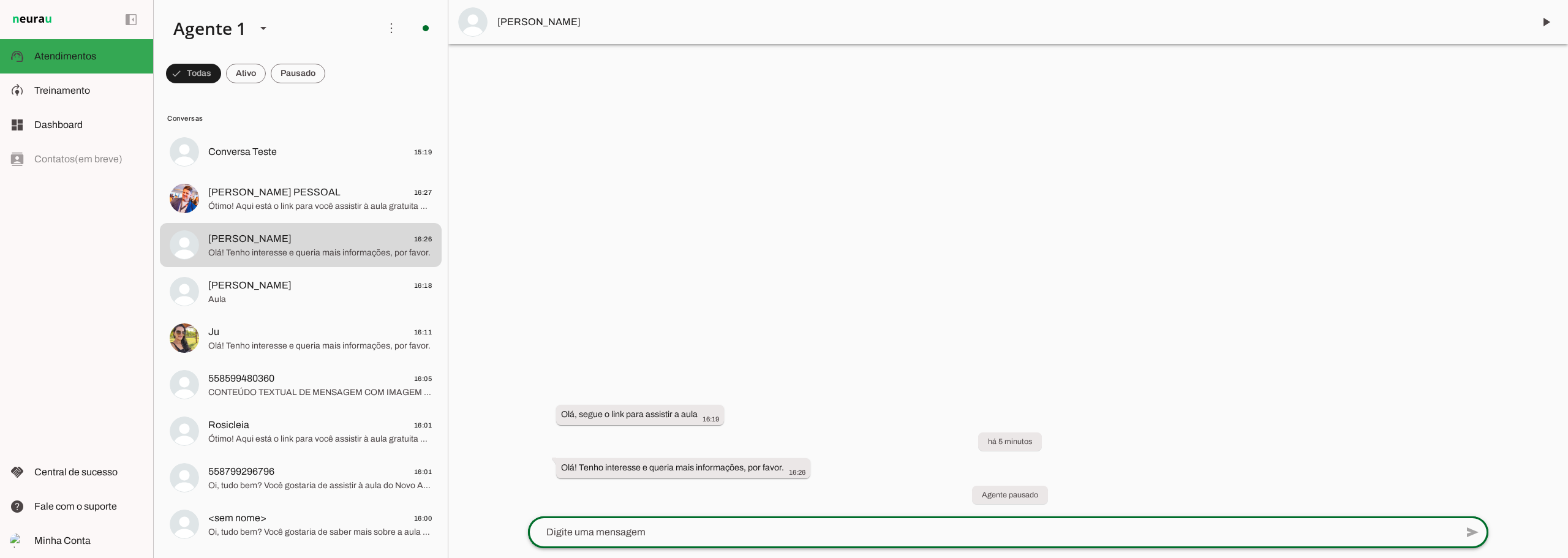
click at [737, 542] on div at bounding box center [992, 532] width 929 height 32
type textarea "Ah sim, coneguiu assistir a aula?"
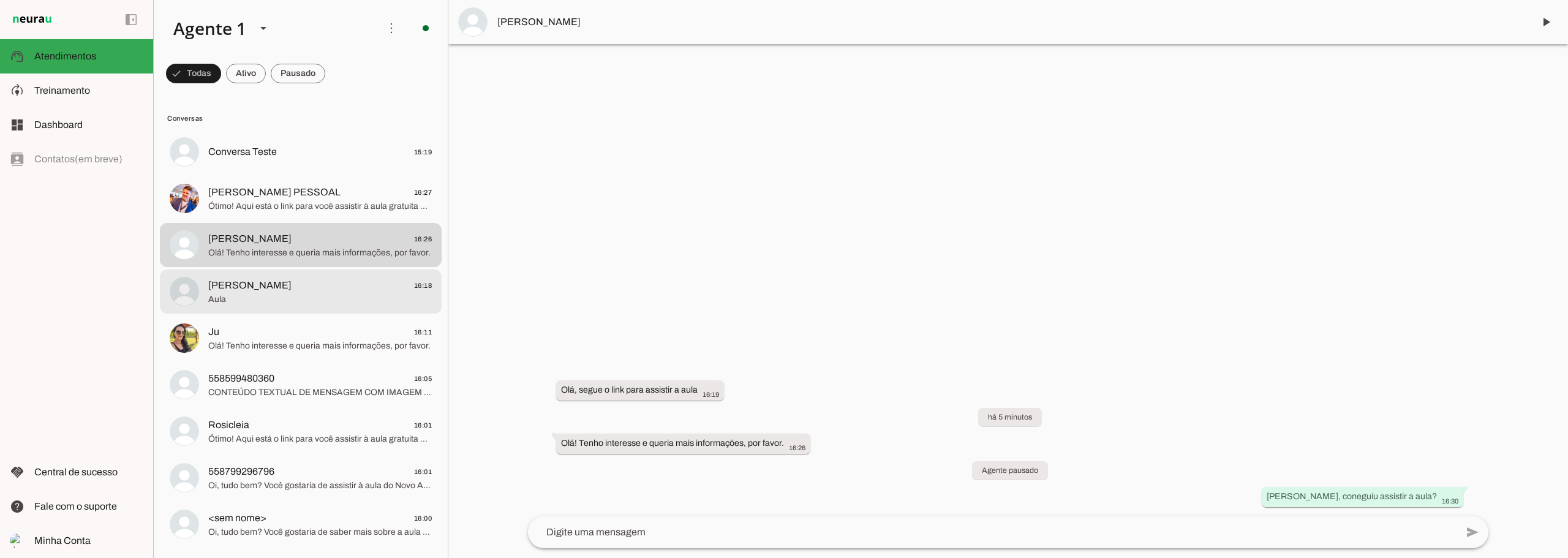
click at [351, 296] on span "Aula" at bounding box center [320, 299] width 223 height 13
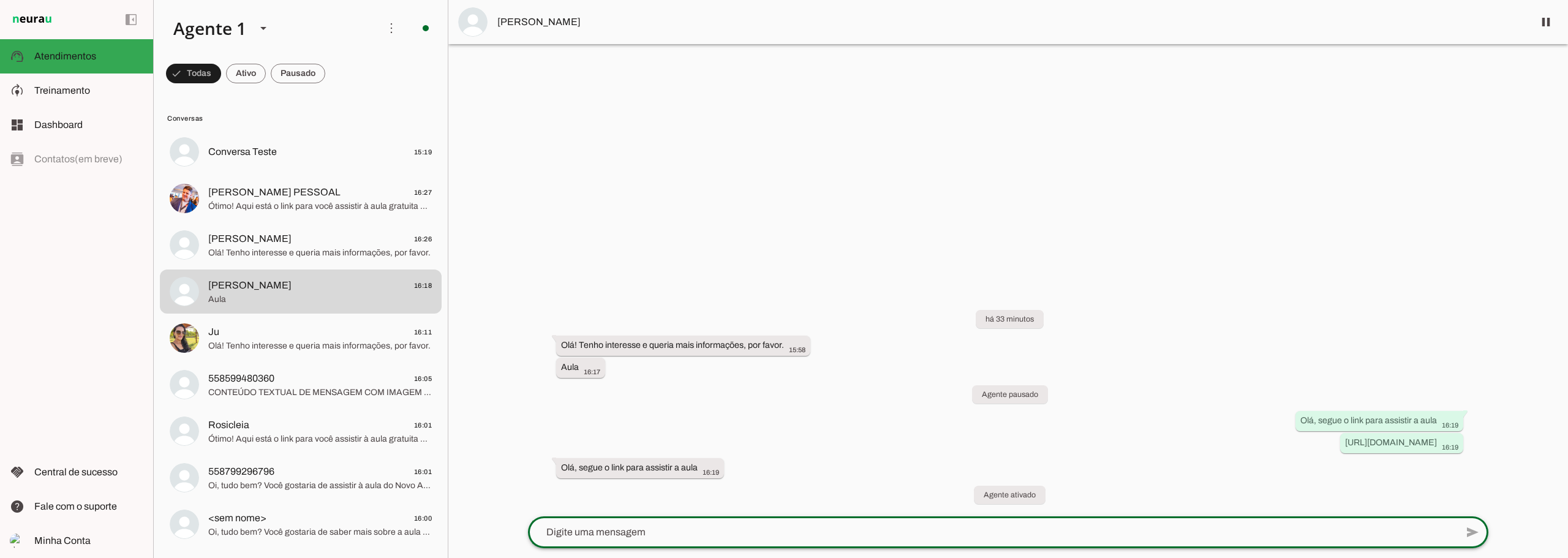
click at [627, 528] on textarea at bounding box center [992, 532] width 929 height 14
type textarea "Conseguiu assistir Ronaldo?"
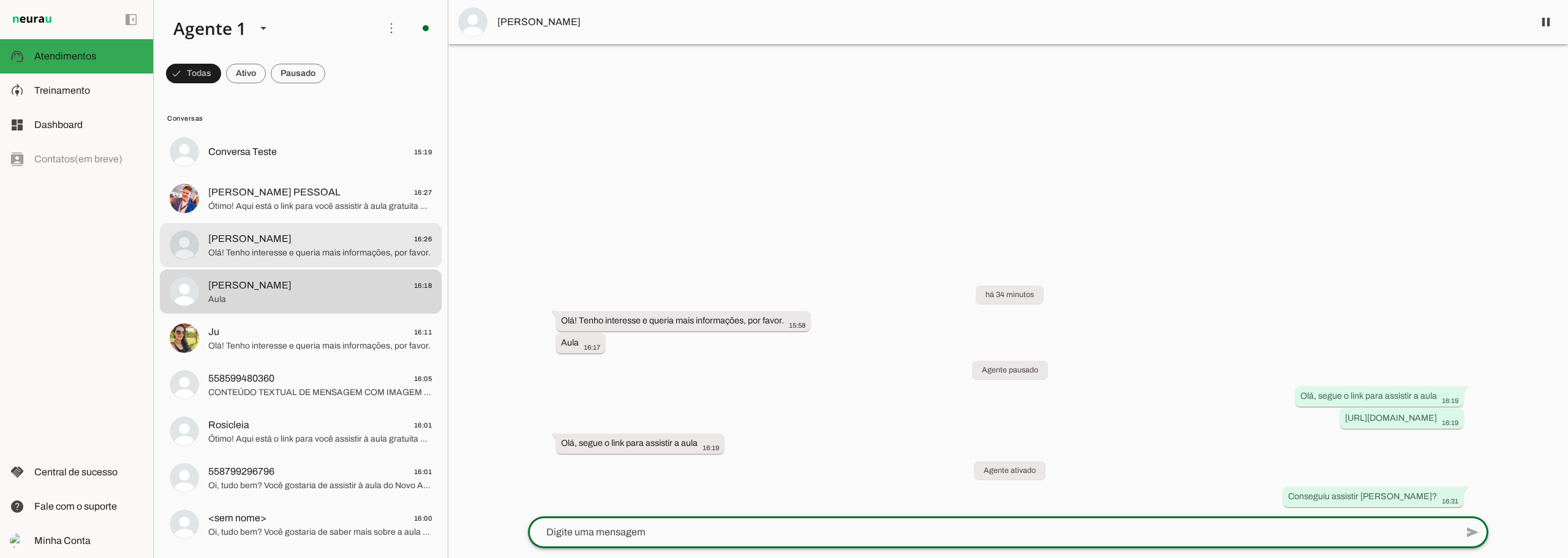
click at [332, 238] on span "Engenheiro Rocha 16:26" at bounding box center [320, 238] width 223 height 15
